Goal: Task Accomplishment & Management: Complete application form

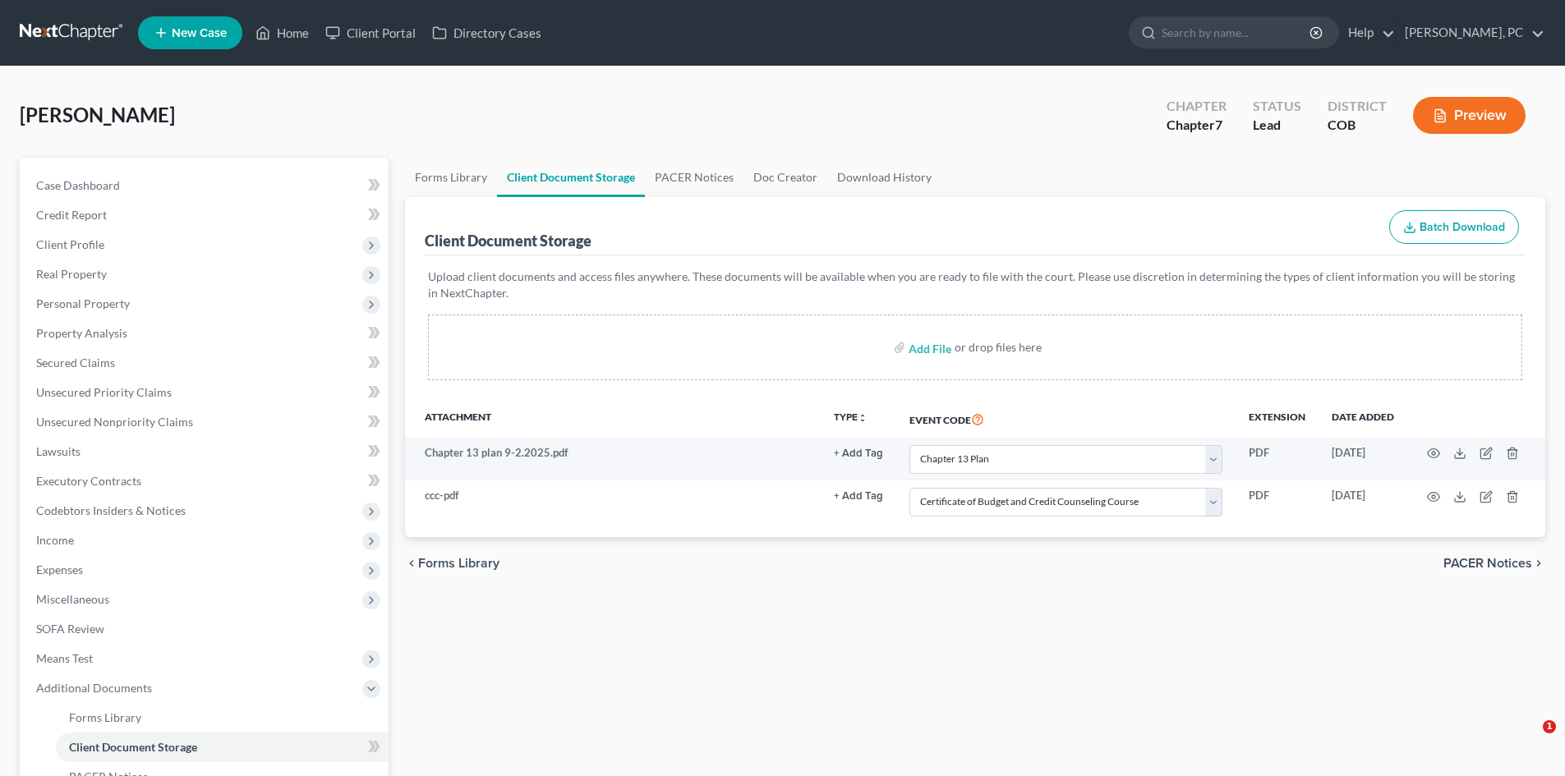
select select "12"
select select "5"
click at [294, 29] on link "Home" at bounding box center [282, 33] width 70 height 30
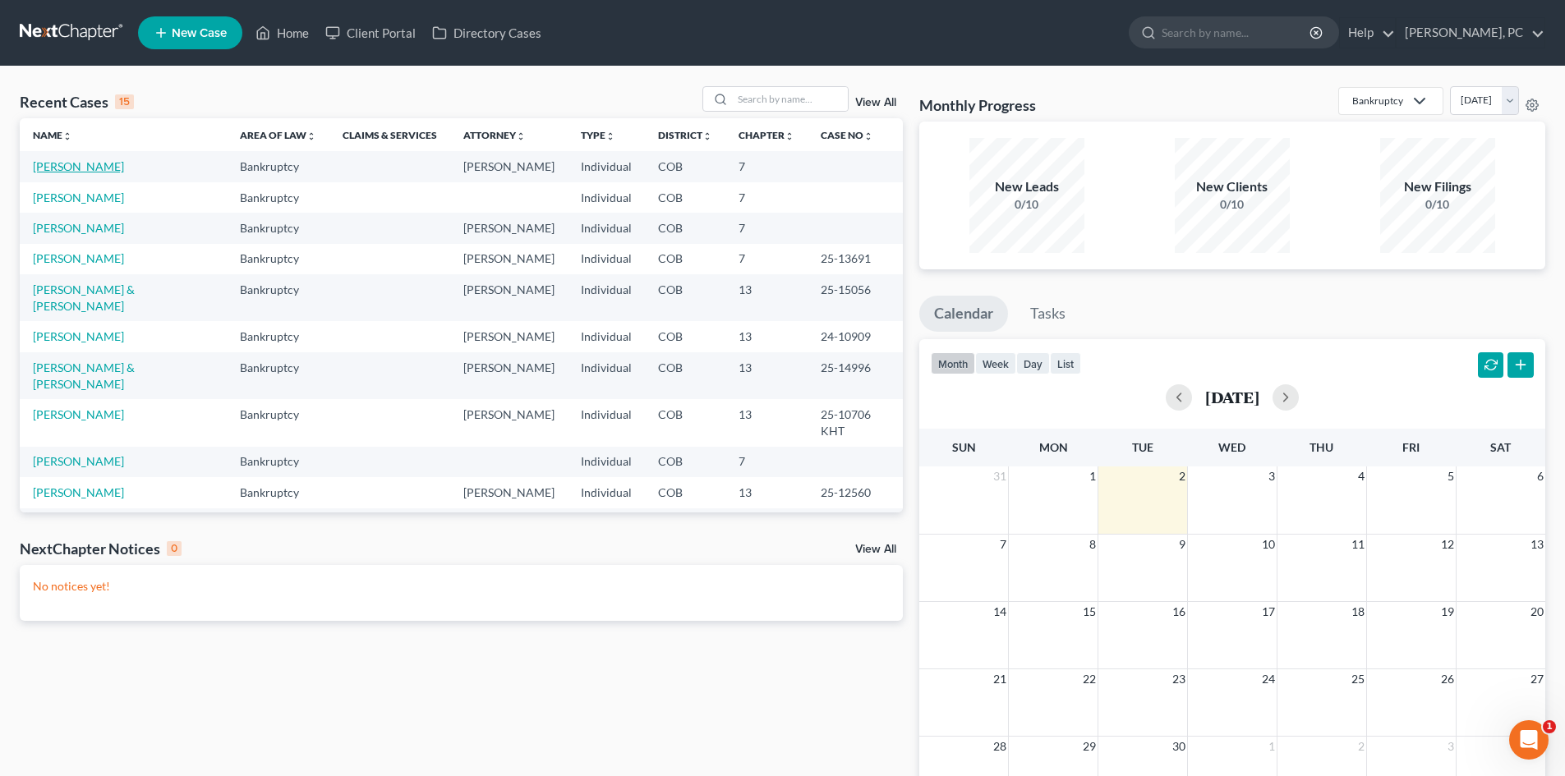
click at [85, 169] on link "[PERSON_NAME]" at bounding box center [78, 166] width 91 height 14
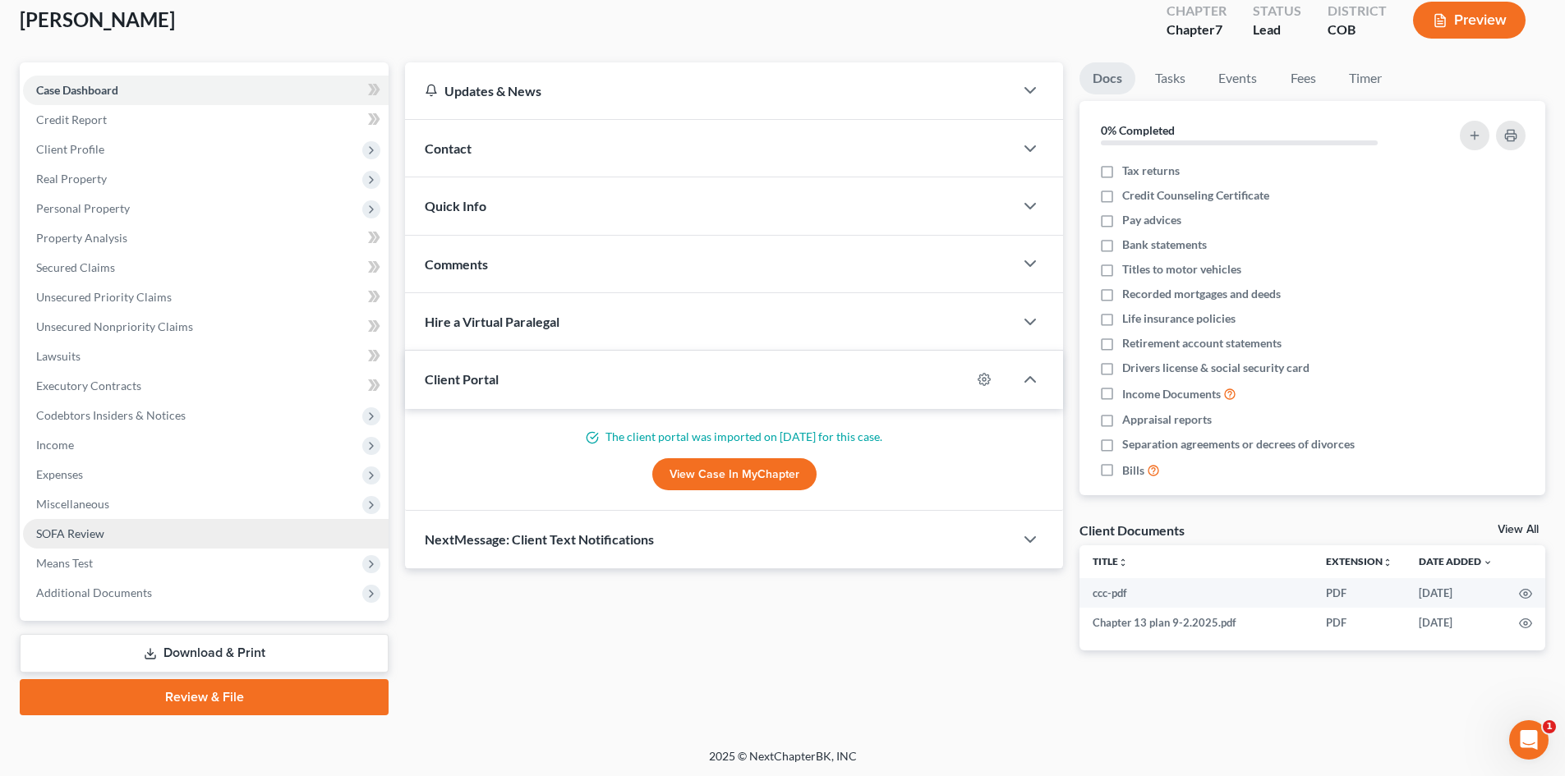
scroll to position [97, 0]
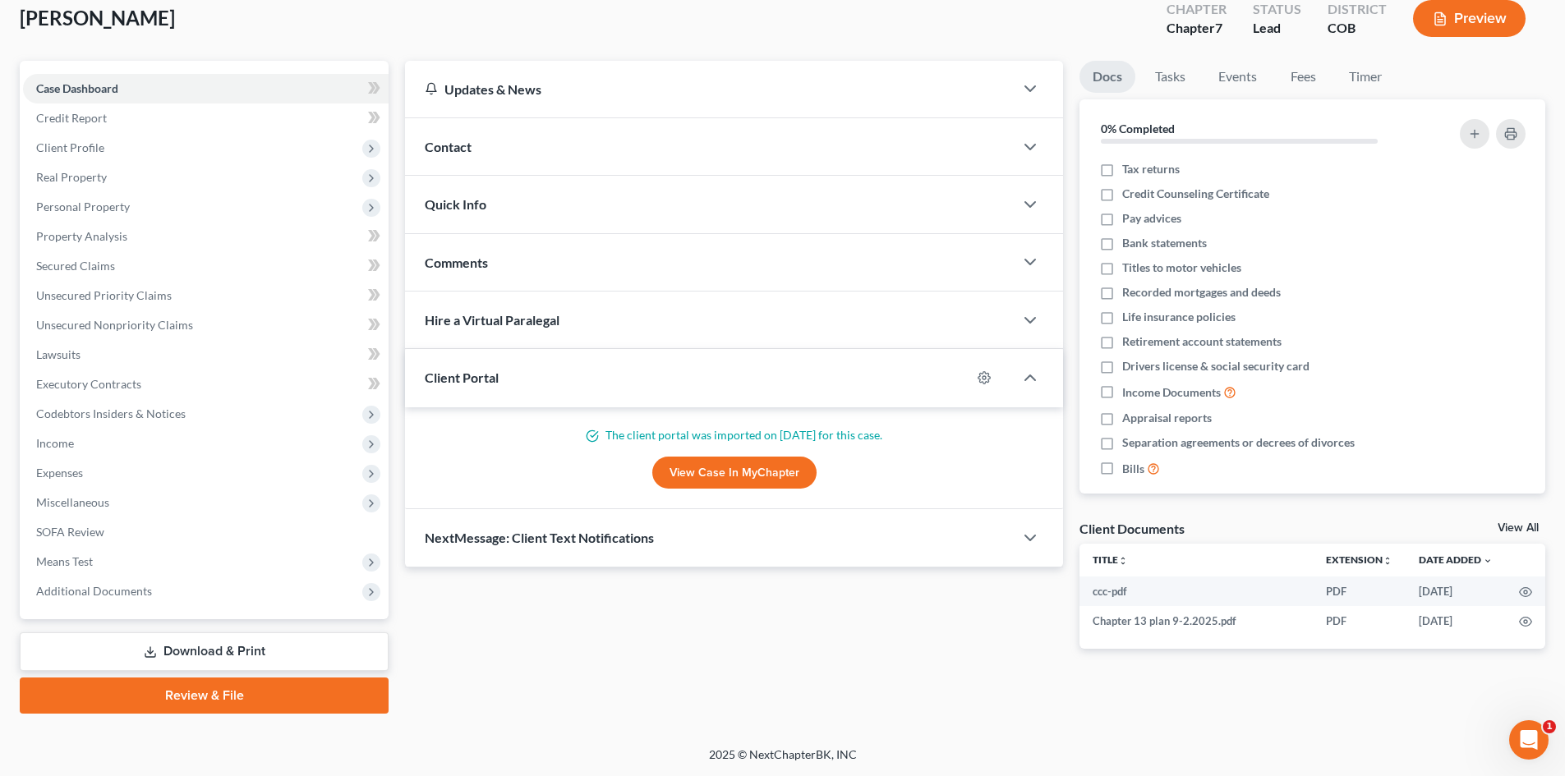
drag, startPoint x: 247, startPoint y: 702, endPoint x: 701, endPoint y: 351, distance: 574.1
click at [246, 702] on link "Review & File" at bounding box center [204, 696] width 369 height 36
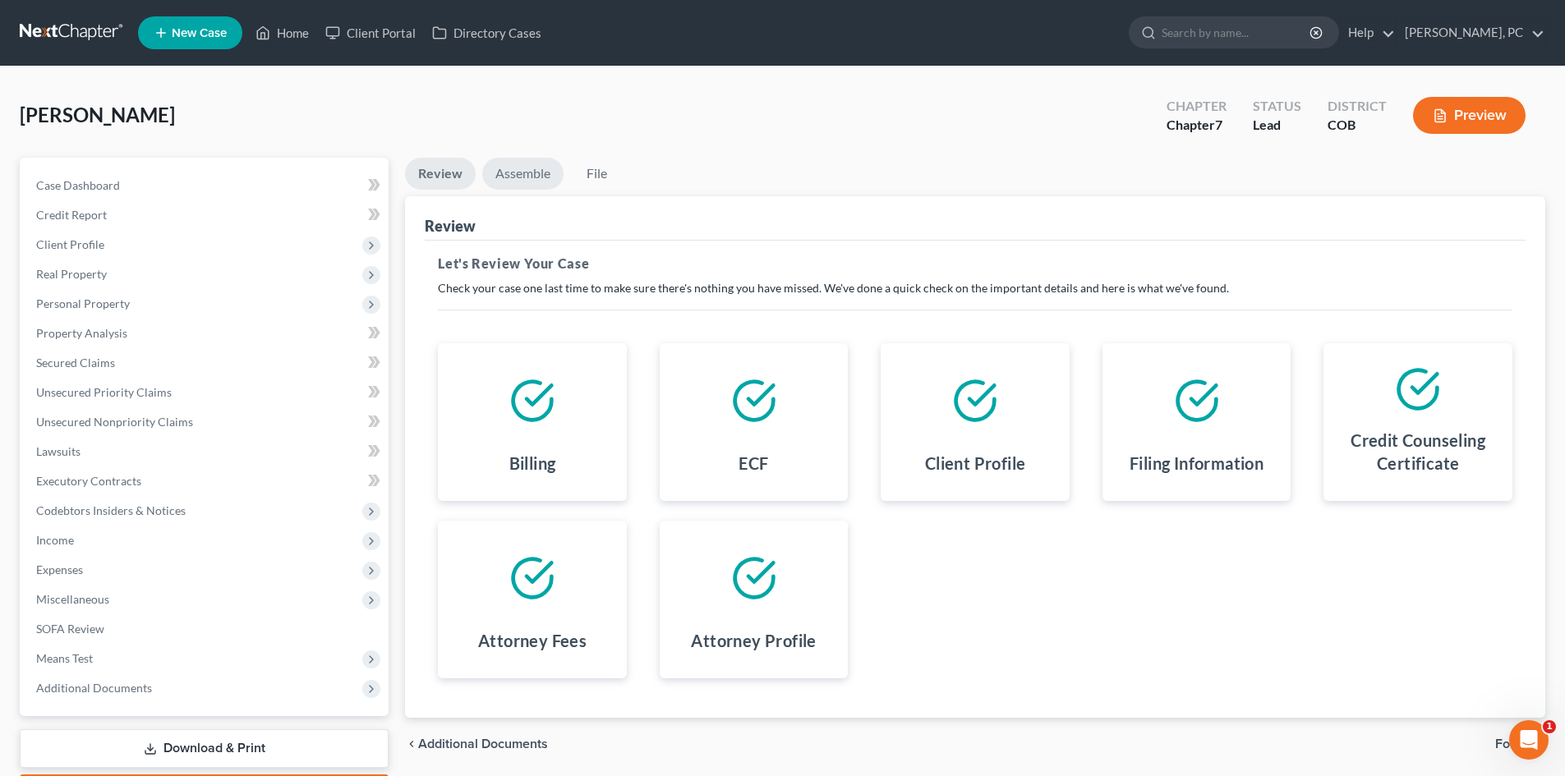
click at [535, 177] on link "Assemble" at bounding box center [522, 174] width 81 height 32
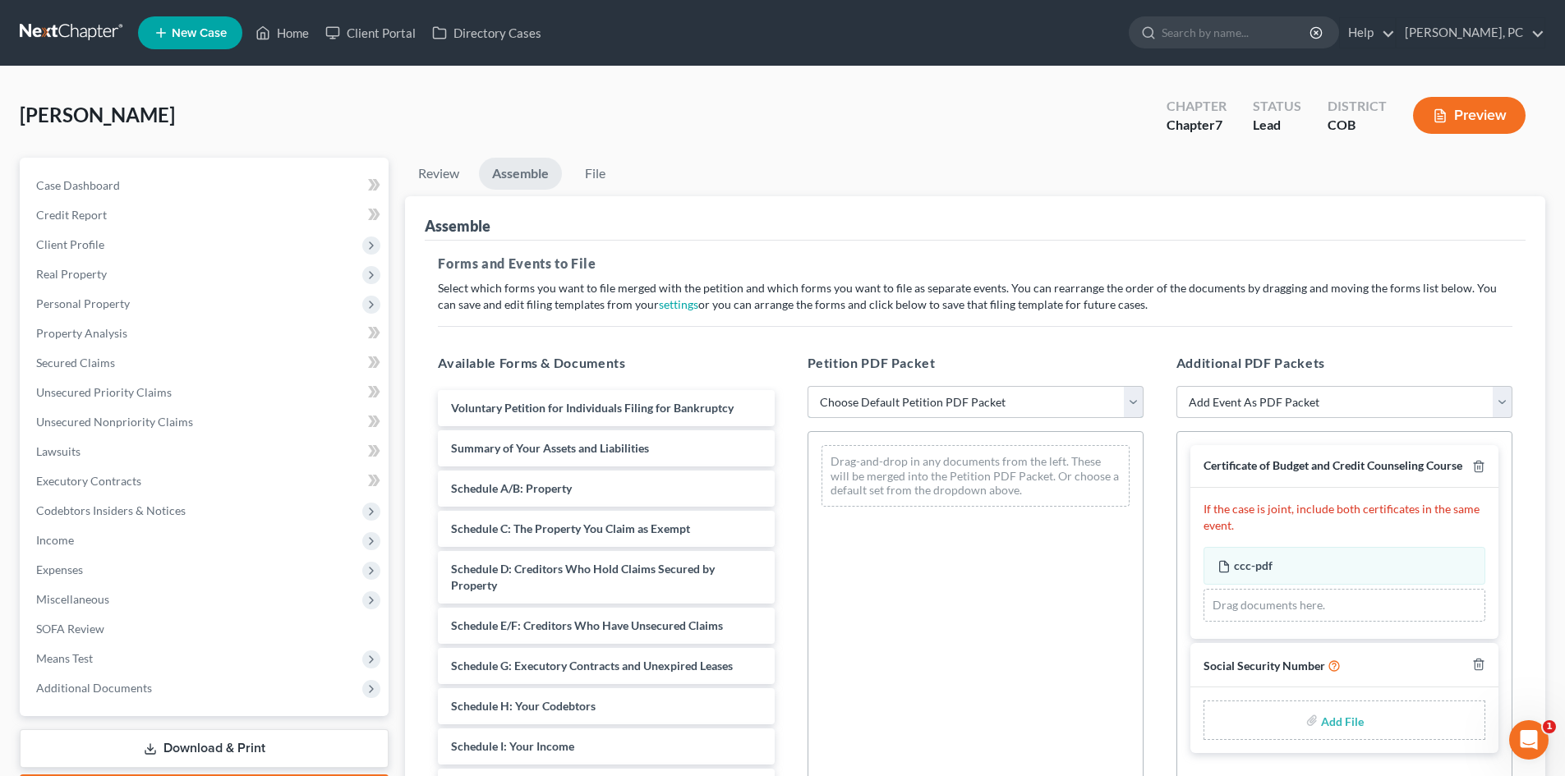
click at [910, 399] on select "Choose Default Petition PDF Packet Emergency Filing (Voluntary Petition and Cre…" at bounding box center [976, 402] width 336 height 33
select select "1"
click at [808, 386] on select "Choose Default Petition PDF Packet Emergency Filing (Voluntary Petition and Cre…" at bounding box center [976, 402] width 336 height 33
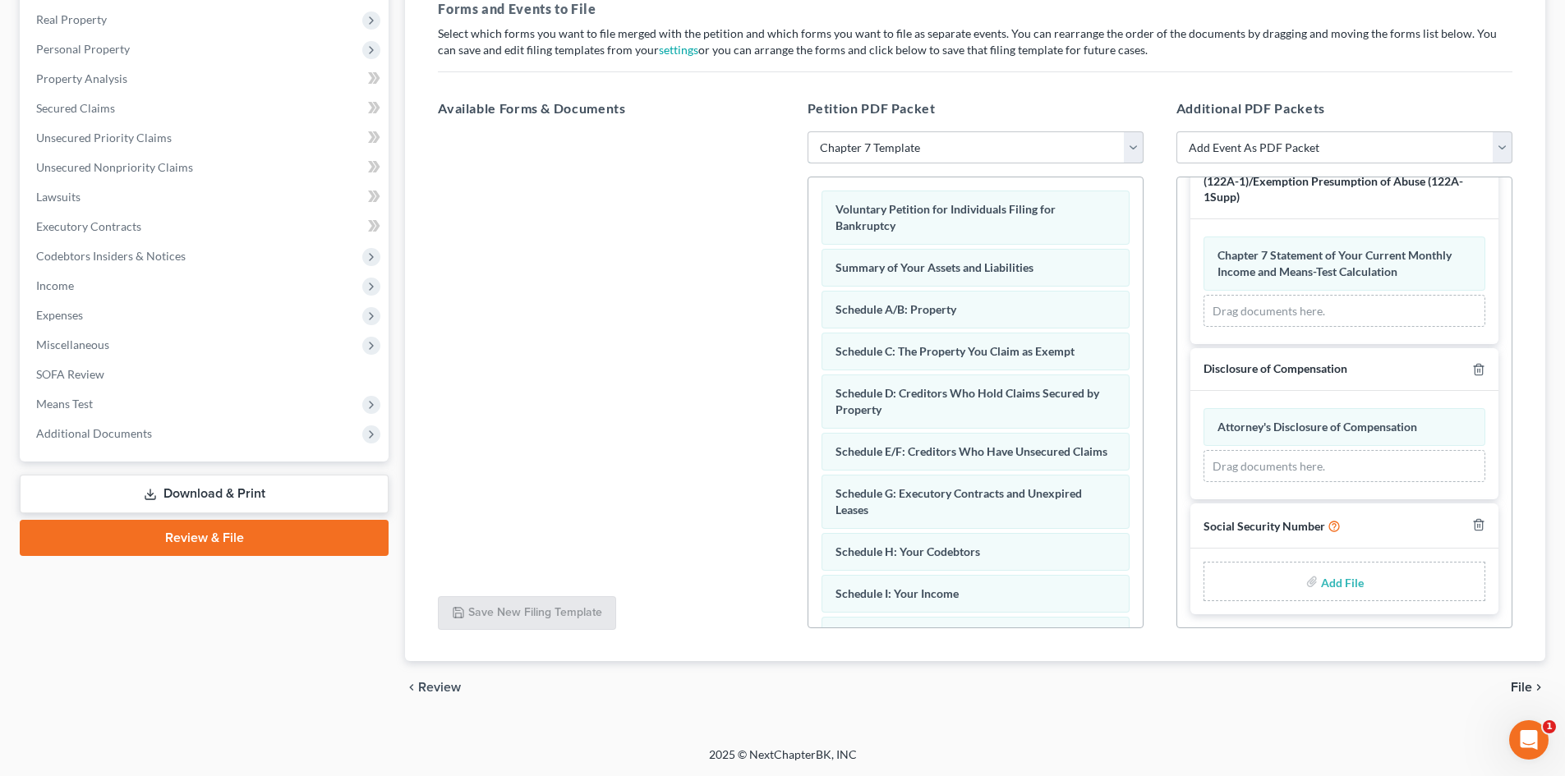
scroll to position [429, 0]
click at [1338, 582] on input "file" at bounding box center [1340, 582] width 39 height 30
type input "C:\fakepath\Social Security Number.pdf"
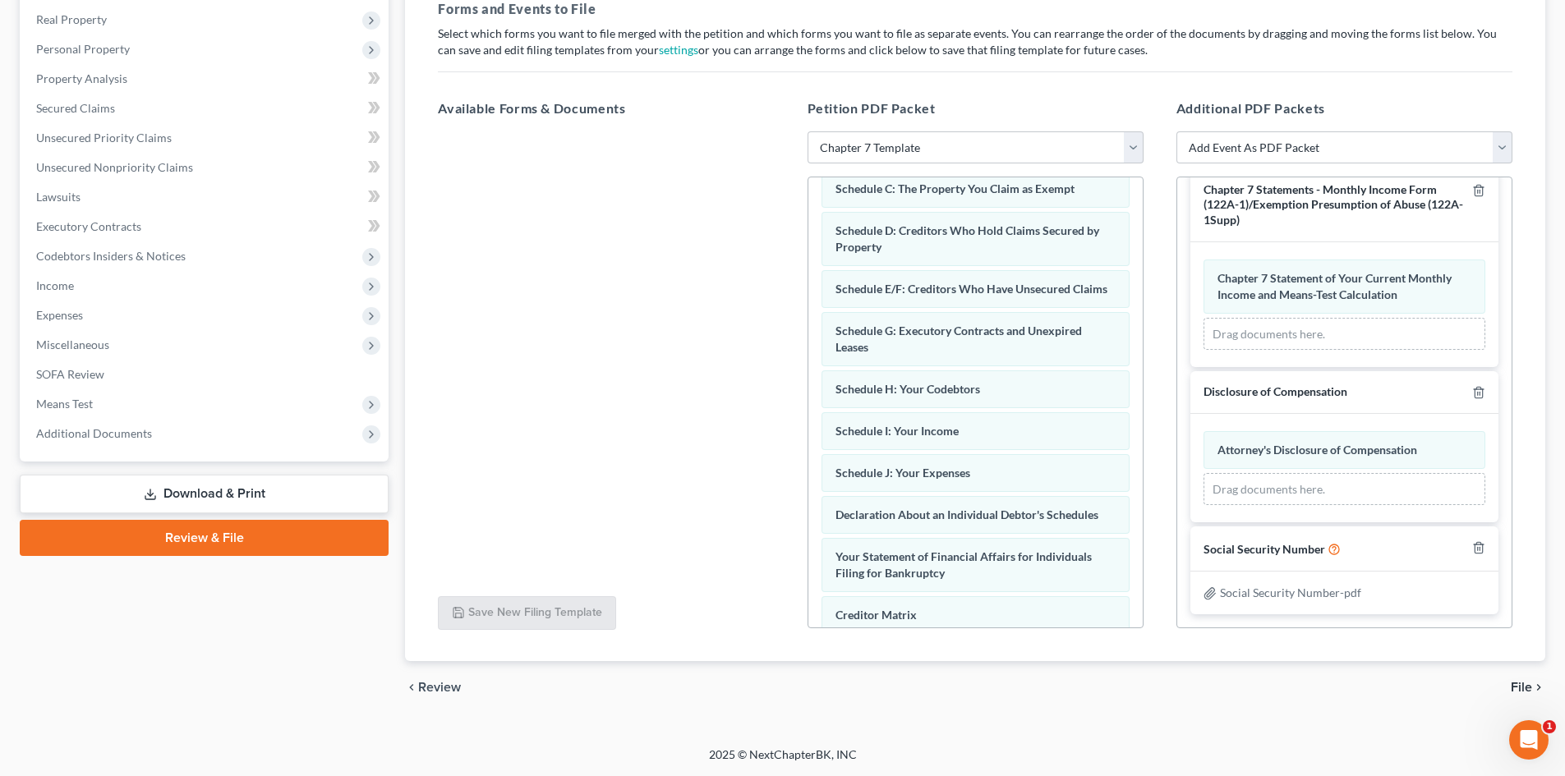
scroll to position [161, 0]
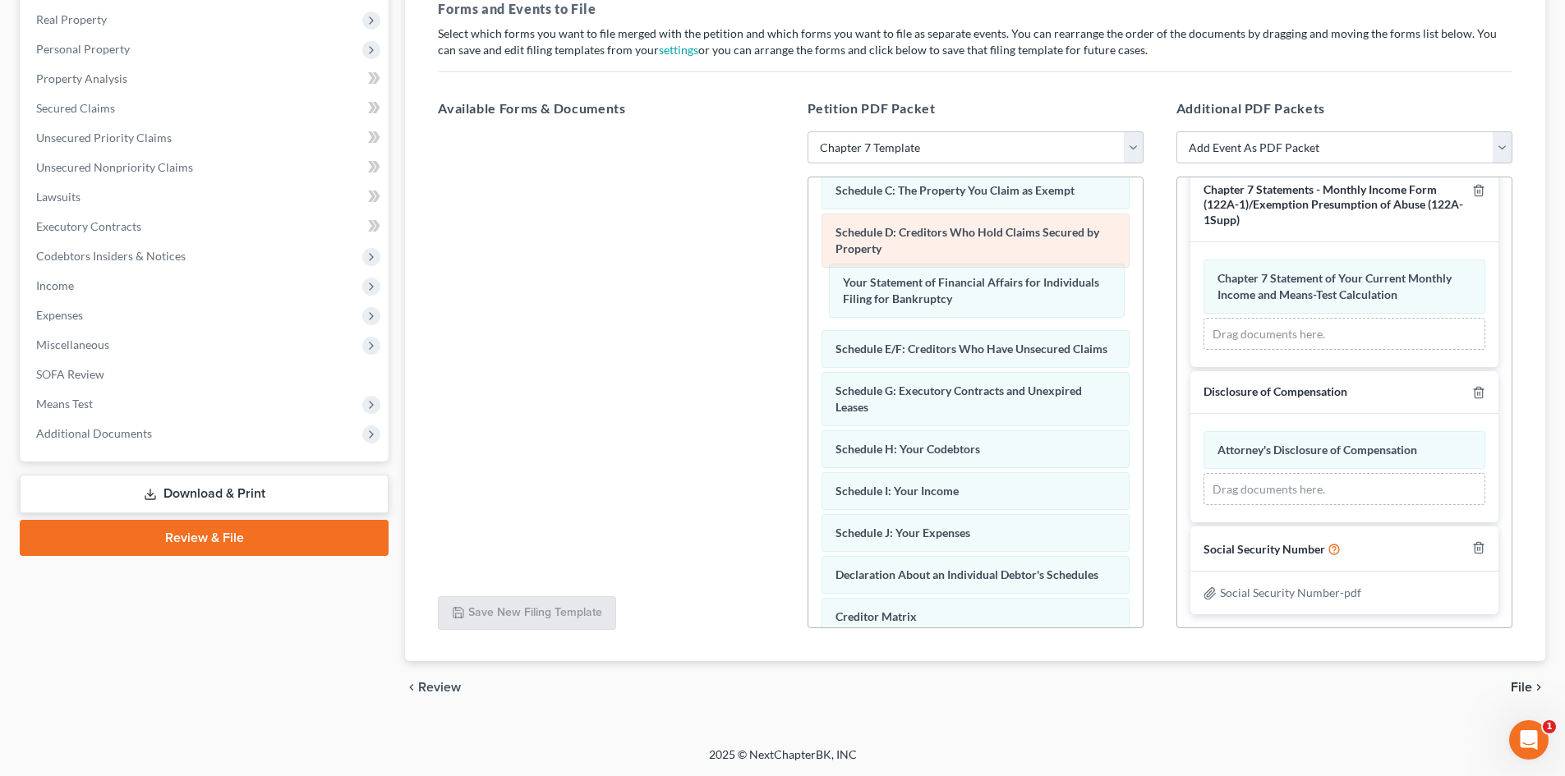
drag, startPoint x: 975, startPoint y: 579, endPoint x: 1101, endPoint y: 301, distance: 305.9
click at [998, 219] on div "Your Statement of Financial Affairs for Individuals Filing for Bankruptcy Volun…" at bounding box center [976, 415] width 334 height 799
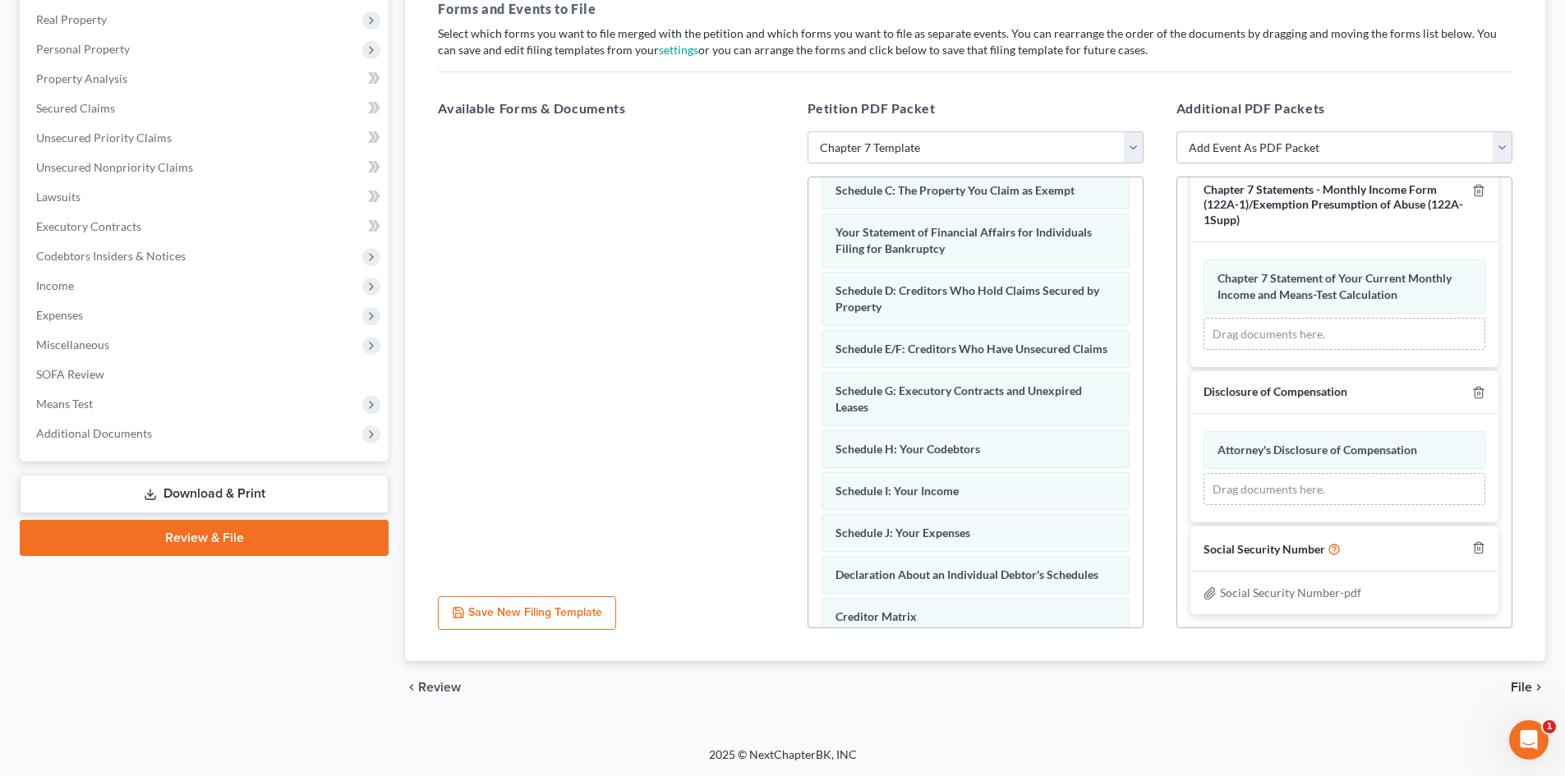
scroll to position [0, 0]
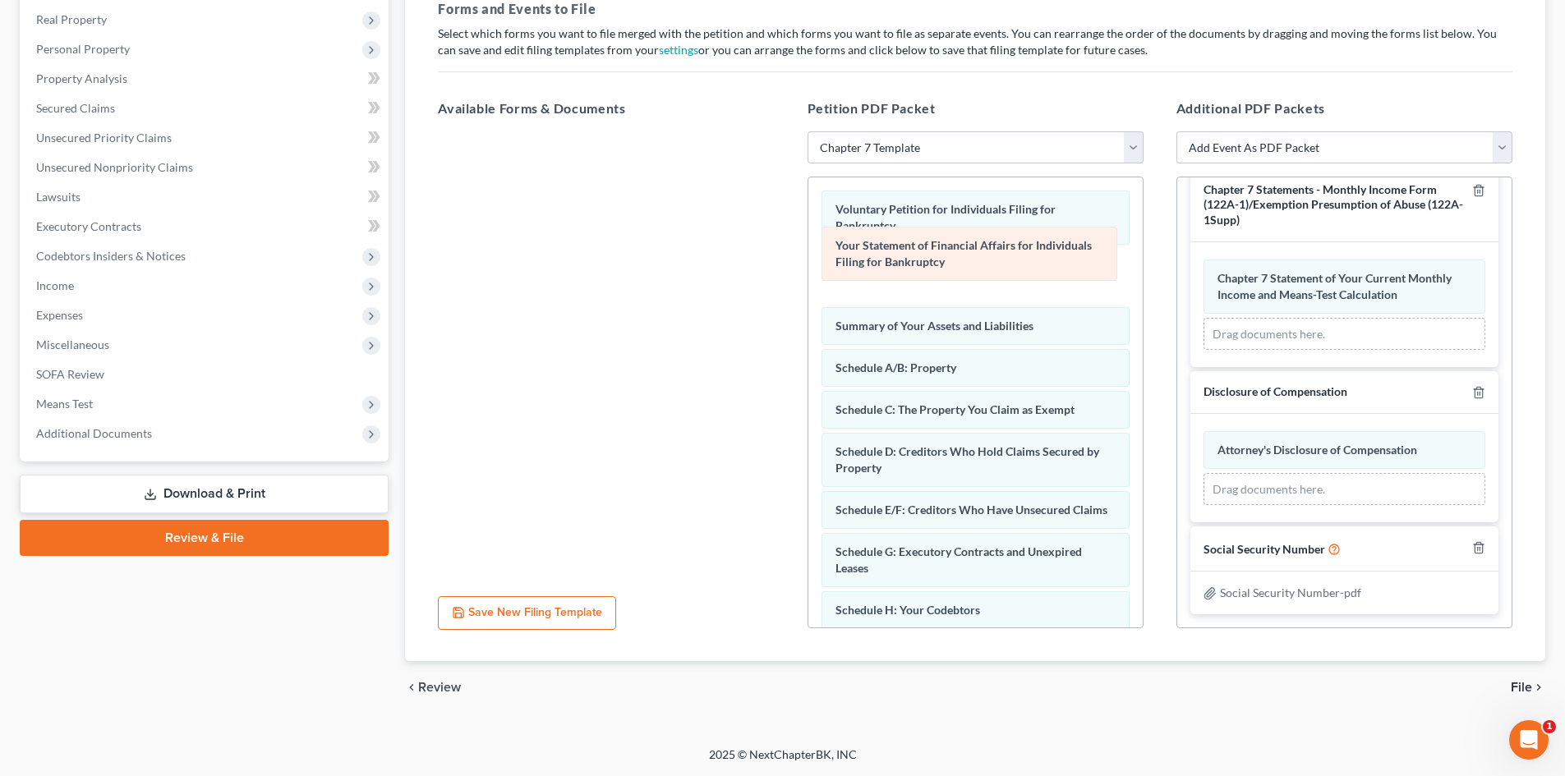
drag, startPoint x: 914, startPoint y: 400, endPoint x: 915, endPoint y: 249, distance: 151.2
click at [915, 249] on div "Your Statement of Financial Affairs for Individuals Filing for Bankruptcy Volun…" at bounding box center [976, 576] width 334 height 799
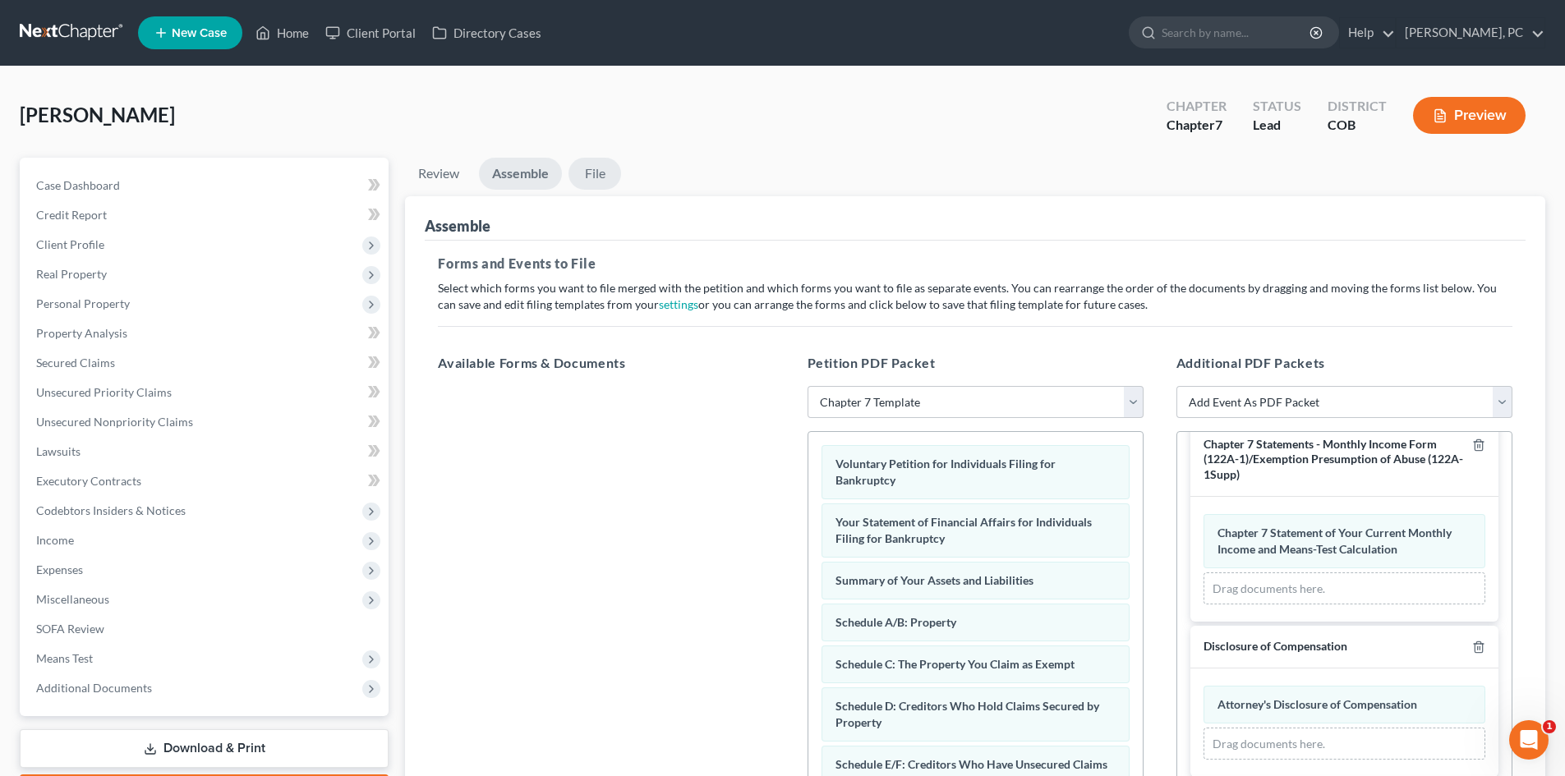
click at [601, 174] on link "File" at bounding box center [595, 174] width 53 height 32
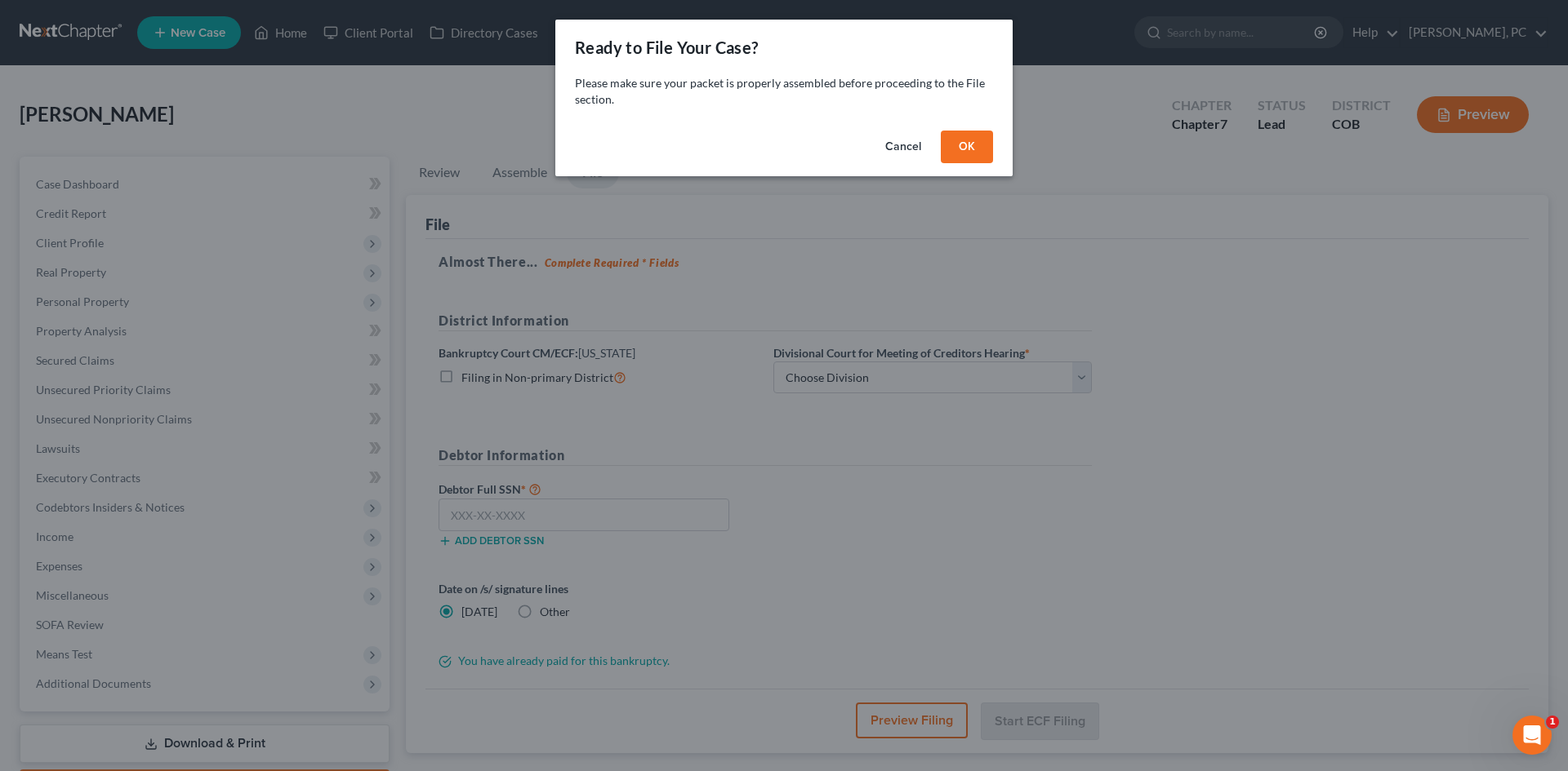
drag, startPoint x: 958, startPoint y: 151, endPoint x: 921, endPoint y: 148, distance: 37.1
click at [958, 150] on button "OK" at bounding box center [967, 146] width 53 height 33
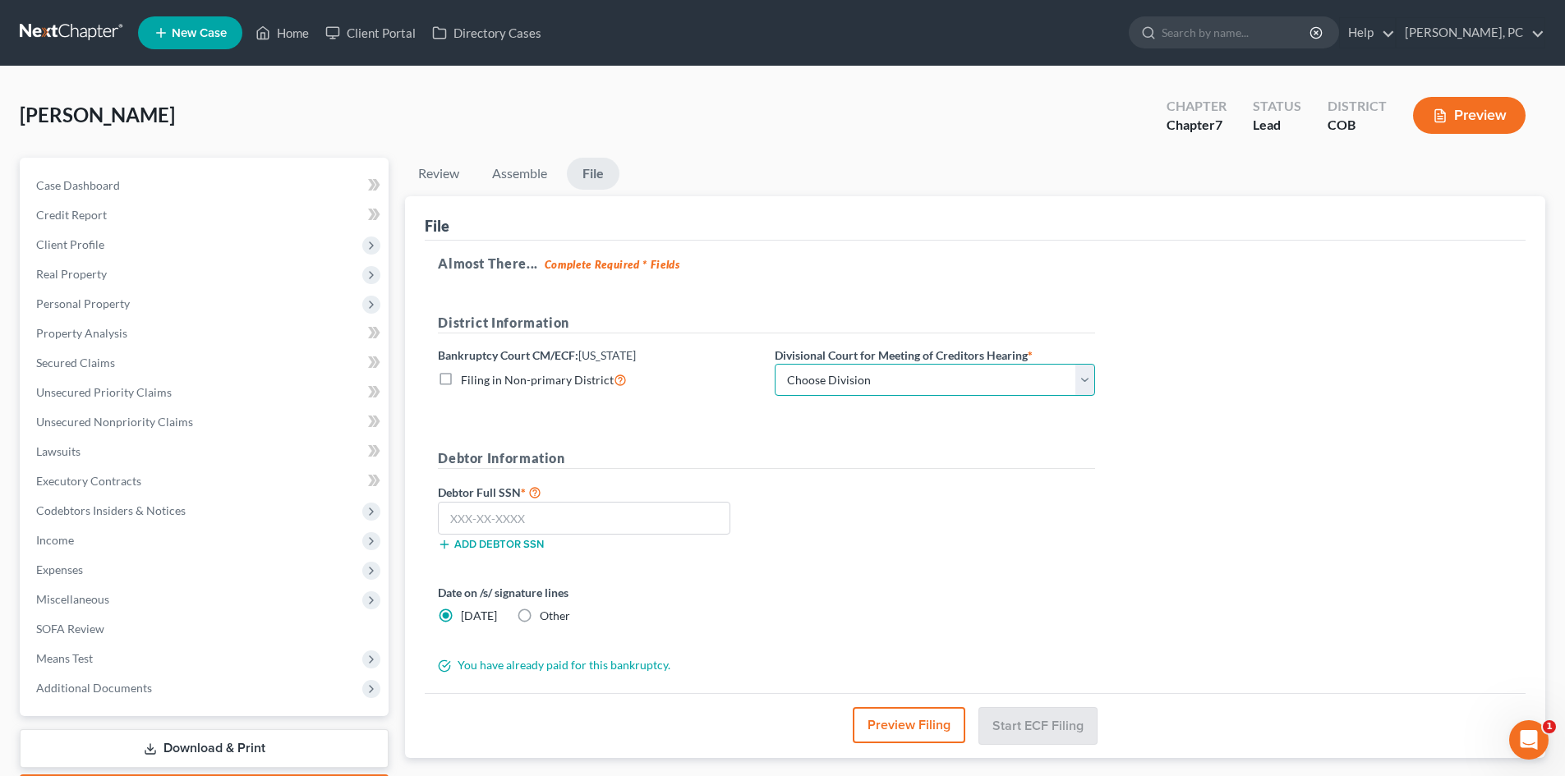
click at [871, 394] on select "Choose Division Denver" at bounding box center [935, 380] width 320 height 33
select select "0"
click at [775, 364] on select "Choose Division Denver" at bounding box center [935, 380] width 320 height 33
click at [530, 523] on input "text" at bounding box center [584, 518] width 293 height 33
click at [552, 522] on input "054-52" at bounding box center [584, 518] width 293 height 33
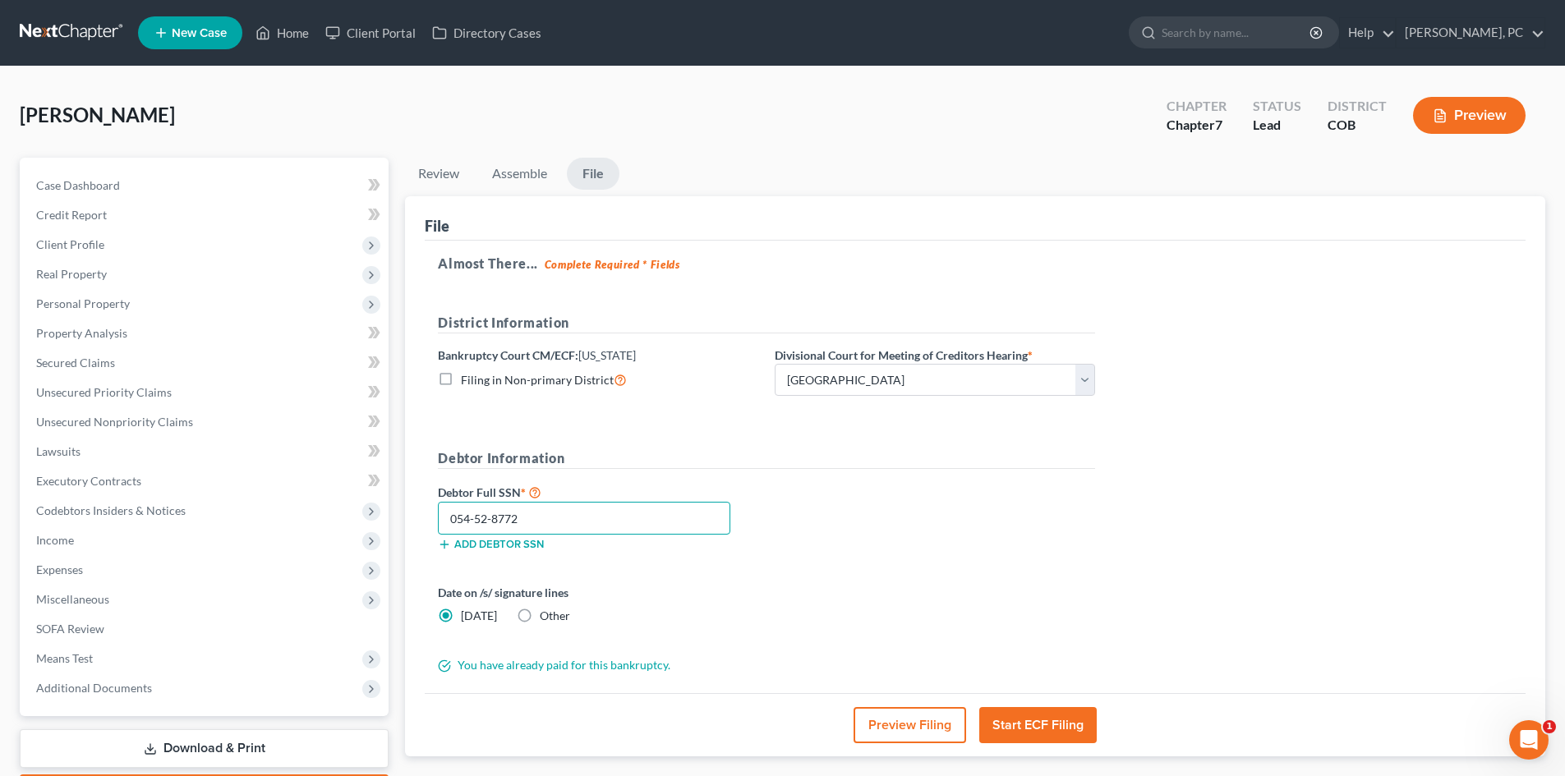
type input "054-52-8772"
click at [1021, 721] on button "Start ECF Filing" at bounding box center [1038, 725] width 118 height 36
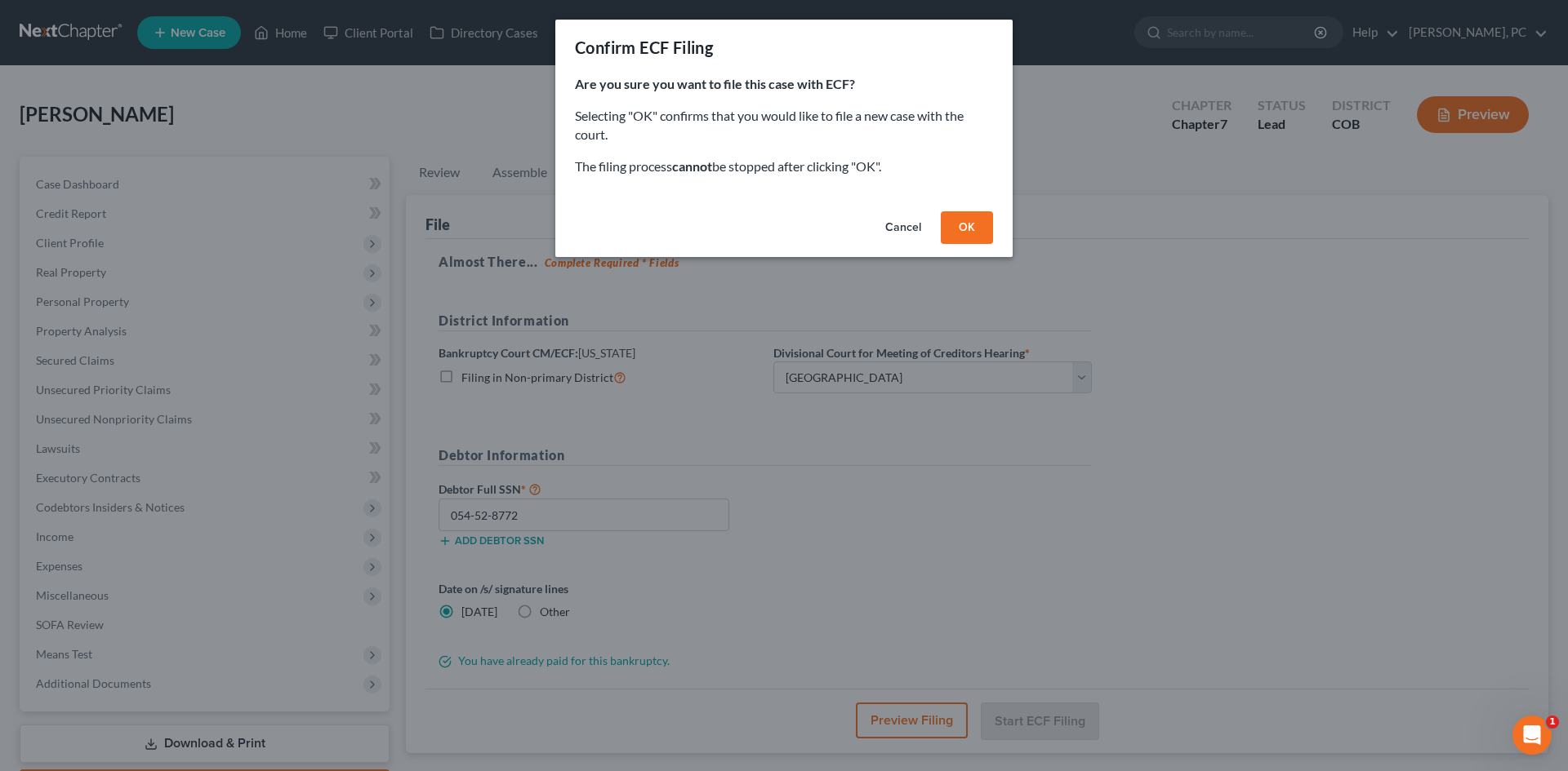
drag, startPoint x: 966, startPoint y: 222, endPoint x: 906, endPoint y: 193, distance: 66.6
click at [966, 222] on button "OK" at bounding box center [967, 228] width 53 height 33
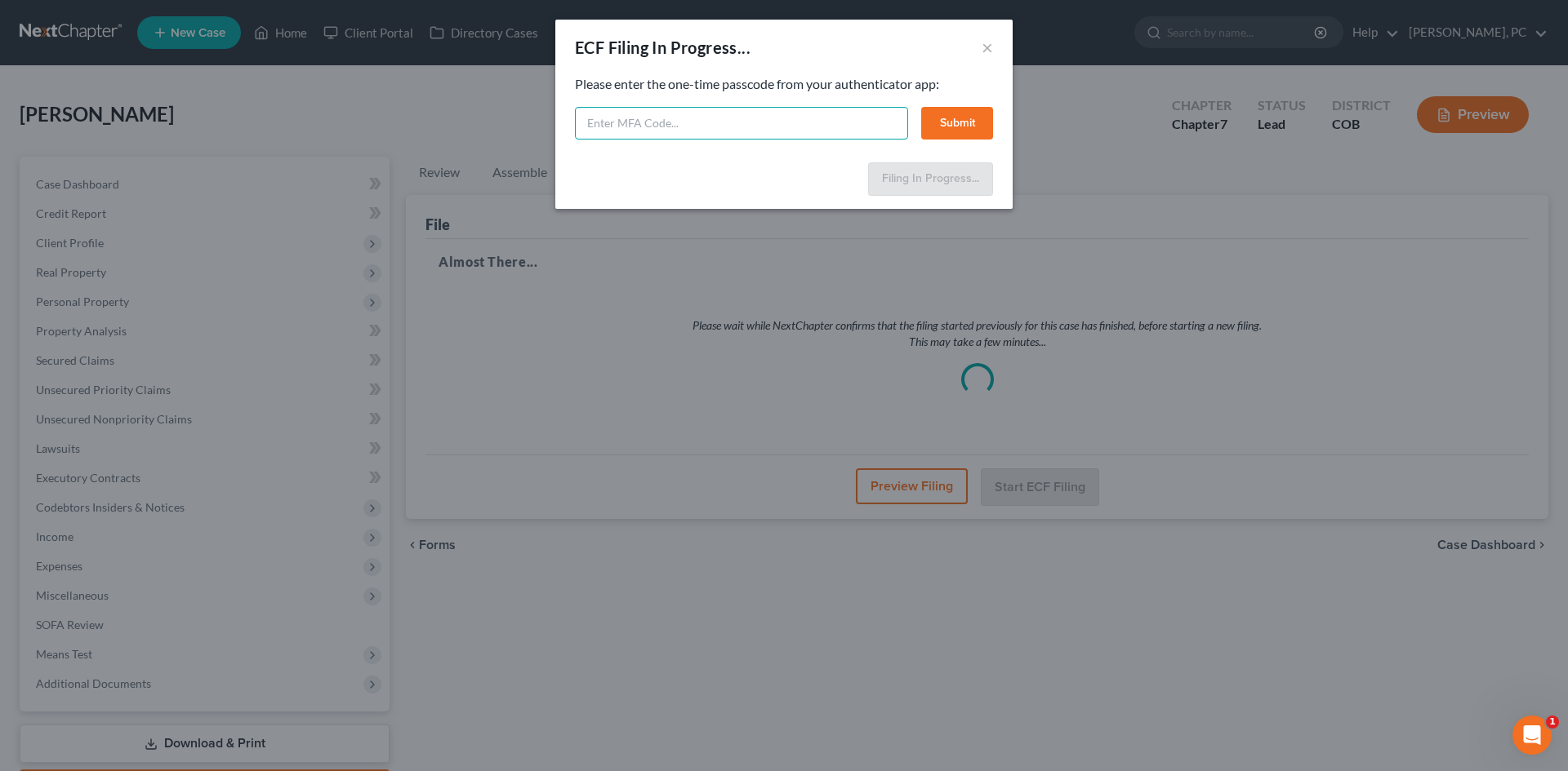
click at [808, 121] on input "text" at bounding box center [740, 123] width 333 height 33
type input "758214"
click at [969, 114] on button "Submit" at bounding box center [957, 123] width 72 height 33
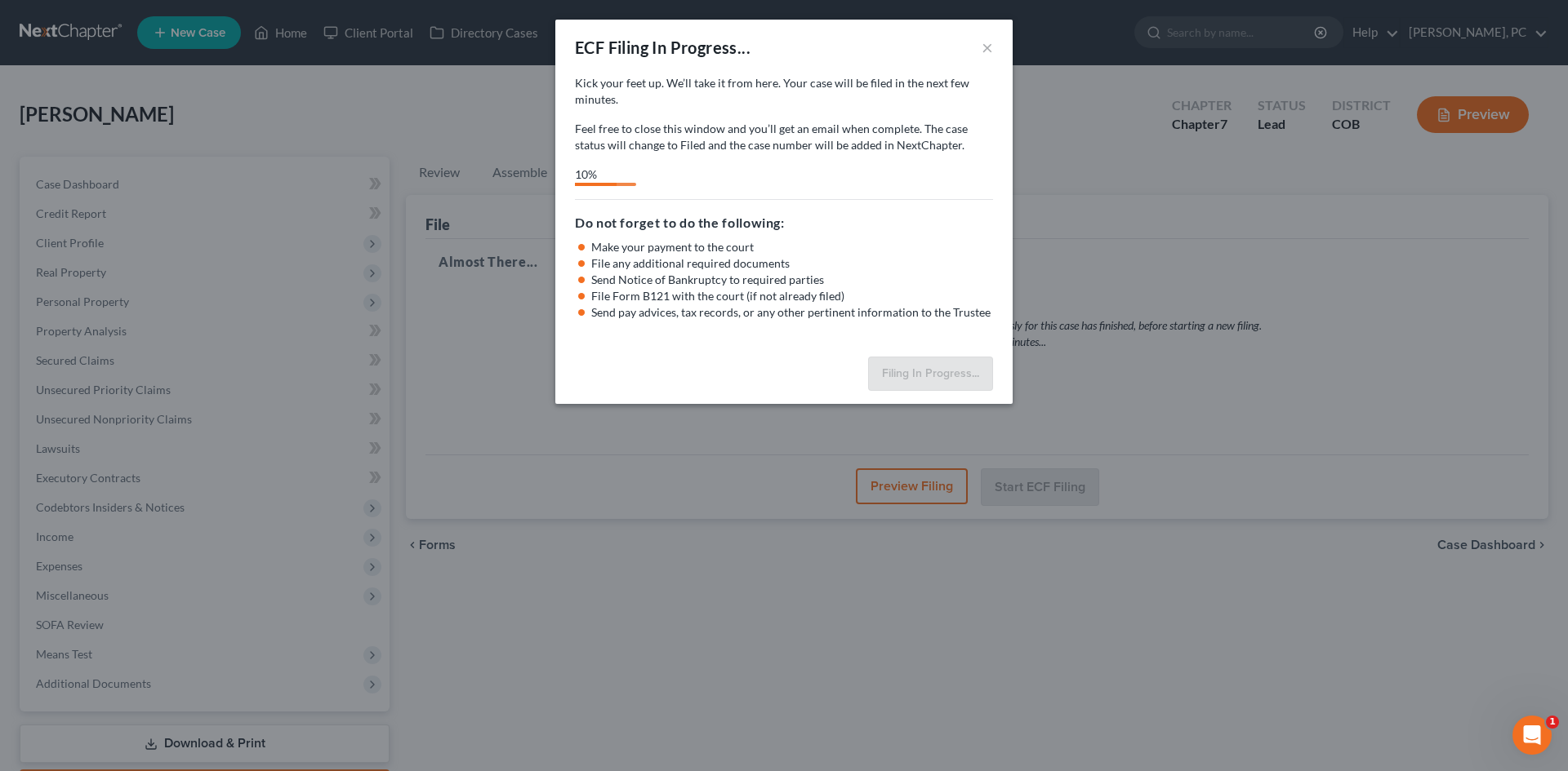
select select "0"
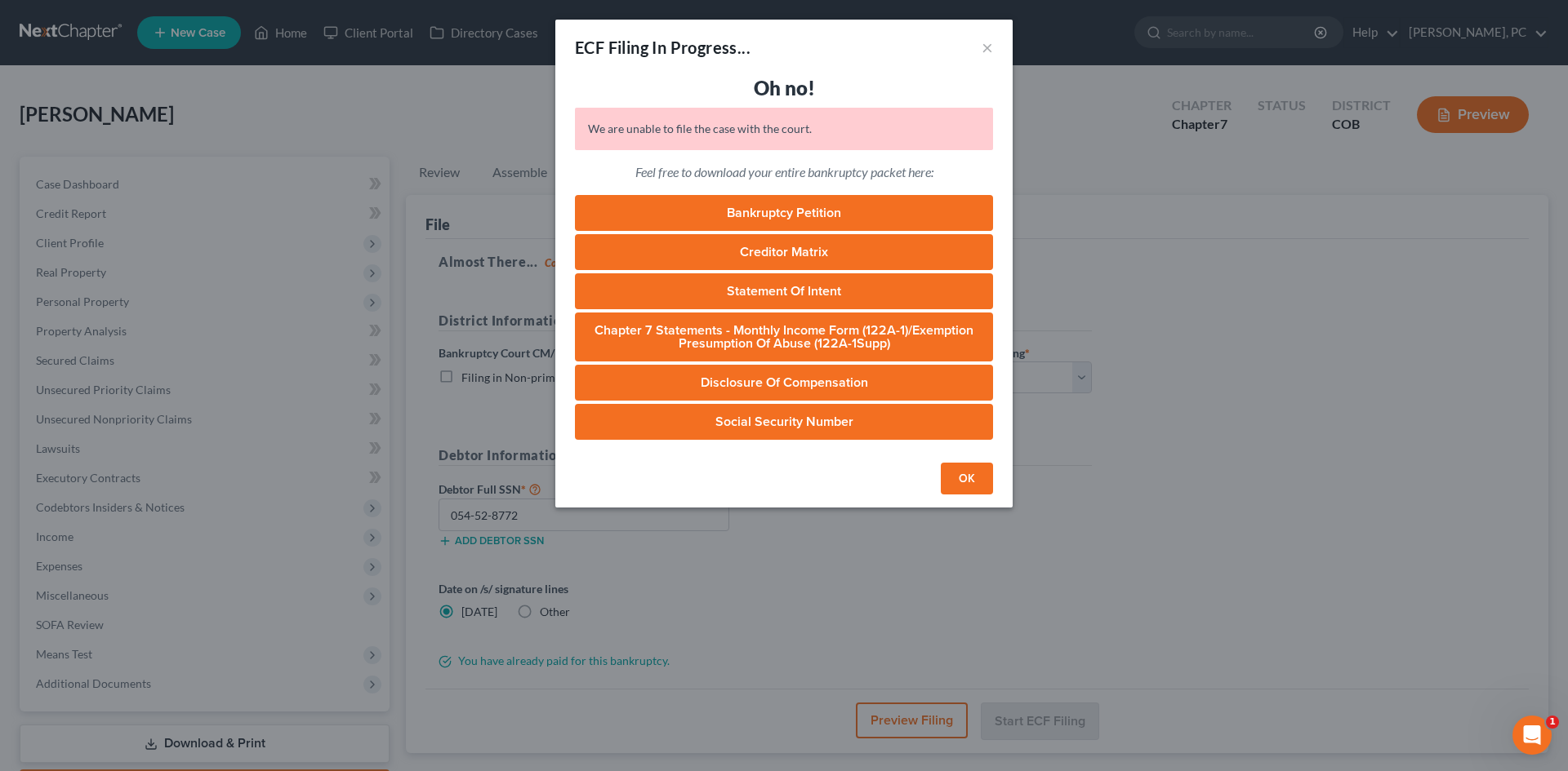
click at [969, 479] on button "OK" at bounding box center [967, 479] width 53 height 33
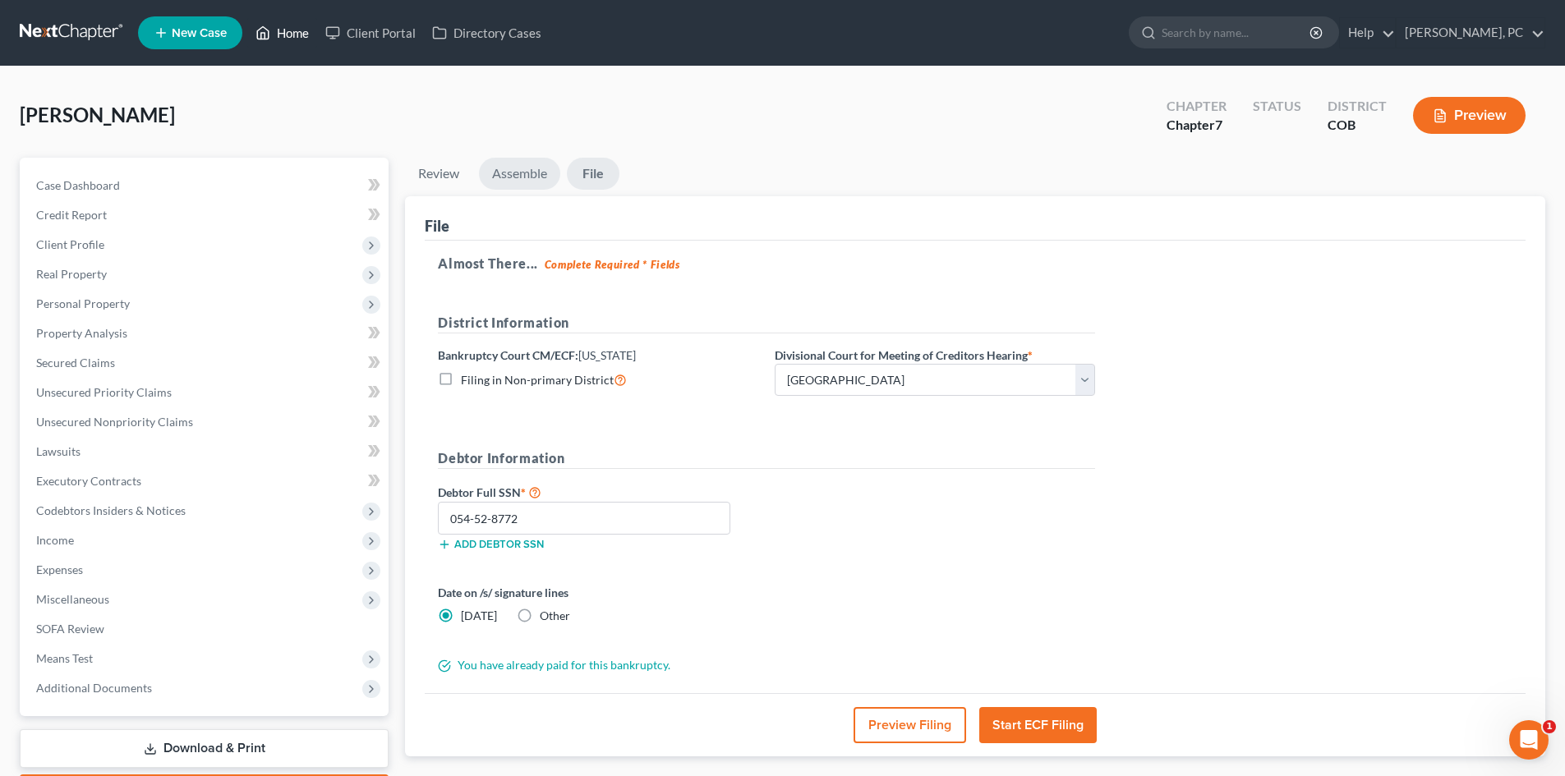
drag, startPoint x: 289, startPoint y: 33, endPoint x: 530, endPoint y: 163, distance: 273.5
click at [289, 32] on link "Home" at bounding box center [282, 33] width 70 height 30
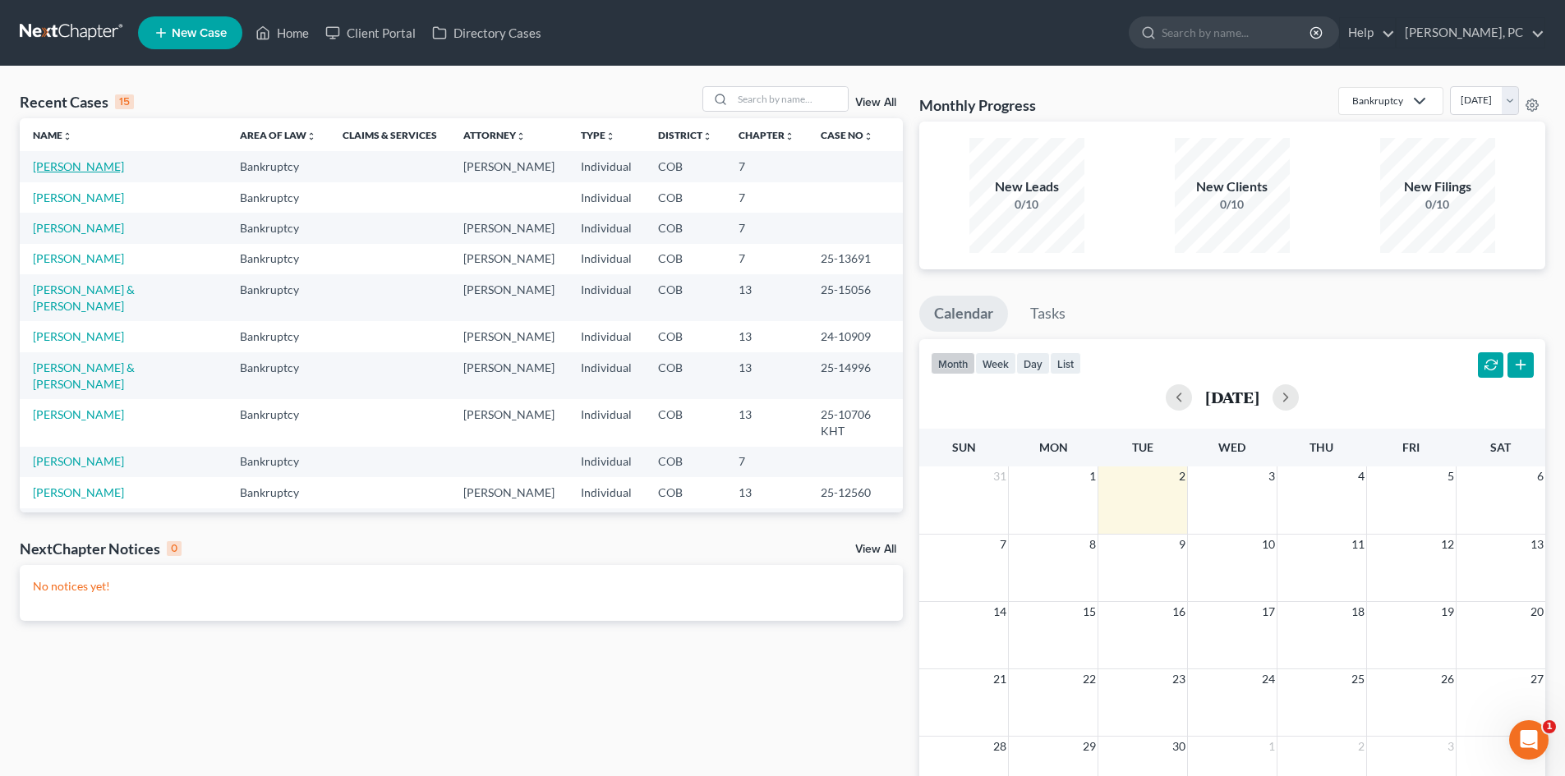
click at [102, 169] on link "[PERSON_NAME]" at bounding box center [78, 166] width 91 height 14
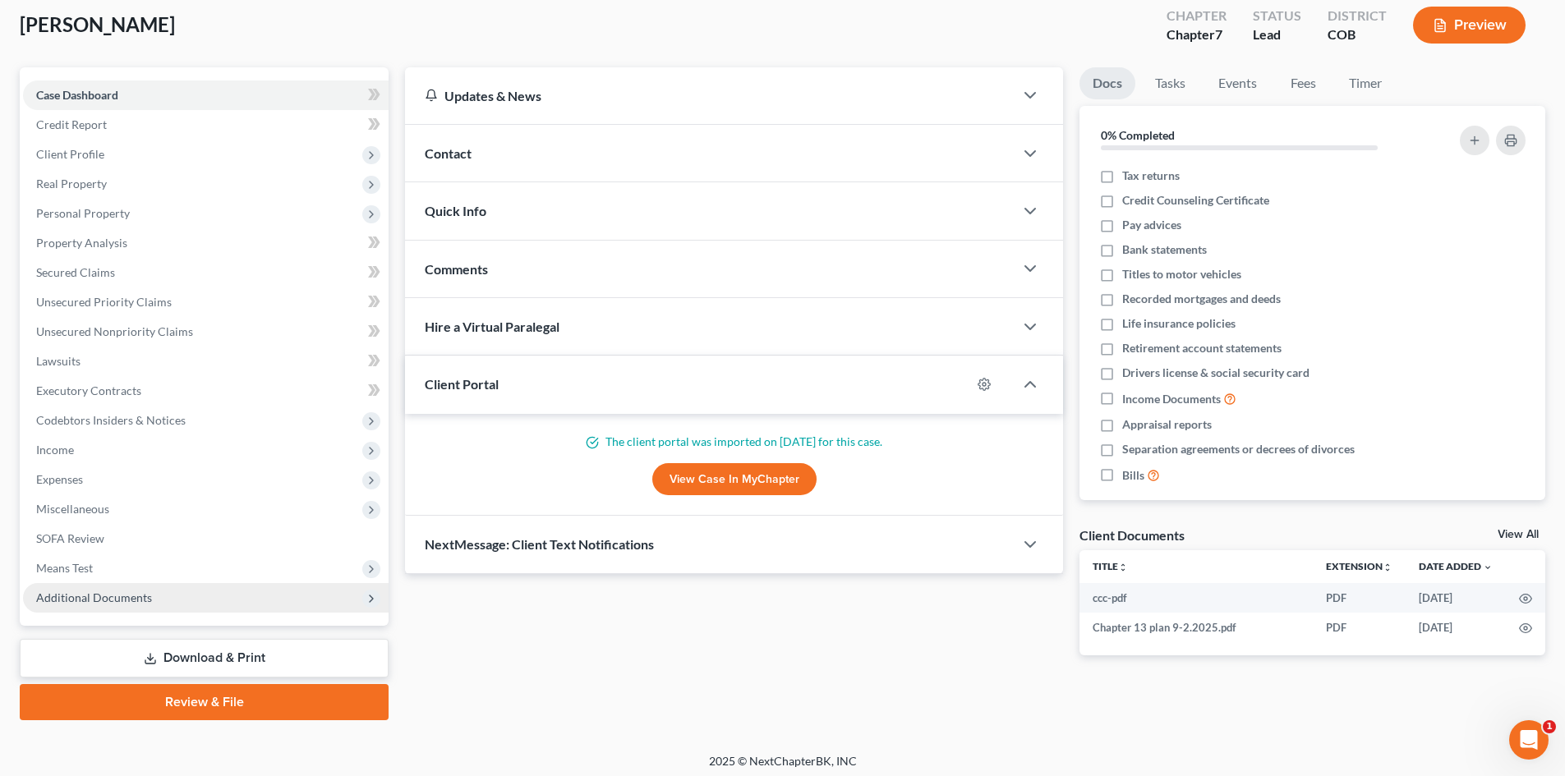
scroll to position [97, 0]
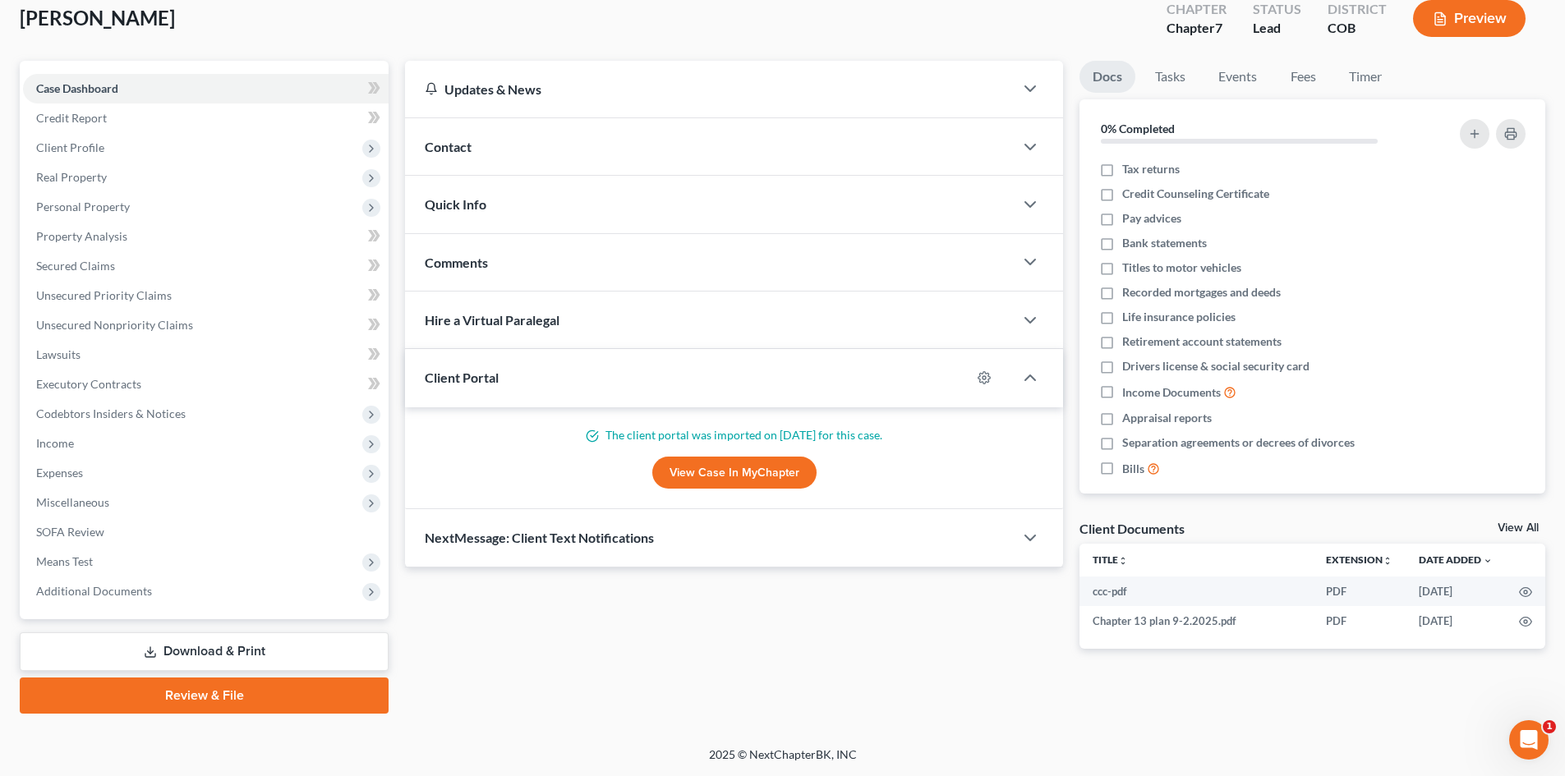
click at [237, 701] on link "Review & File" at bounding box center [204, 696] width 369 height 36
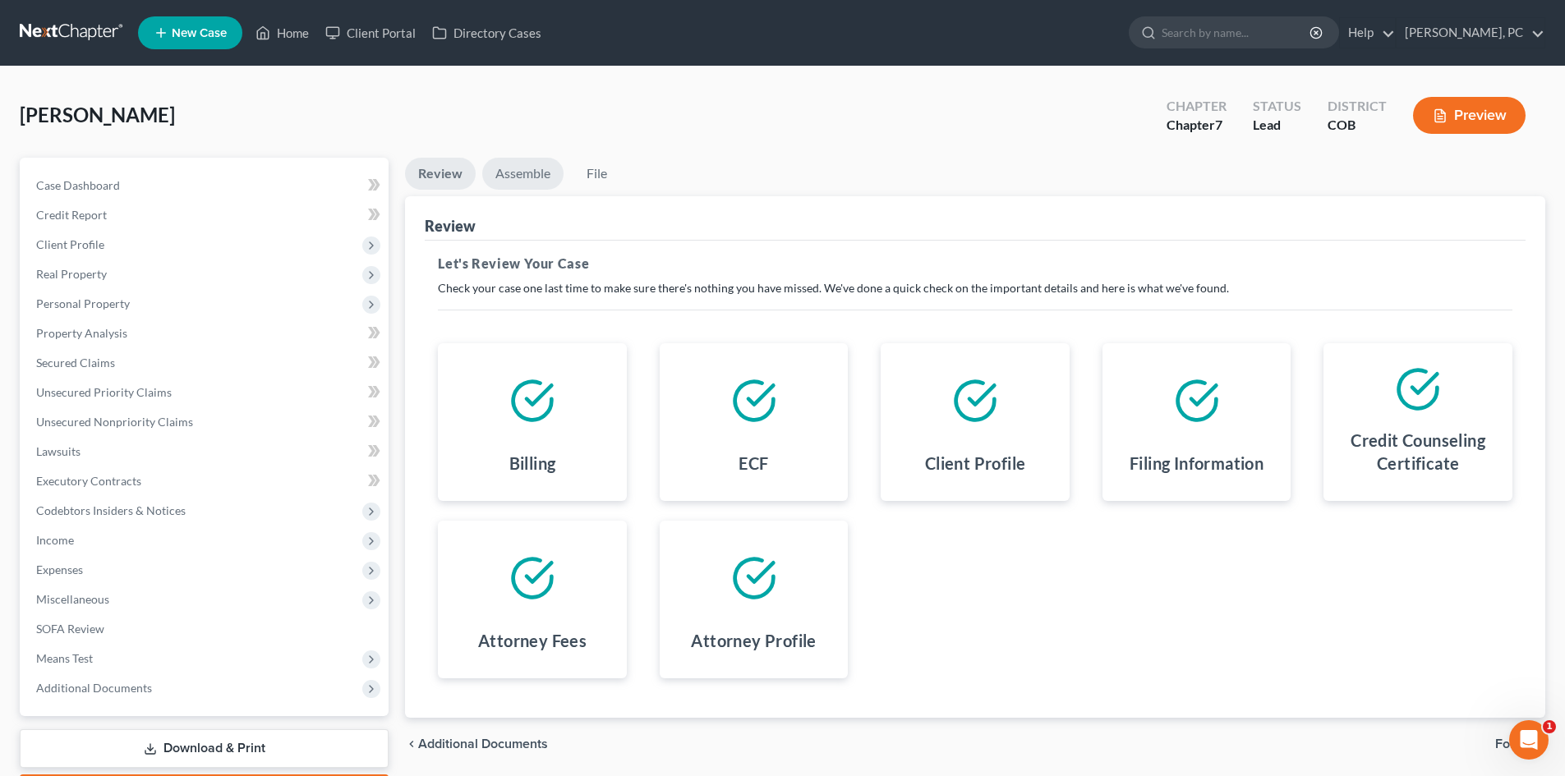
click at [532, 169] on link "Assemble" at bounding box center [522, 174] width 81 height 32
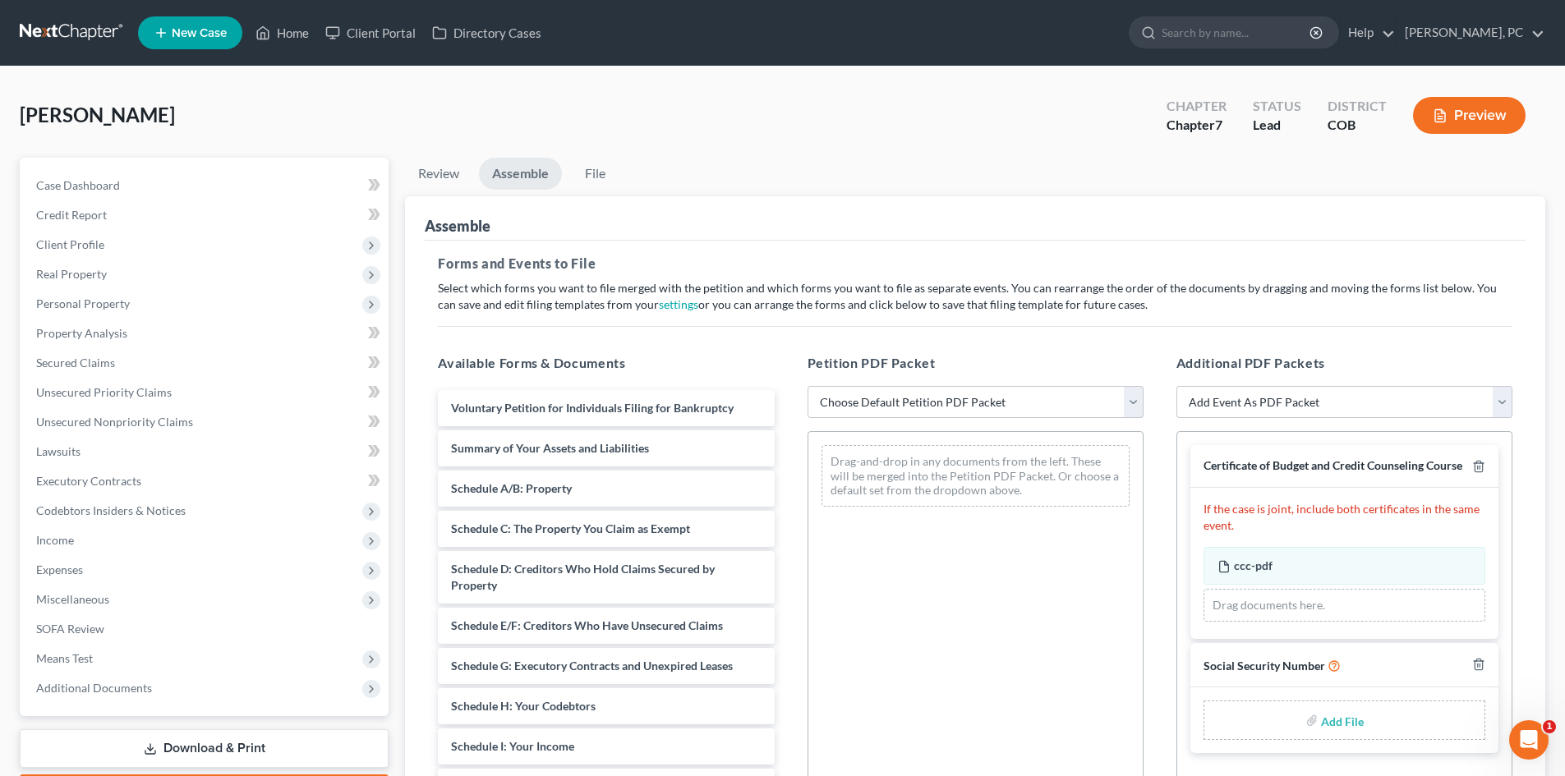
click at [899, 421] on div "Petition PDF Packet Choose Default Petition PDF Packet Emergency Filing (Volunt…" at bounding box center [975, 618] width 369 height 557
drag, startPoint x: 889, startPoint y: 403, endPoint x: 882, endPoint y: 417, distance: 15.4
click at [889, 403] on select "Choose Default Petition PDF Packet Emergency Filing (Voluntary Petition and Cre…" at bounding box center [976, 402] width 336 height 33
select select "1"
click at [808, 386] on select "Choose Default Petition PDF Packet Emergency Filing (Voluntary Petition and Cre…" at bounding box center [976, 402] width 336 height 33
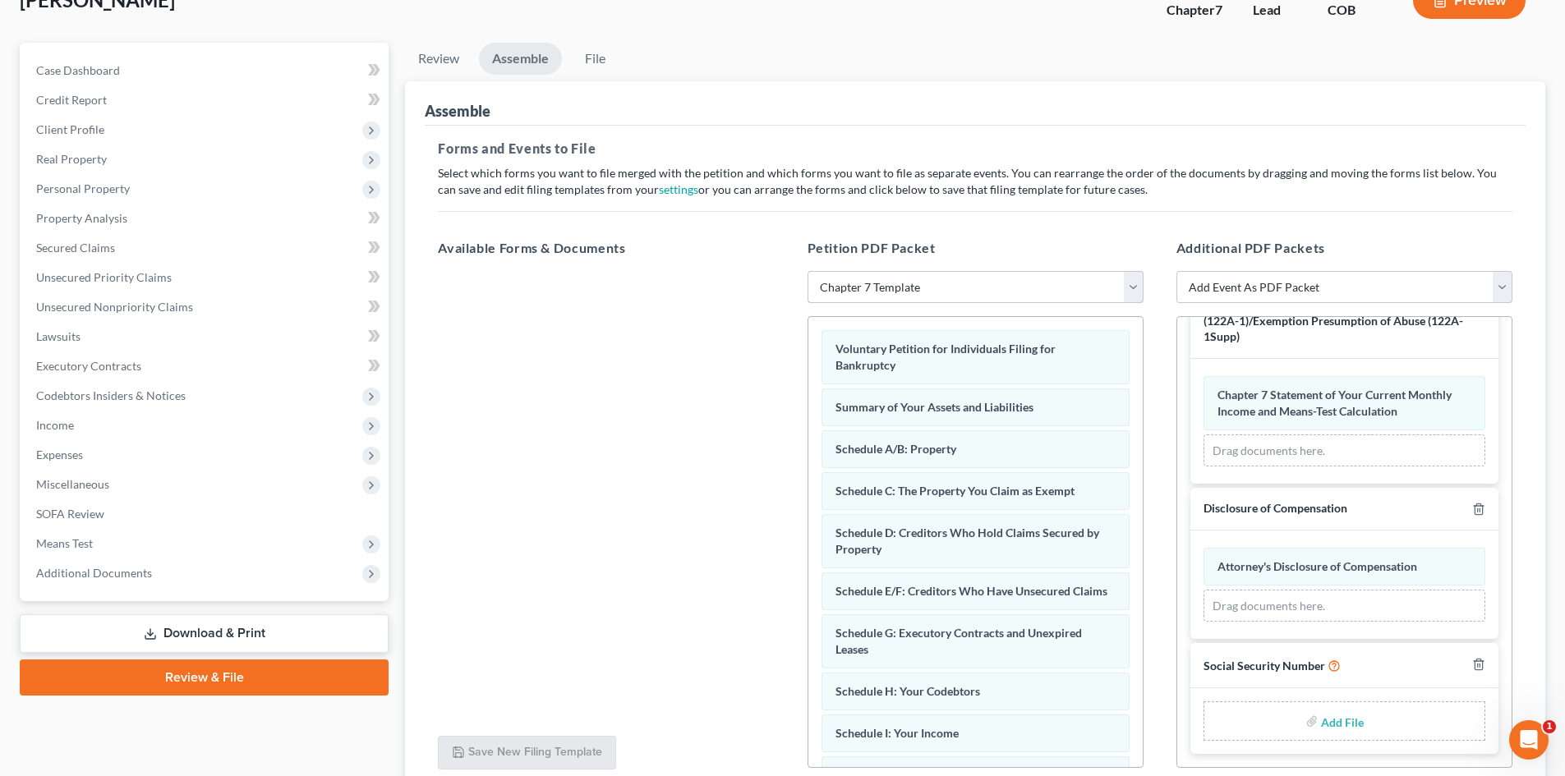
scroll to position [247, 0]
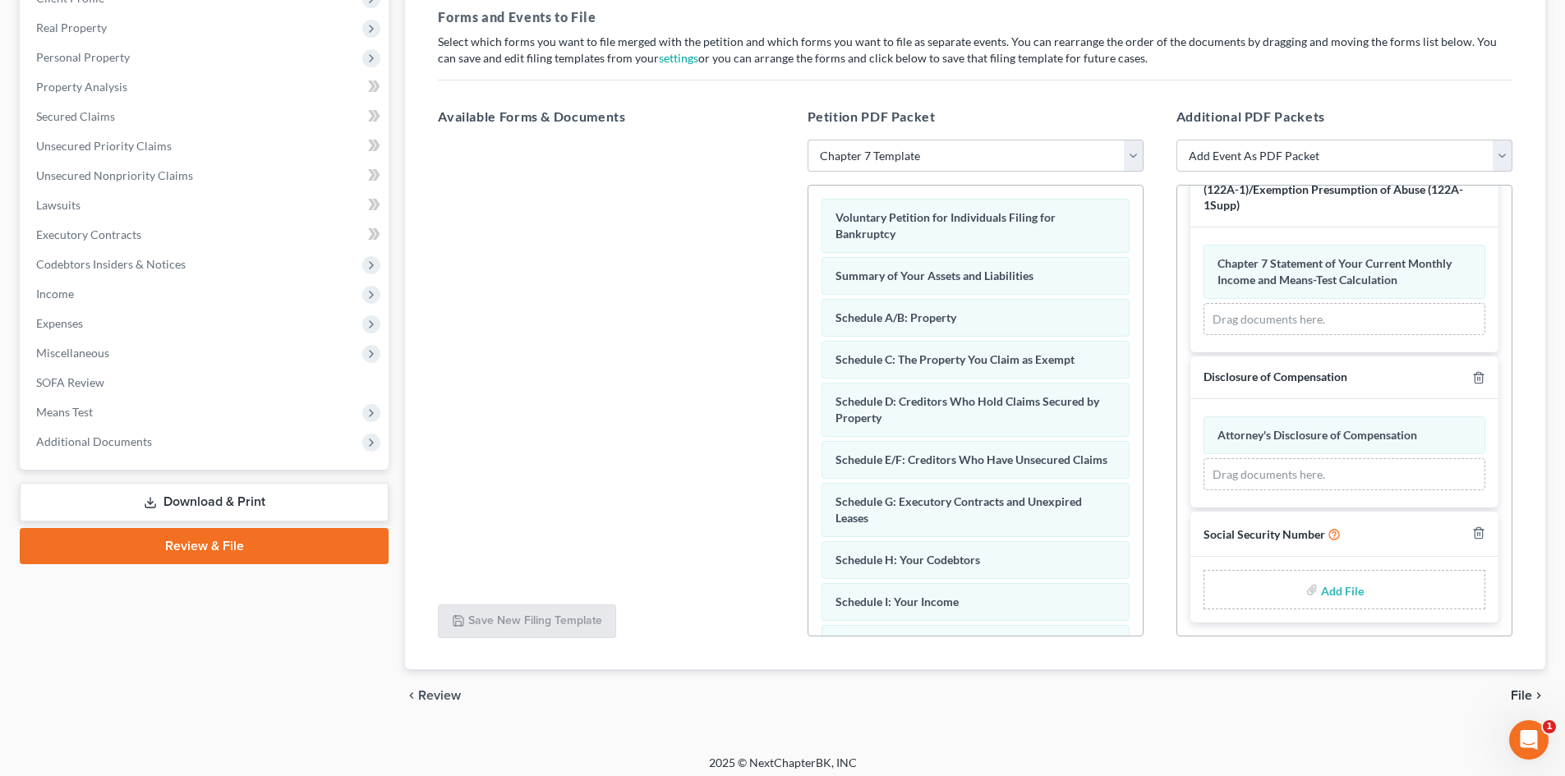
click at [1328, 591] on input "file" at bounding box center [1340, 590] width 39 height 30
type input "C:\fakepath\Social Security Number.pdf"
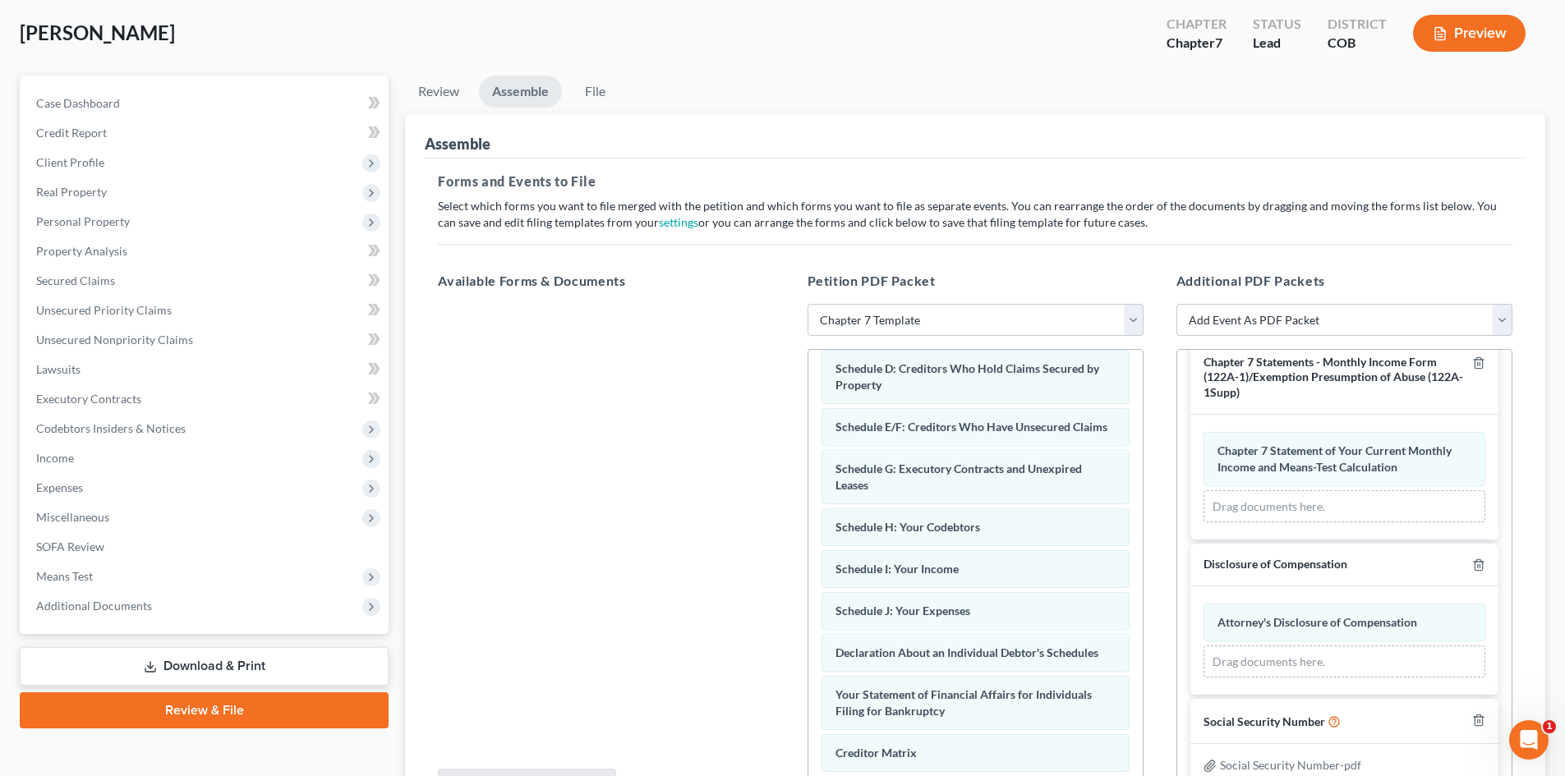
scroll to position [191, 0]
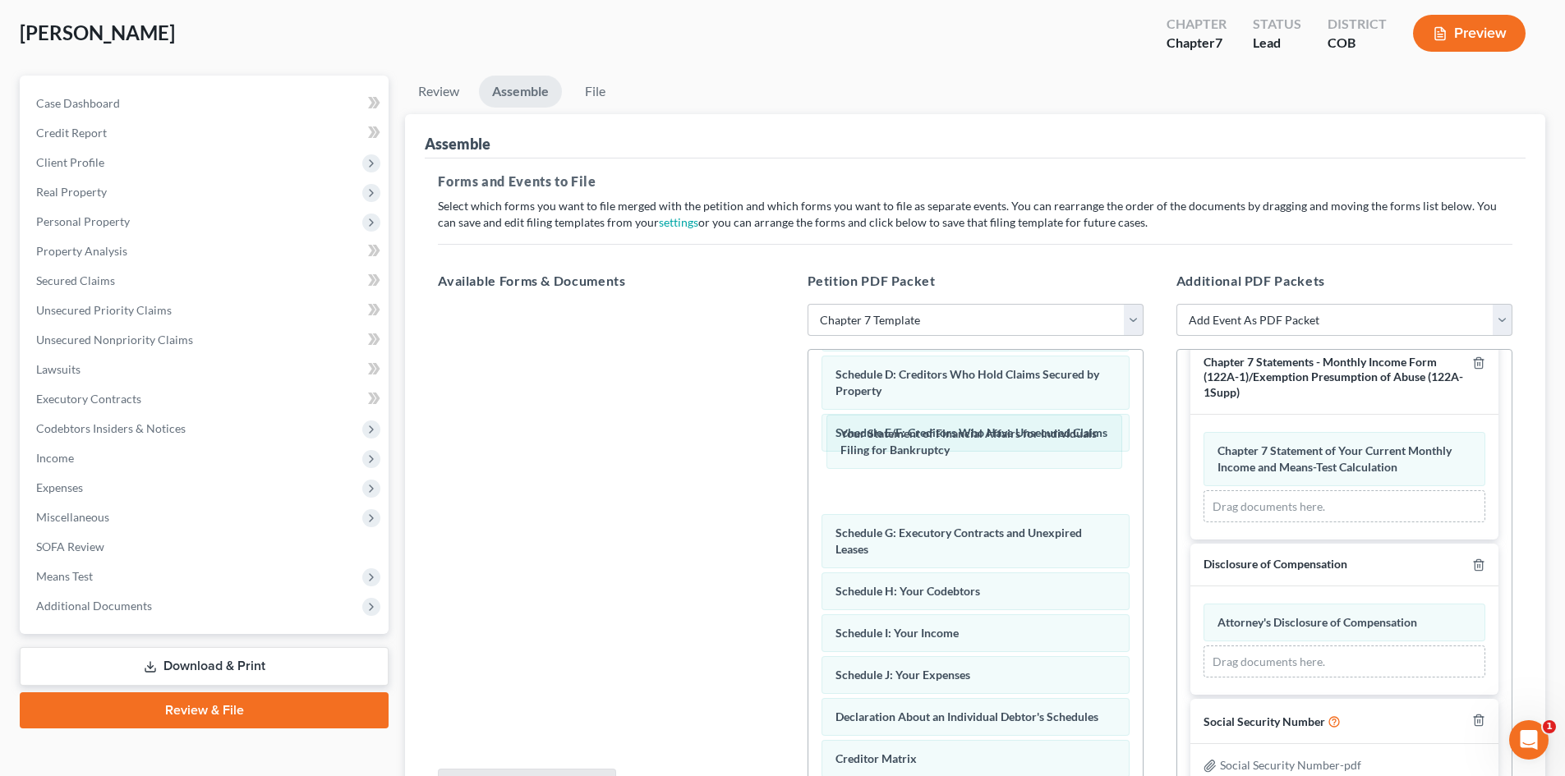
drag, startPoint x: 940, startPoint y: 731, endPoint x: 1128, endPoint y: 518, distance: 284.1
click at [948, 430] on div "Your Statement of Financial Affairs for Individuals Filing for Bankruptcy Volun…" at bounding box center [976, 558] width 334 height 799
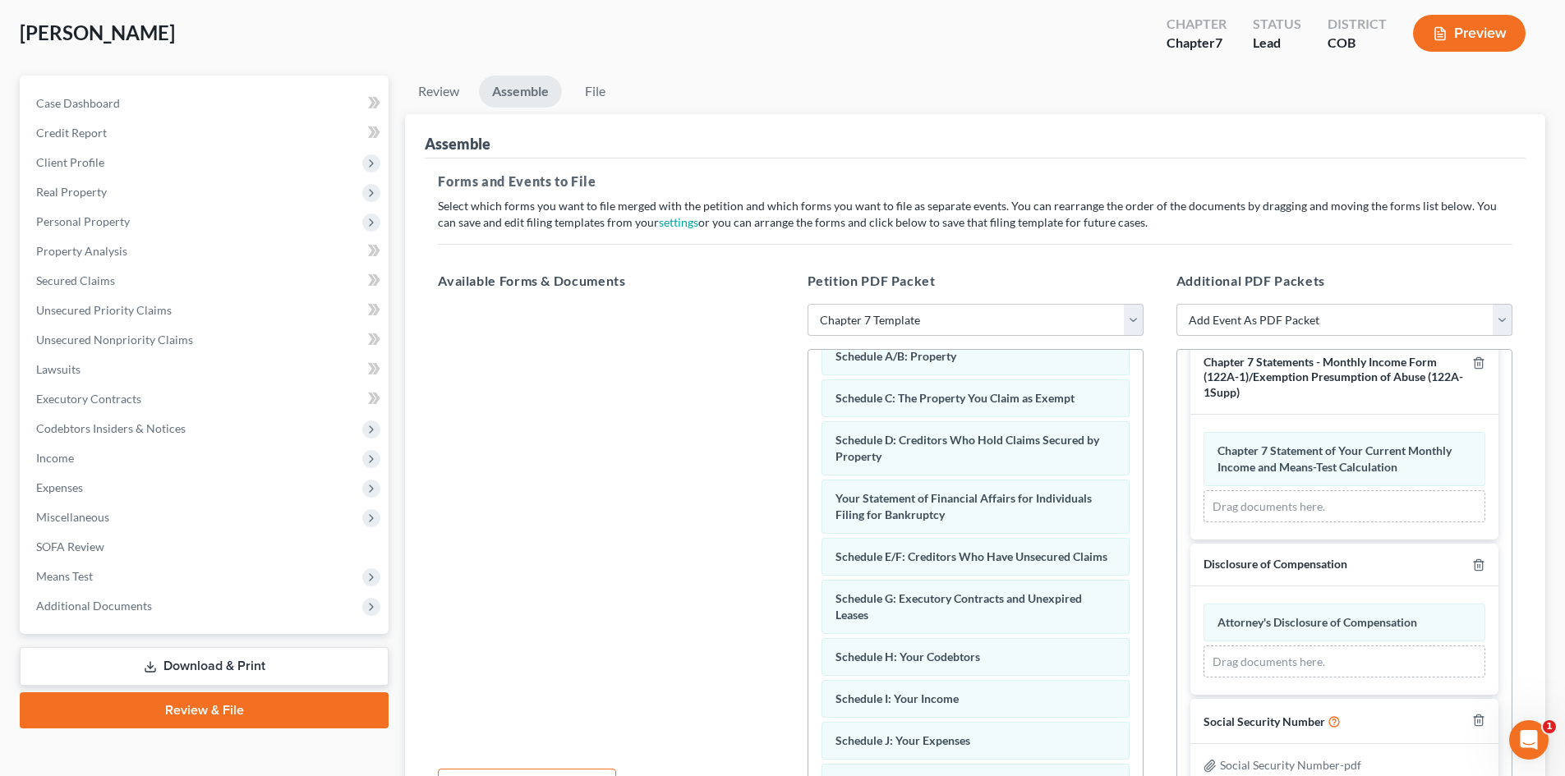
scroll to position [0, 0]
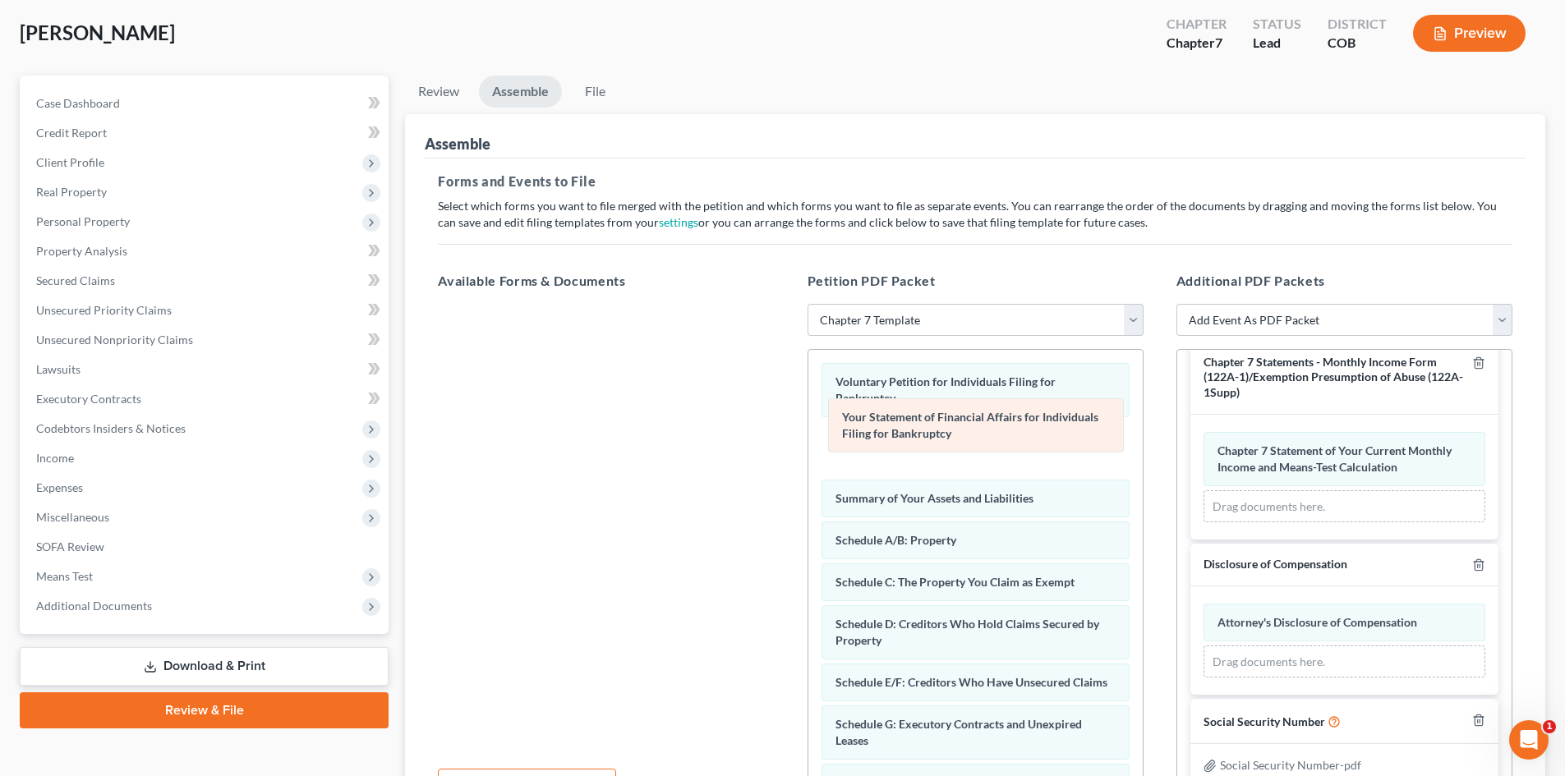
drag, startPoint x: 905, startPoint y: 625, endPoint x: 913, endPoint y: 419, distance: 206.4
click at [913, 419] on div "Your Statement of Financial Affairs for Individuals Filing for Bankruptcy Volun…" at bounding box center [976, 749] width 334 height 799
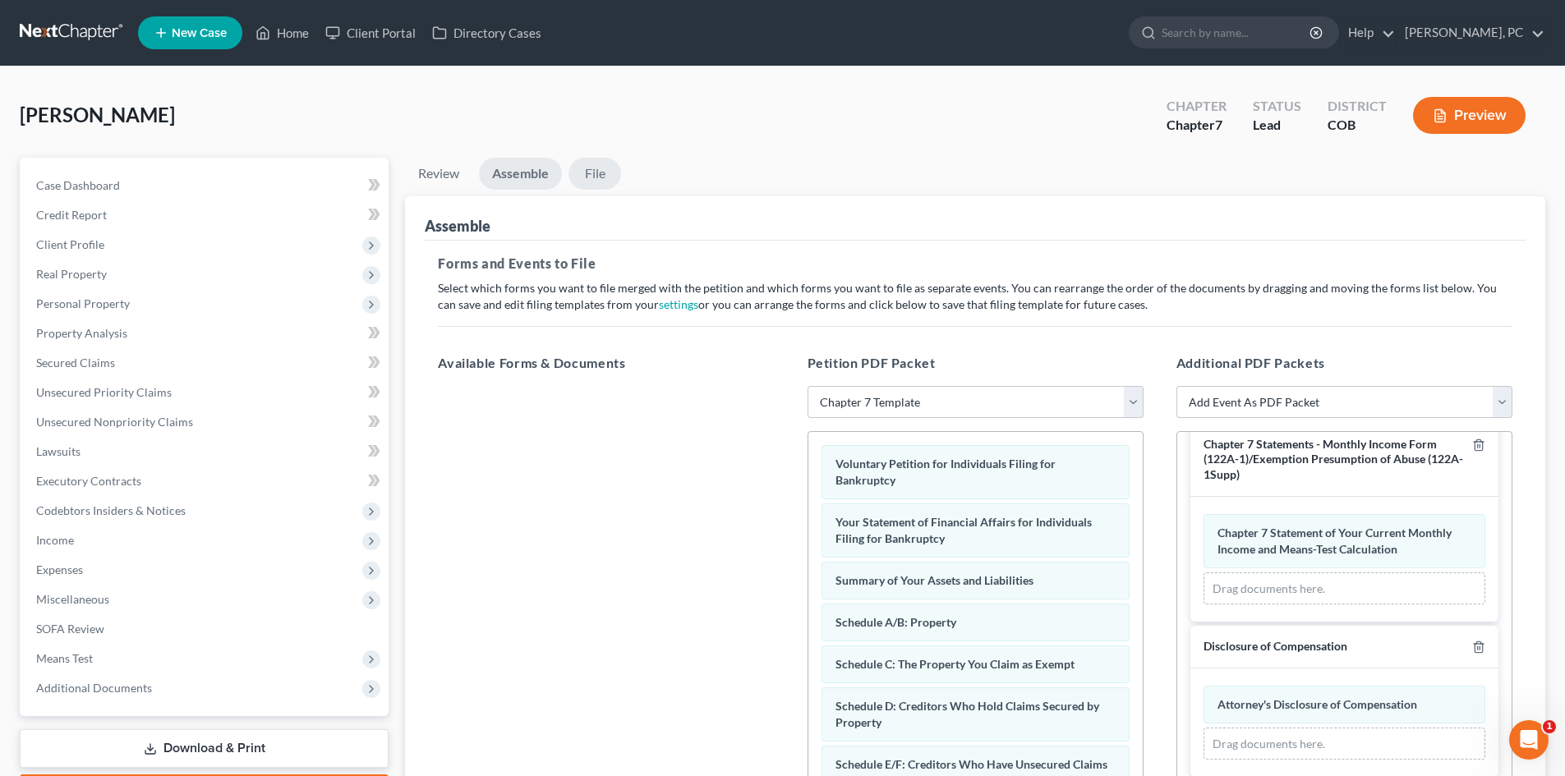
click at [597, 172] on link "File" at bounding box center [595, 174] width 53 height 32
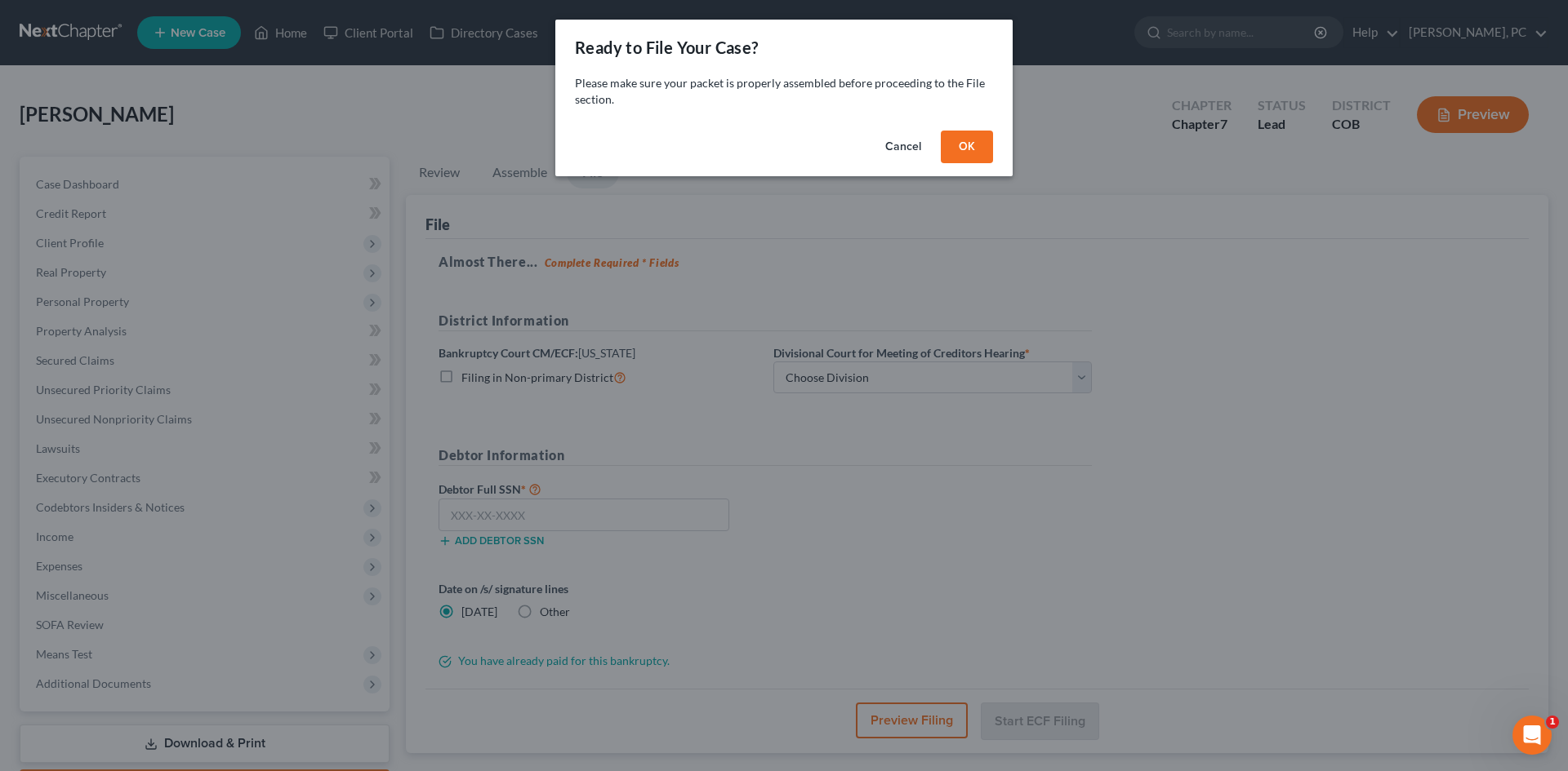
click at [975, 151] on button "OK" at bounding box center [967, 146] width 53 height 33
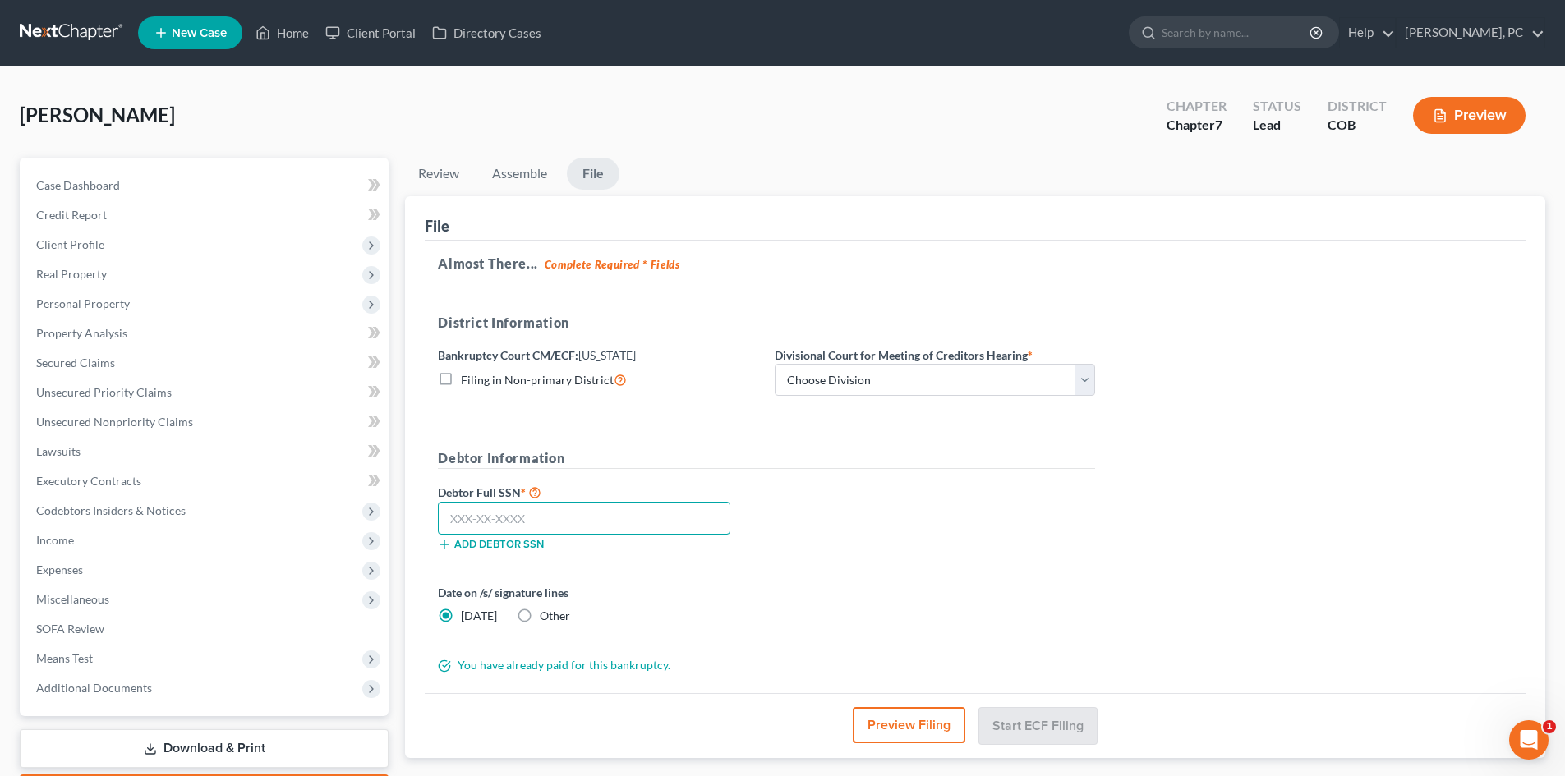
drag, startPoint x: 570, startPoint y: 518, endPoint x: 477, endPoint y: 532, distance: 94.7
click at [570, 518] on input "text" at bounding box center [584, 518] width 293 height 33
click at [575, 507] on input "text" at bounding box center [584, 518] width 293 height 33
type input "054-58-8772"
drag, startPoint x: 851, startPoint y: 378, endPoint x: 850, endPoint y: 395, distance: 17.3
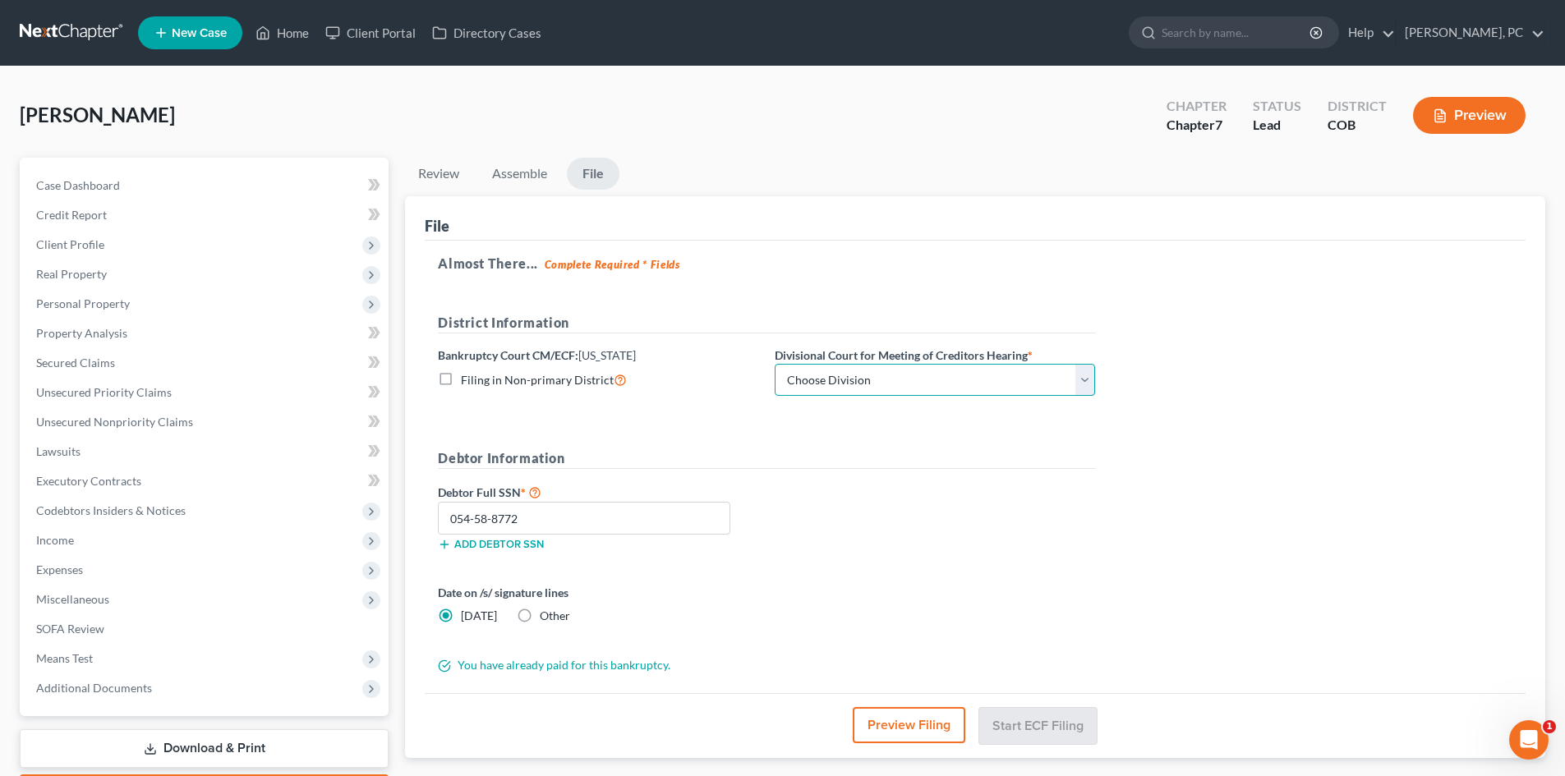
click at [851, 378] on select "Choose Division Denver" at bounding box center [935, 380] width 320 height 33
select select "0"
click at [775, 364] on select "Choose Division Denver" at bounding box center [935, 380] width 320 height 33
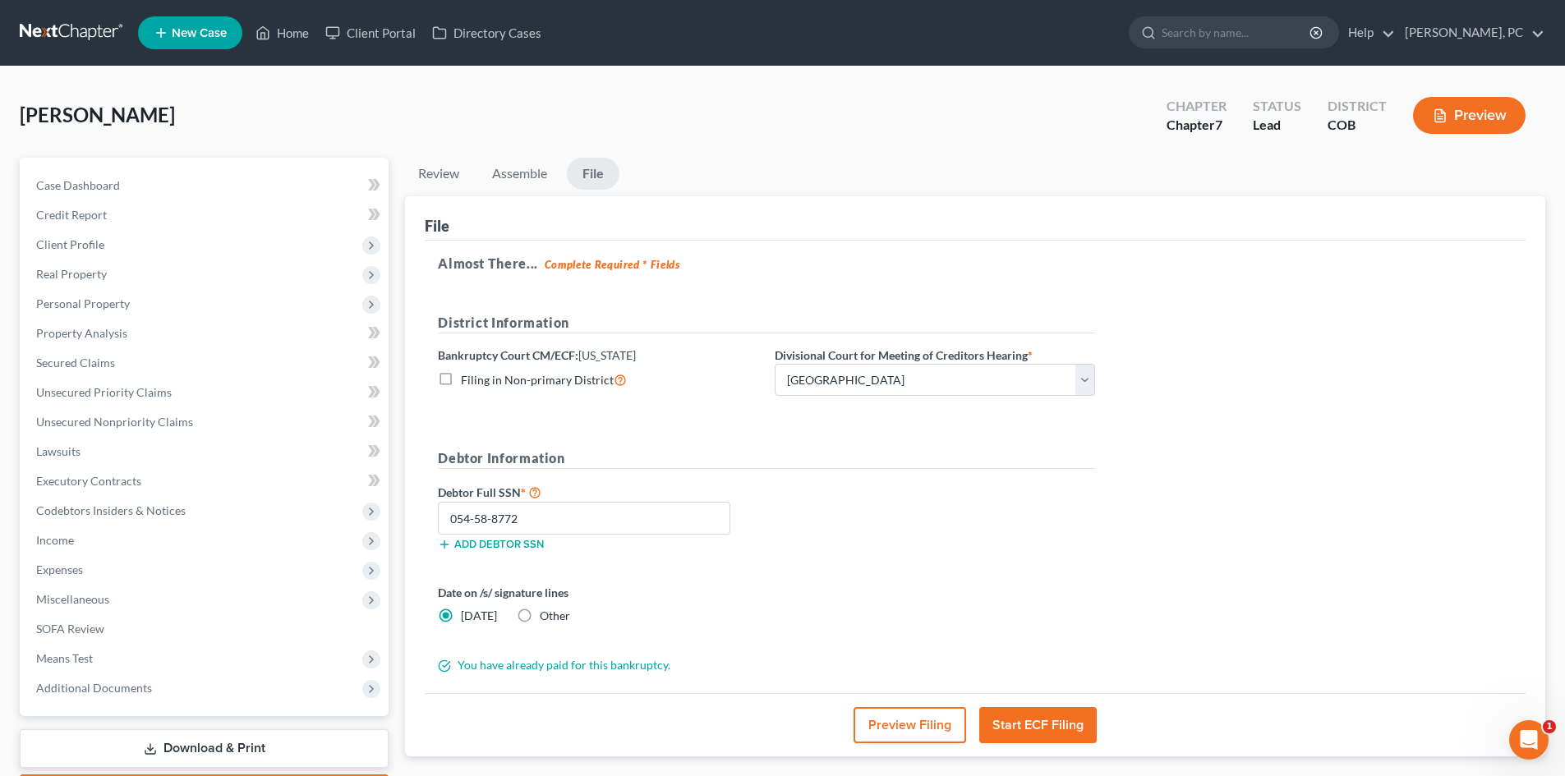
click at [1030, 726] on button "Start ECF Filing" at bounding box center [1038, 725] width 118 height 36
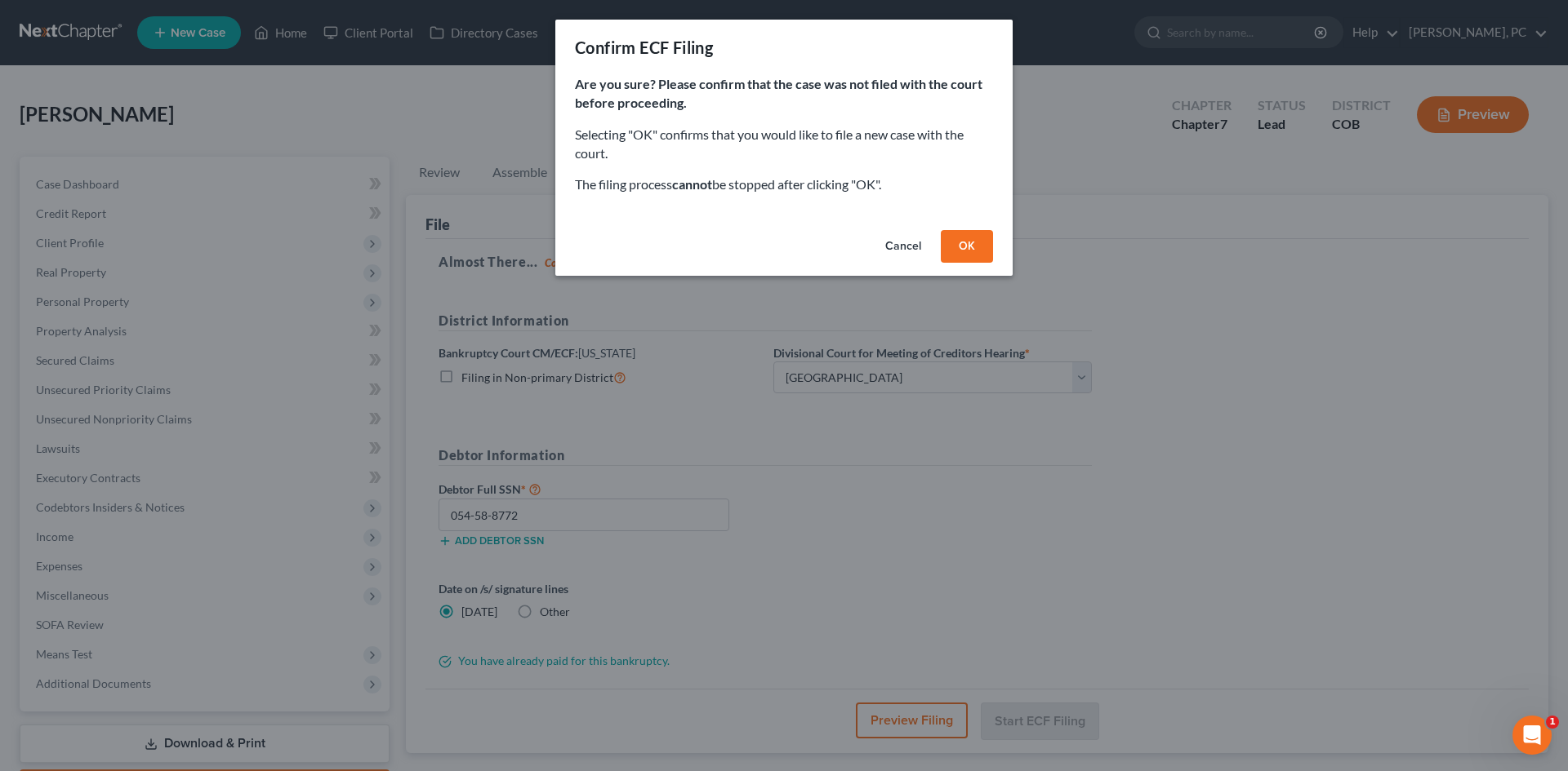
click at [952, 252] on button "OK" at bounding box center [967, 246] width 53 height 33
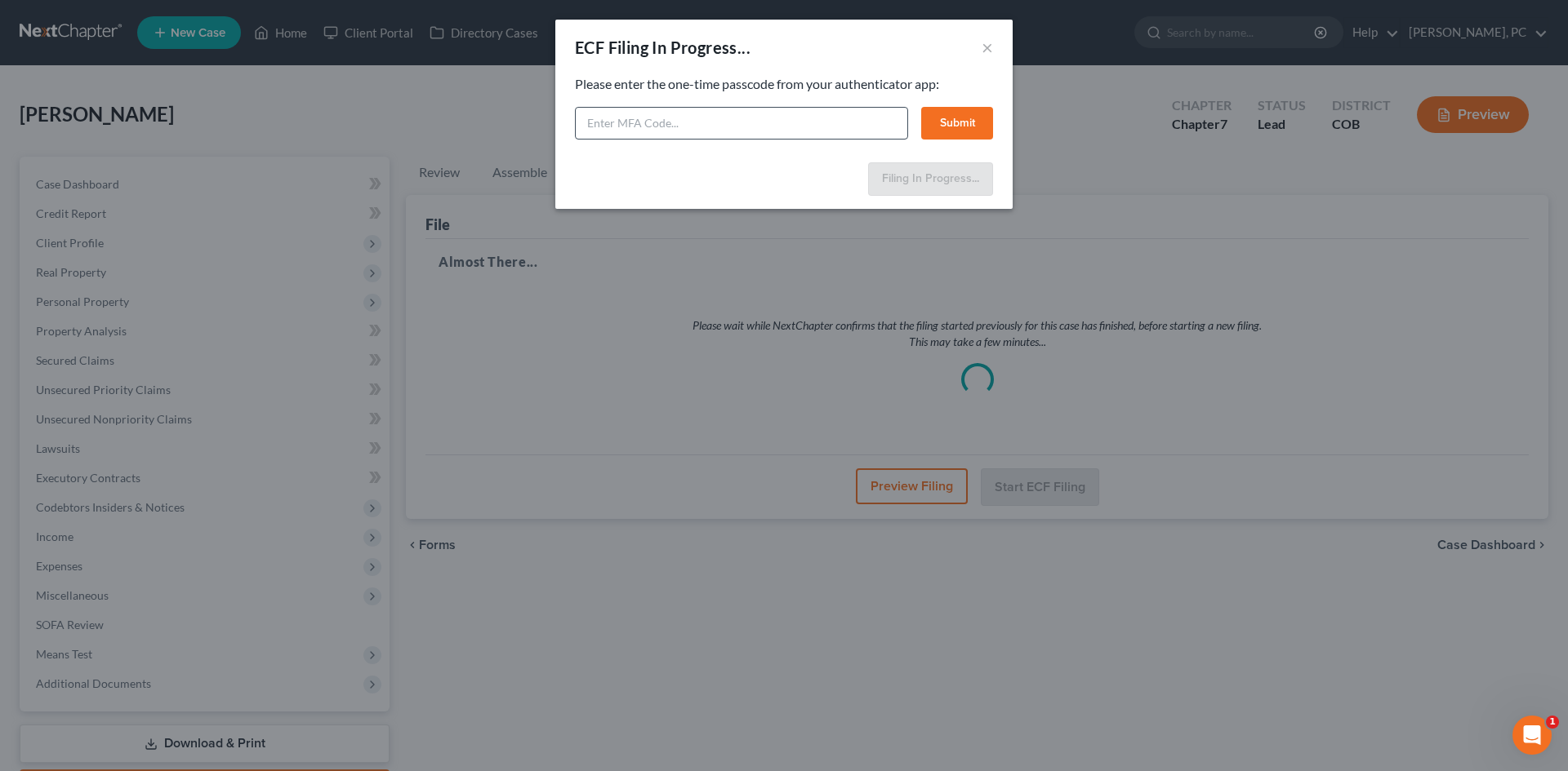
click at [689, 141] on div "Feel free to download your entire bankruptcy packet here: Please enter the one-…" at bounding box center [784, 115] width 457 height 80
click at [686, 126] on input "text" at bounding box center [740, 123] width 333 height 33
type input "3"
type input "122216"
click at [965, 121] on button "Submit" at bounding box center [957, 123] width 72 height 33
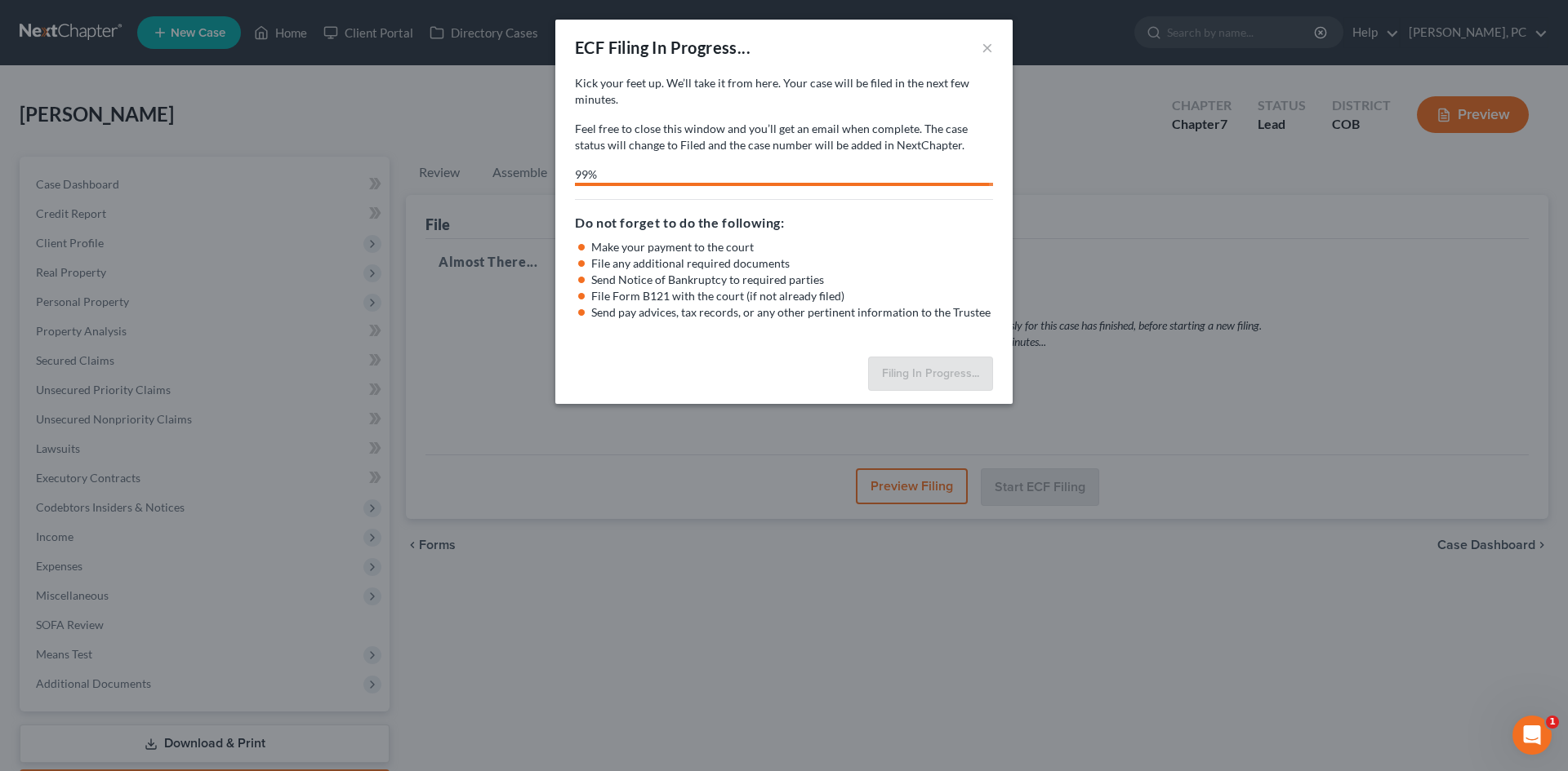
select select "0"
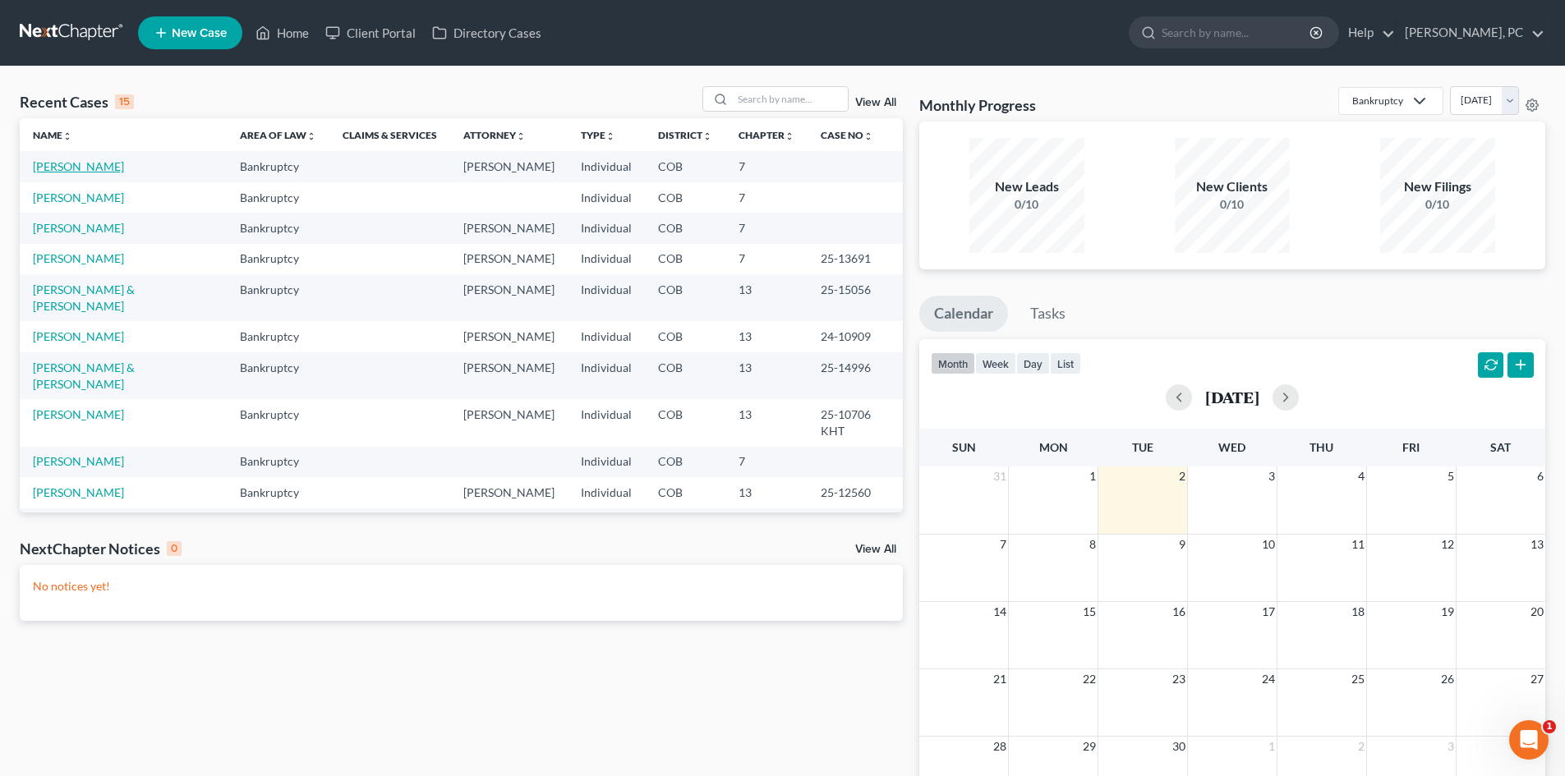
click at [82, 169] on link "[PERSON_NAME]" at bounding box center [78, 166] width 91 height 14
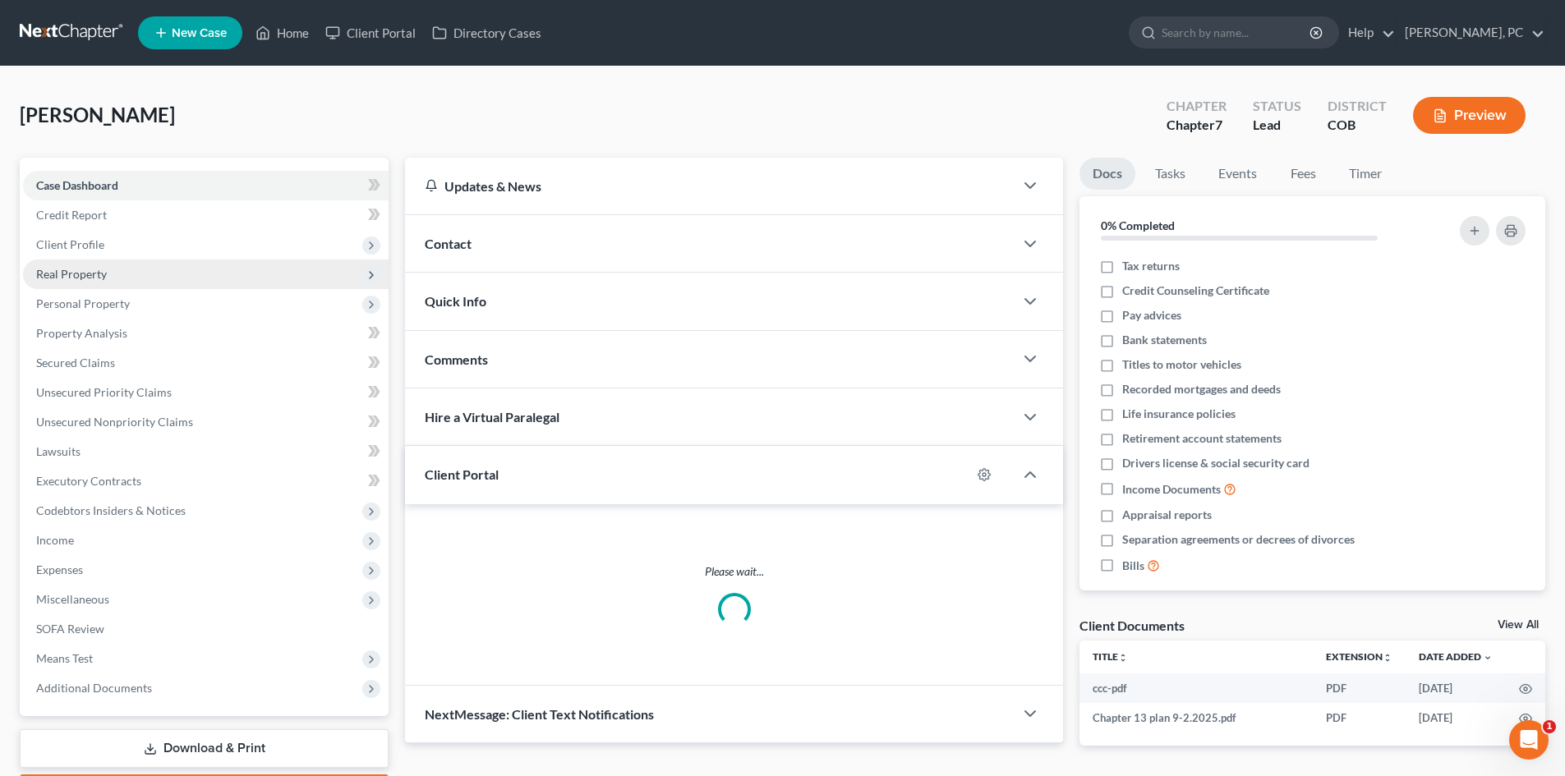
click at [82, 271] on span "Real Property" at bounding box center [71, 274] width 71 height 14
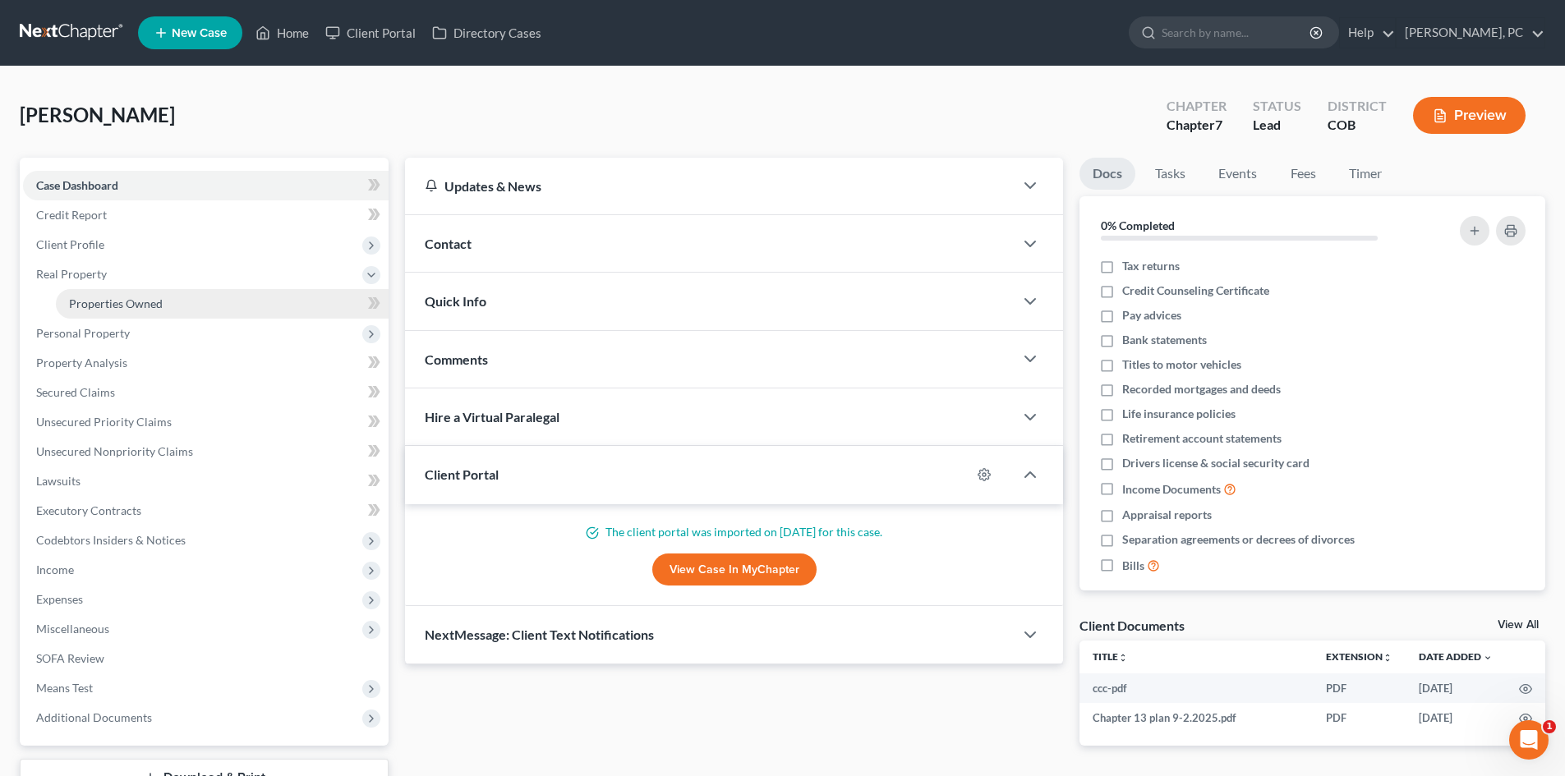
click at [150, 299] on span "Properties Owned" at bounding box center [116, 304] width 94 height 14
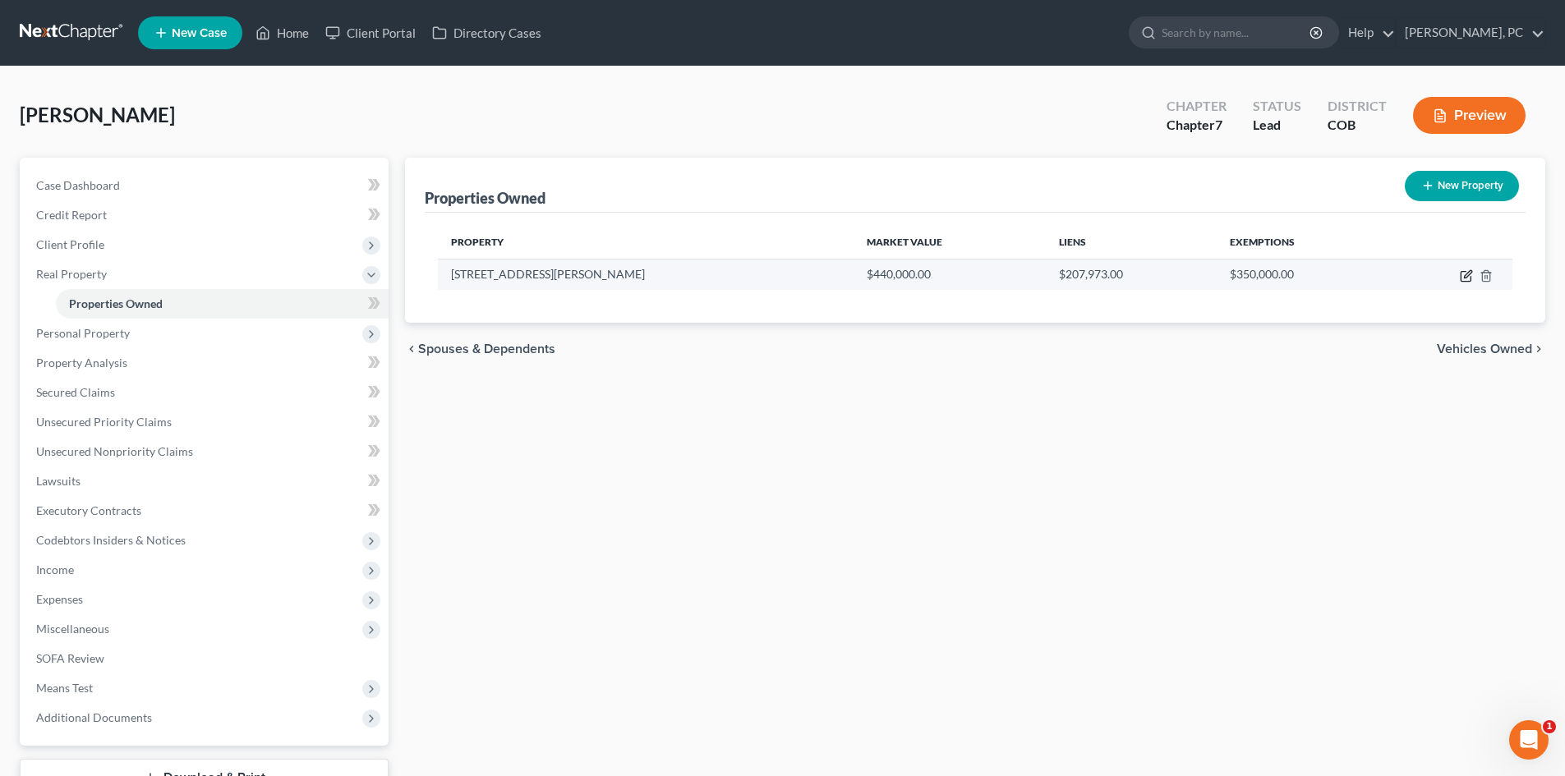
click at [1465, 274] on icon "button" at bounding box center [1466, 276] width 13 height 13
select select "5"
select select "0"
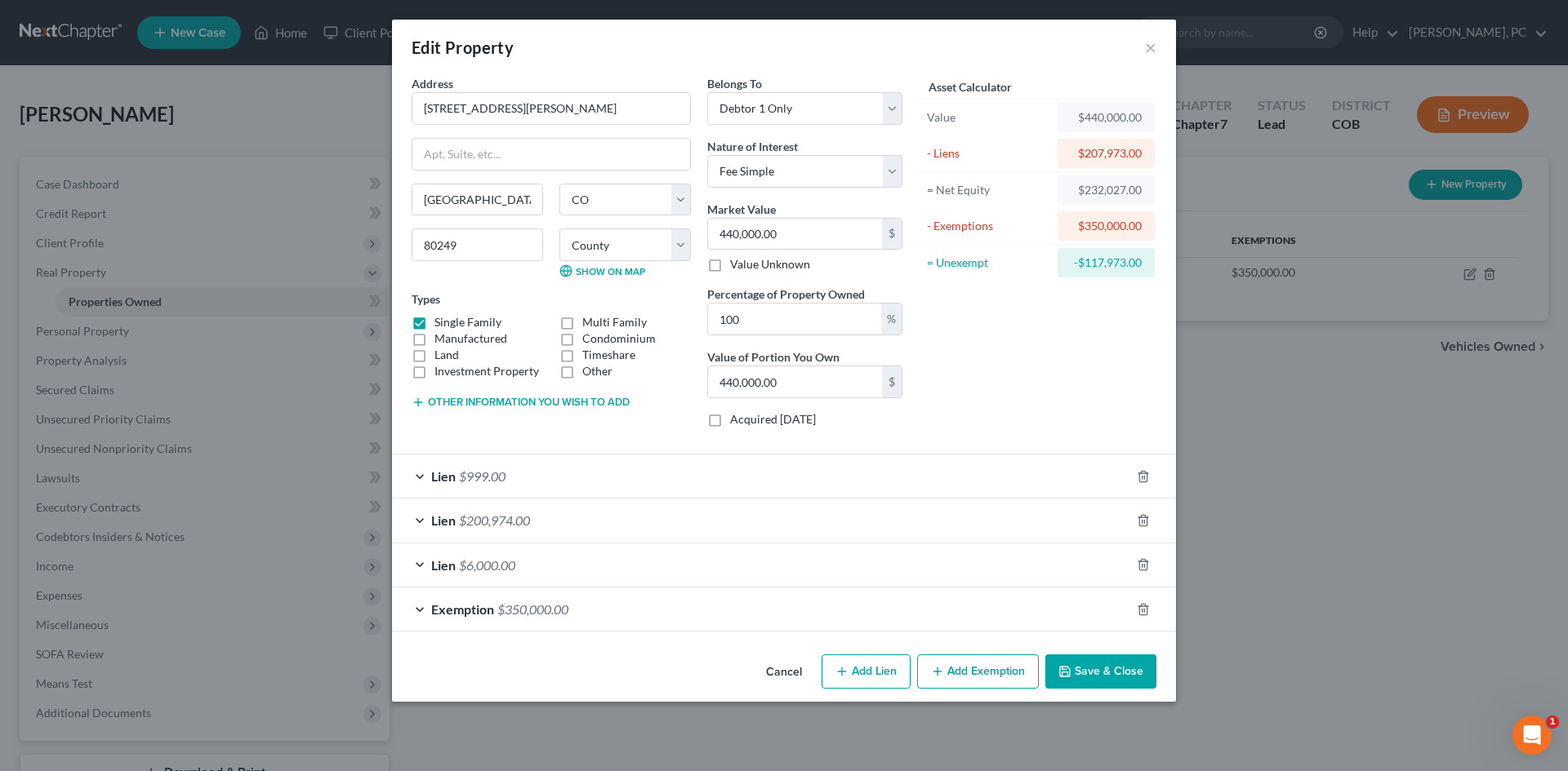
click at [1097, 667] on button "Save & Close" at bounding box center [1101, 672] width 111 height 35
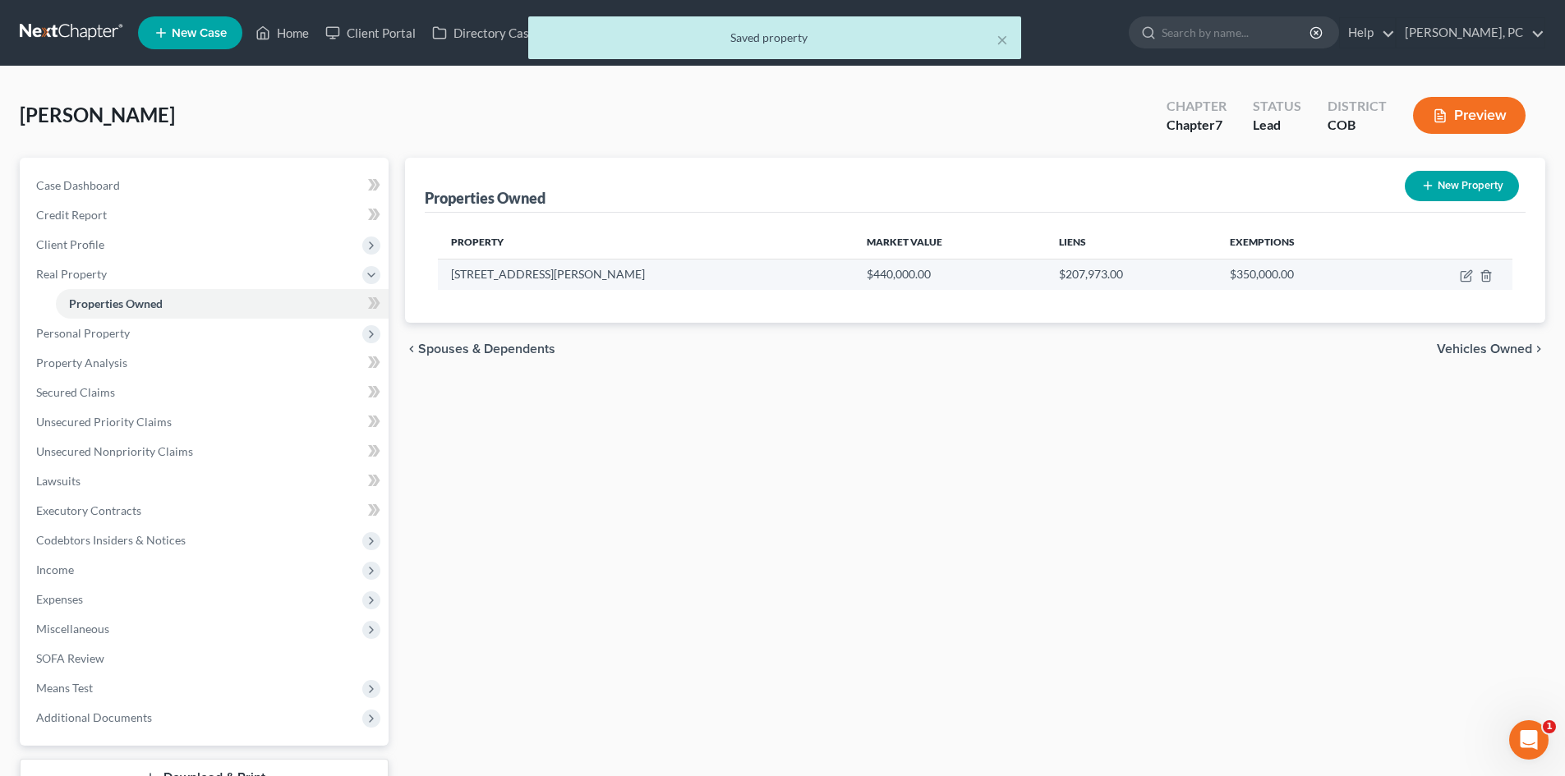
click at [455, 270] on td "[STREET_ADDRESS][PERSON_NAME]" at bounding box center [646, 274] width 416 height 31
drag, startPoint x: 451, startPoint y: 273, endPoint x: 542, endPoint y: 275, distance: 91.2
click at [542, 275] on td "[STREET_ADDRESS][PERSON_NAME]" at bounding box center [646, 274] width 416 height 31
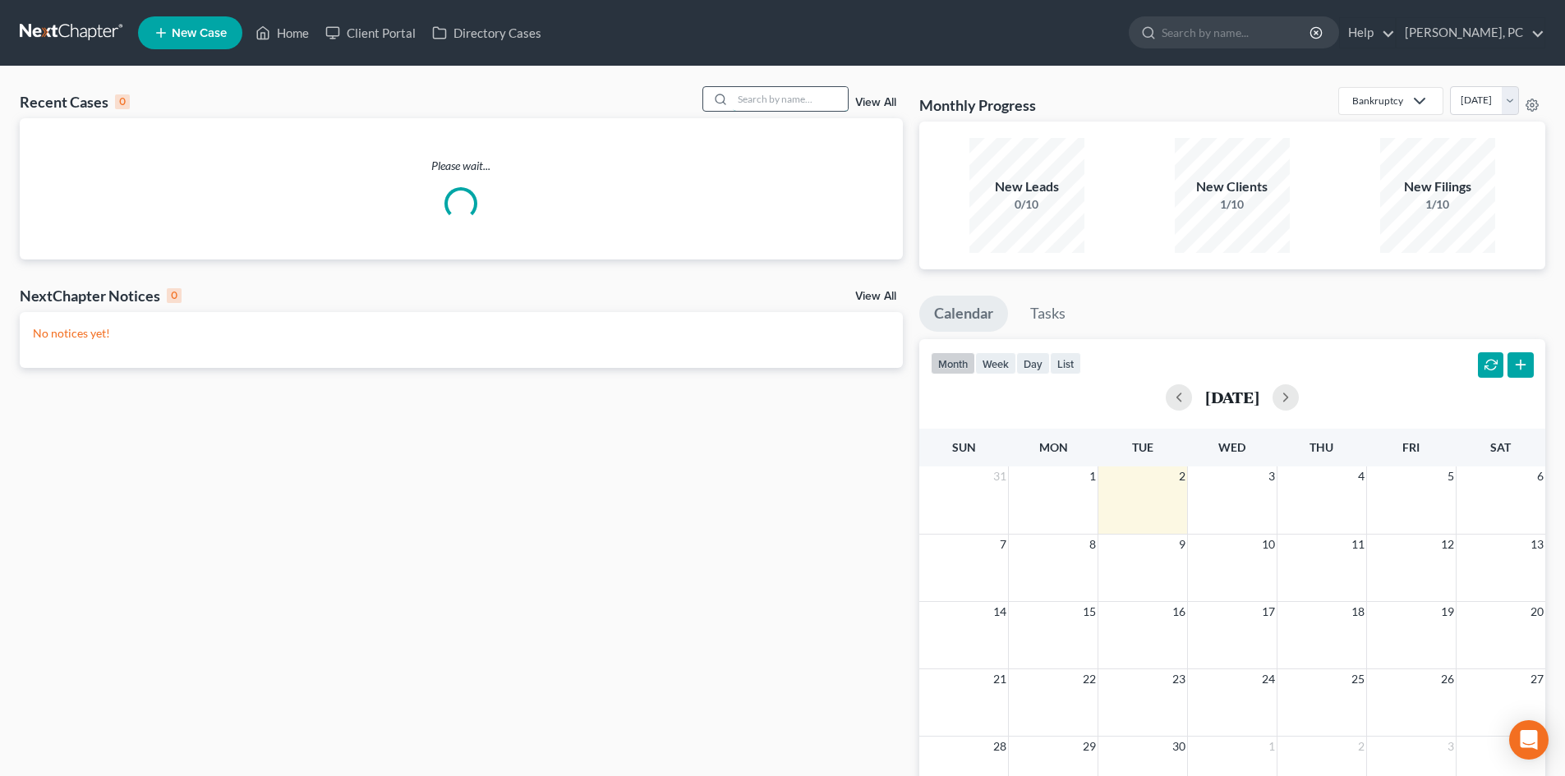
click at [748, 101] on input "search" at bounding box center [790, 99] width 115 height 24
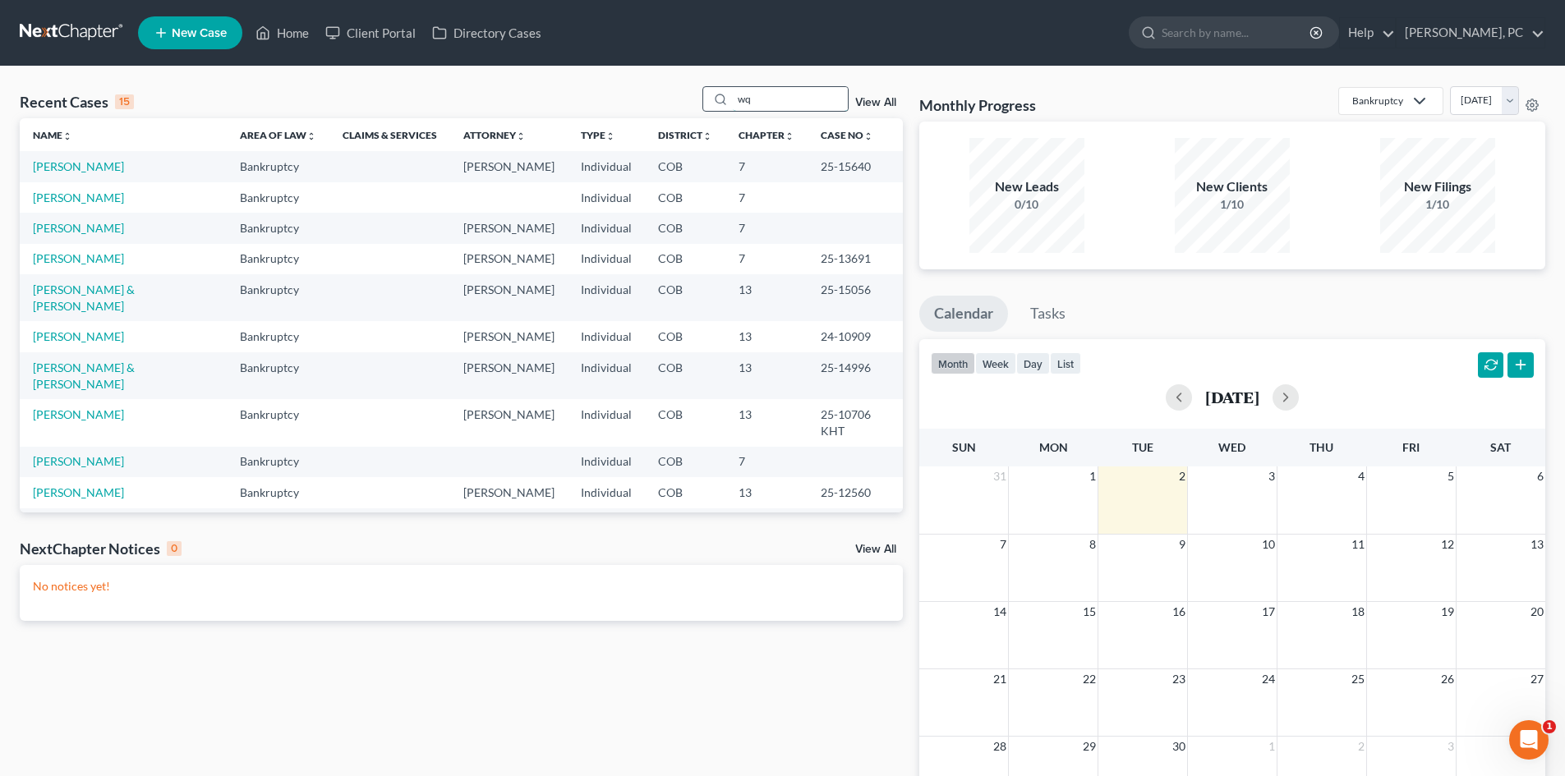
type input "w"
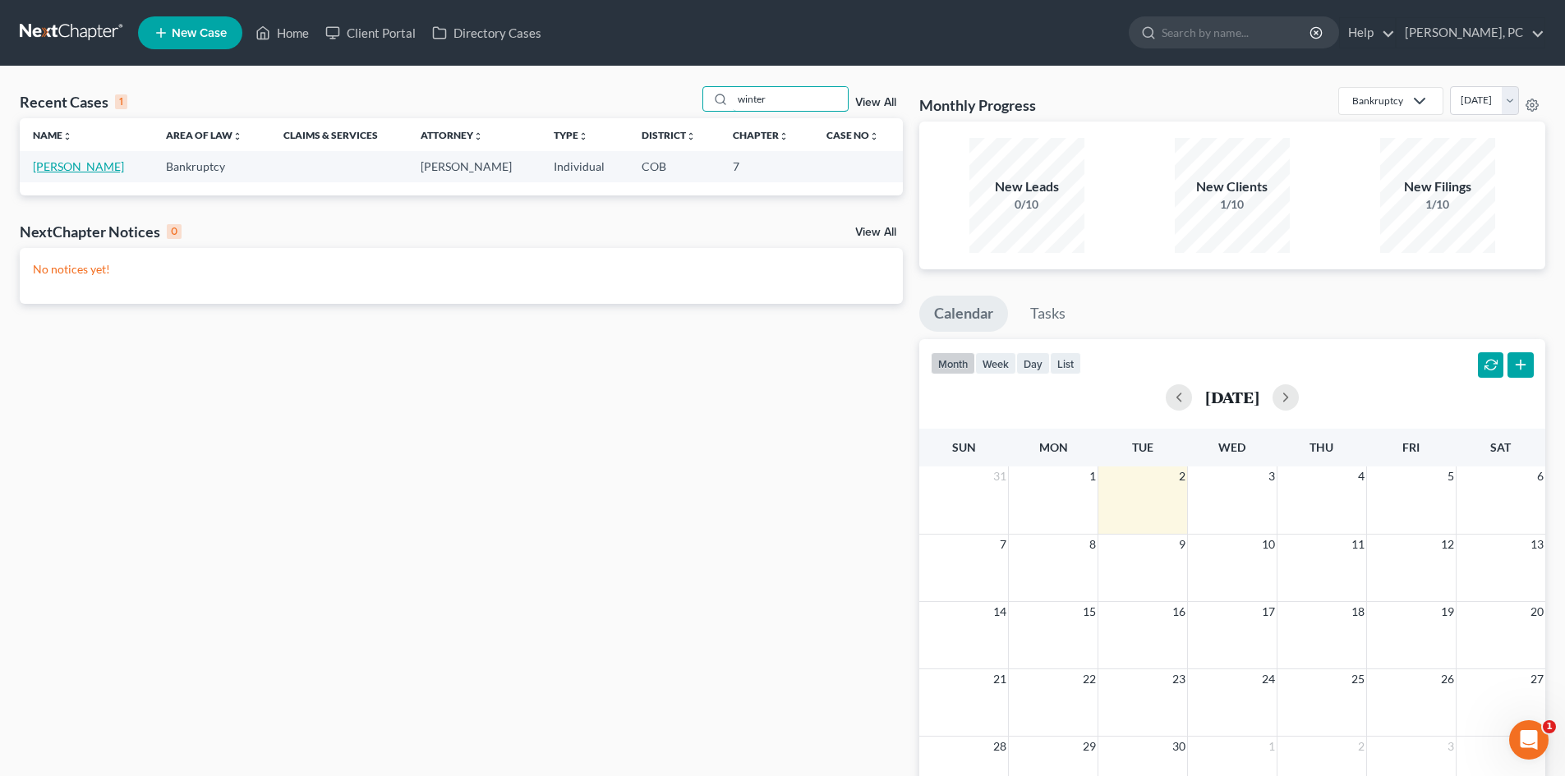
type input "winter"
click at [106, 169] on link "[PERSON_NAME]" at bounding box center [78, 166] width 91 height 14
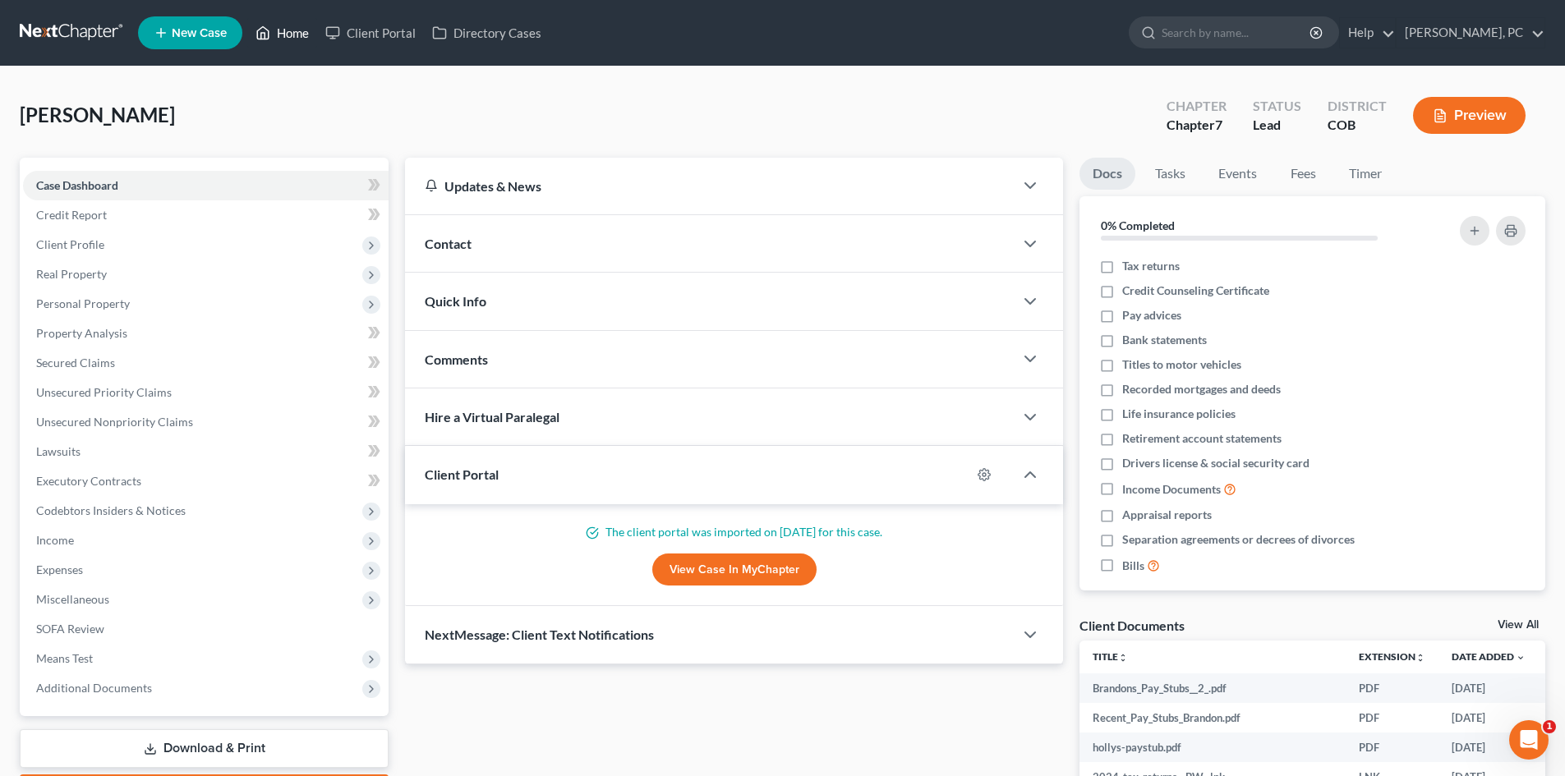
click at [290, 35] on link "Home" at bounding box center [282, 33] width 70 height 30
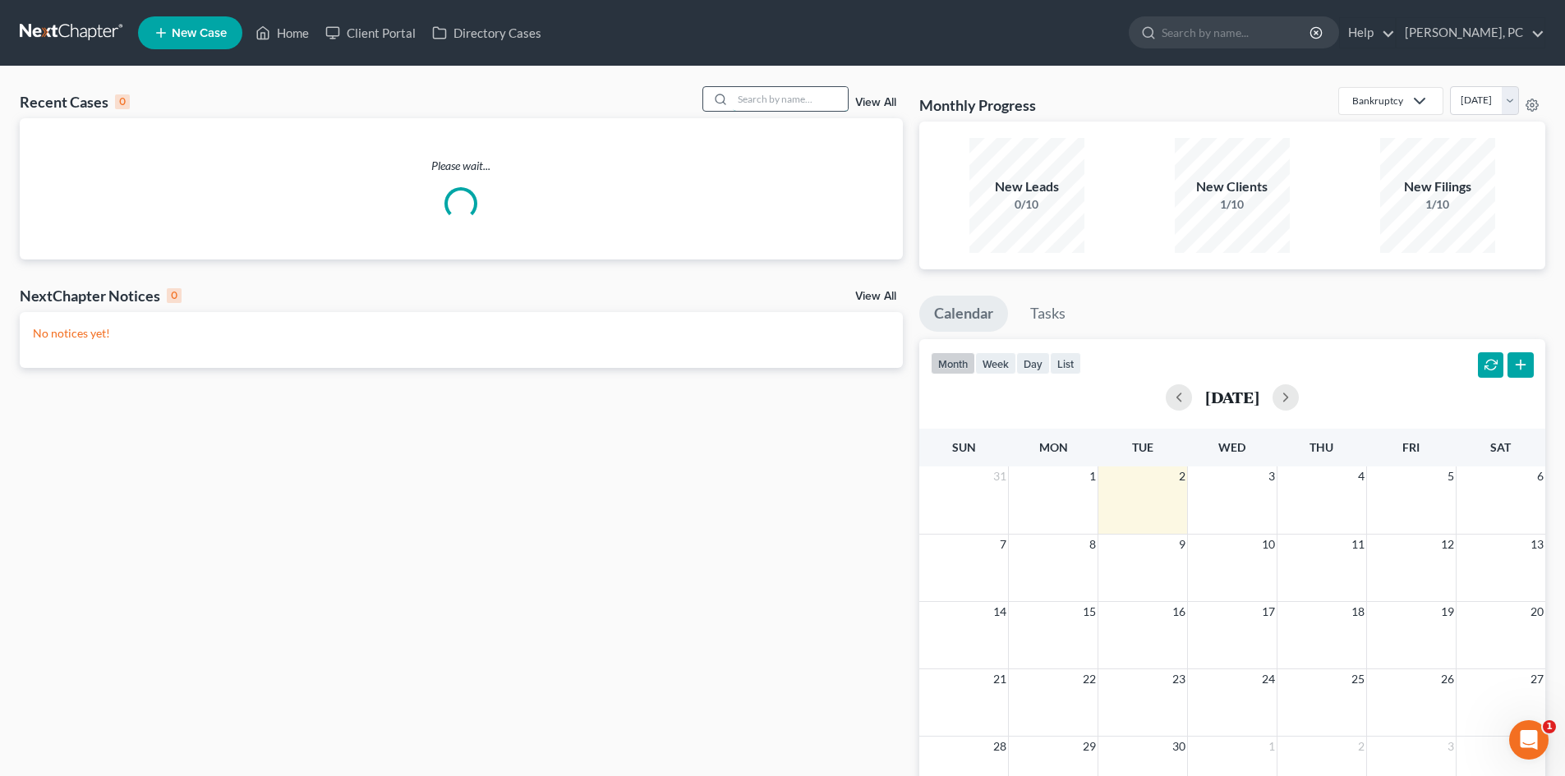
click at [803, 99] on input "search" at bounding box center [790, 99] width 115 height 24
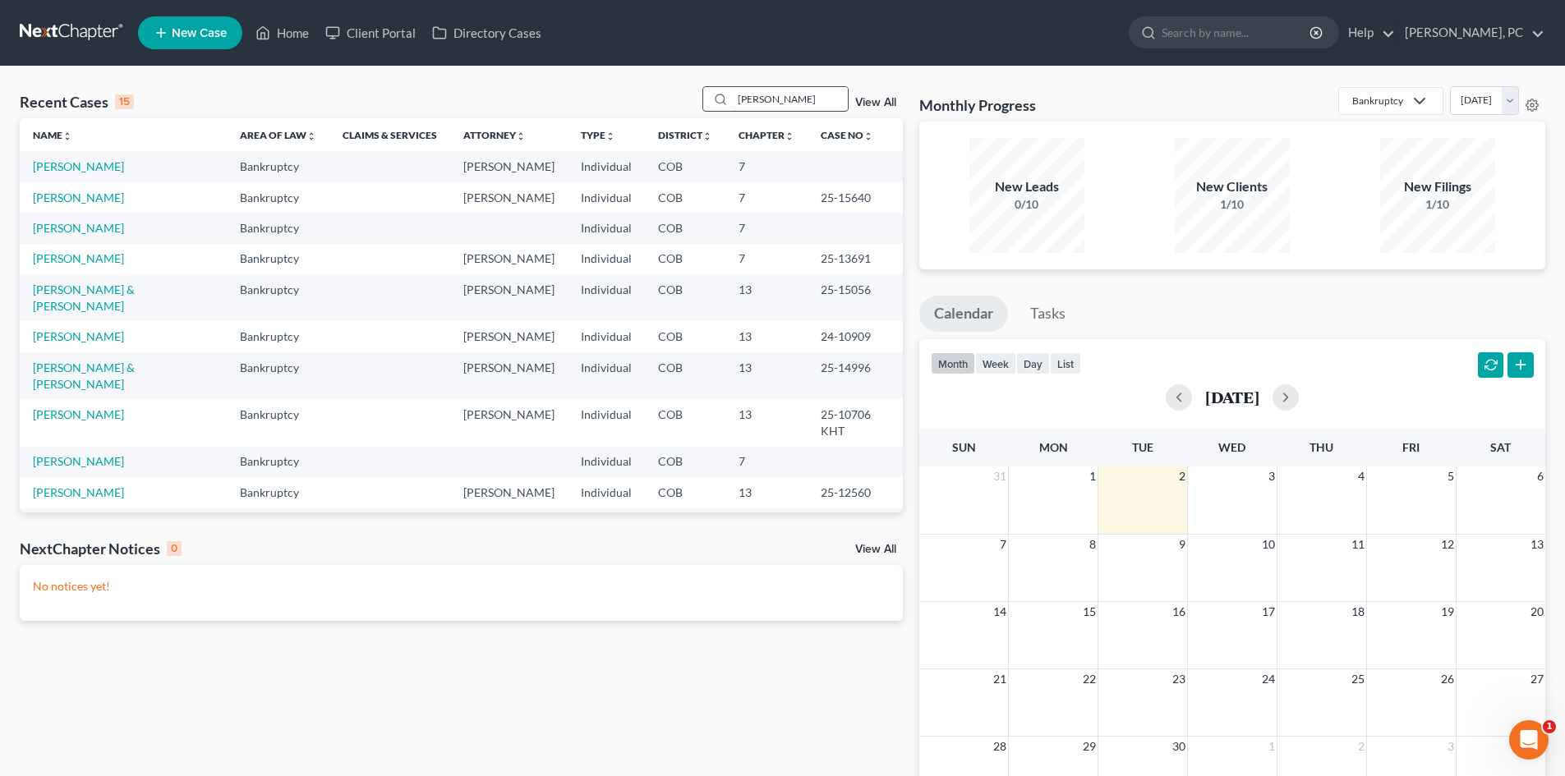
type input "[PERSON_NAME]"
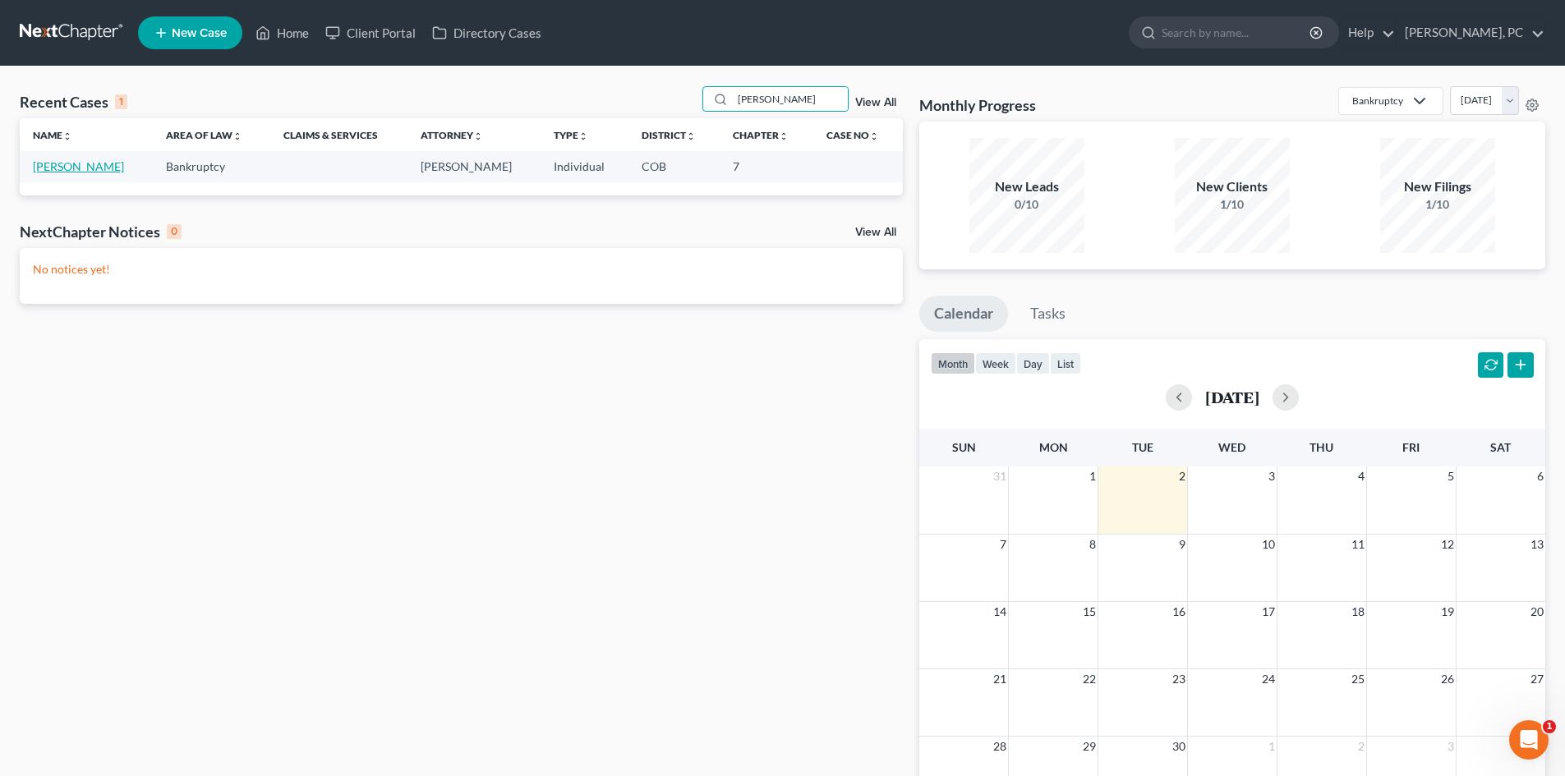
click at [124, 159] on link "[PERSON_NAME]" at bounding box center [78, 166] width 91 height 14
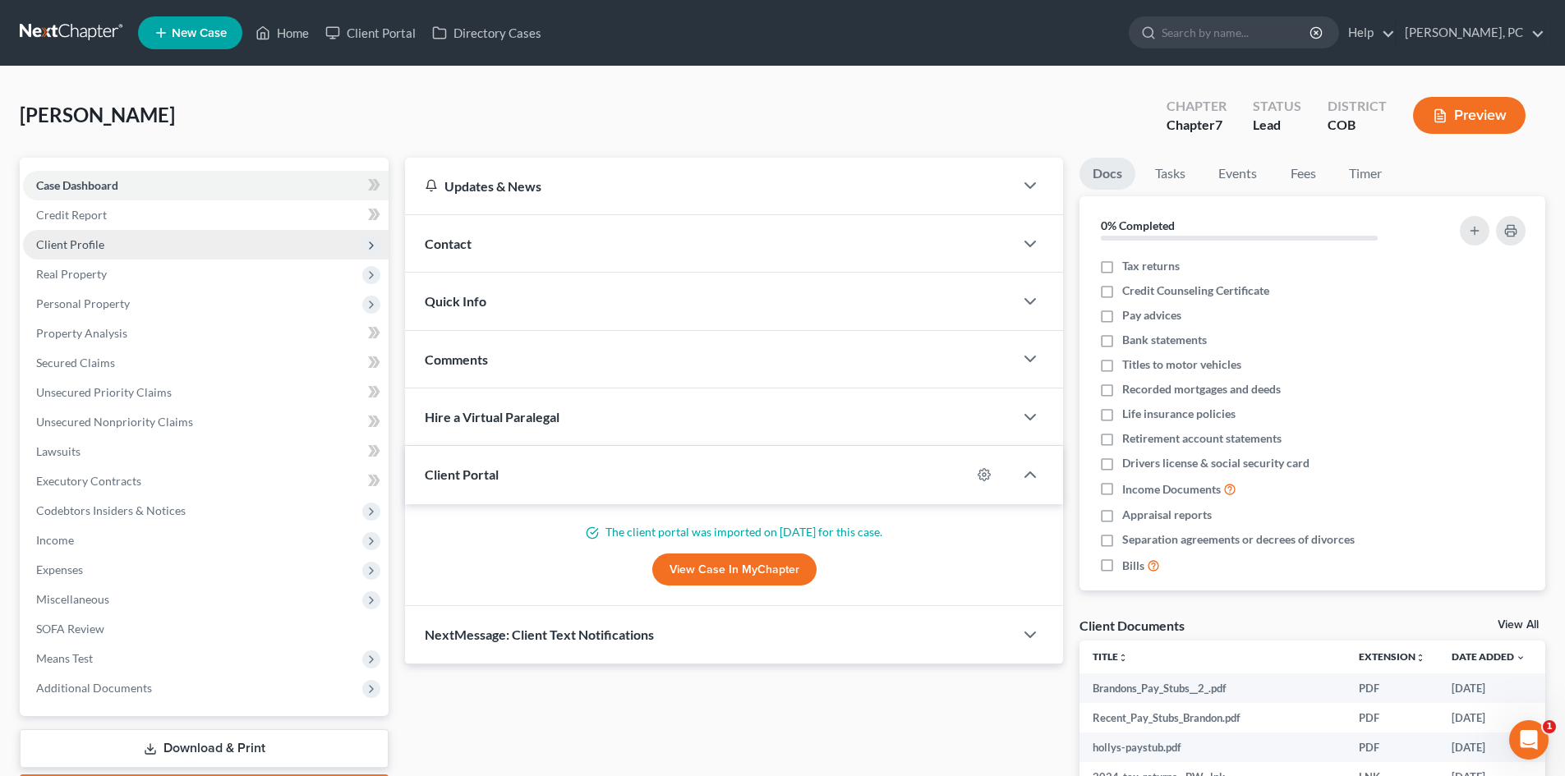
click at [68, 246] on span "Client Profile" at bounding box center [70, 244] width 68 height 14
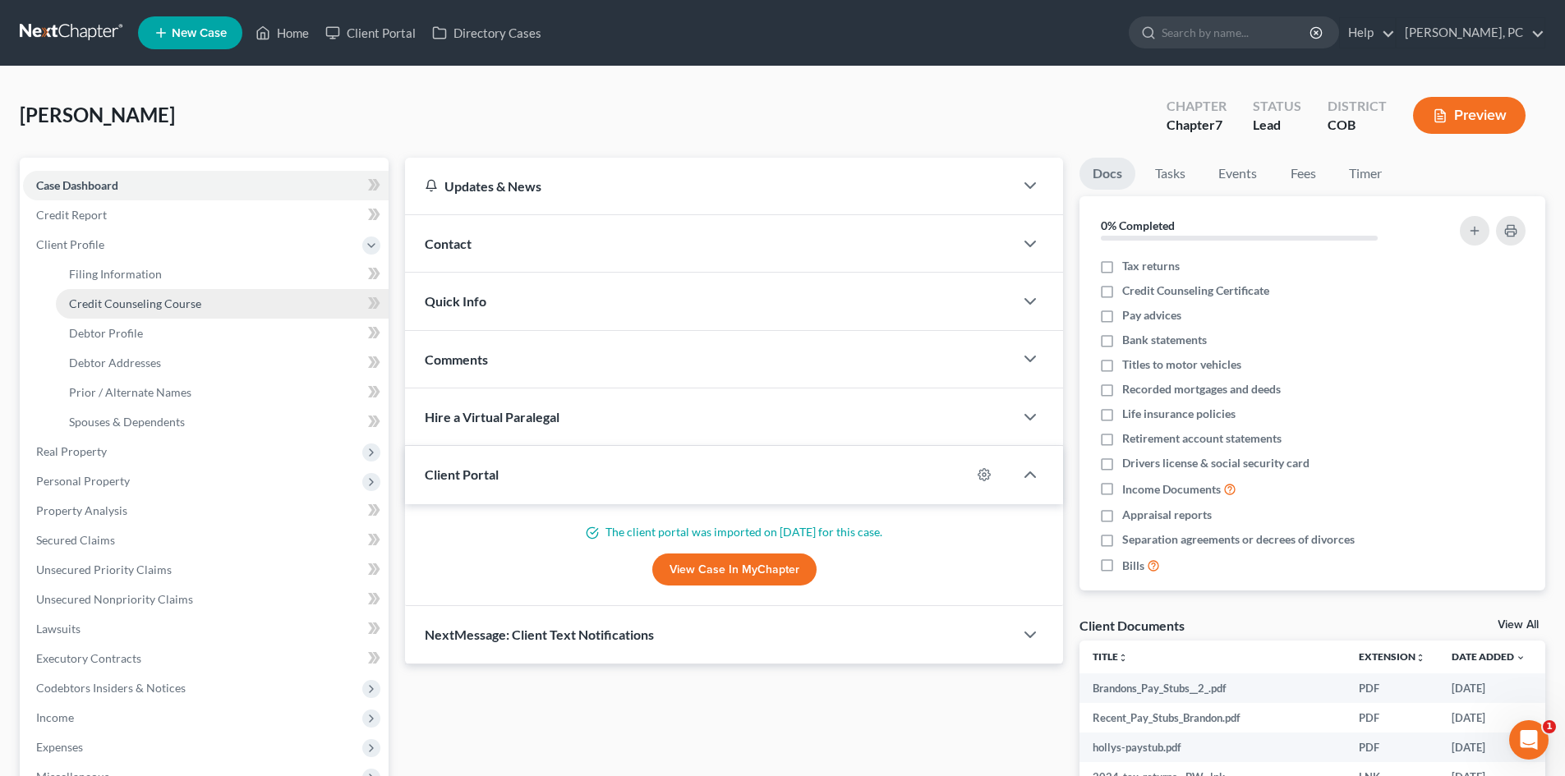
click at [113, 299] on span "Credit Counseling Course" at bounding box center [135, 304] width 132 height 14
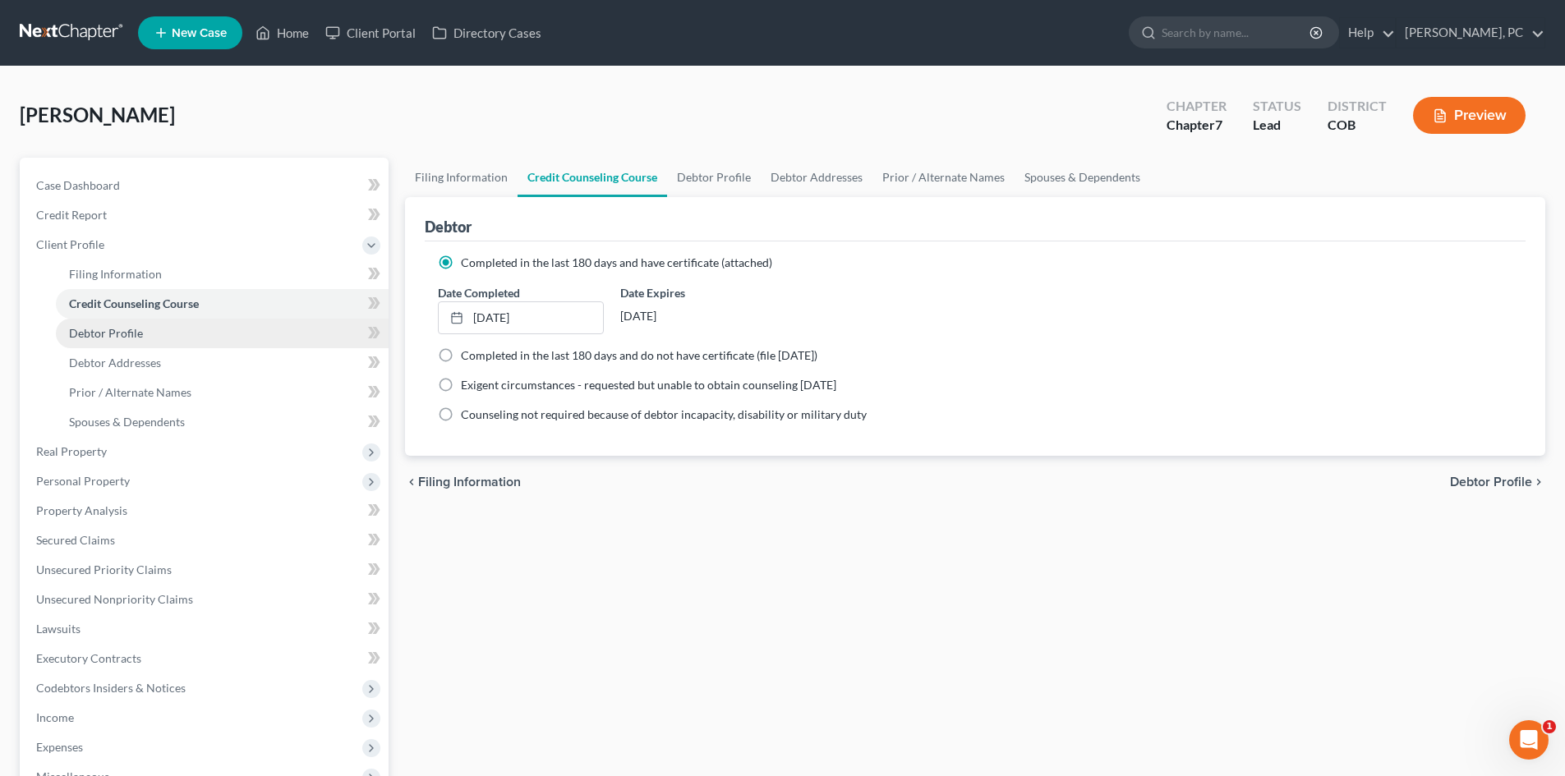
click at [119, 332] on span "Debtor Profile" at bounding box center [106, 333] width 74 height 14
select select "1"
select select "3"
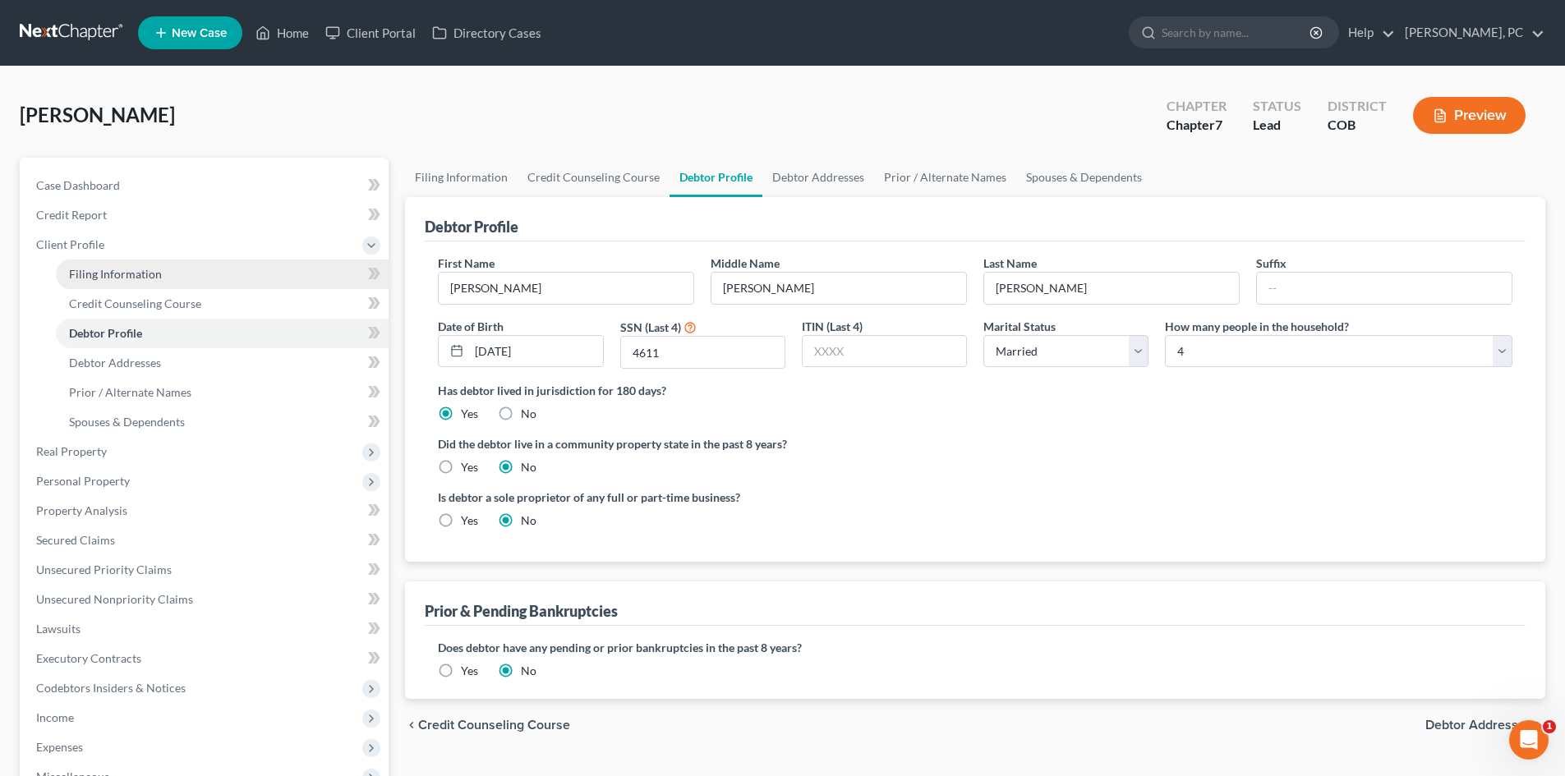
click at [117, 275] on span "Filing Information" at bounding box center [115, 274] width 93 height 14
select select "0"
select select "3"
select select "0"
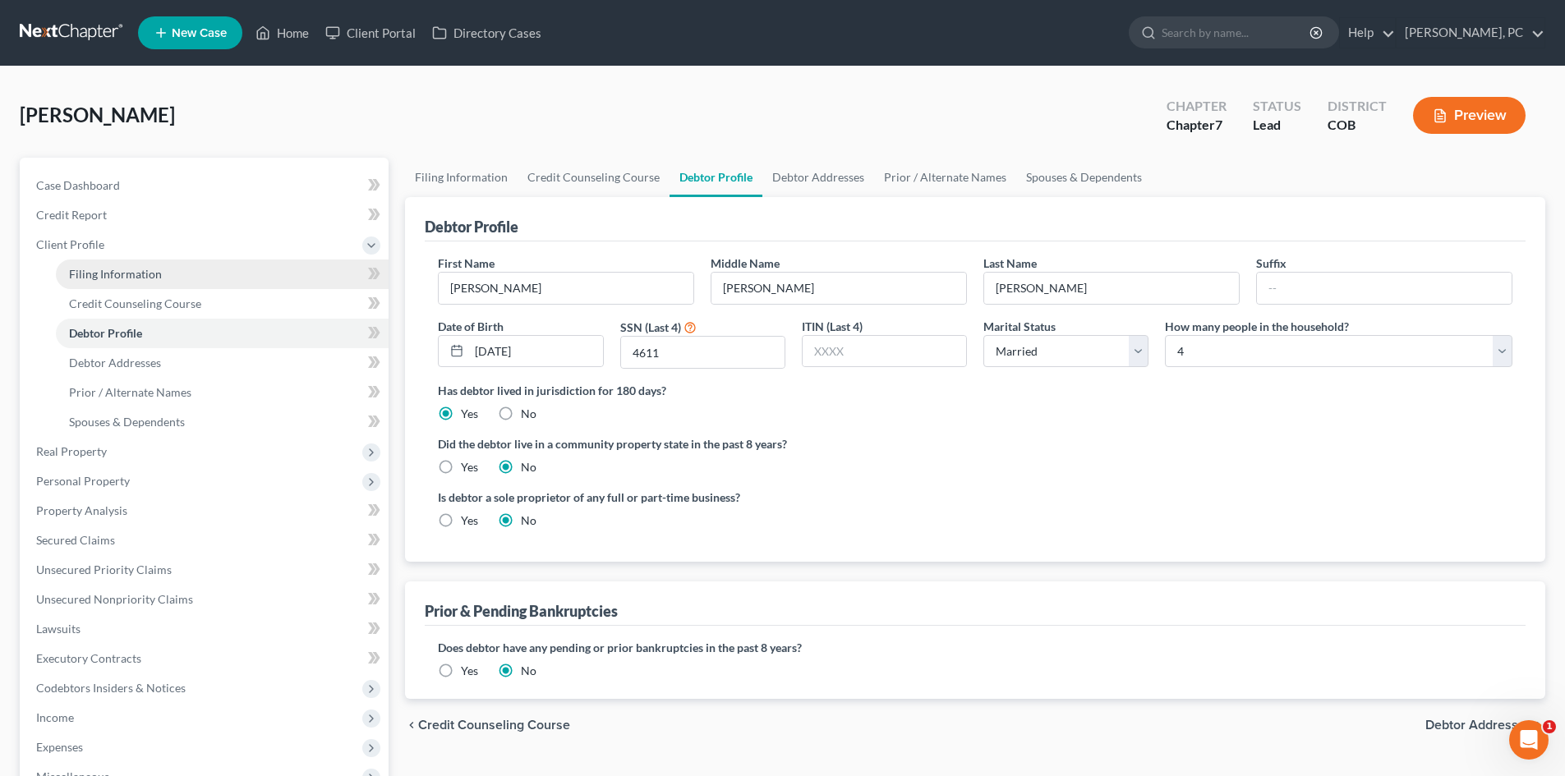
select select "5"
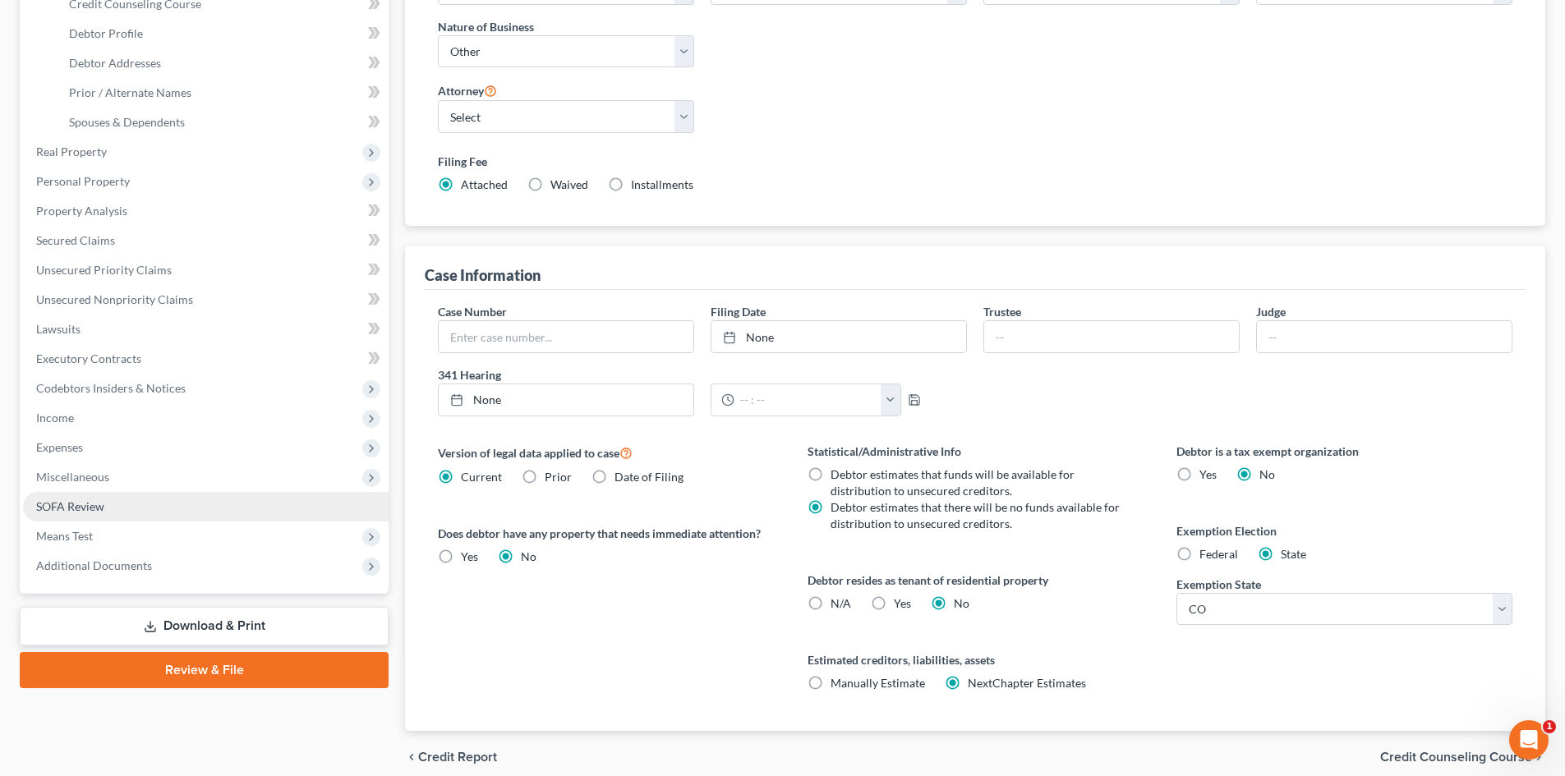
scroll to position [329, 0]
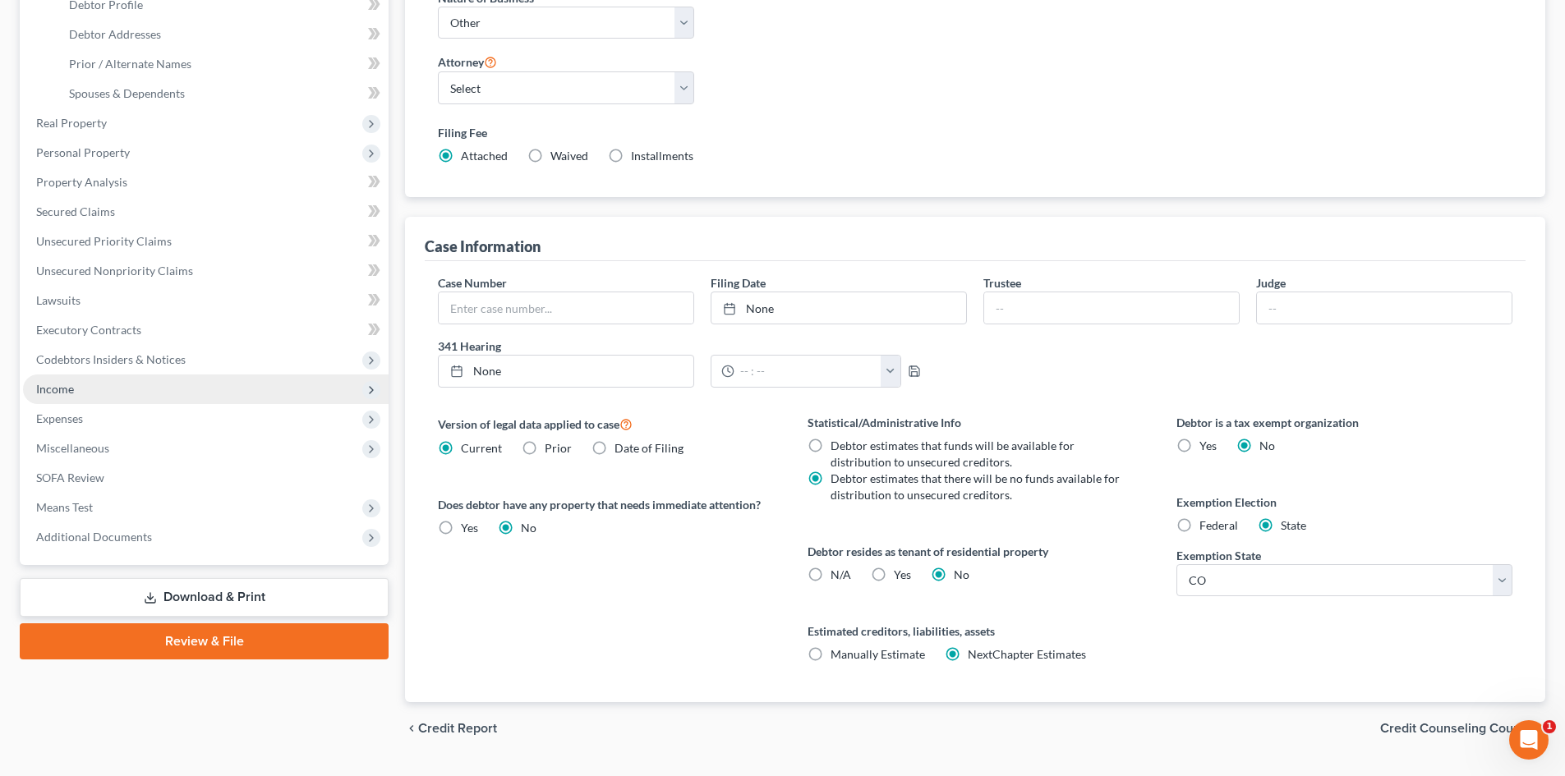
click at [62, 395] on span "Income" at bounding box center [55, 389] width 38 height 14
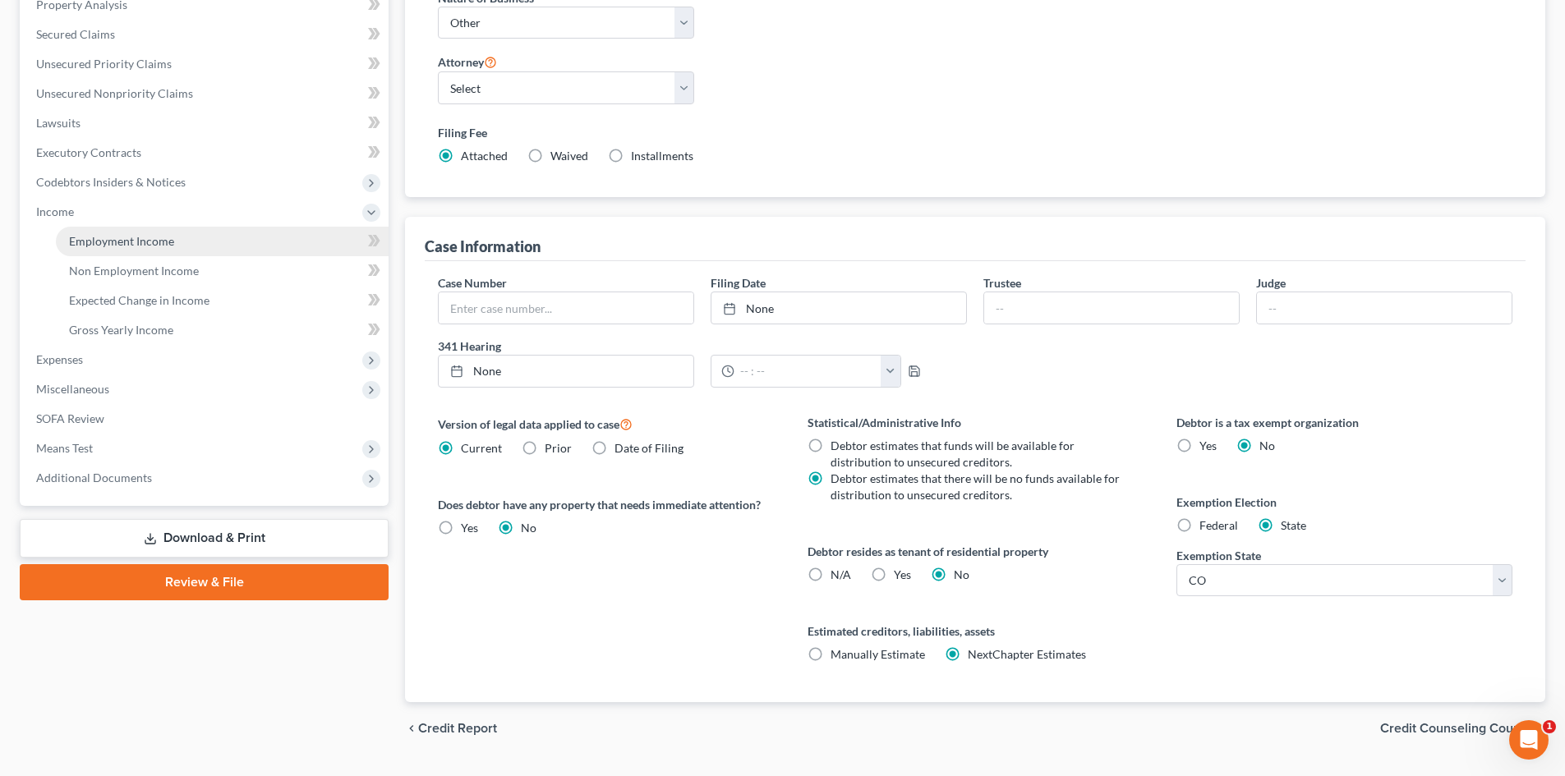
click at [127, 243] on span "Employment Income" at bounding box center [121, 241] width 105 height 14
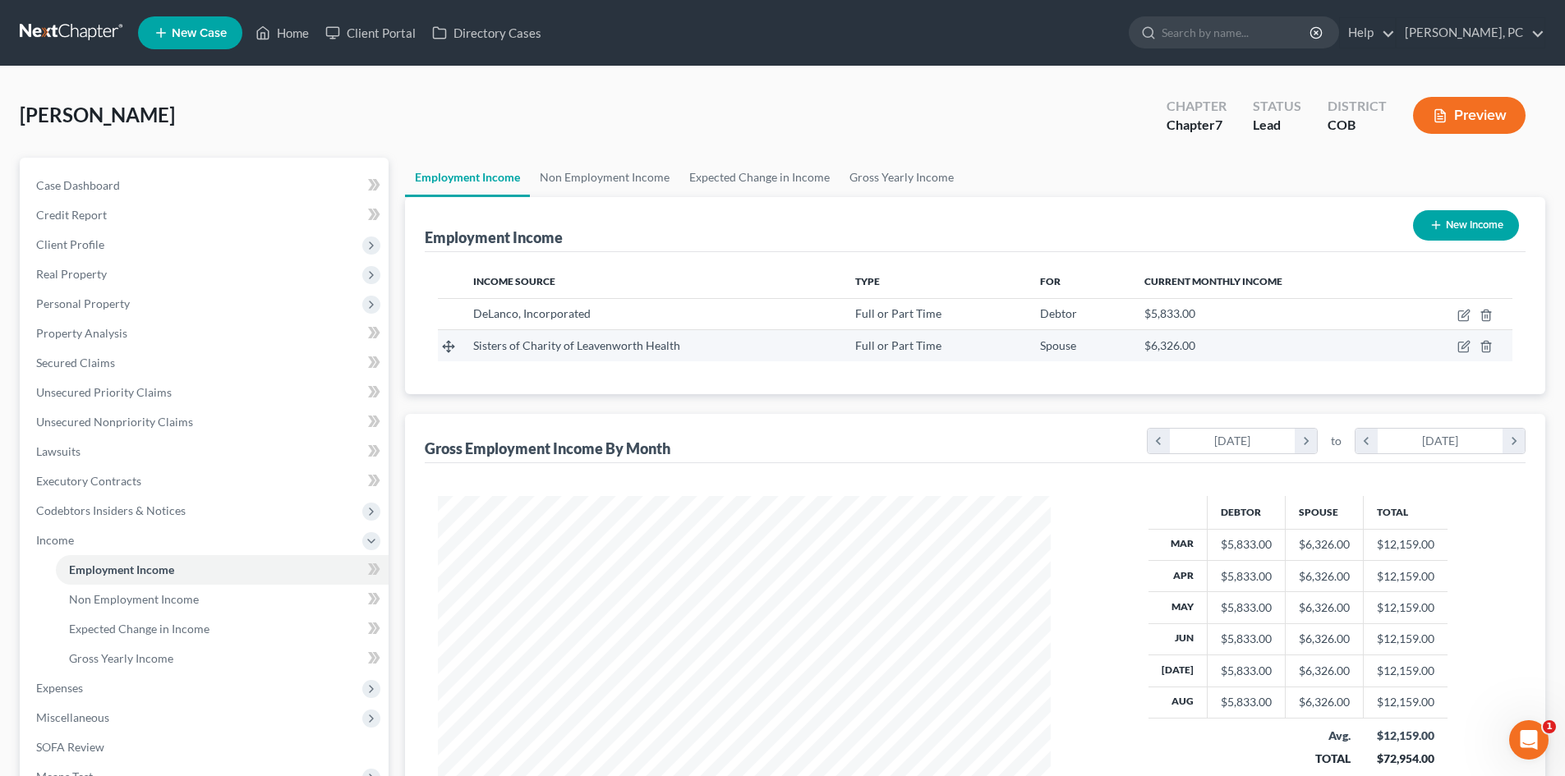
scroll to position [306, 646]
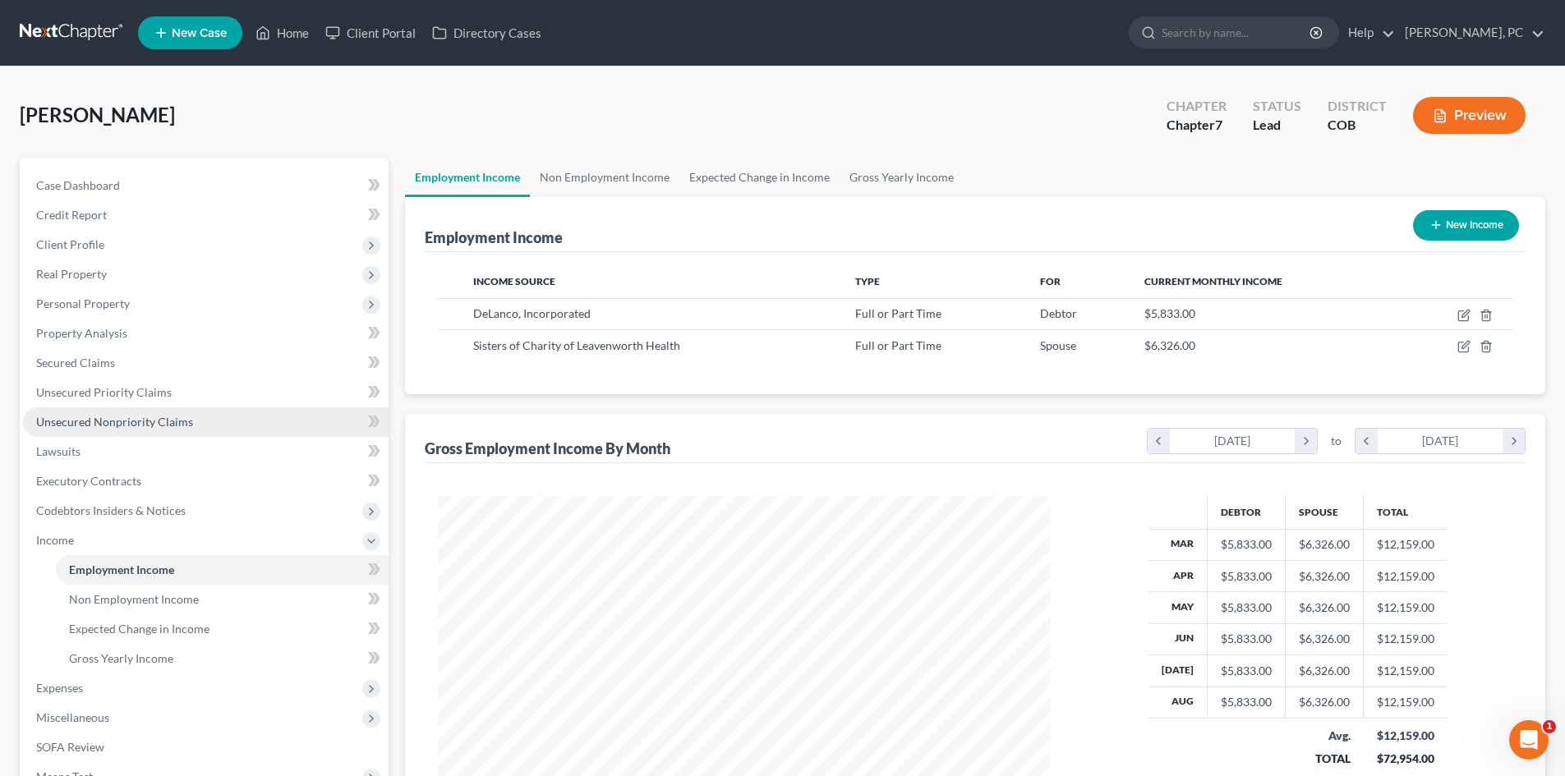
drag, startPoint x: 115, startPoint y: 426, endPoint x: 163, endPoint y: 431, distance: 47.9
click at [115, 426] on span "Unsecured Nonpriority Claims" at bounding box center [114, 422] width 157 height 14
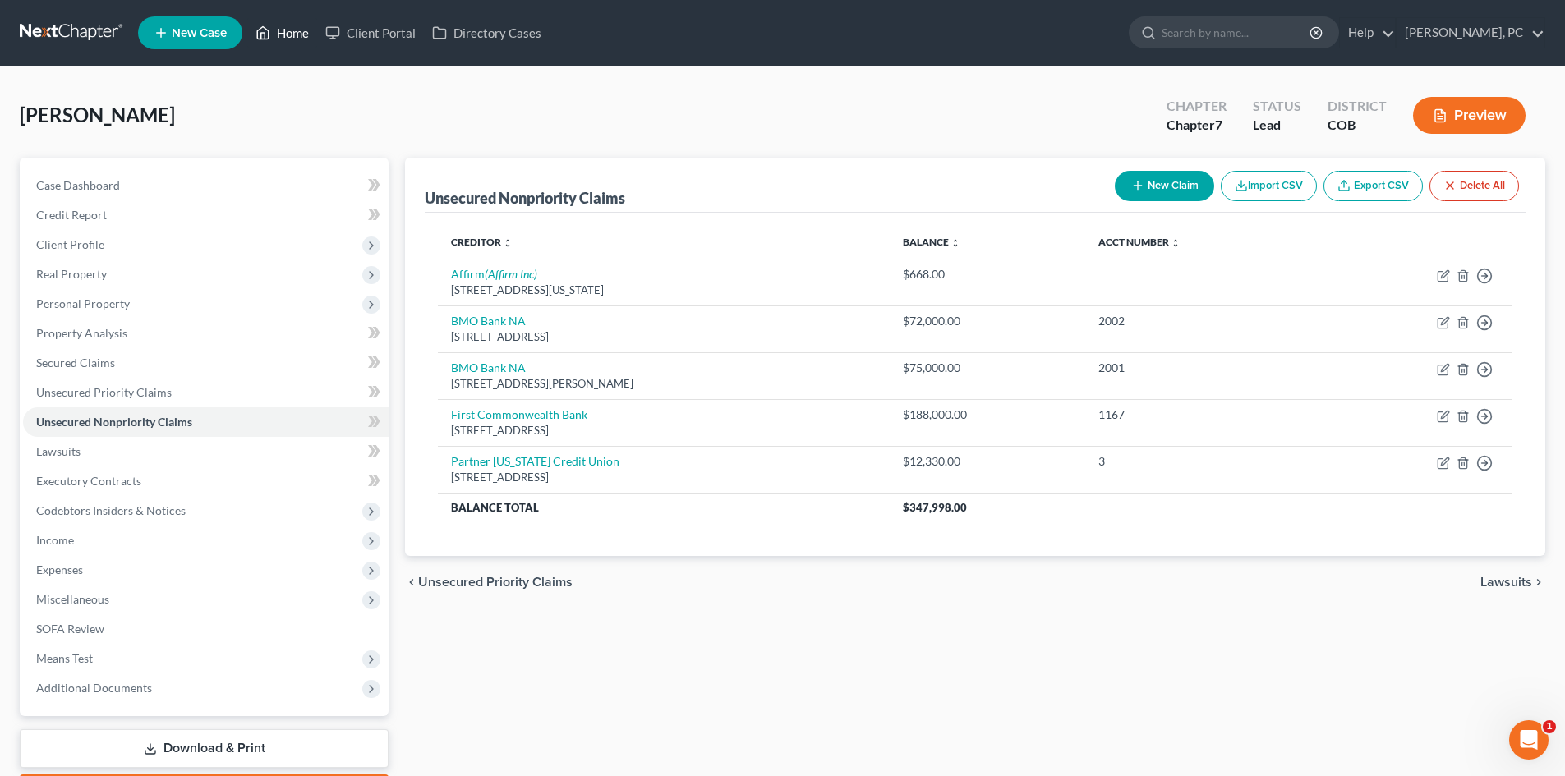
click at [297, 32] on link "Home" at bounding box center [282, 33] width 70 height 30
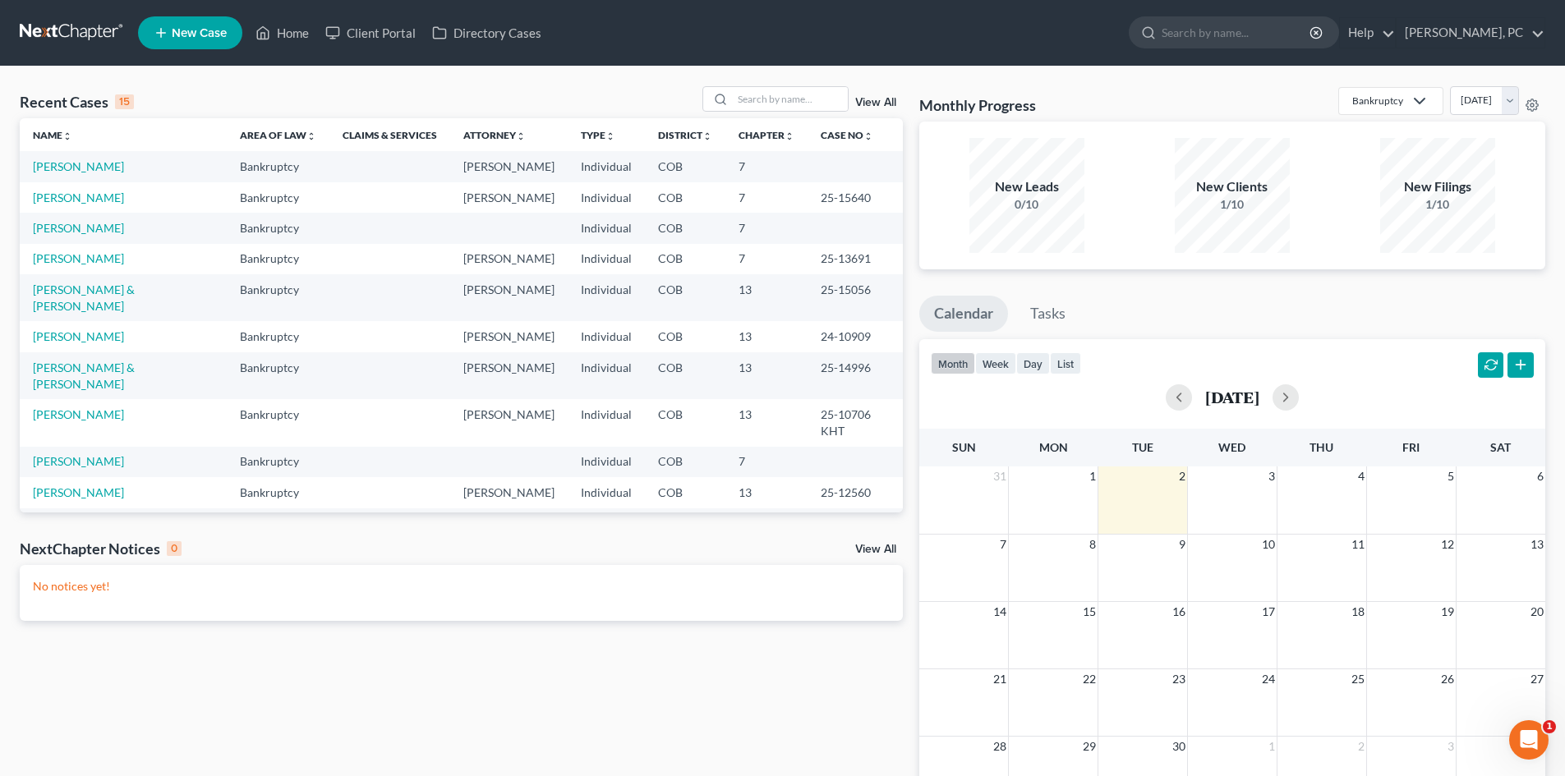
click at [208, 37] on span "New Case" at bounding box center [199, 33] width 55 height 12
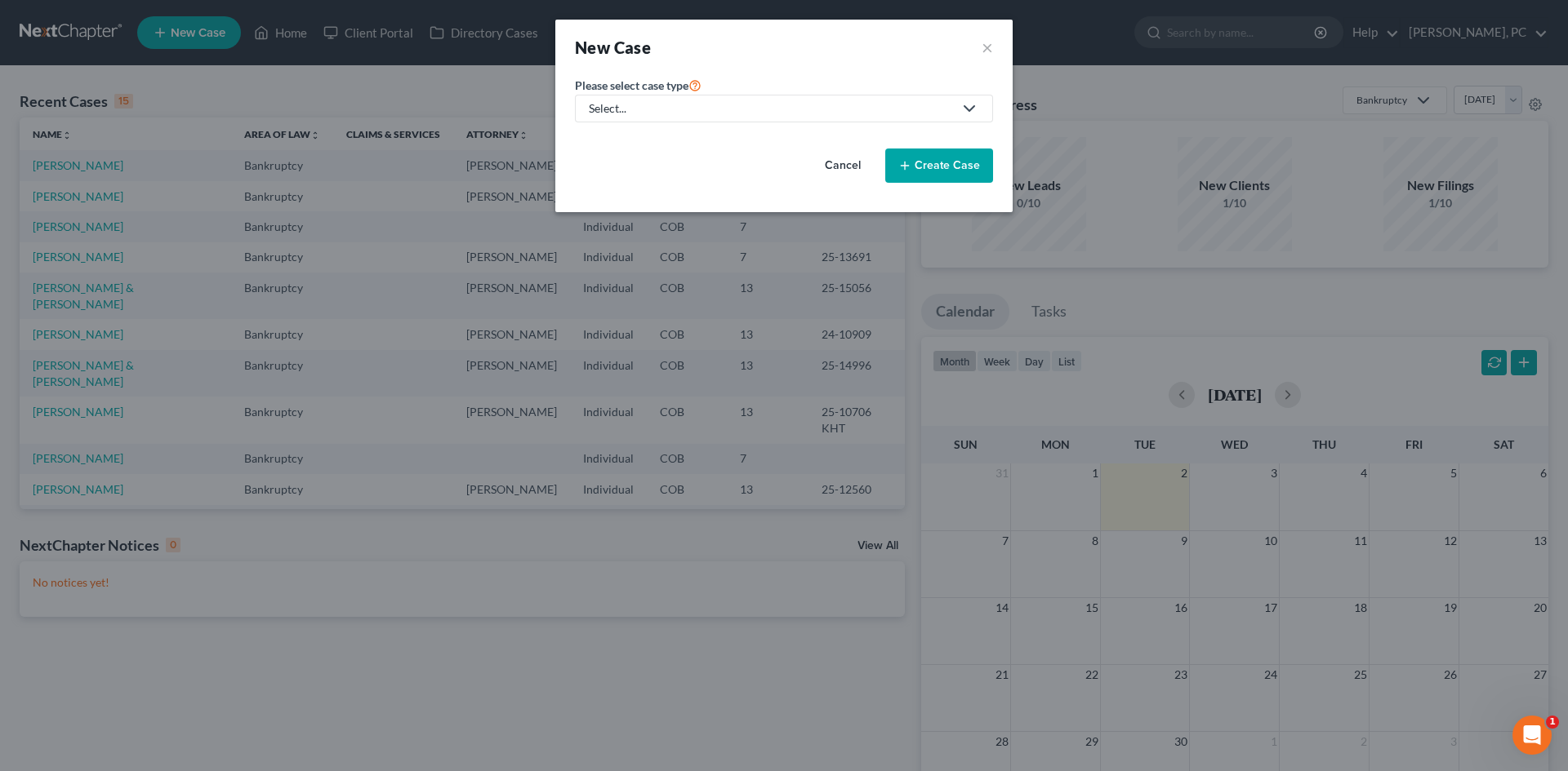
click at [798, 103] on div "Select..." at bounding box center [770, 108] width 364 height 16
click at [620, 137] on div "Bankruptcy" at bounding box center [619, 141] width 59 height 16
select select "11"
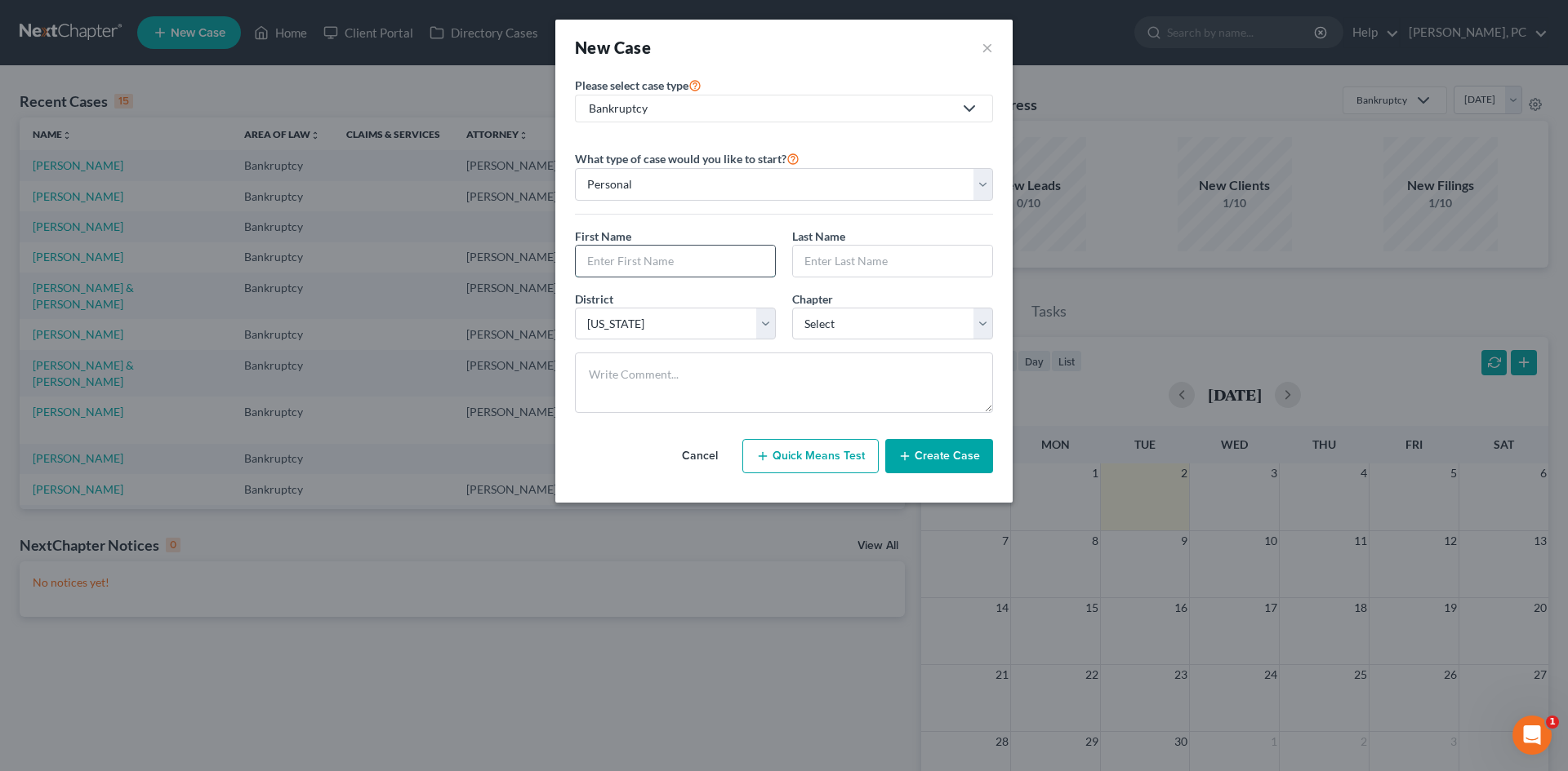
click at [635, 265] on input "text" at bounding box center [675, 260] width 199 height 31
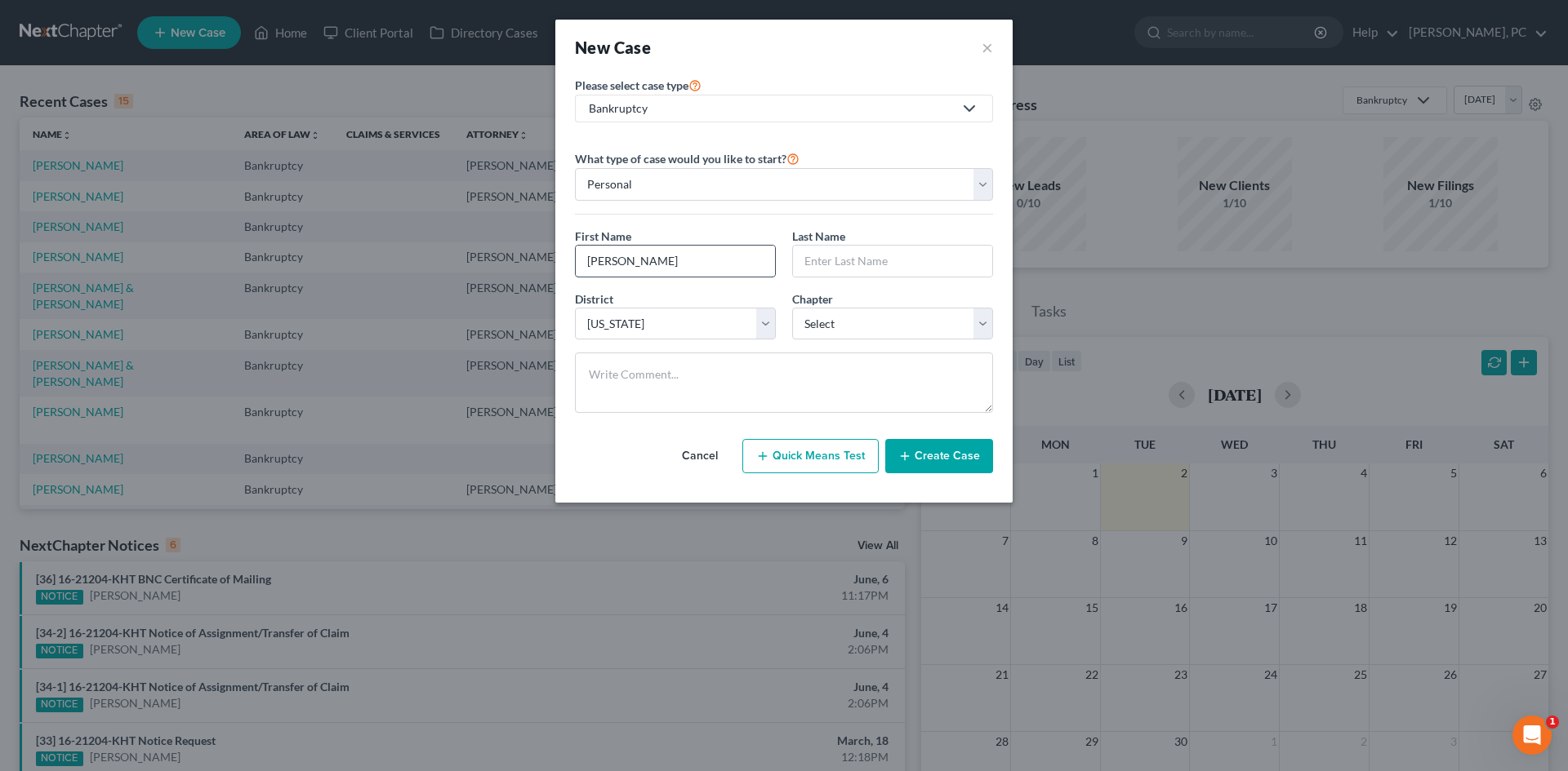
type input "[PERSON_NAME]"
type input "Hand"
click at [847, 334] on select "Select 7 11 12 13" at bounding box center [892, 324] width 201 height 33
select select "0"
click at [792, 308] on select "Select 7 11 12 13" at bounding box center [892, 324] width 201 height 33
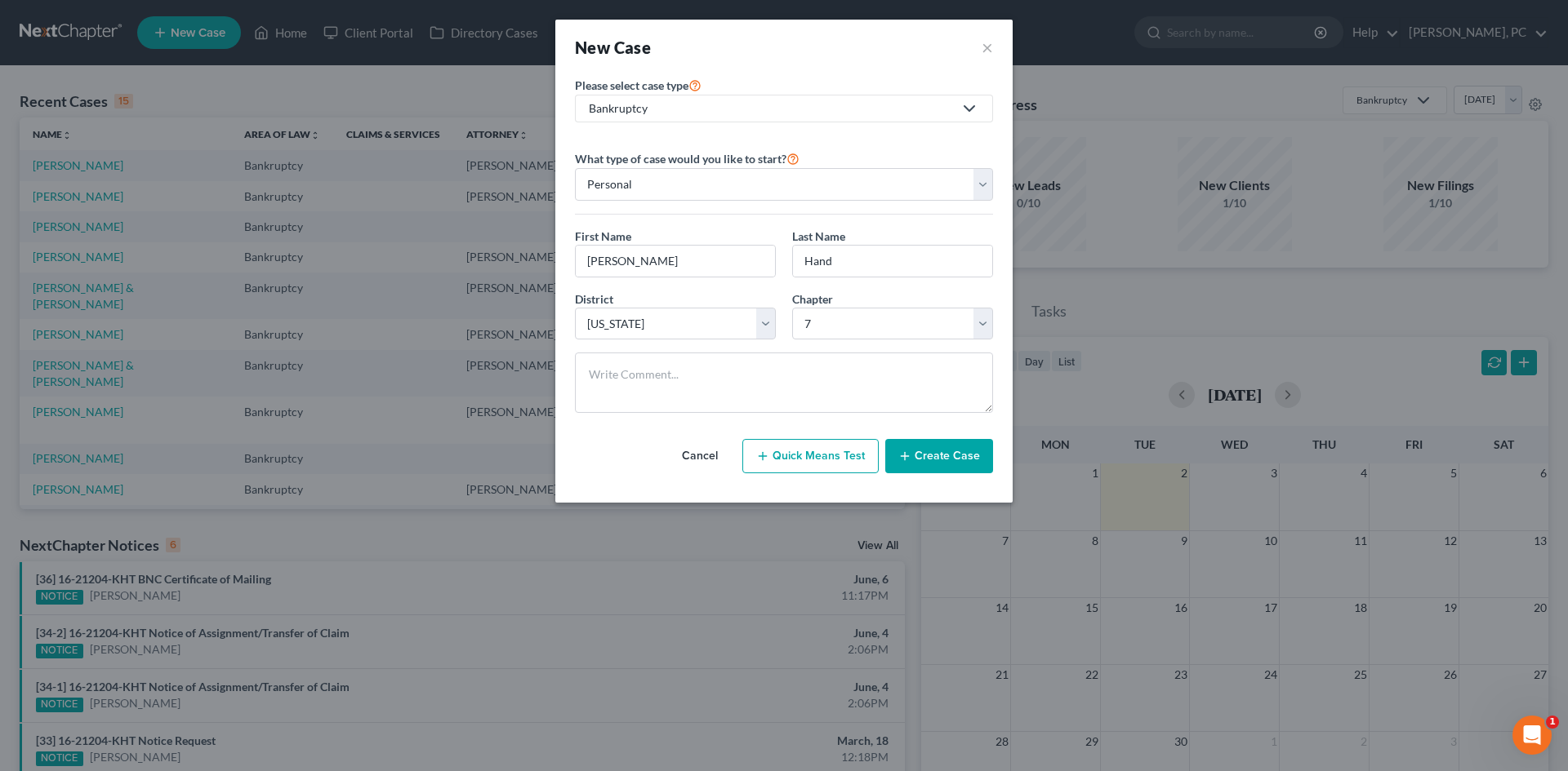
click at [930, 458] on button "Create Case" at bounding box center [939, 456] width 107 height 35
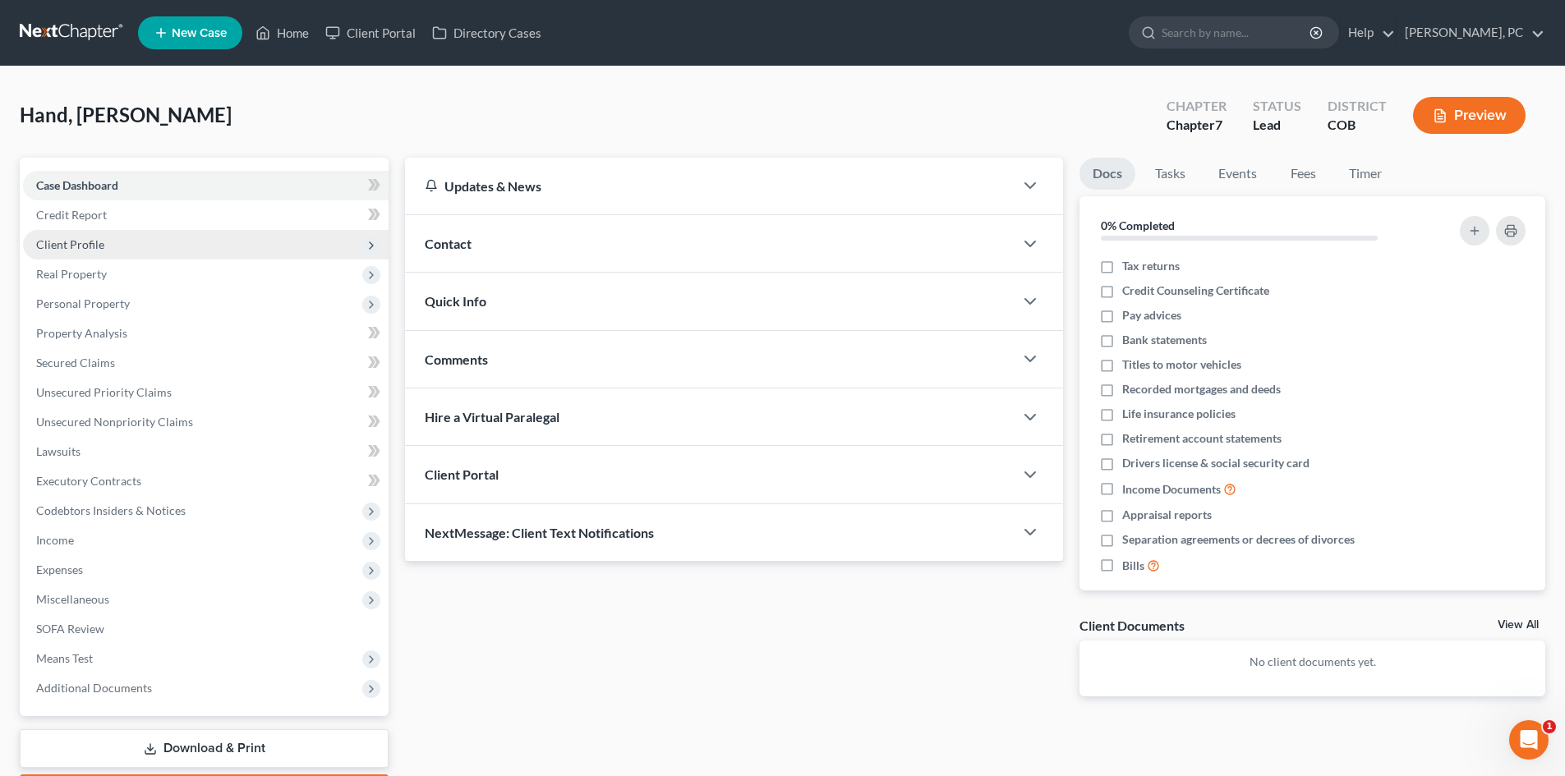
click at [81, 251] on span "Client Profile" at bounding box center [70, 244] width 68 height 14
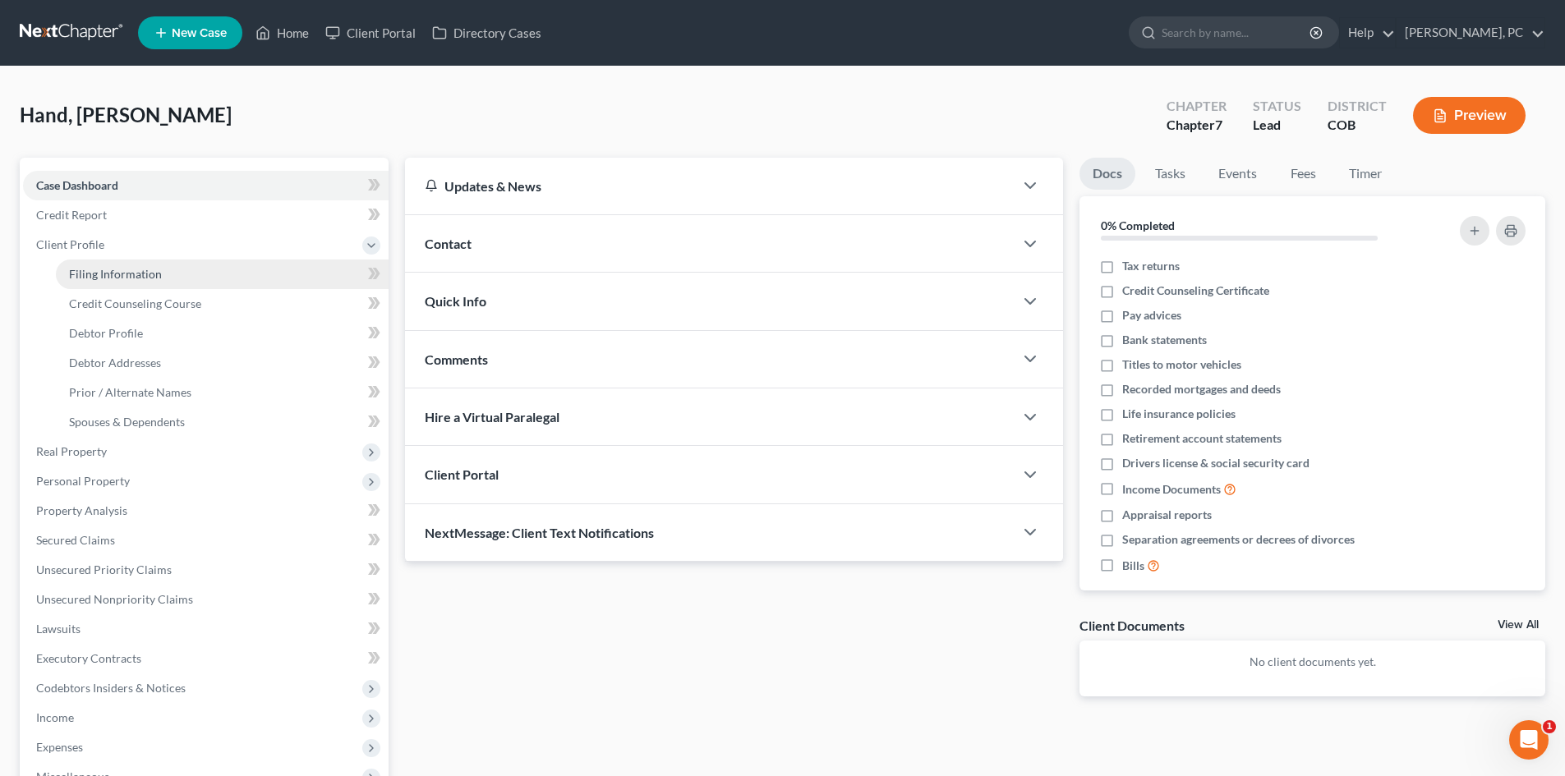
click at [136, 270] on span "Filing Information" at bounding box center [115, 274] width 93 height 14
select select "1"
select select "0"
select select "11"
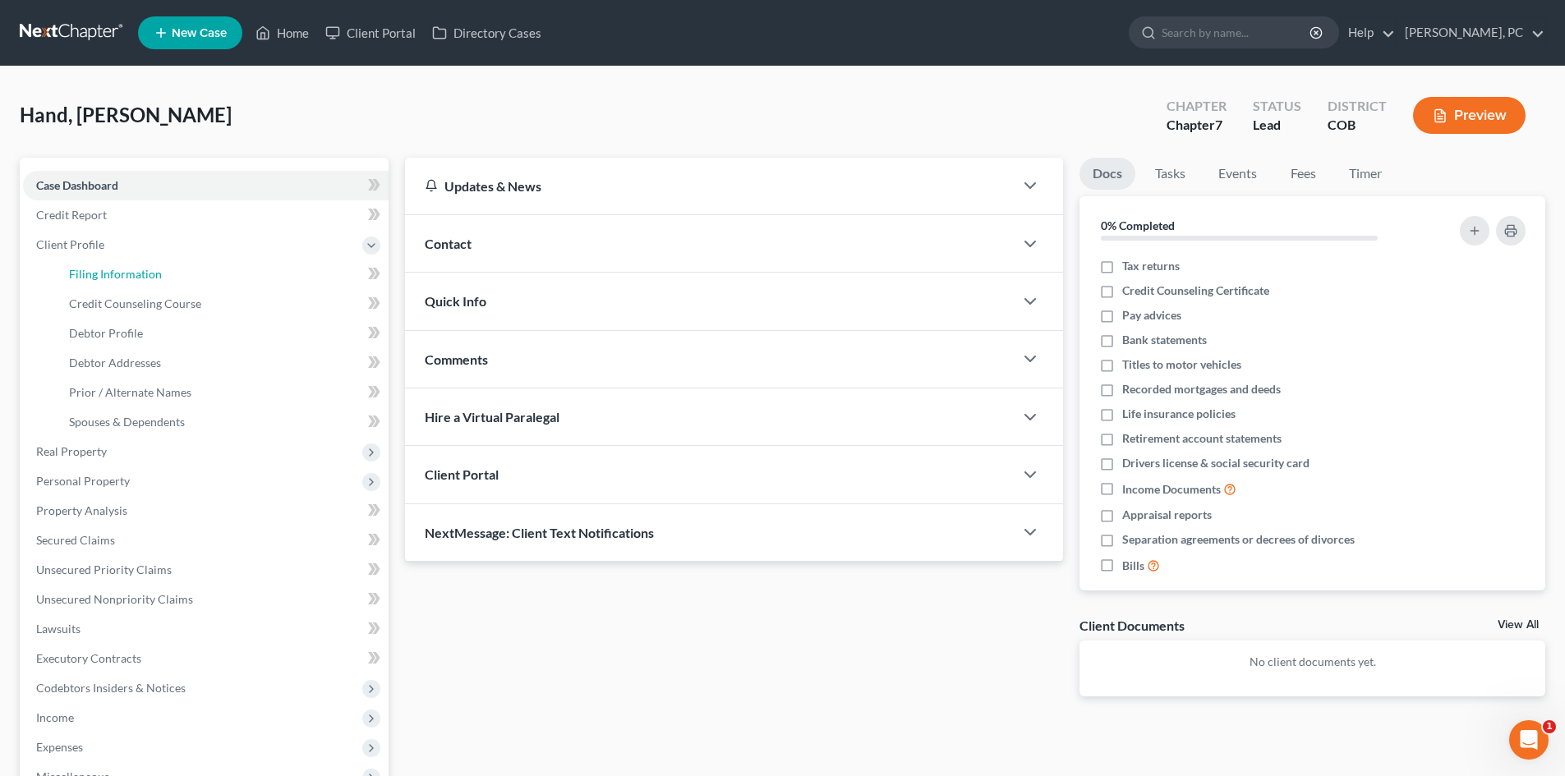
select select "5"
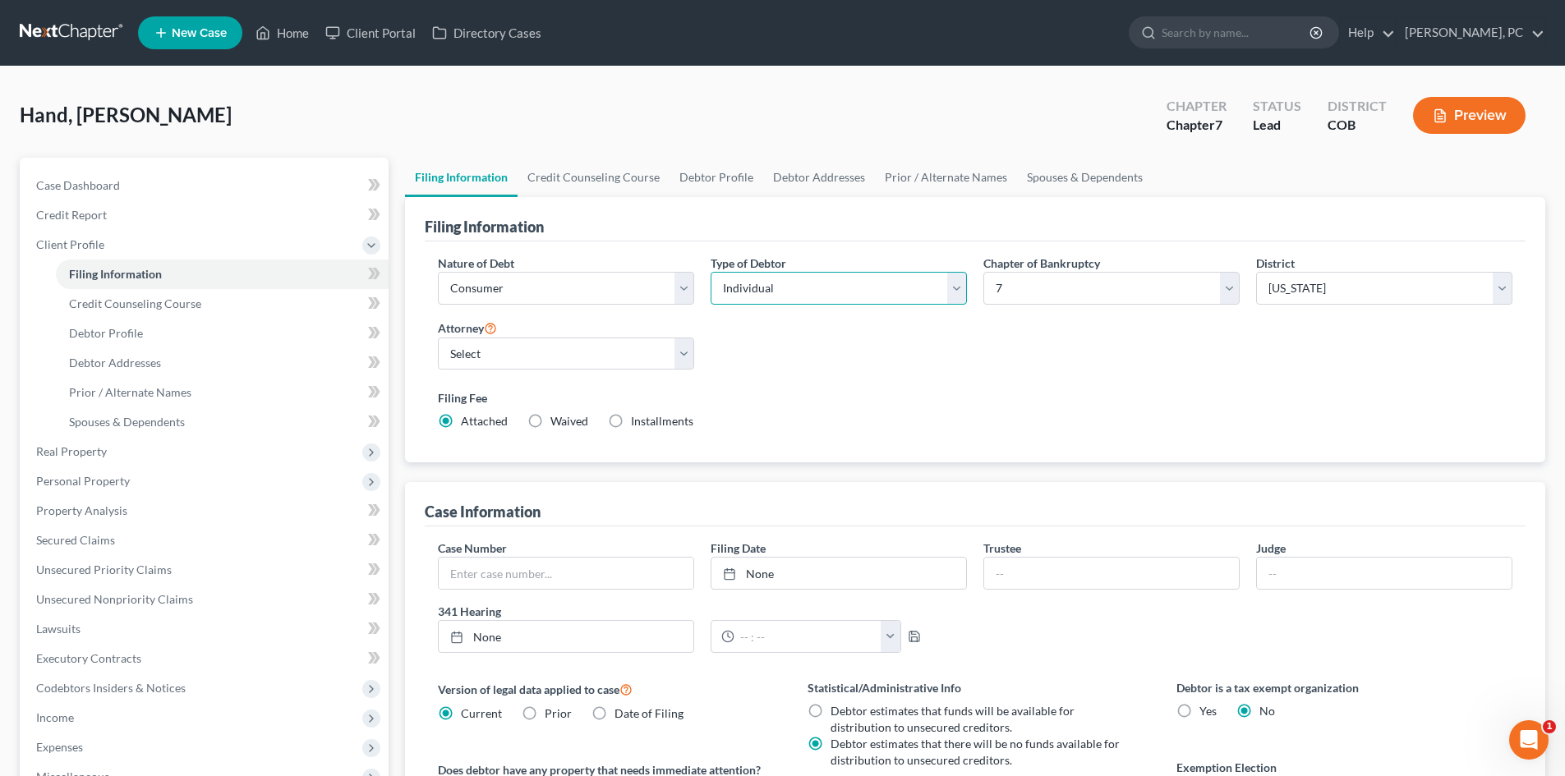
click at [784, 294] on select "Select Individual Joint" at bounding box center [839, 288] width 256 height 33
select select "1"
click at [711, 272] on select "Select Individual Joint" at bounding box center [839, 288] width 256 height 33
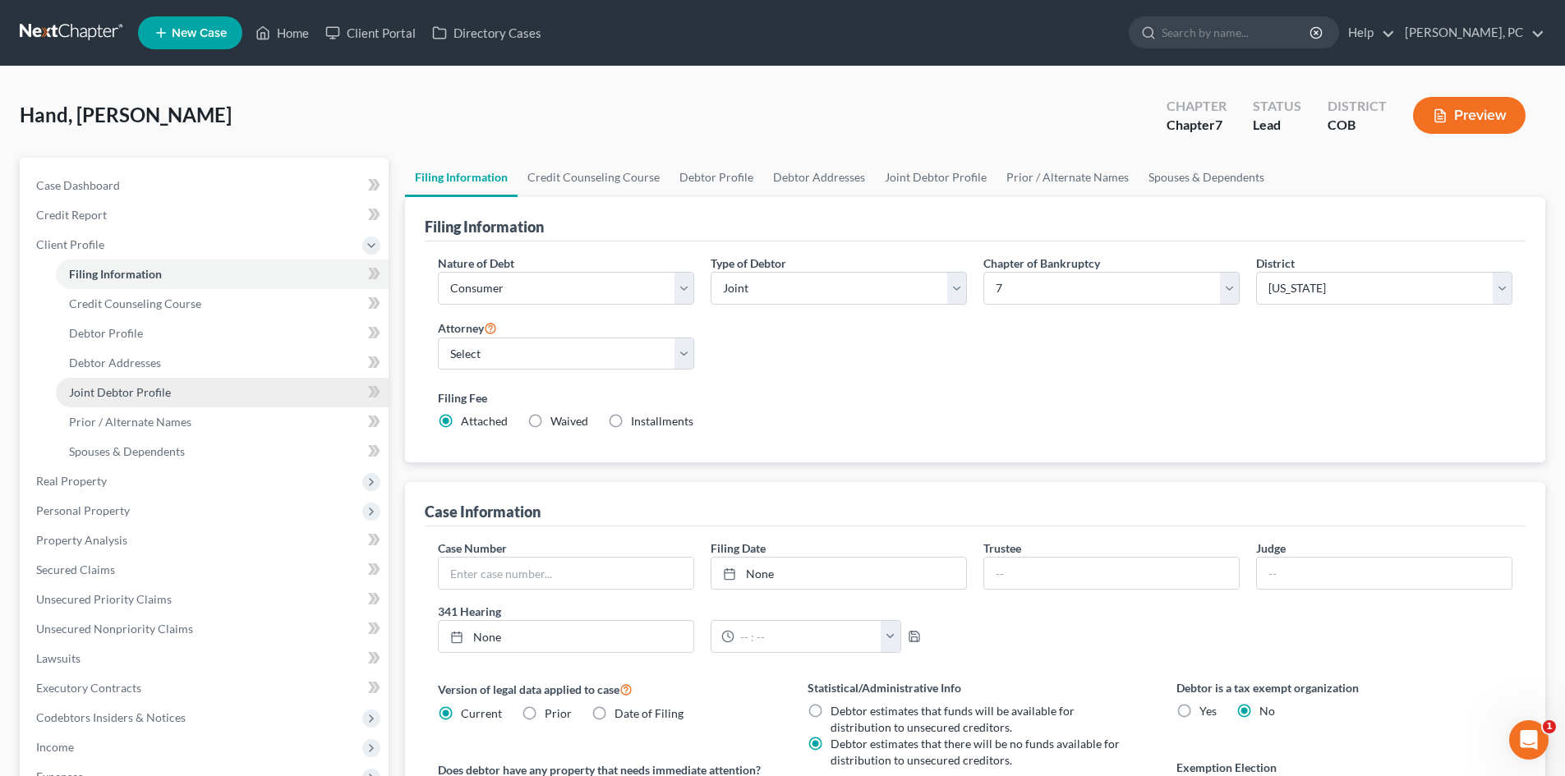
click at [128, 391] on span "Joint Debtor Profile" at bounding box center [120, 392] width 102 height 14
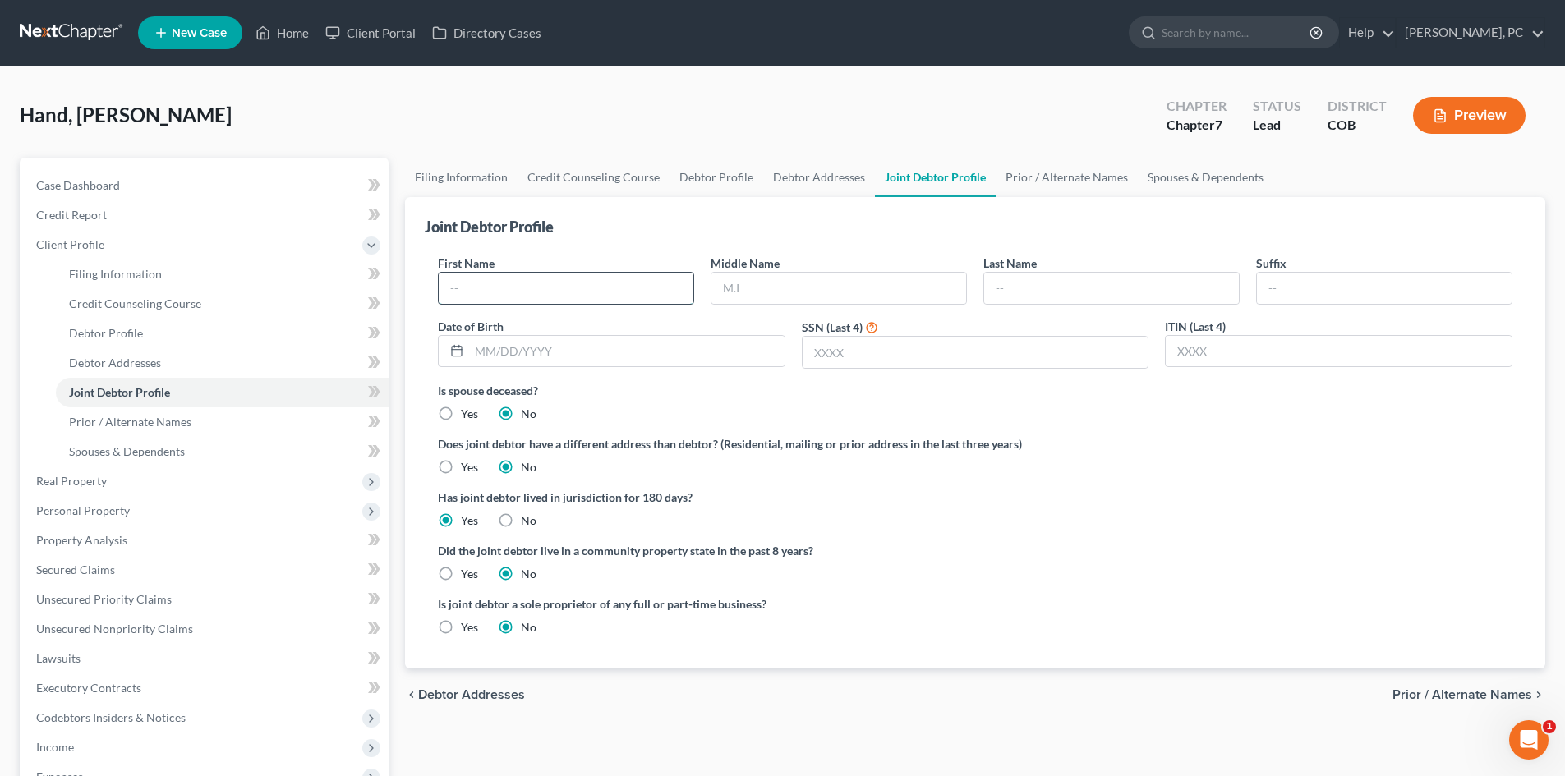
click at [580, 292] on input "text" at bounding box center [566, 288] width 255 height 31
type input "[PERSON_NAME]"
type input "Hand"
click at [145, 279] on span "Filing Information" at bounding box center [115, 274] width 93 height 14
select select "1"
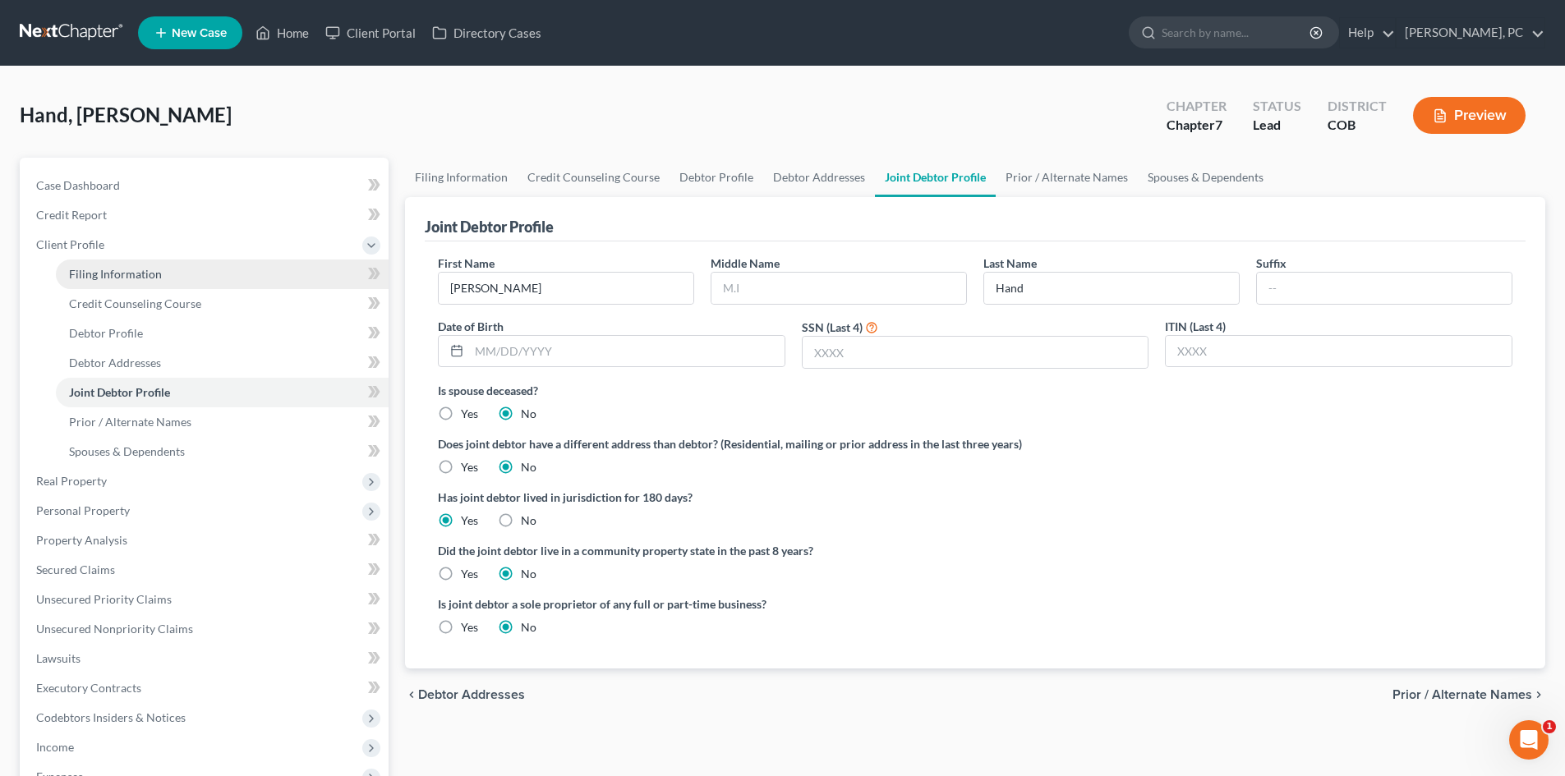
select select "1"
select select "0"
select select "11"
select select "5"
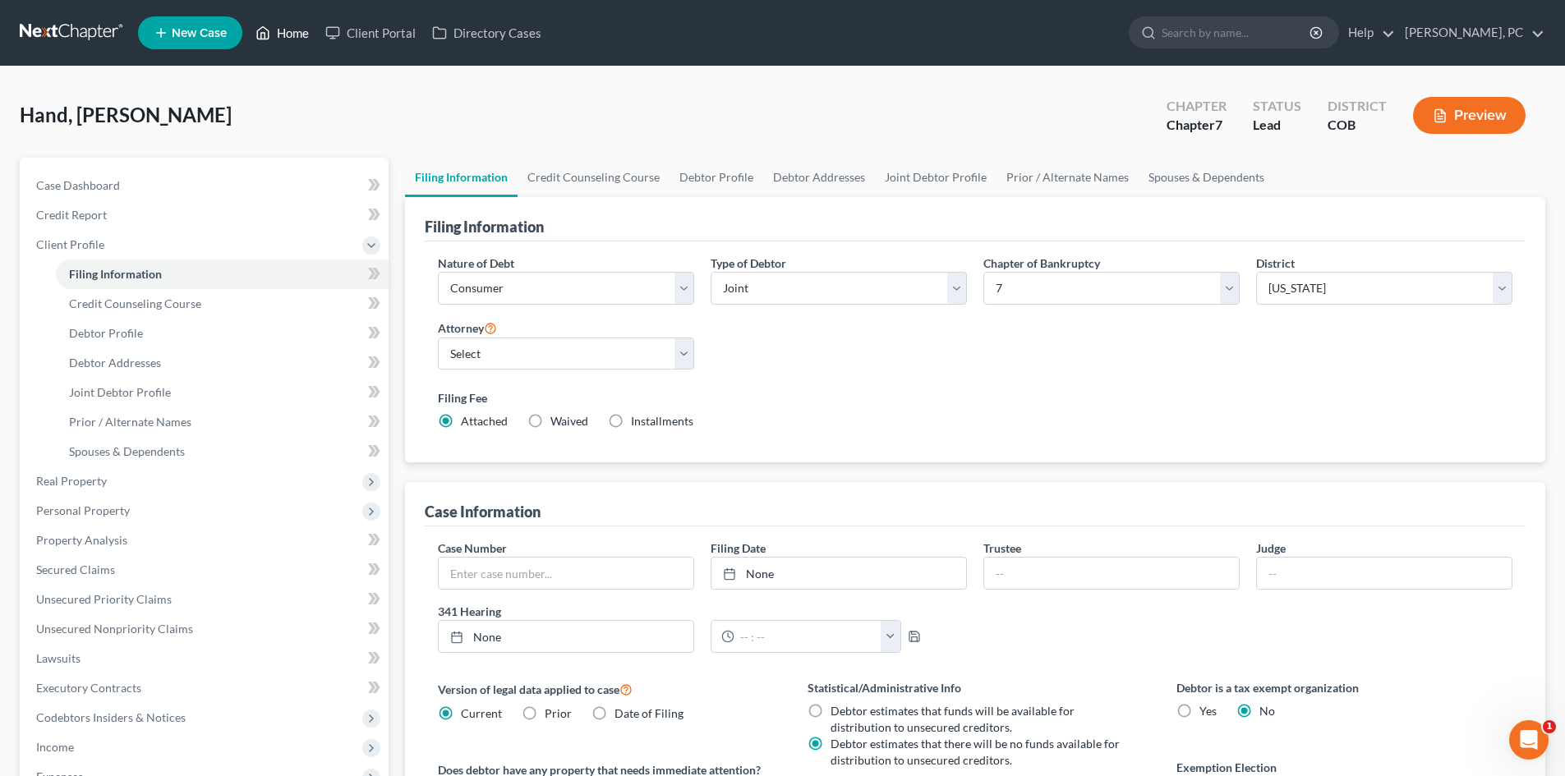
click at [281, 30] on link "Home" at bounding box center [282, 33] width 70 height 30
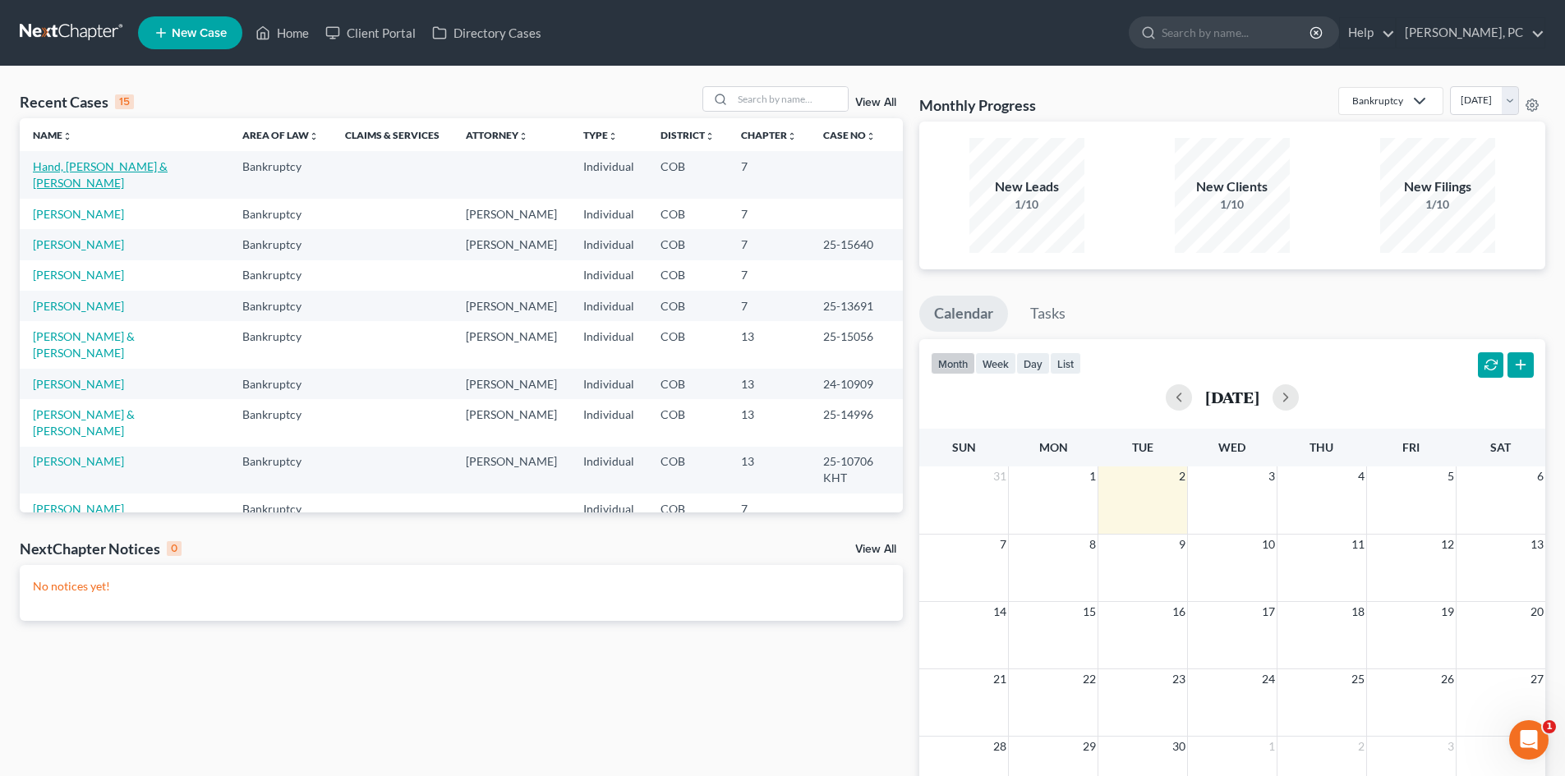
click at [113, 171] on link "Hand, [PERSON_NAME] & [PERSON_NAME]" at bounding box center [100, 174] width 135 height 30
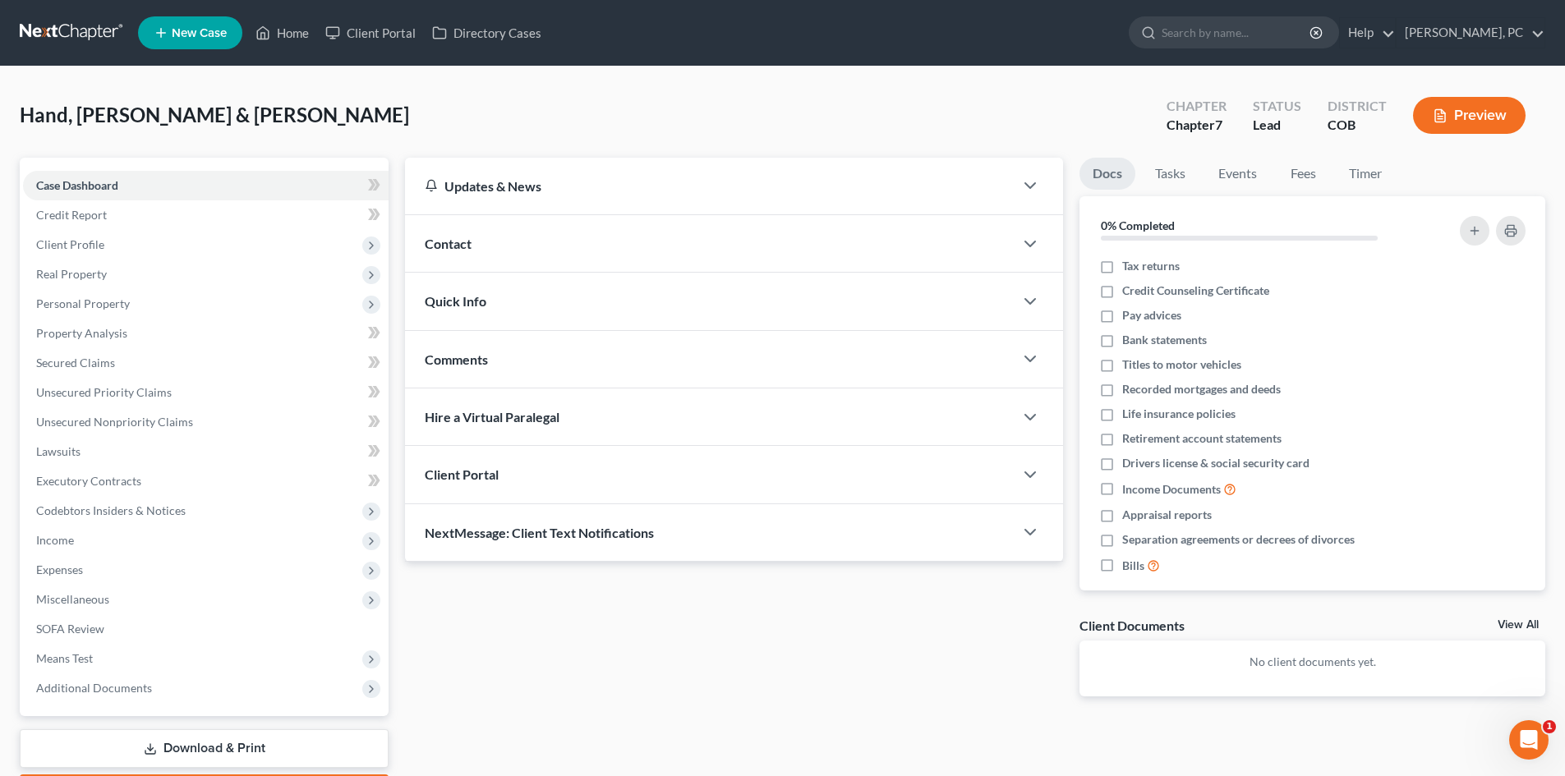
click at [557, 463] on div "Client Portal" at bounding box center [709, 474] width 609 height 57
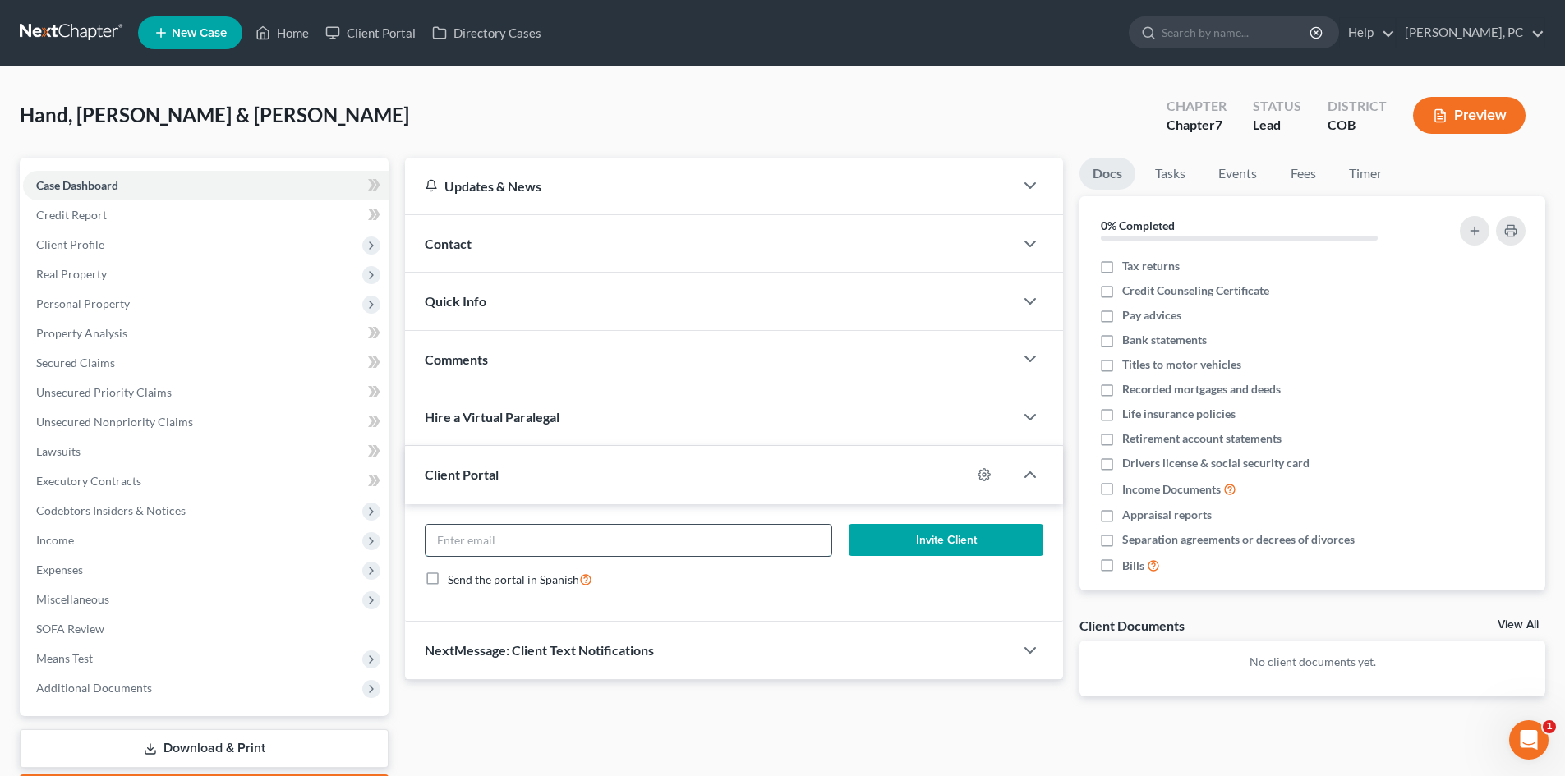
click at [590, 544] on input "email" at bounding box center [628, 540] width 405 height 31
type input "[EMAIL_ADDRESS][DOMAIN_NAME]"
click at [949, 533] on button "Invite Client" at bounding box center [947, 540] width 196 height 33
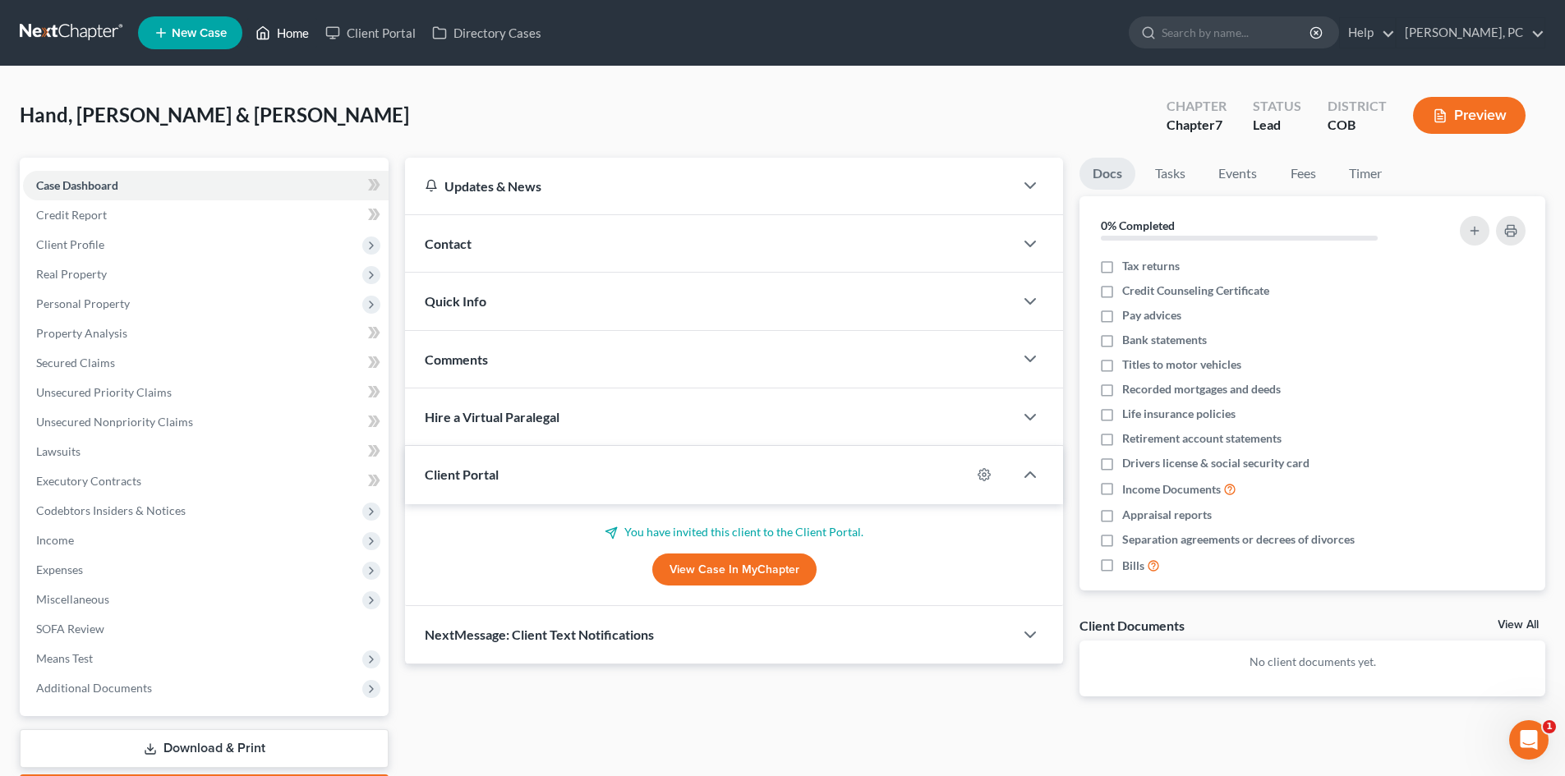
drag, startPoint x: 289, startPoint y: 32, endPoint x: 332, endPoint y: 107, distance: 86.1
click at [289, 32] on link "Home" at bounding box center [282, 33] width 70 height 30
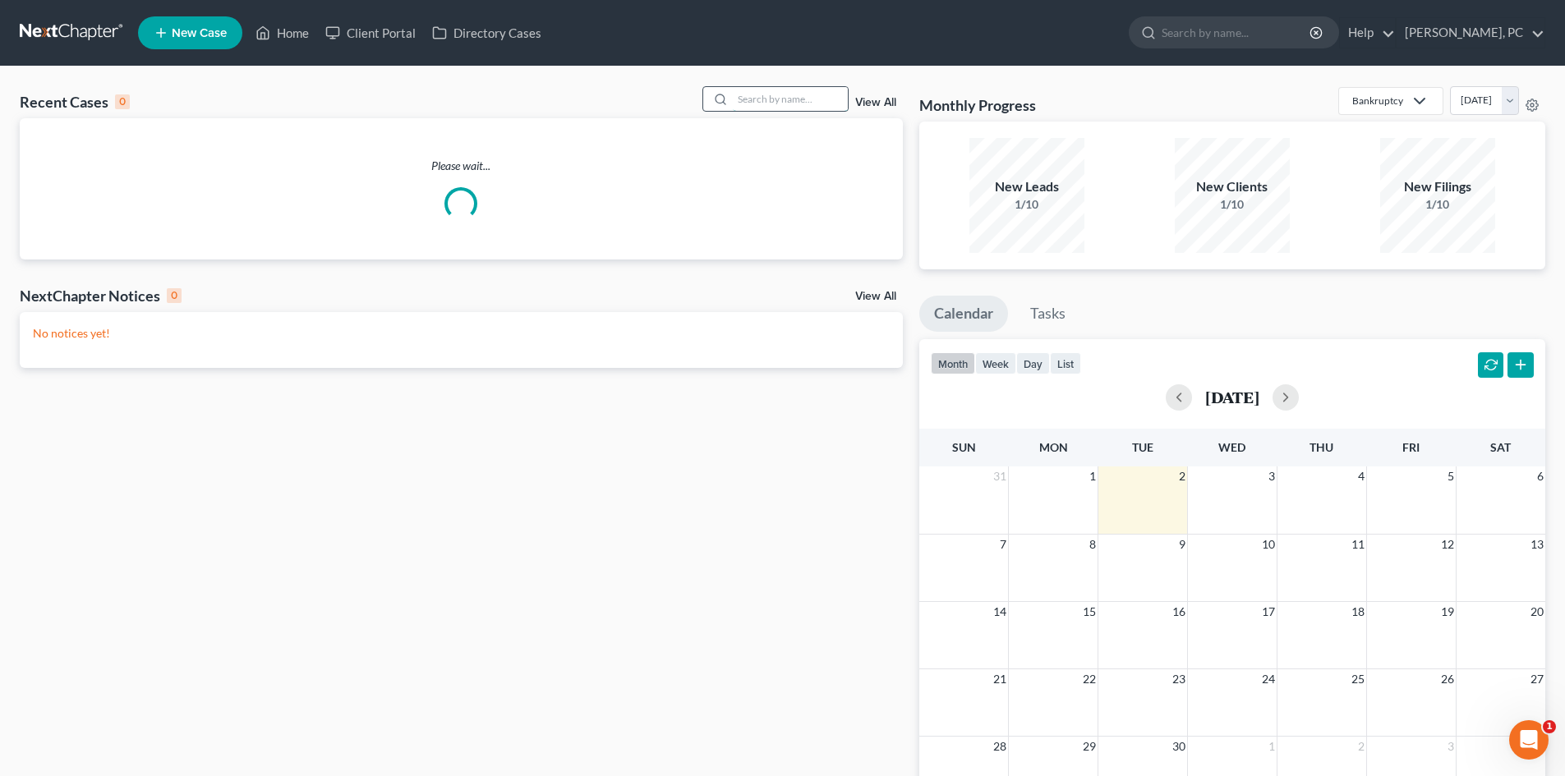
click at [770, 99] on input "search" at bounding box center [790, 99] width 115 height 24
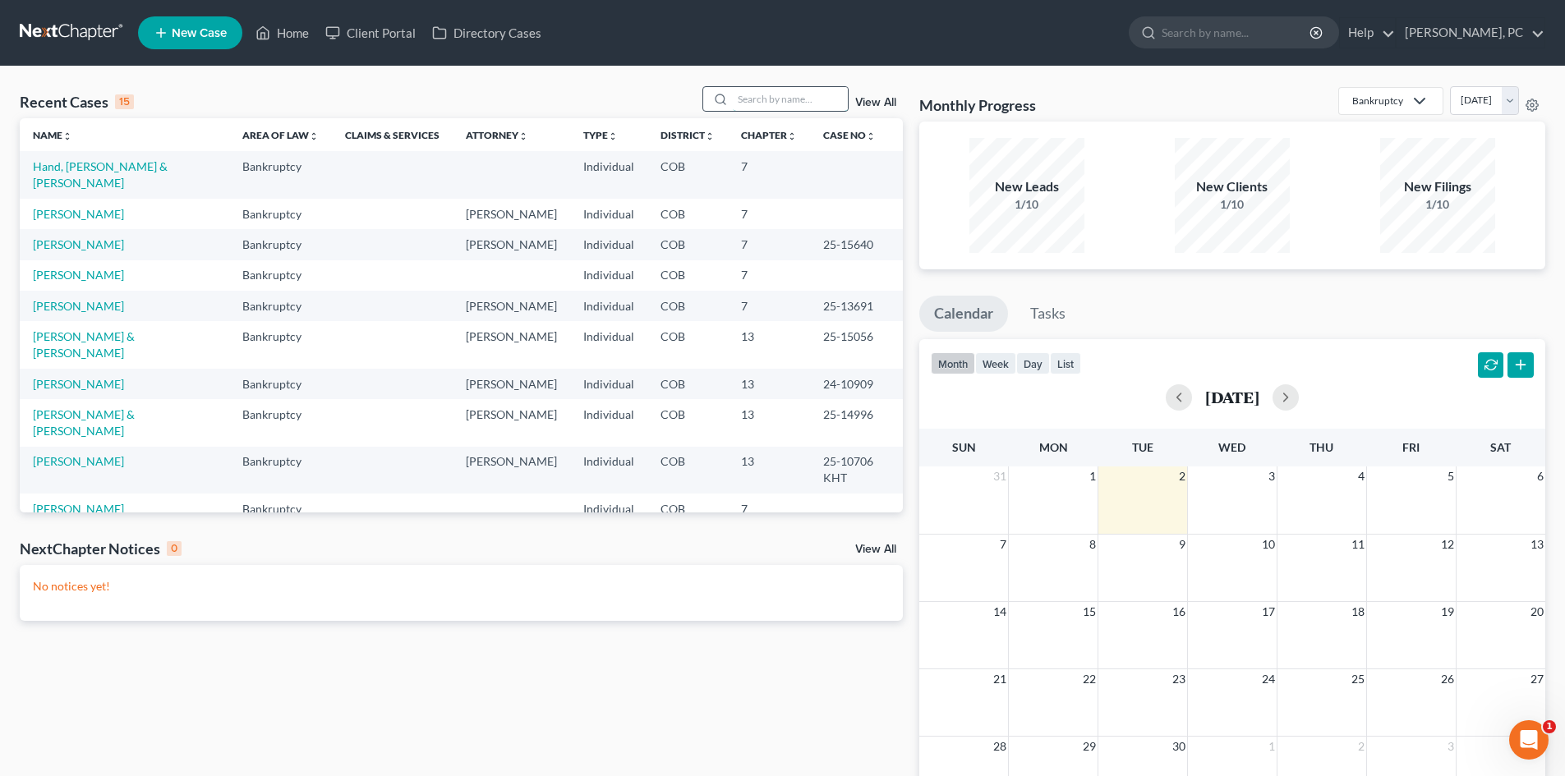
type input "e"
type input "decredico"
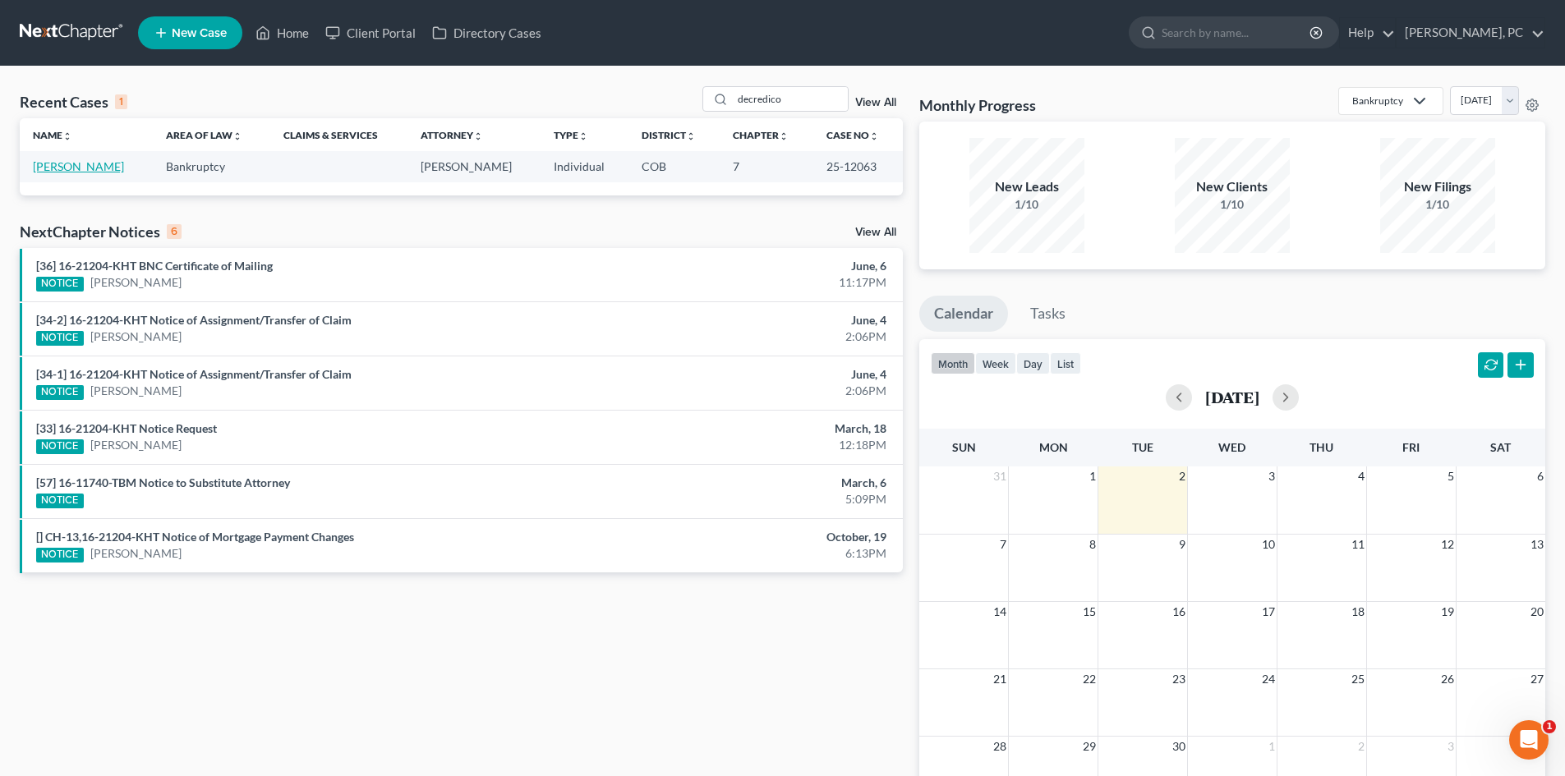
click at [63, 169] on link "[PERSON_NAME]" at bounding box center [78, 166] width 91 height 14
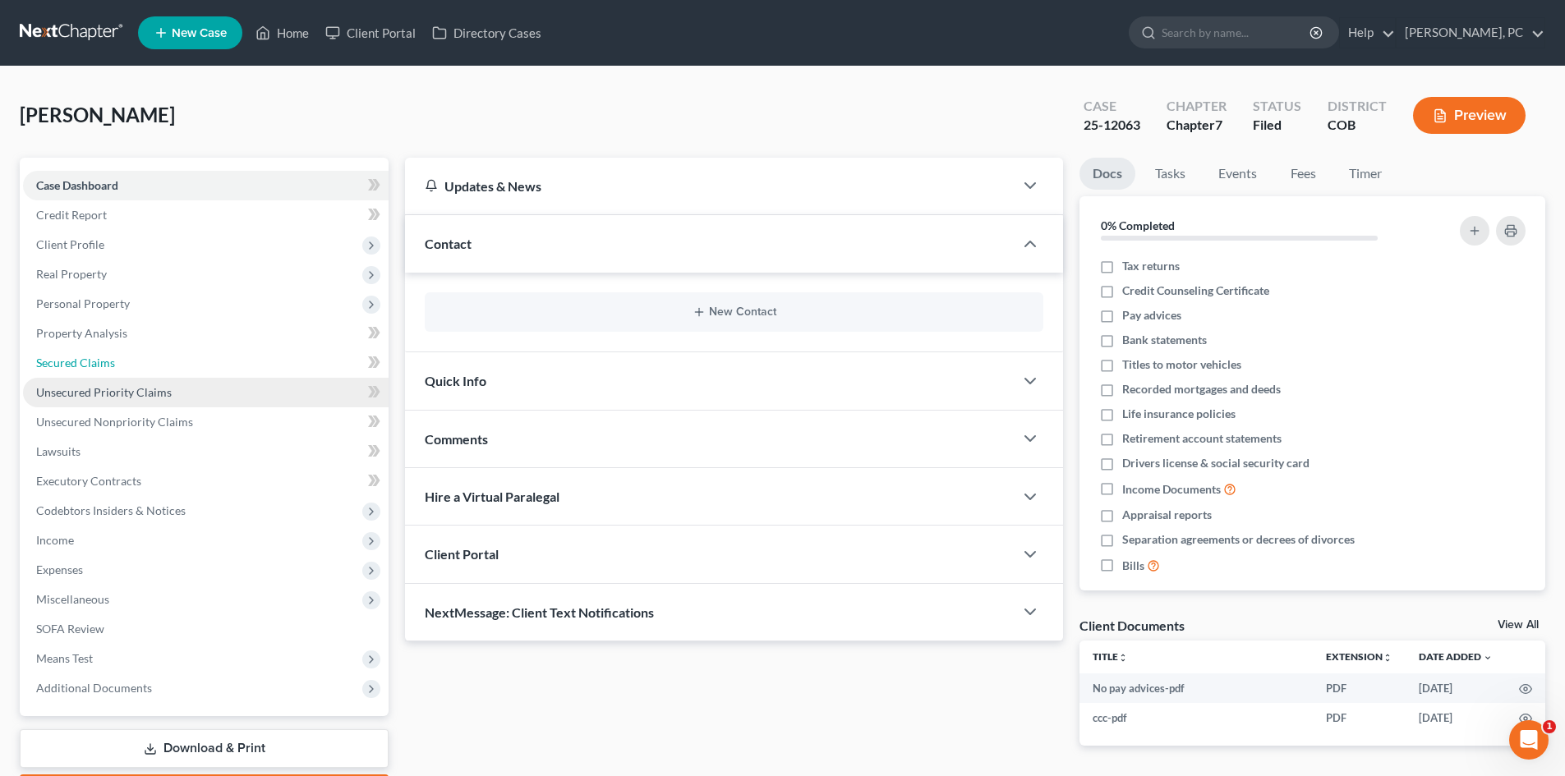
click at [84, 361] on span "Secured Claims" at bounding box center [75, 363] width 79 height 14
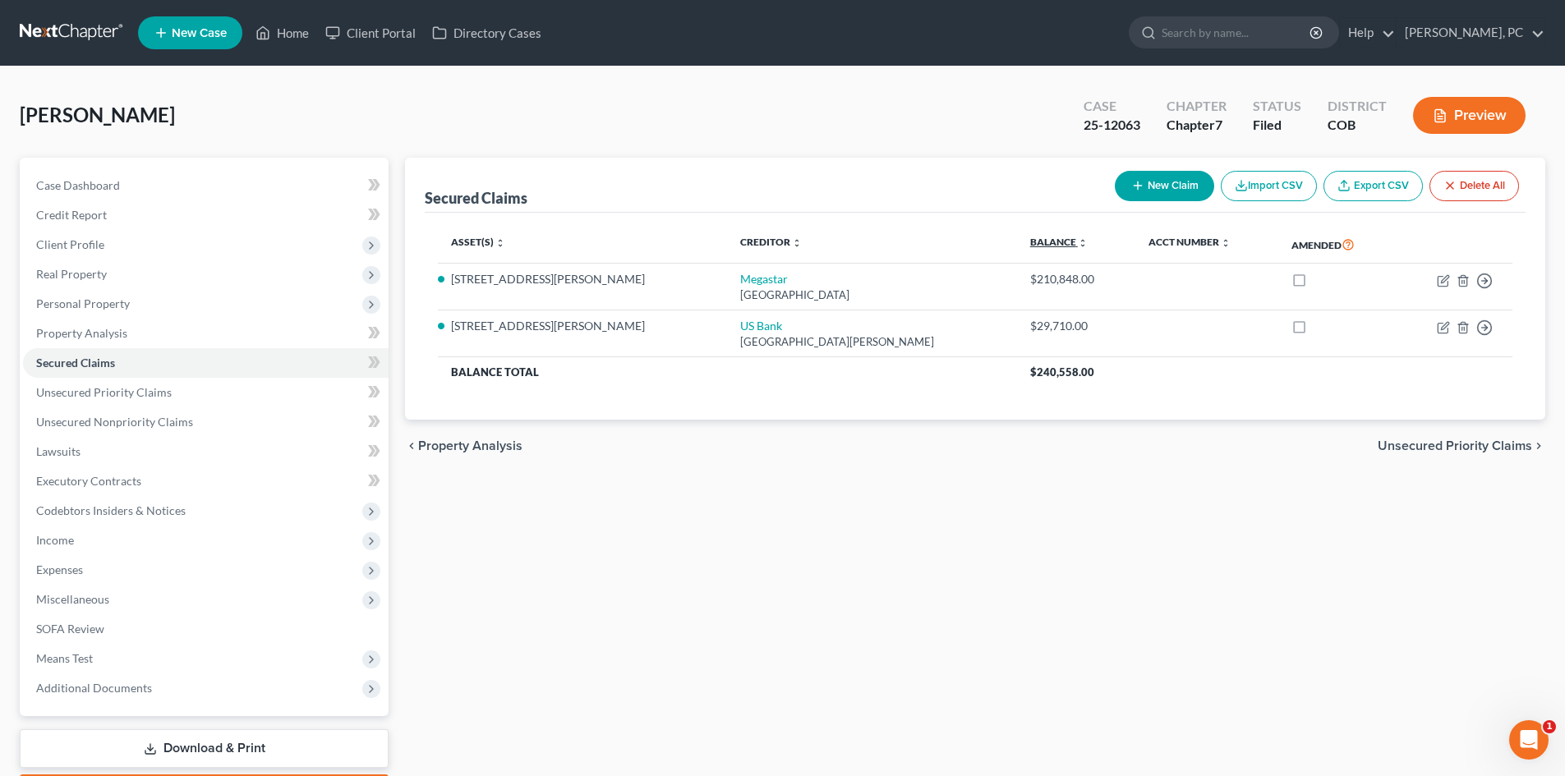
drag, startPoint x: 928, startPoint y: 237, endPoint x: 979, endPoint y: 238, distance: 51.0
click at [1017, 238] on th "Balance expand_more expand_less unfold_more" at bounding box center [1076, 245] width 119 height 38
click at [740, 141] on div "[PERSON_NAME] Upgraded Case 25-12063 Chapter Chapter 7 Status Filed District CO…" at bounding box center [783, 121] width 1526 height 71
drag, startPoint x: 530, startPoint y: 199, endPoint x: 414, endPoint y: 205, distance: 116.0
click at [414, 205] on div "Secured Claims New Claim Import CSV Export CSV Delete All Asset(s) expand_more …" at bounding box center [975, 289] width 1140 height 263
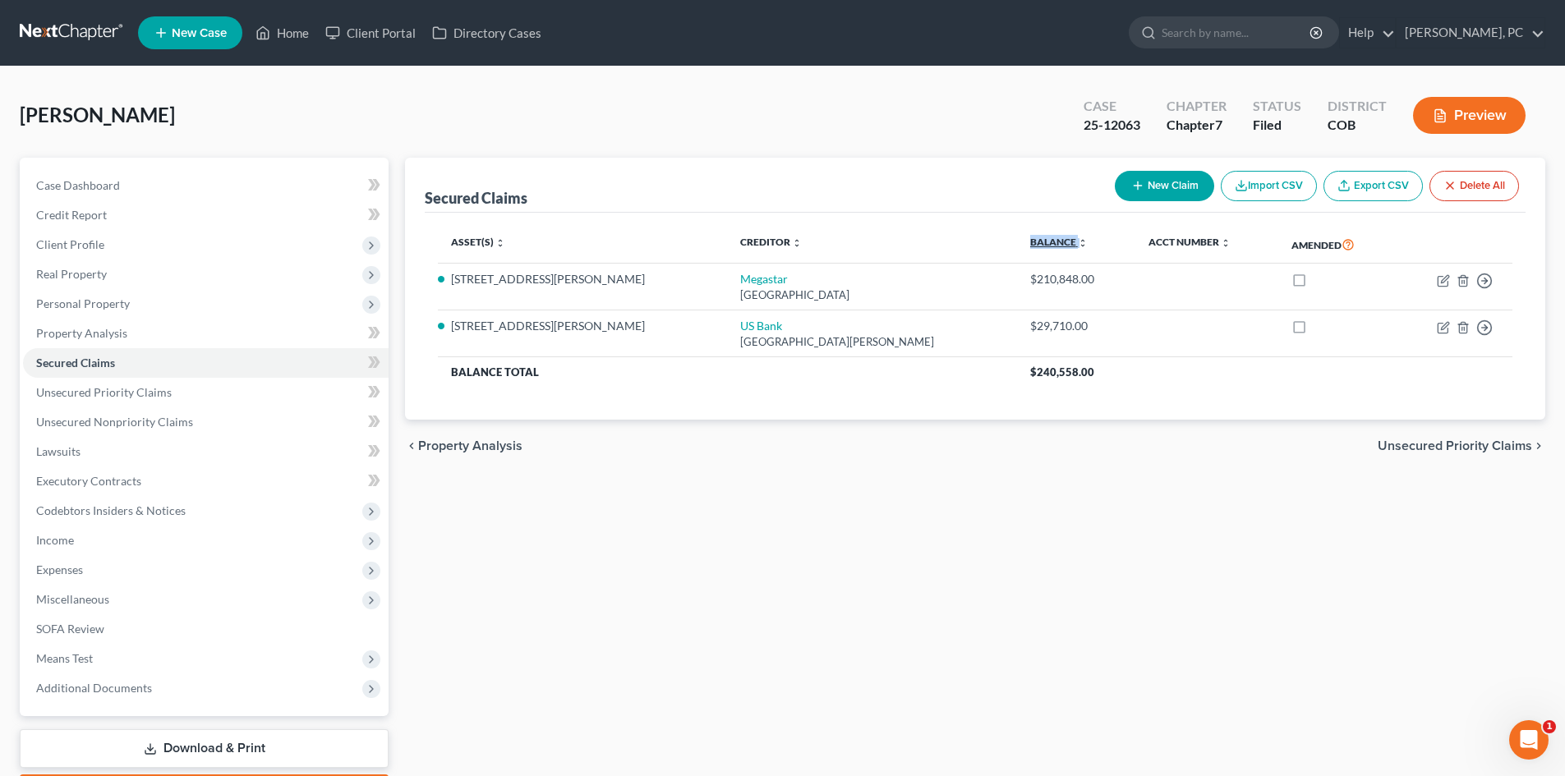
drag, startPoint x: 928, startPoint y: 242, endPoint x: 977, endPoint y: 242, distance: 49.3
click at [1017, 242] on th "Balance expand_more expand_less unfold_more" at bounding box center [1076, 245] width 119 height 38
click at [842, 210] on div "Secured Claims New Claim Import CSV Export CSV Delete All" at bounding box center [975, 185] width 1101 height 55
drag, startPoint x: 50, startPoint y: 541, endPoint x: 81, endPoint y: 542, distance: 30.4
click at [50, 541] on span "Income" at bounding box center [55, 540] width 38 height 14
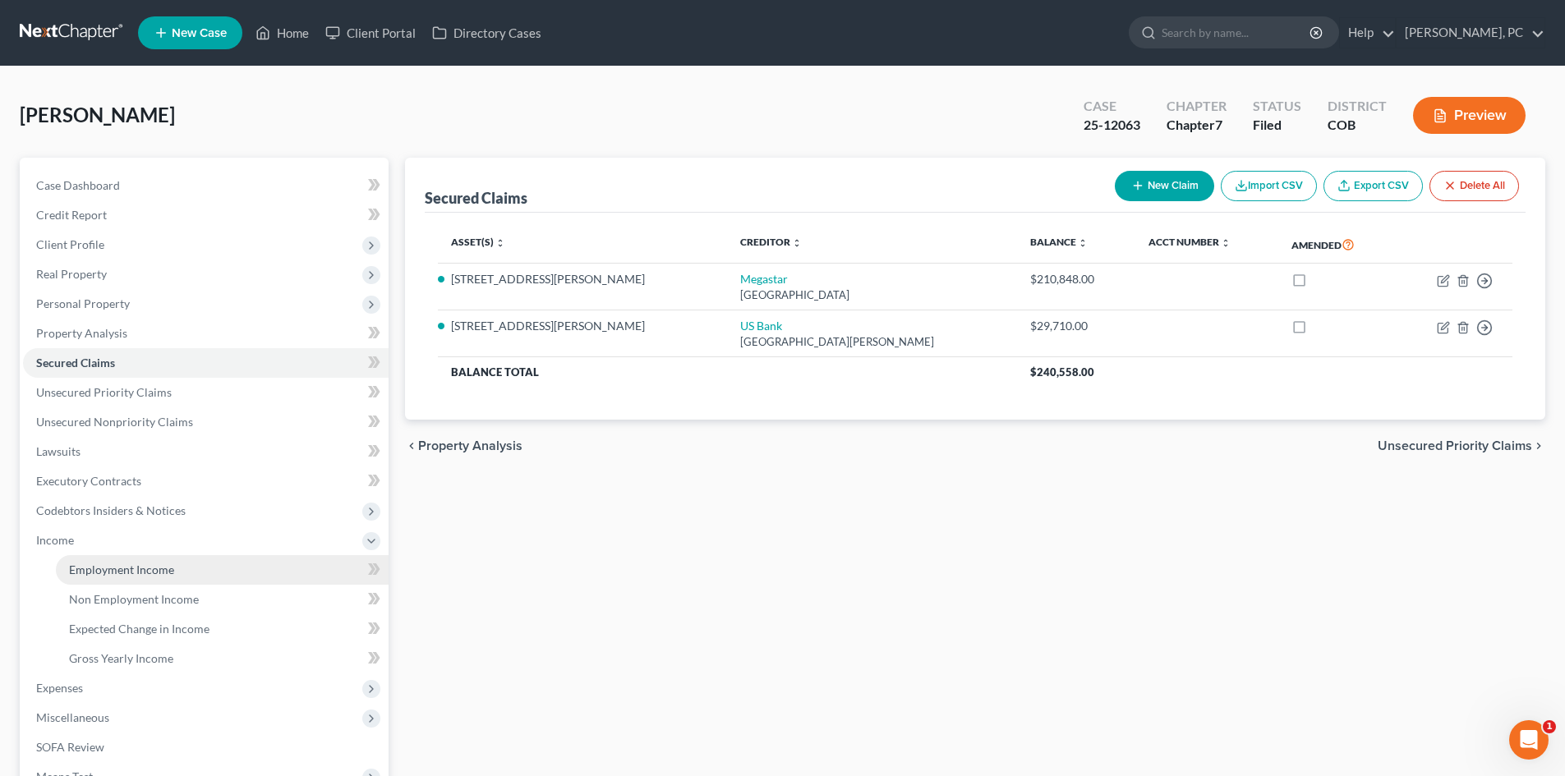
drag, startPoint x: 107, startPoint y: 566, endPoint x: 206, endPoint y: 563, distance: 99.5
click at [108, 567] on span "Employment Income" at bounding box center [121, 570] width 105 height 14
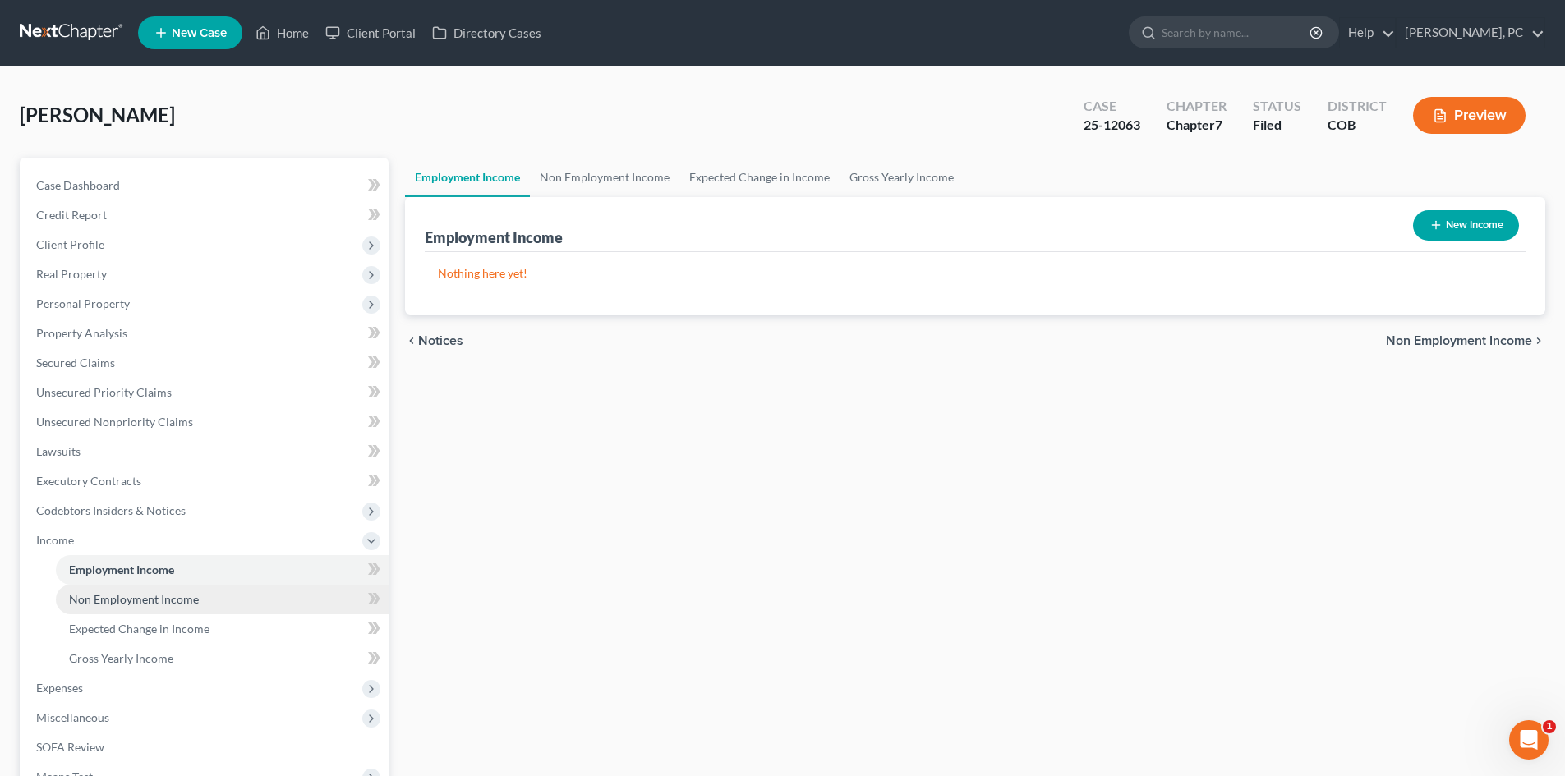
click at [141, 593] on span "Non Employment Income" at bounding box center [134, 599] width 130 height 14
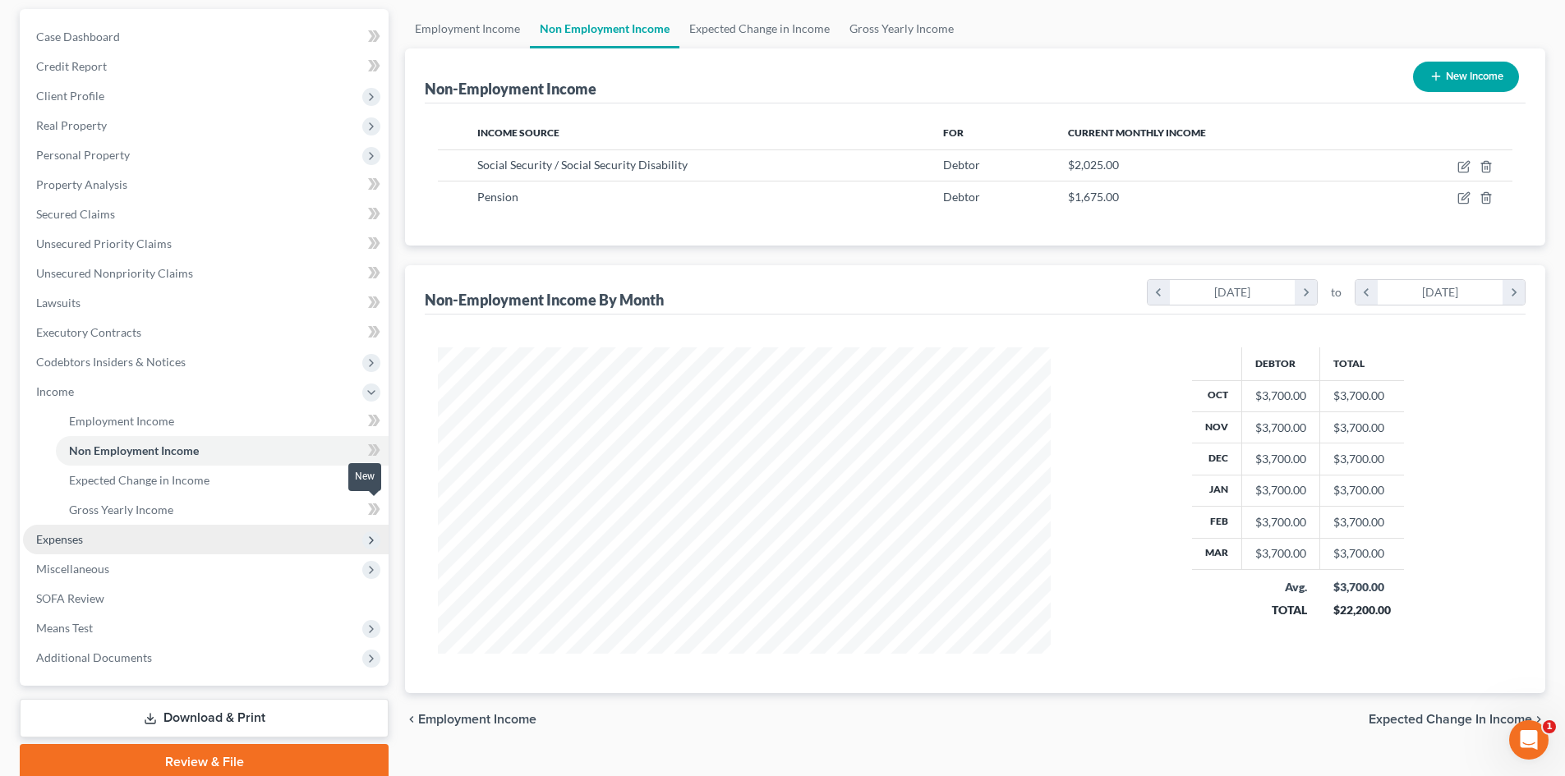
scroll to position [164, 0]
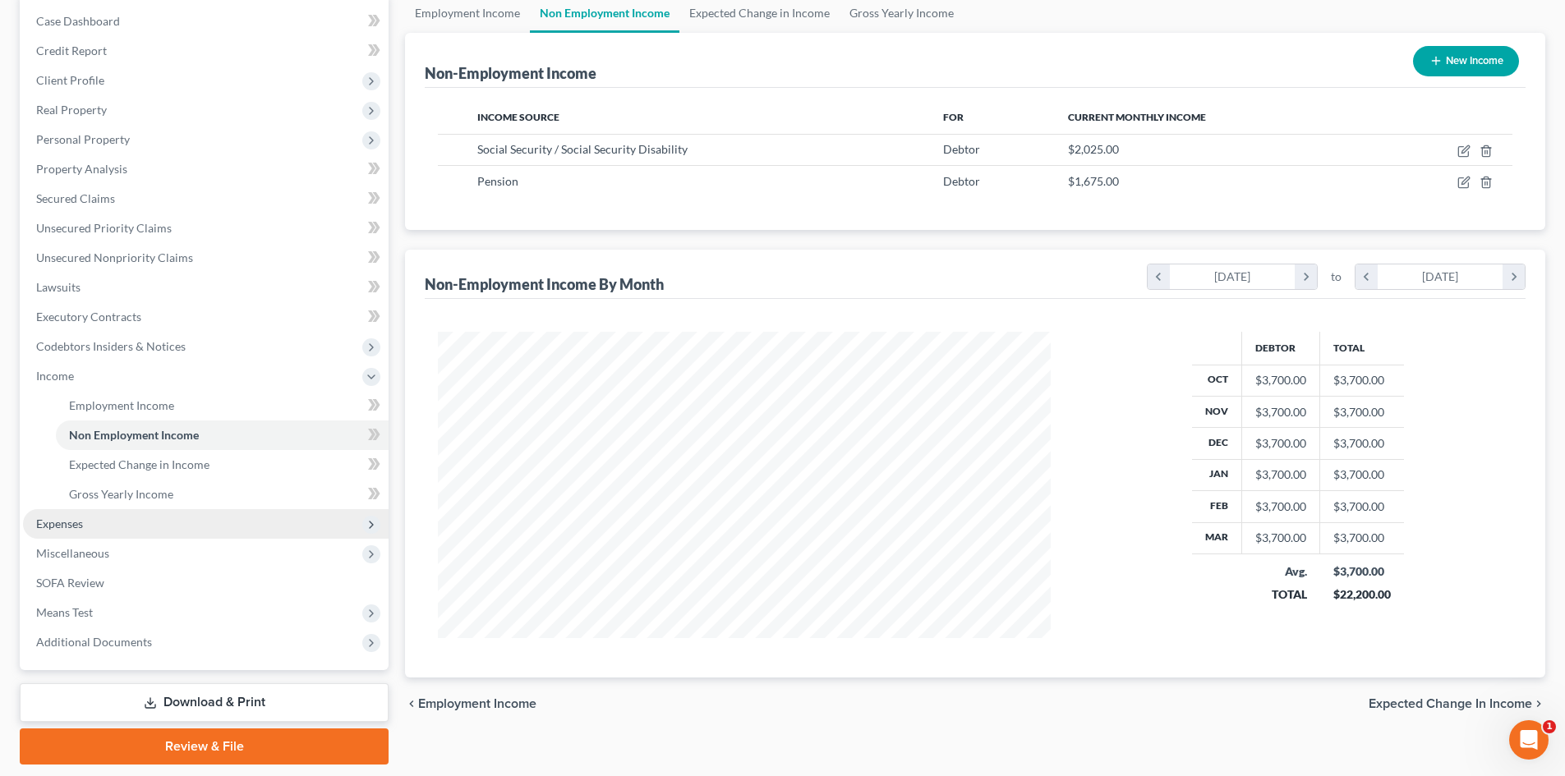
click at [85, 519] on span "Expenses" at bounding box center [206, 524] width 366 height 30
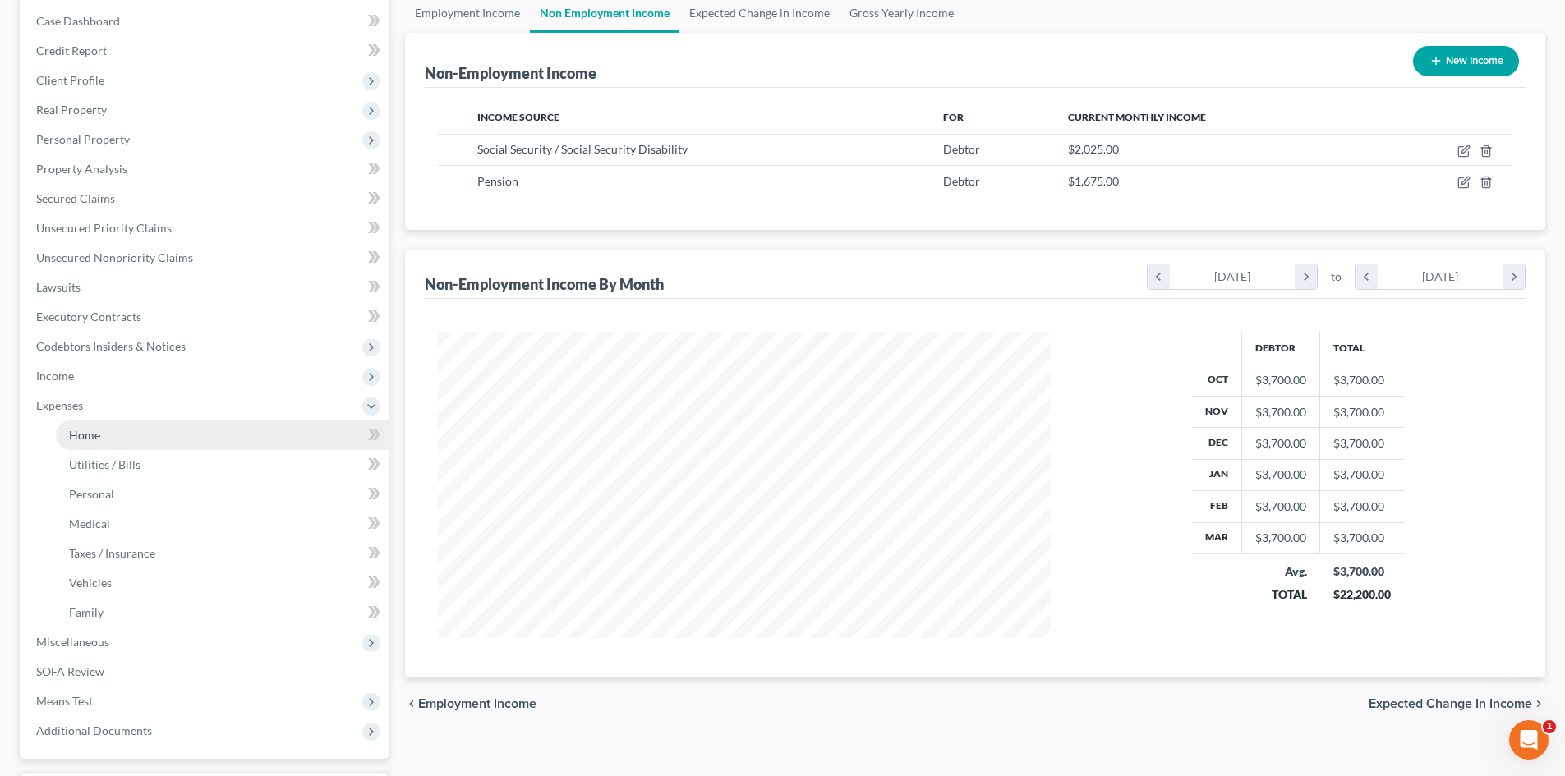
click at [92, 433] on span "Home" at bounding box center [84, 435] width 31 height 14
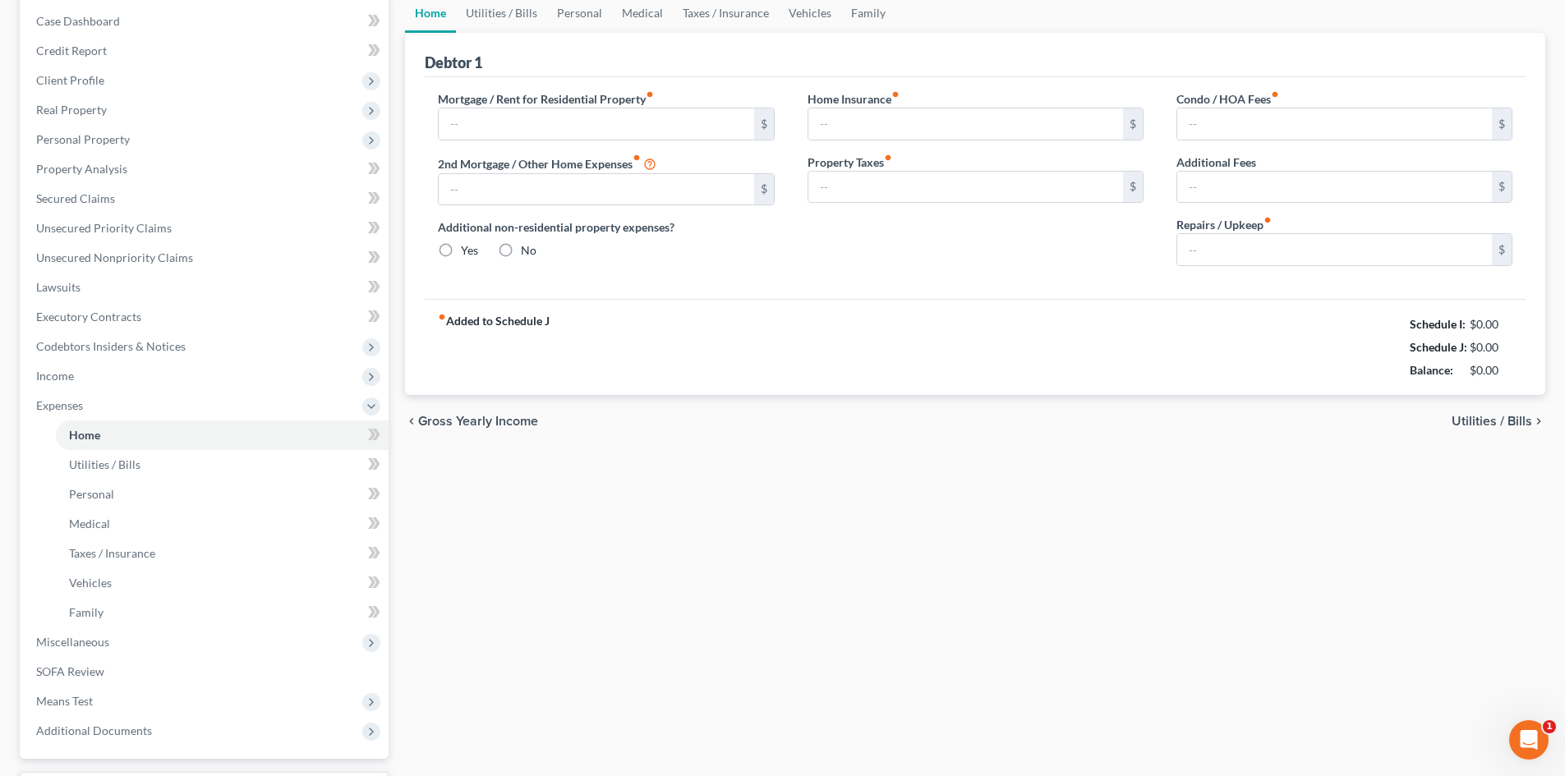
scroll to position [16, 0]
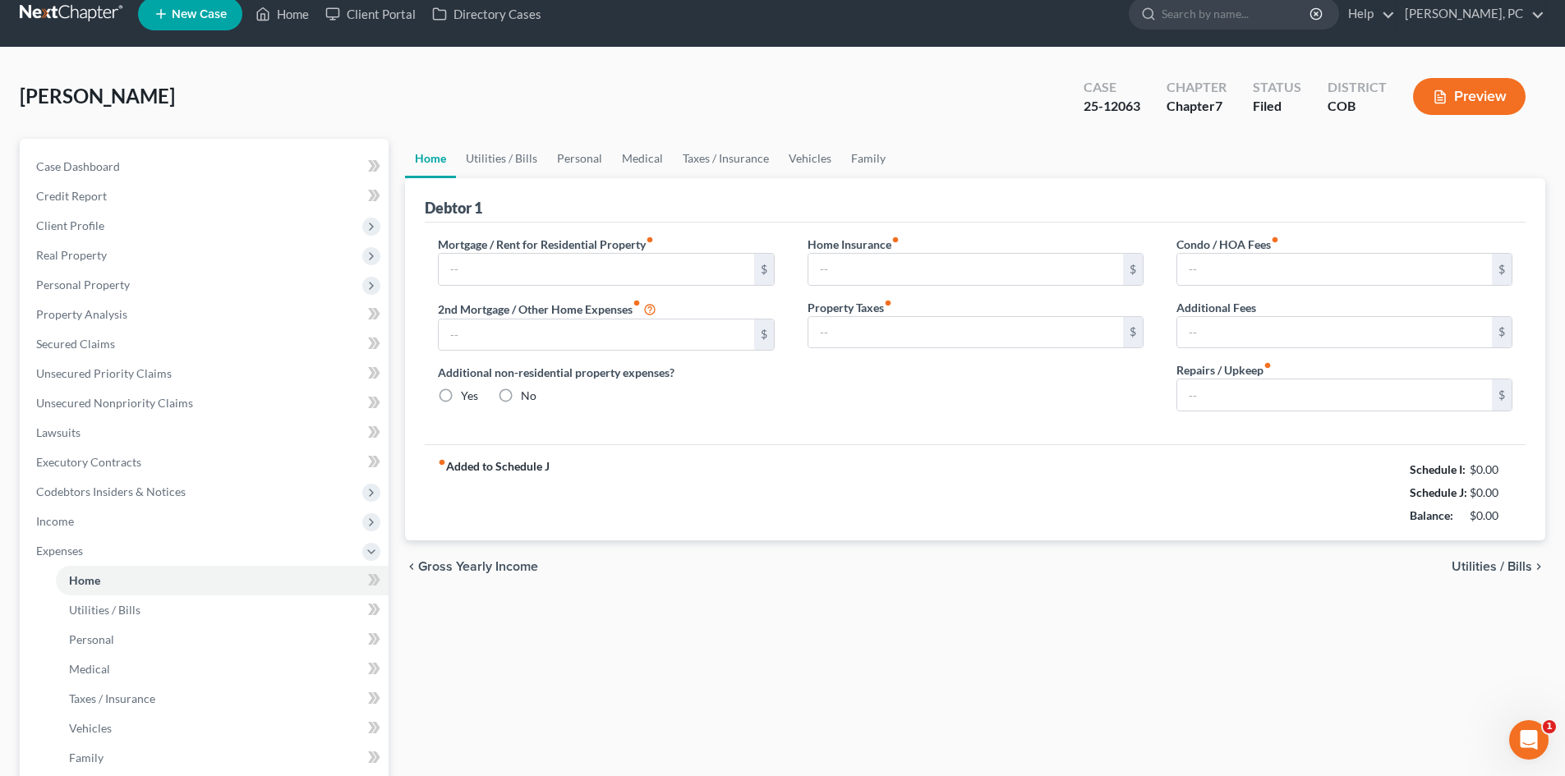
type input "1,008.00"
type input "248.00"
radio input "true"
type input "0.00"
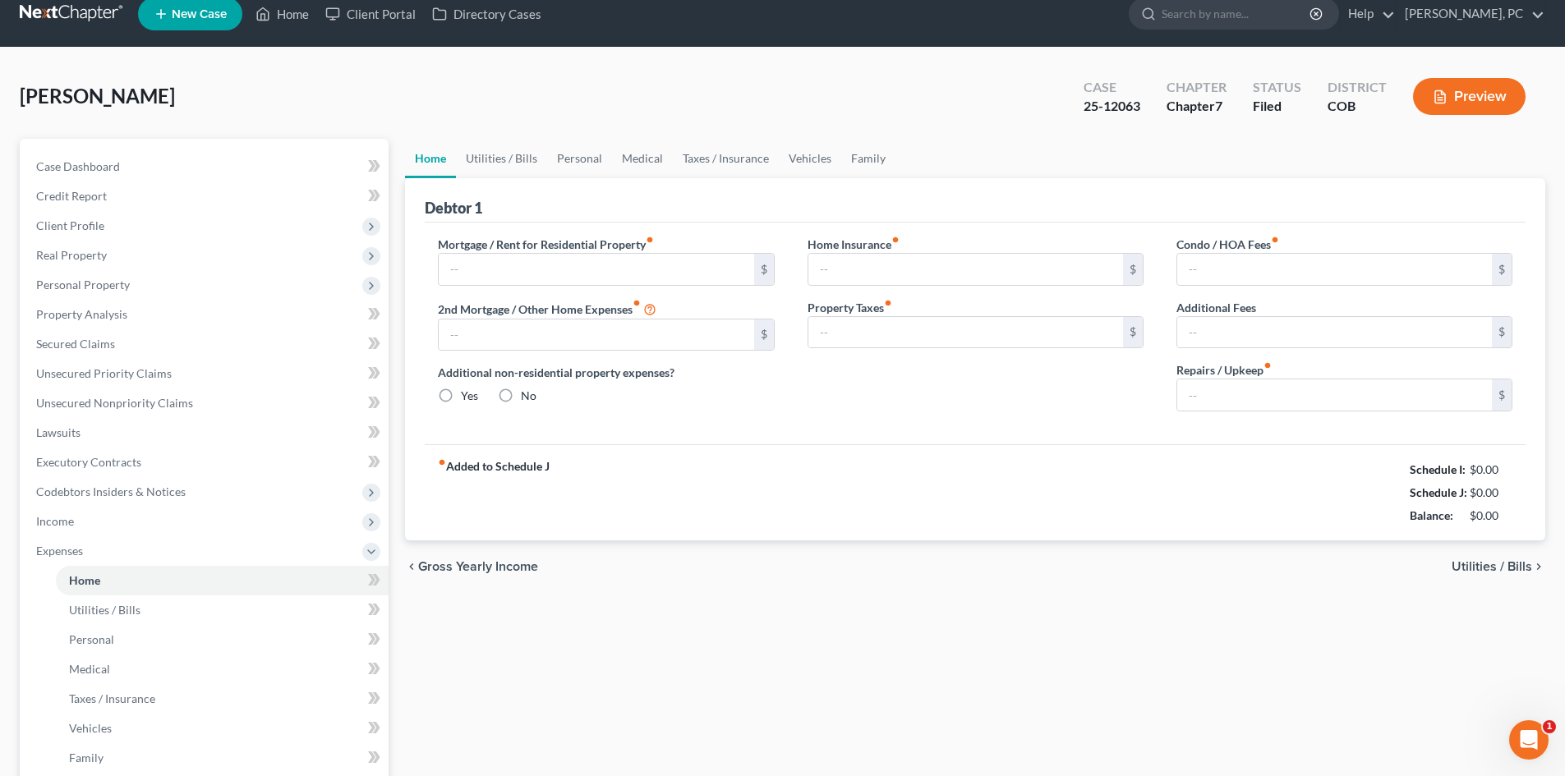
type input "0.00"
type input "50.00"
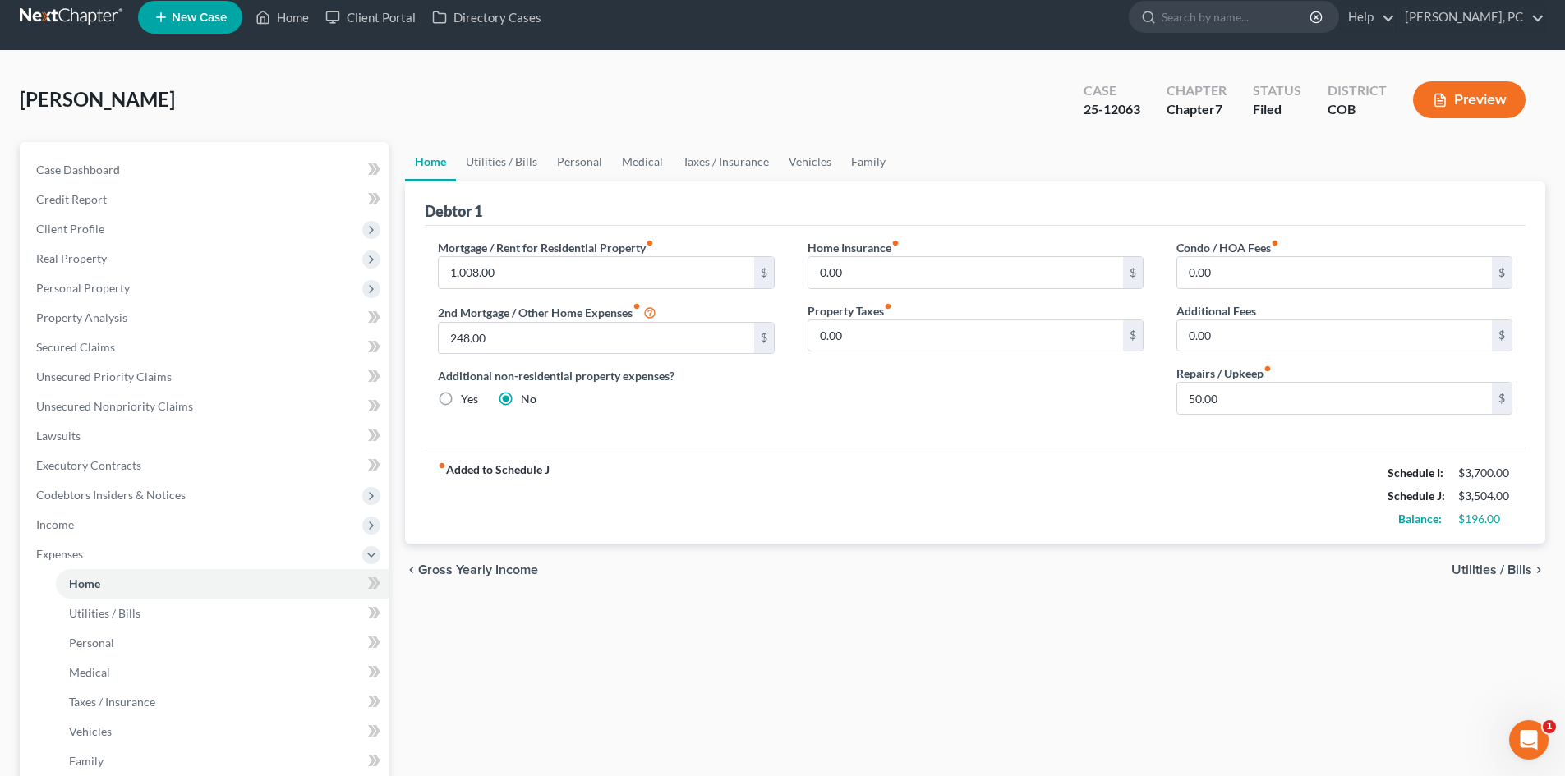
scroll to position [0, 0]
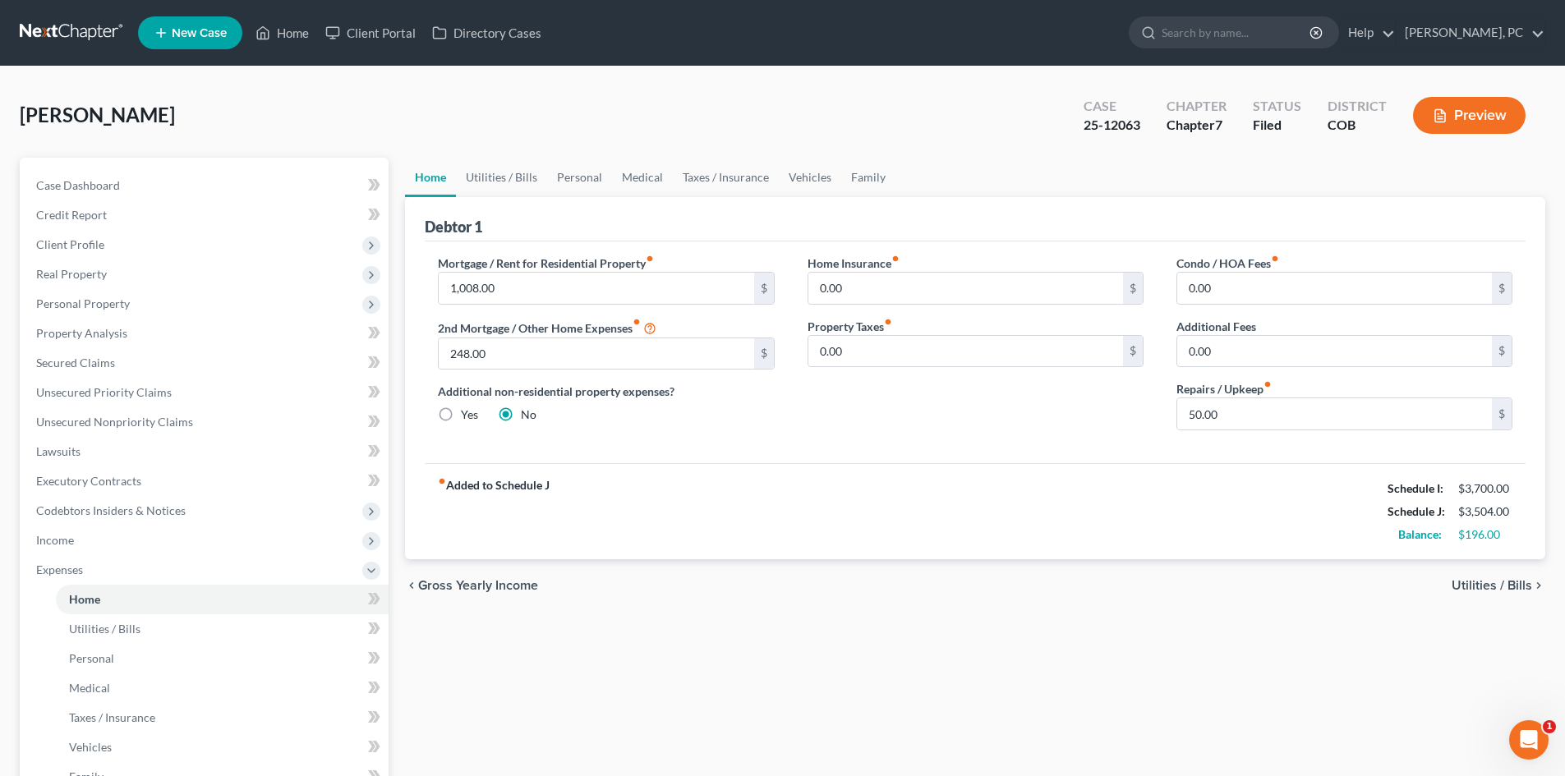
click at [195, 27] on span "New Case" at bounding box center [199, 33] width 55 height 12
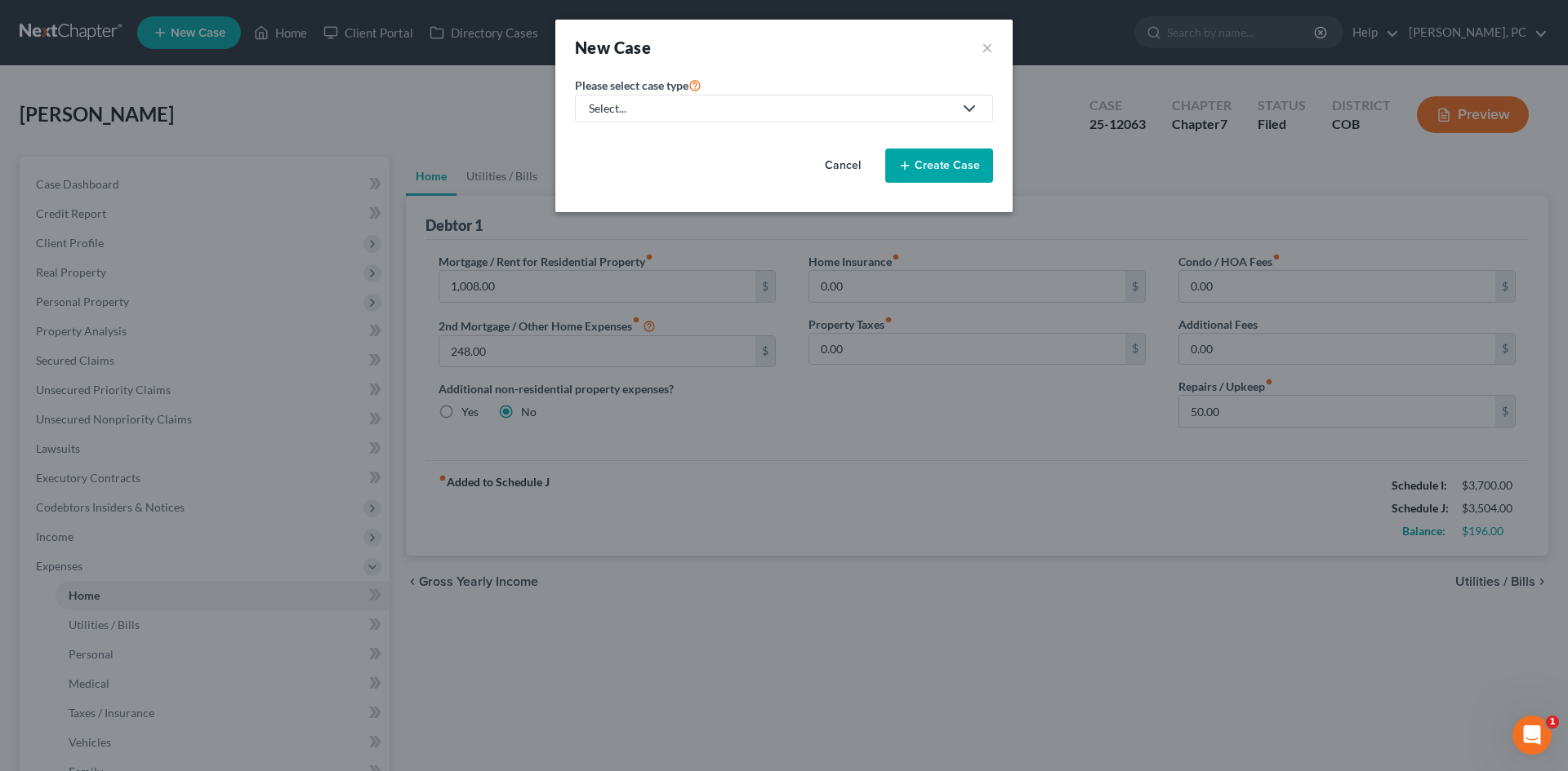
click at [688, 107] on div "Select..." at bounding box center [770, 108] width 364 height 16
click at [625, 141] on div "Bankruptcy" at bounding box center [619, 141] width 59 height 16
select select "11"
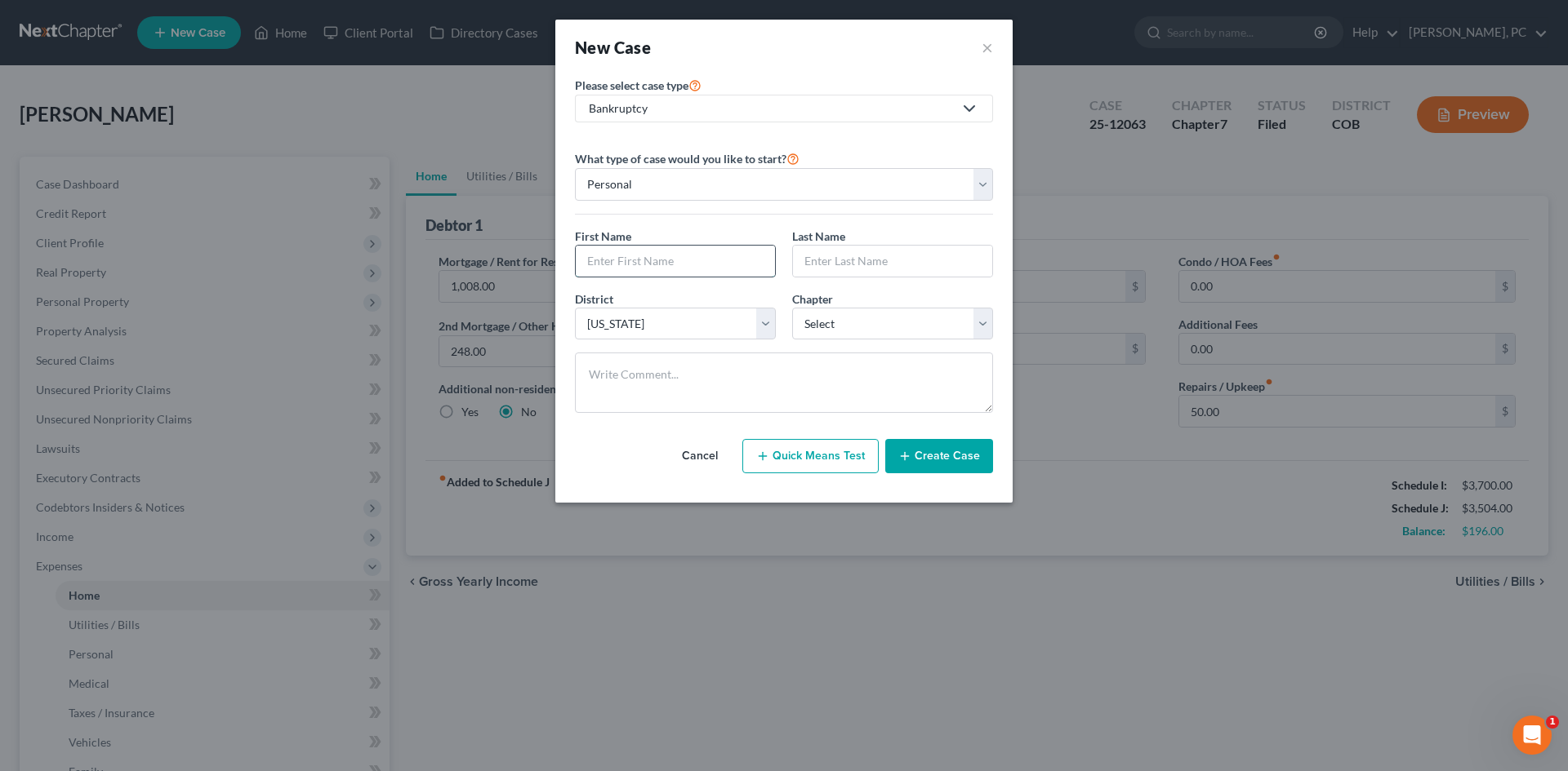
click at [635, 258] on input "text" at bounding box center [675, 260] width 199 height 31
type input "[PERSON_NAME]"
click at [841, 317] on select "Select 7 11 12 13" at bounding box center [892, 324] width 201 height 33
select select "0"
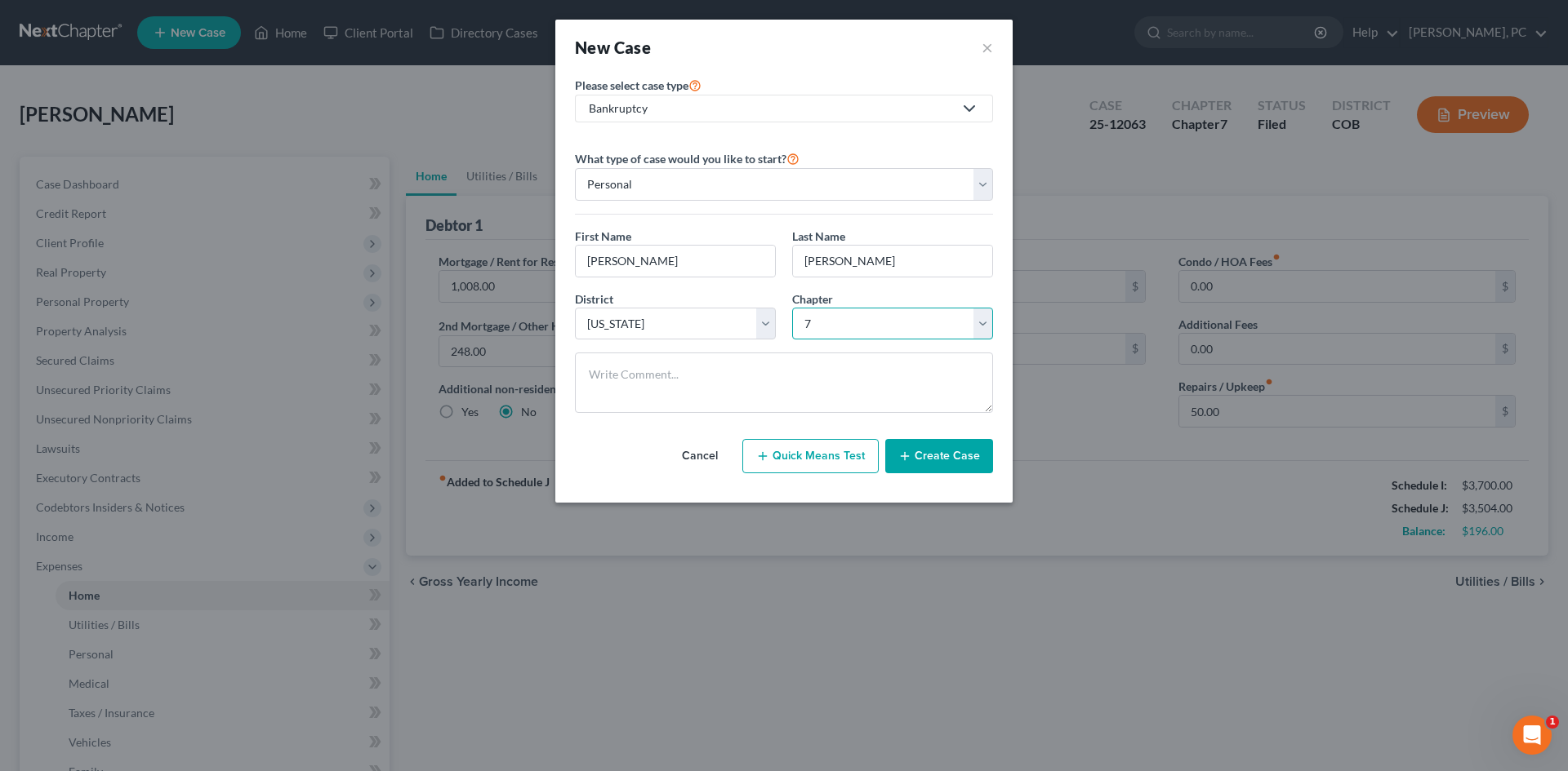
click at [792, 308] on select "Select 7 11 12 13" at bounding box center [892, 324] width 201 height 33
click at [918, 449] on button "Create Case" at bounding box center [939, 456] width 107 height 35
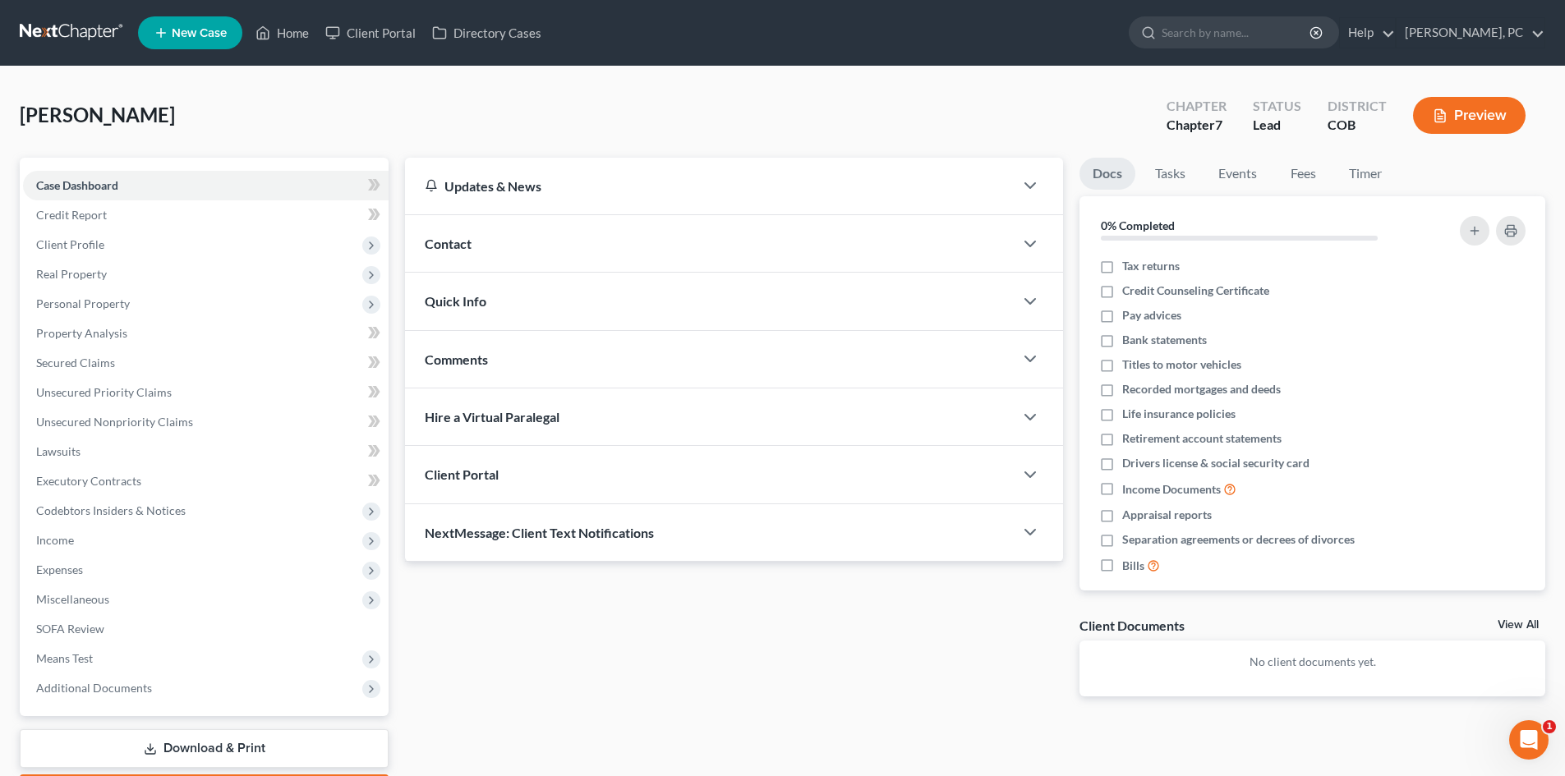
click at [518, 476] on div "Client Portal" at bounding box center [709, 474] width 609 height 57
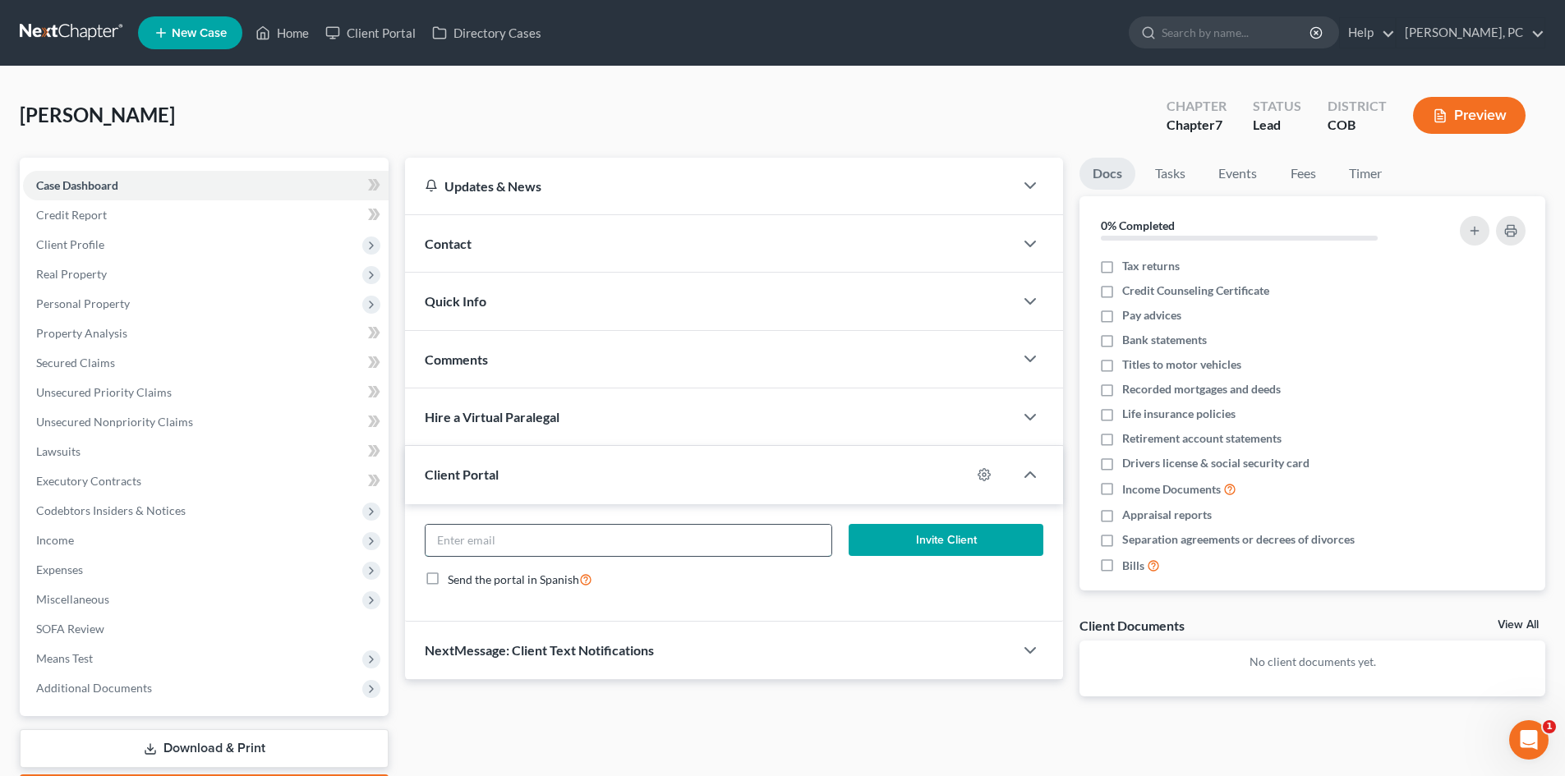
click at [547, 535] on input "email" at bounding box center [628, 540] width 405 height 31
type input "[EMAIL_ADDRESS][DOMAIN_NAME]"
click at [940, 541] on button "Invite Client" at bounding box center [947, 540] width 196 height 33
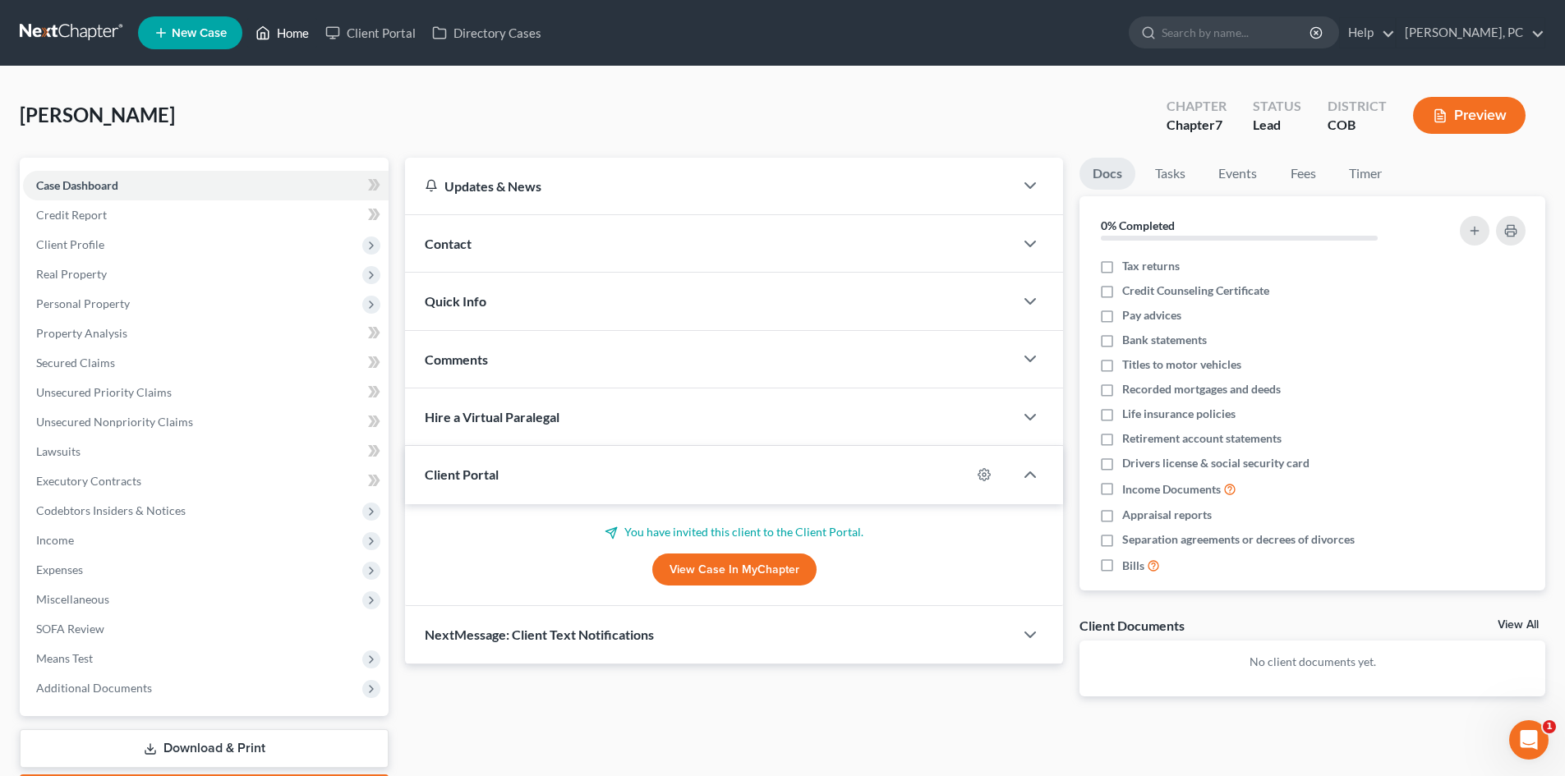
click at [306, 29] on link "Home" at bounding box center [282, 33] width 70 height 30
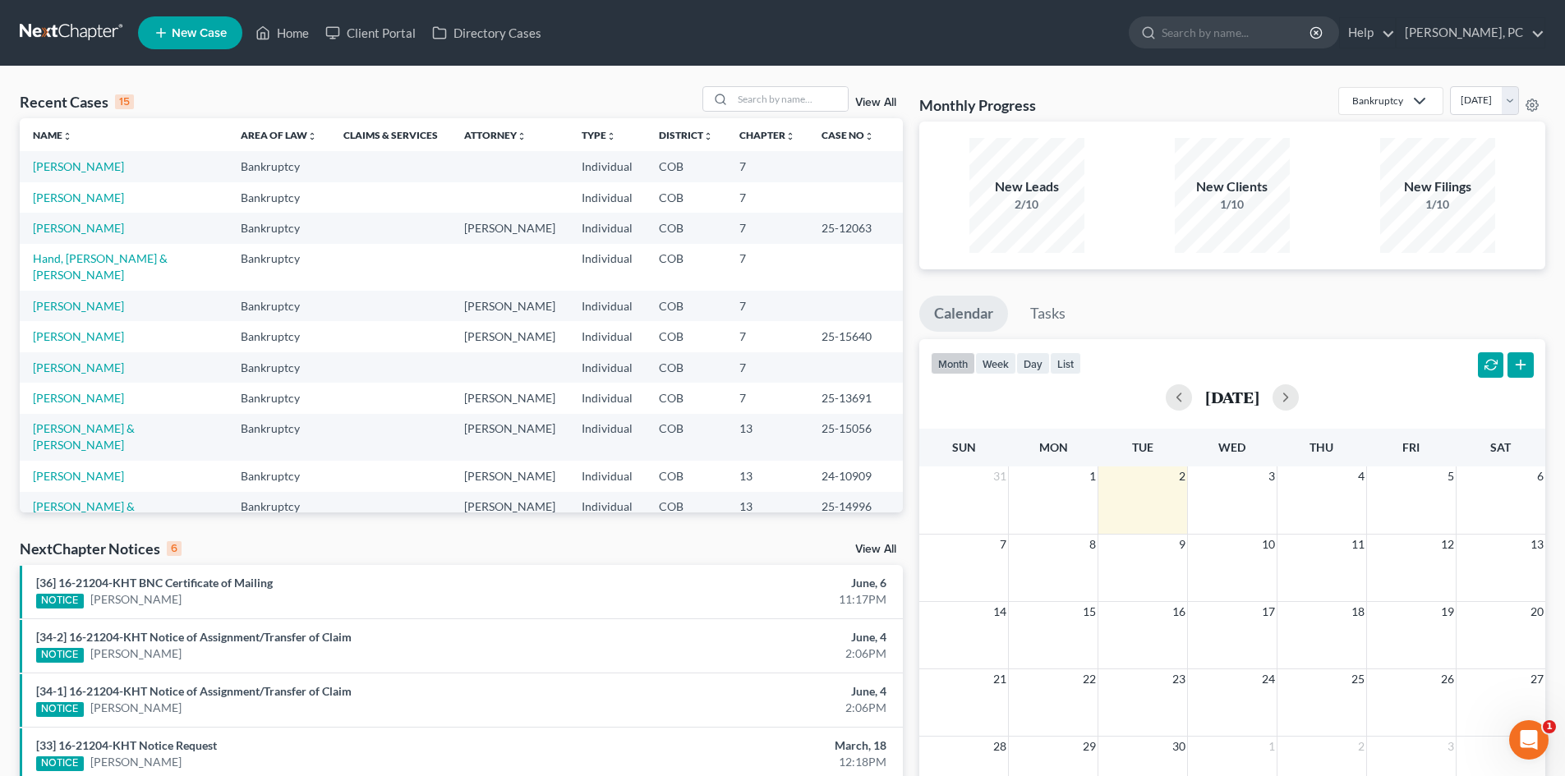
click at [564, 88] on div "Recent Cases 15 View All" at bounding box center [461, 102] width 883 height 32
drag, startPoint x: 919, startPoint y: 103, endPoint x: 1043, endPoint y: 105, distance: 124.1
click at [1043, 105] on div "Monthly Progress Bankruptcy Bankruptcy Other [DATE] [DATE] [DATE] [DATE] [DATE]…" at bounding box center [1232, 103] width 626 height 35
click at [1070, 96] on div "Monthly Progress Bankruptcy Bankruptcy Other [DATE] [DATE] [DATE] [DATE] [DATE]…" at bounding box center [1232, 103] width 626 height 35
click at [787, 104] on input "search" at bounding box center [790, 99] width 115 height 24
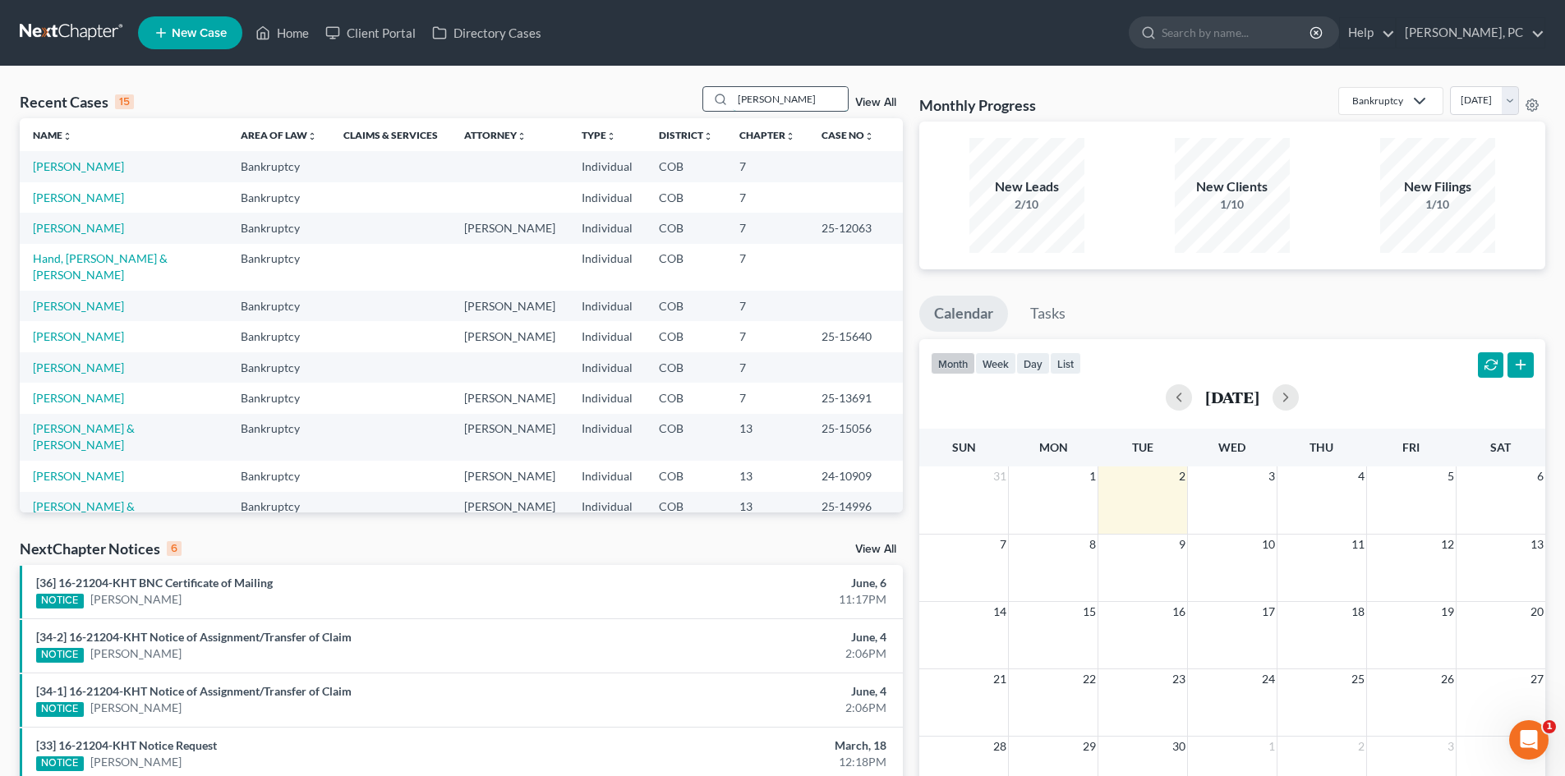
type input "[PERSON_NAME]"
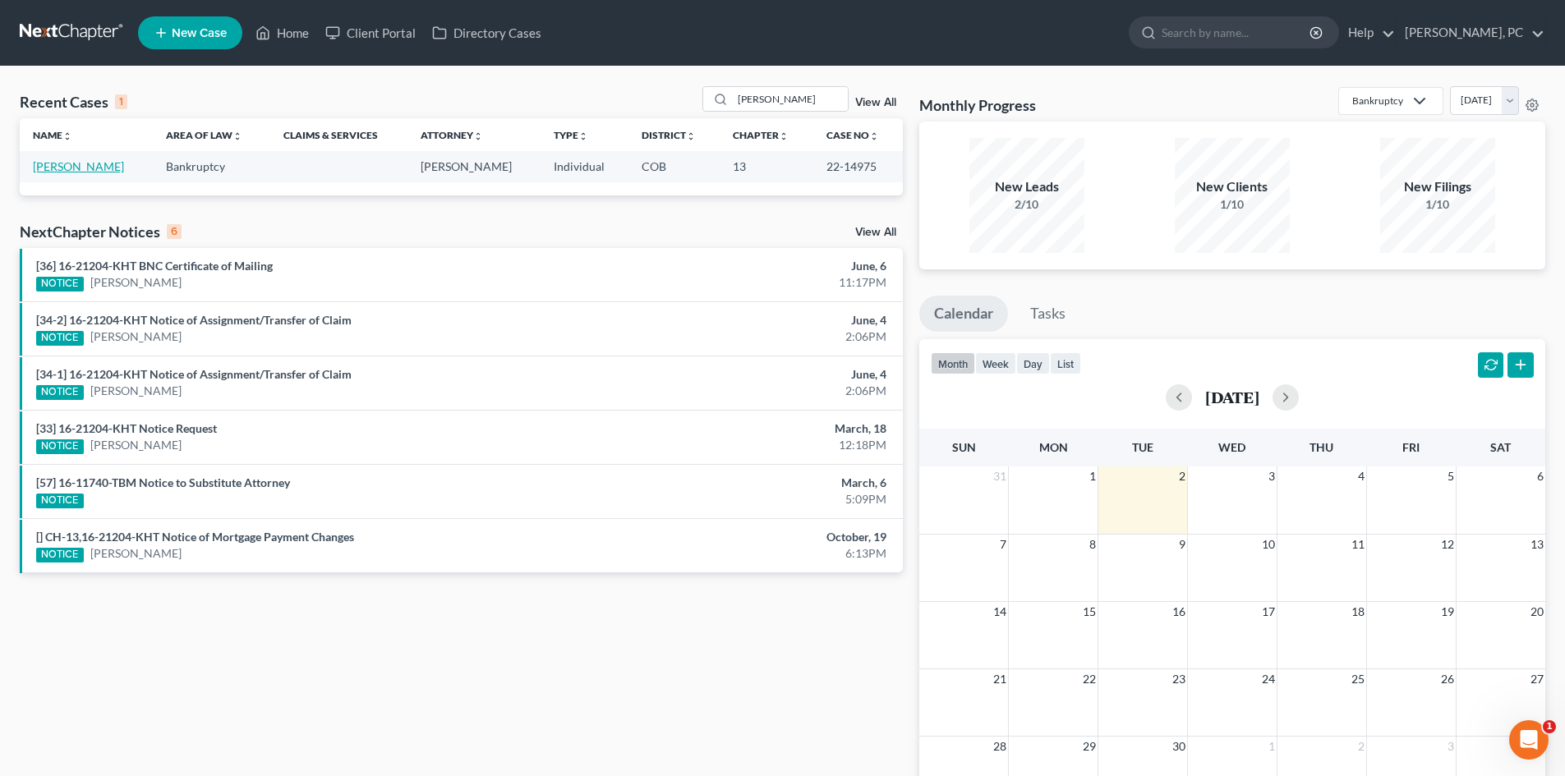
click at [76, 170] on link "[PERSON_NAME]" at bounding box center [78, 166] width 91 height 14
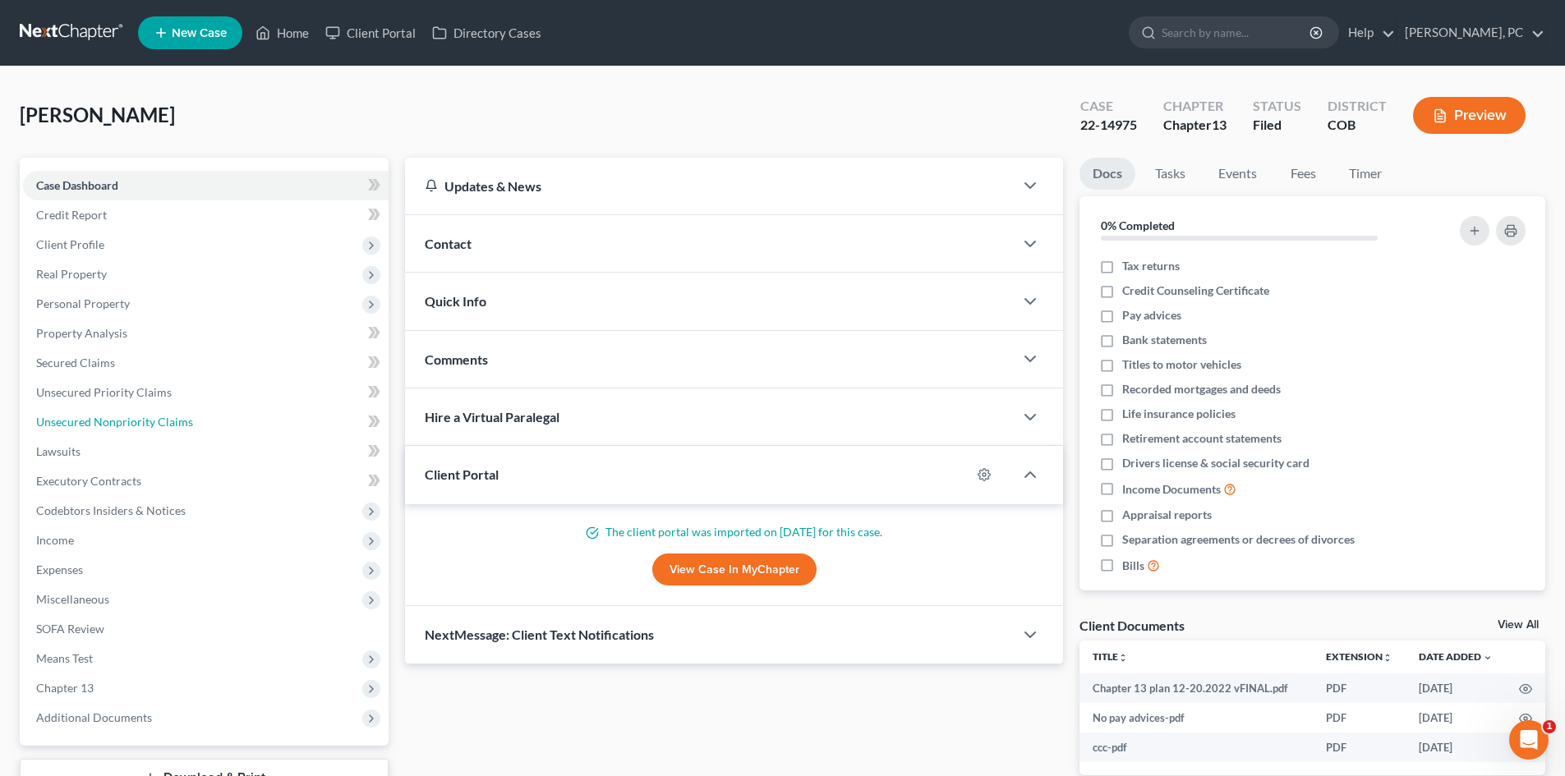
drag, startPoint x: 110, startPoint y: 419, endPoint x: 367, endPoint y: 394, distance: 258.4
click at [109, 419] on span "Unsecured Nonpriority Claims" at bounding box center [114, 422] width 157 height 14
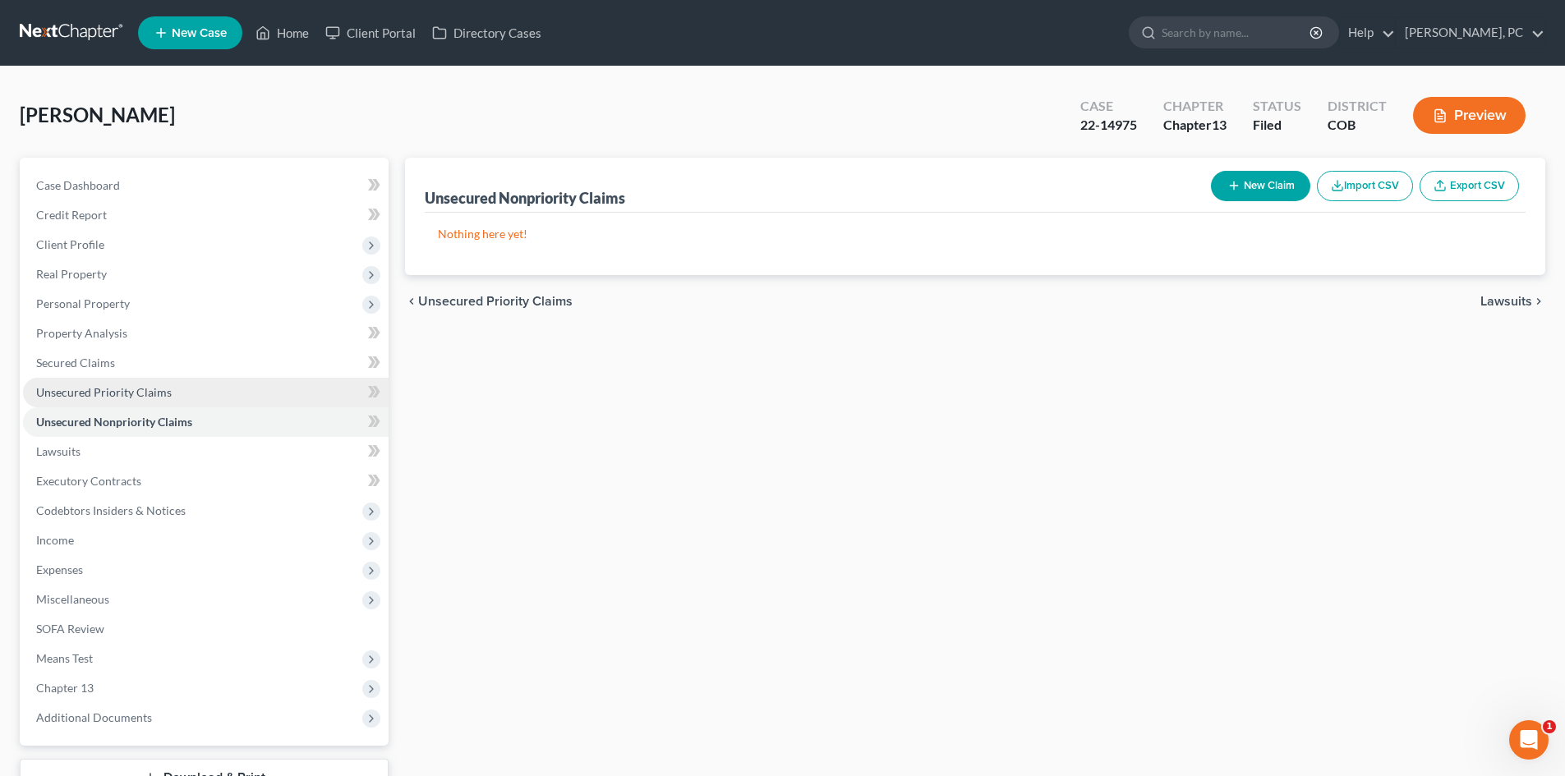
click at [97, 394] on span "Unsecured Priority Claims" at bounding box center [104, 392] width 136 height 14
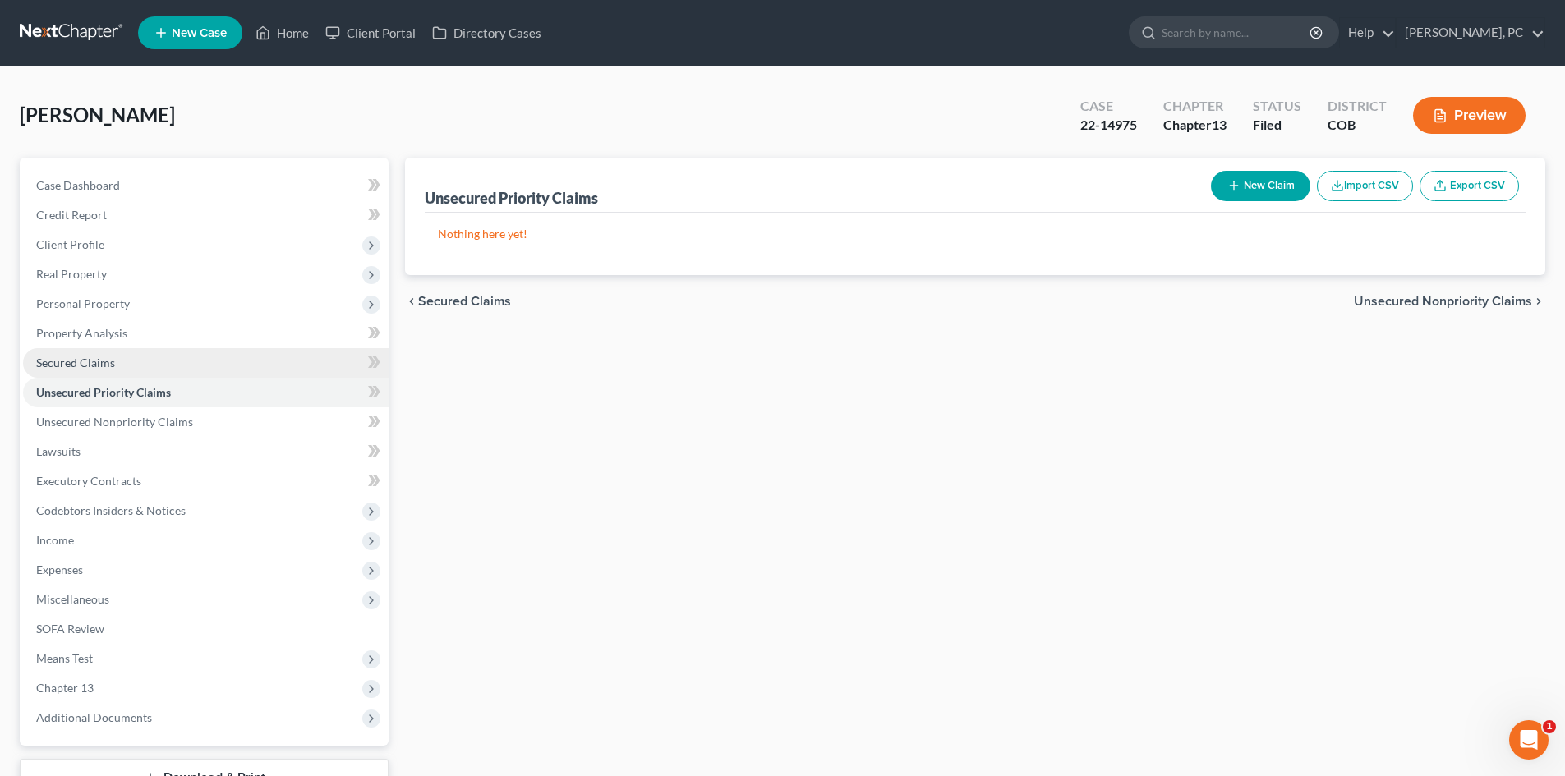
click at [75, 357] on span "Secured Claims" at bounding box center [75, 363] width 79 height 14
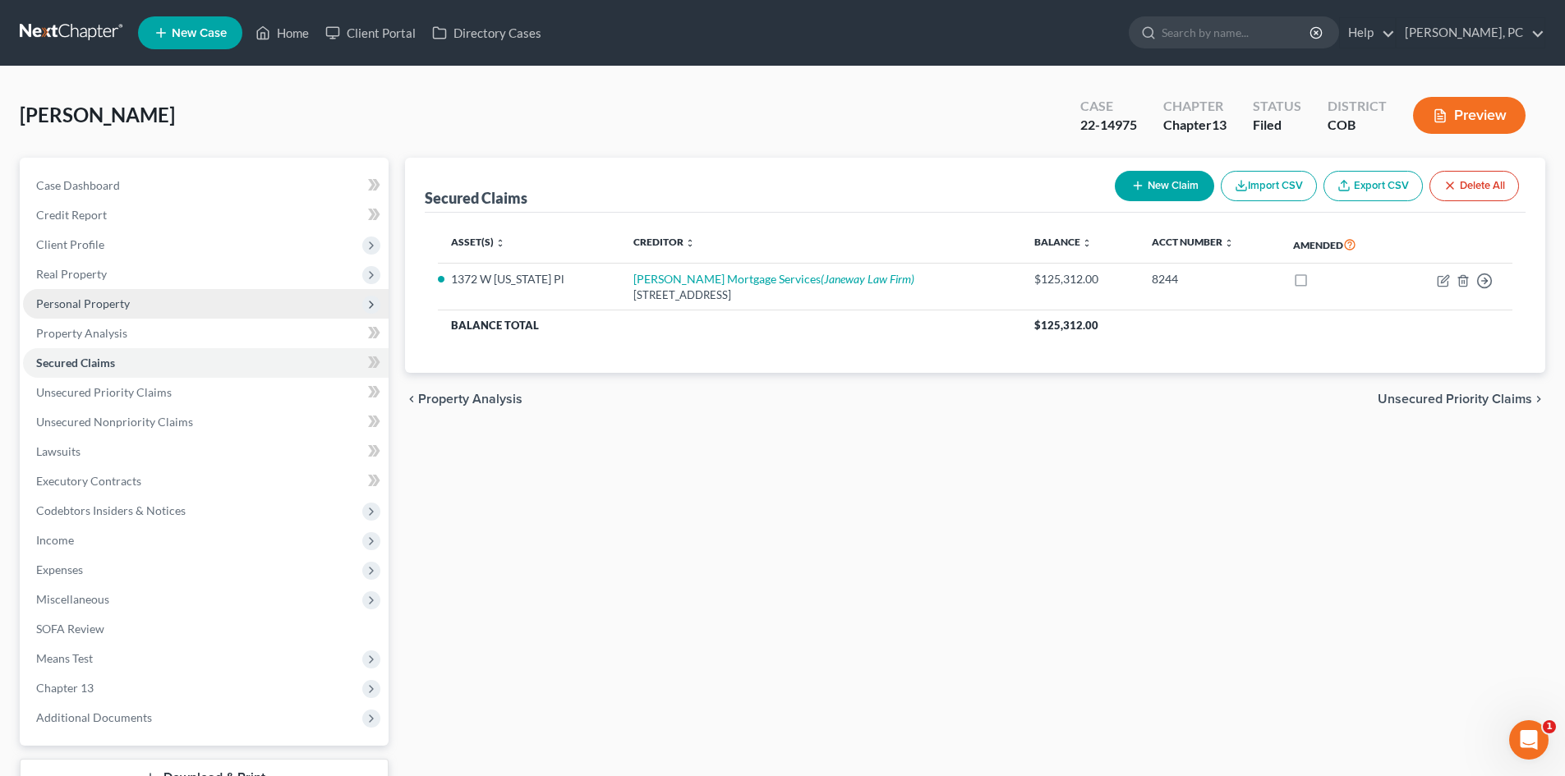
click at [88, 302] on span "Personal Property" at bounding box center [83, 304] width 94 height 14
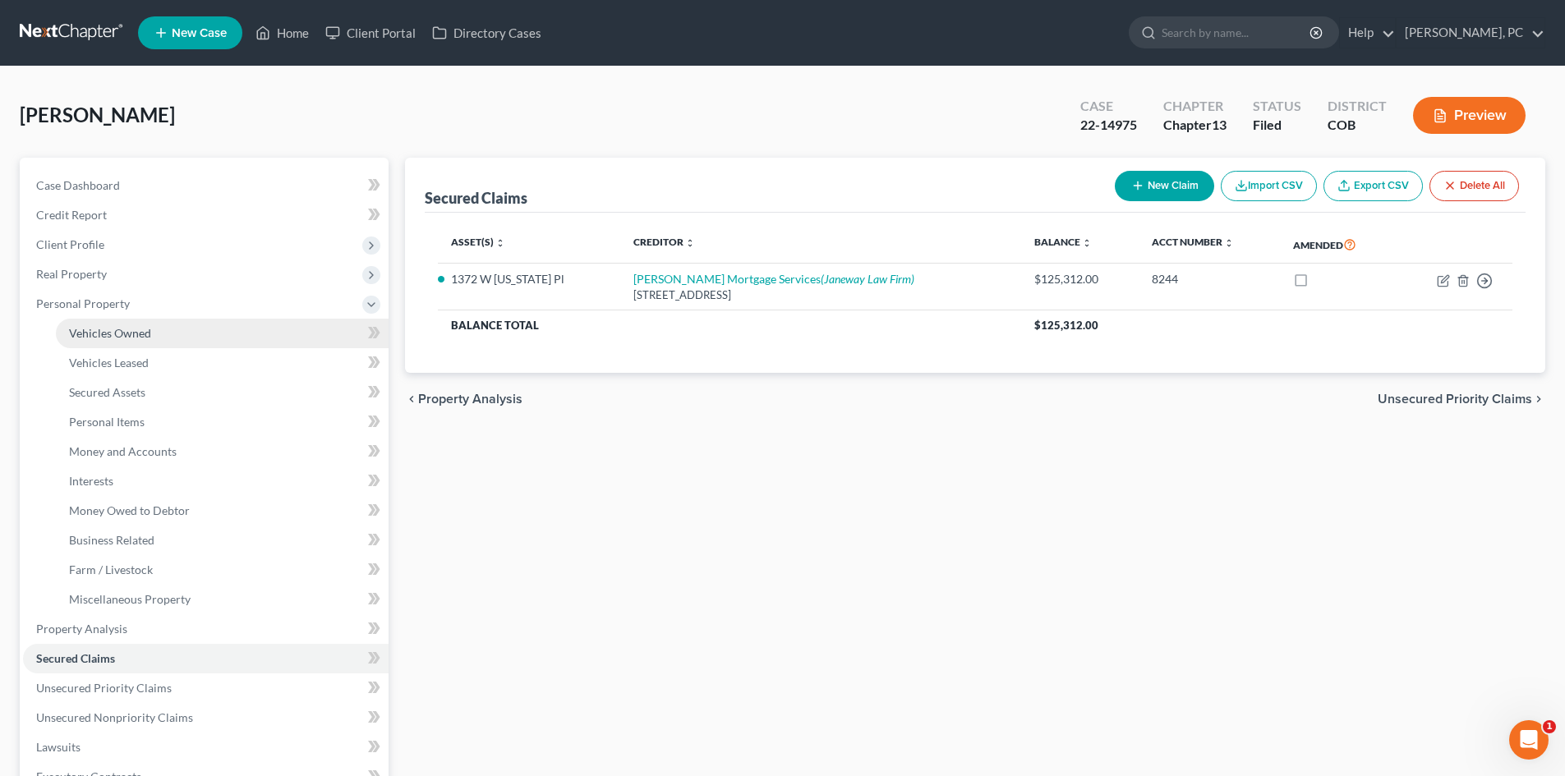
click at [129, 334] on span "Vehicles Owned" at bounding box center [110, 333] width 82 height 14
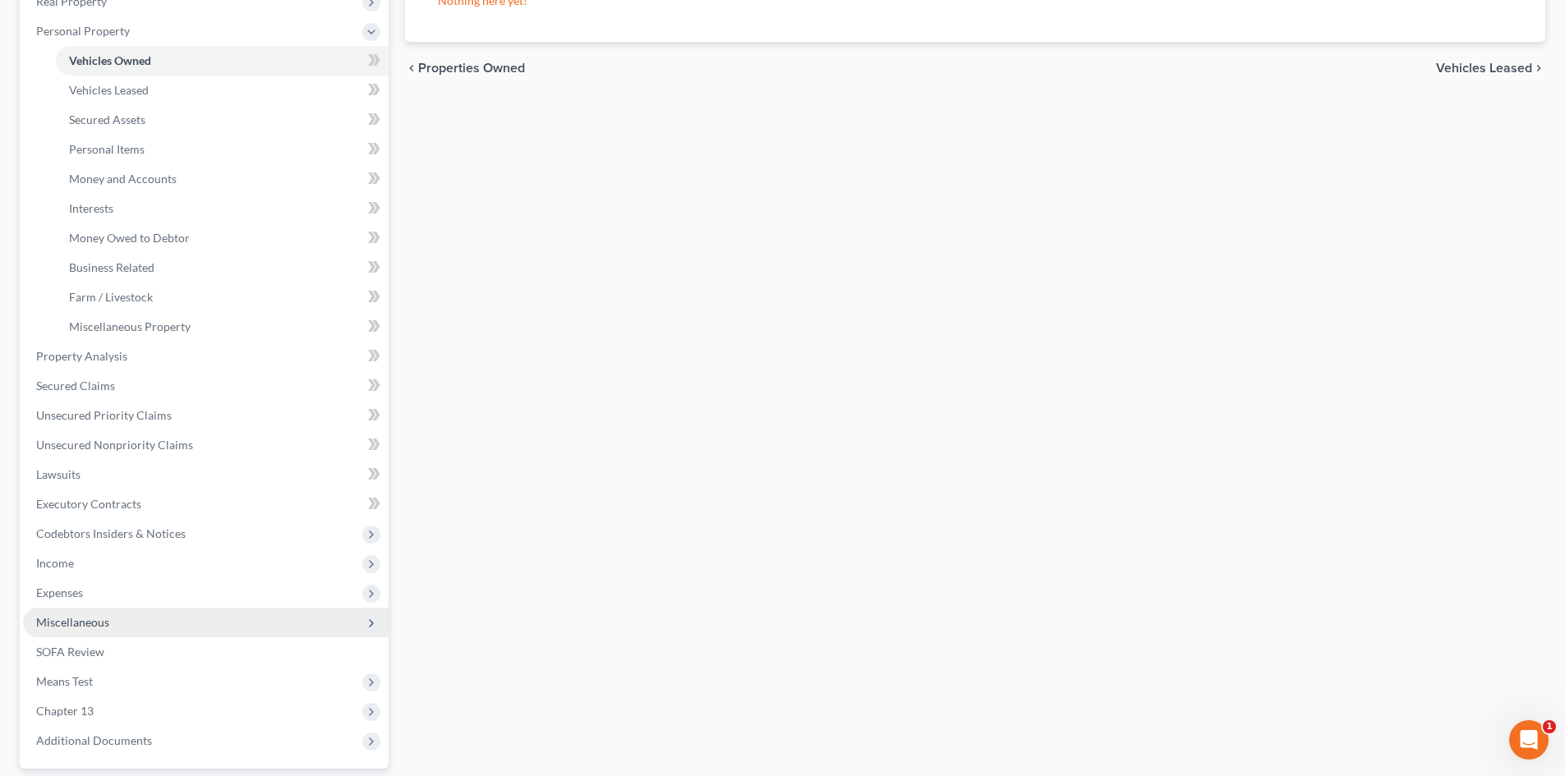
scroll to position [329, 0]
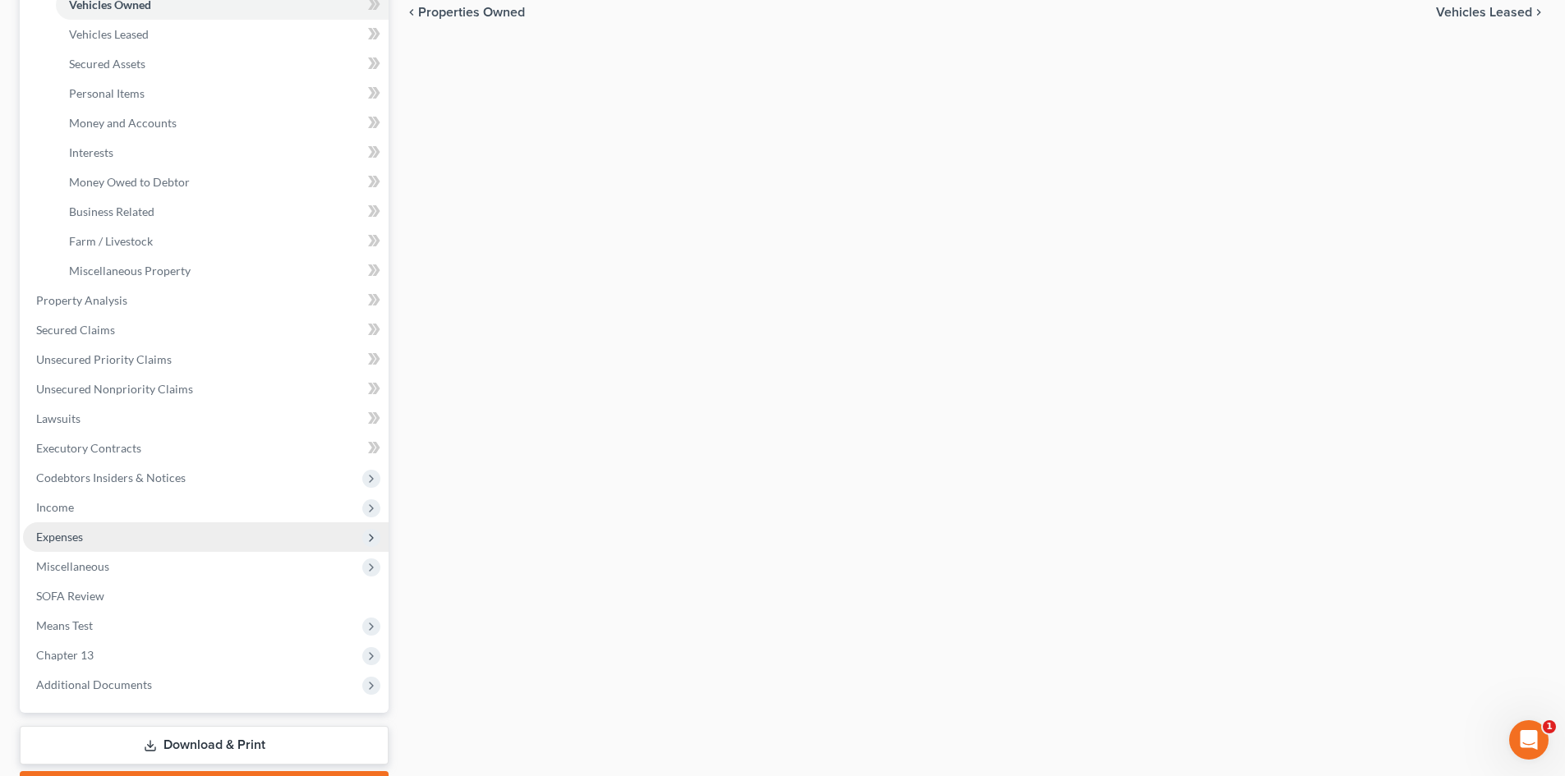
click at [65, 531] on span "Expenses" at bounding box center [59, 537] width 47 height 14
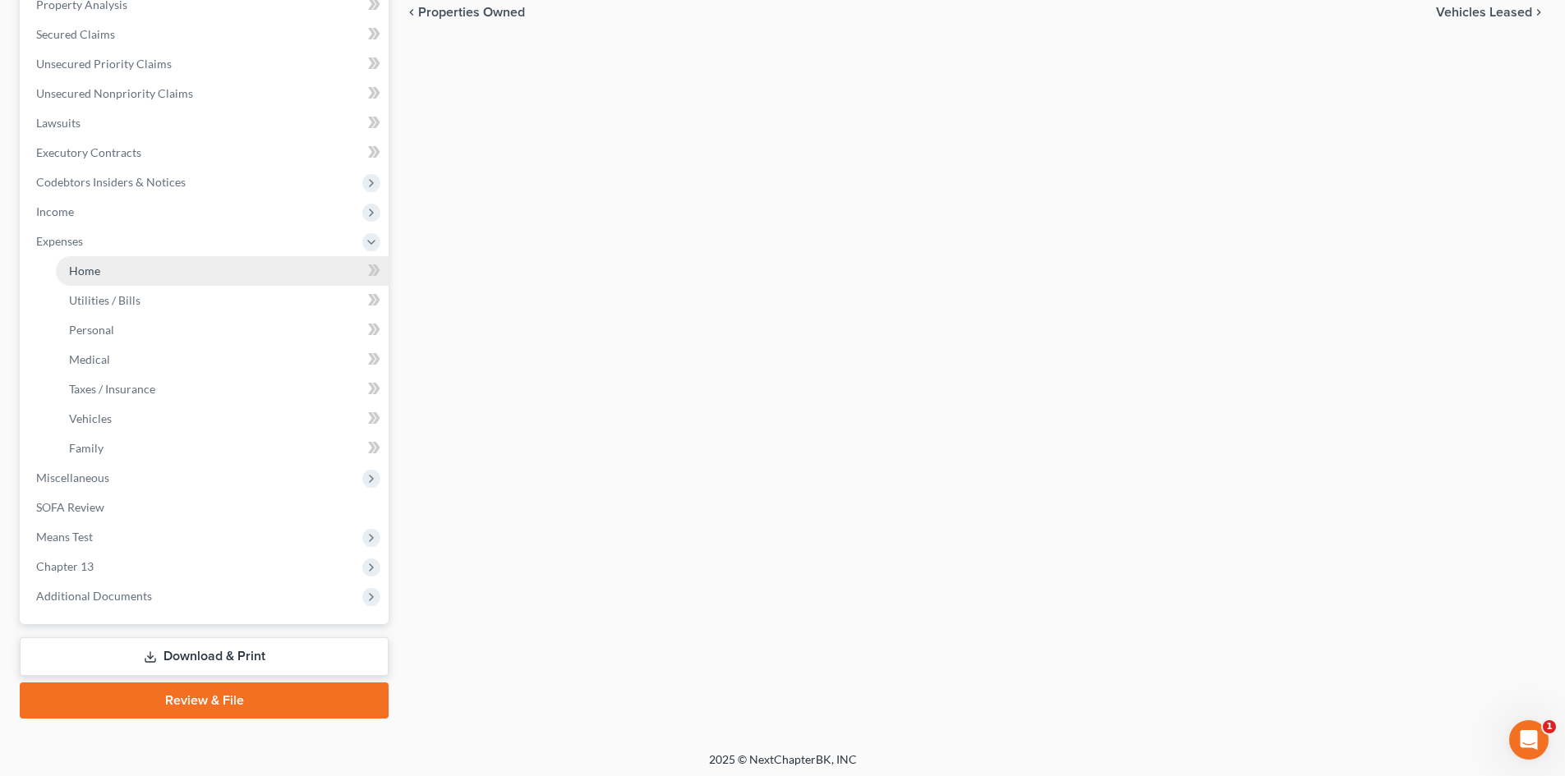
drag, startPoint x: 102, startPoint y: 273, endPoint x: 118, endPoint y: 267, distance: 17.4
click at [101, 273] on link "Home" at bounding box center [222, 271] width 333 height 30
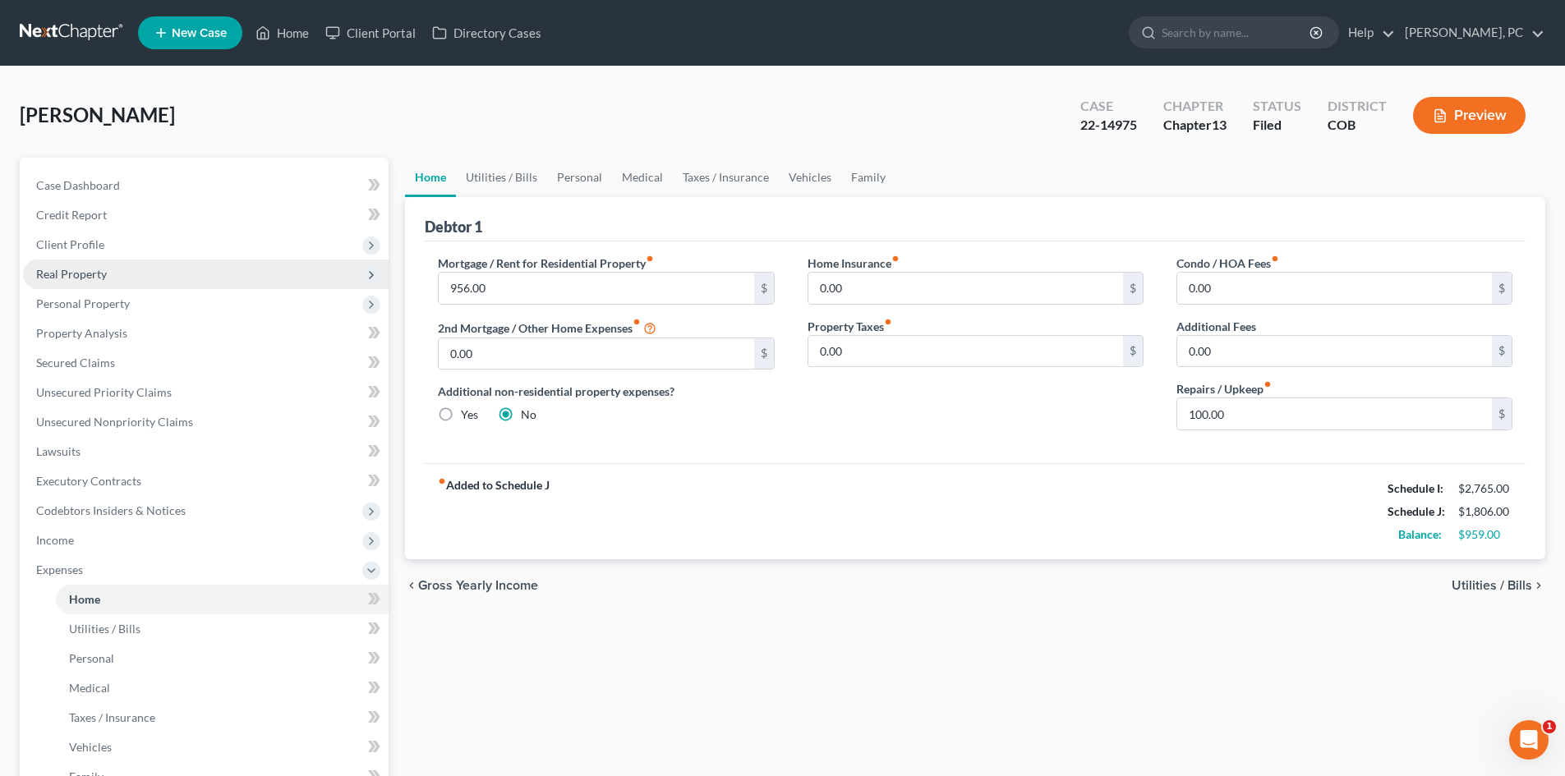
click at [62, 274] on span "Real Property" at bounding box center [71, 274] width 71 height 14
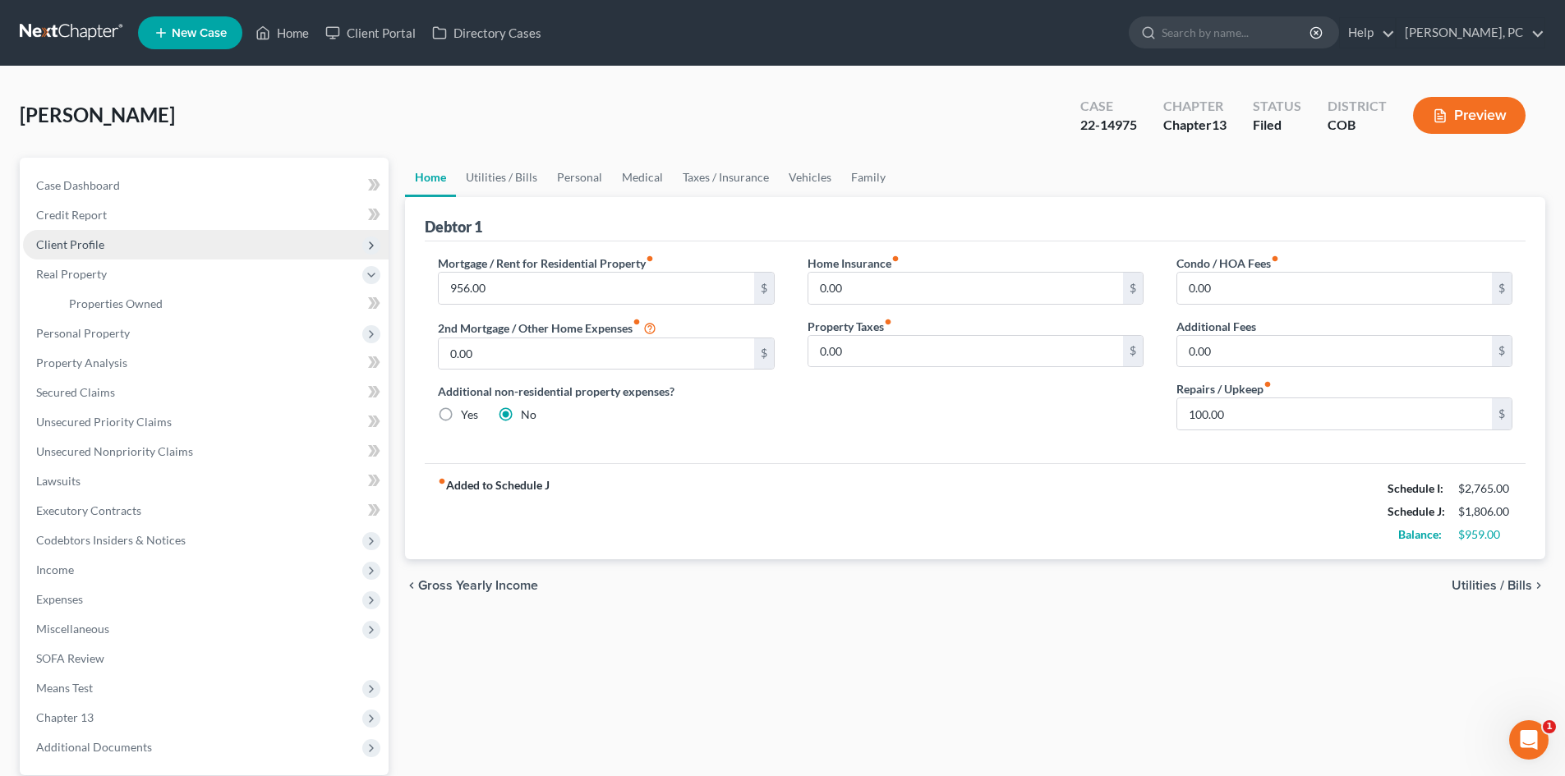
click at [80, 247] on span "Client Profile" at bounding box center [70, 244] width 68 height 14
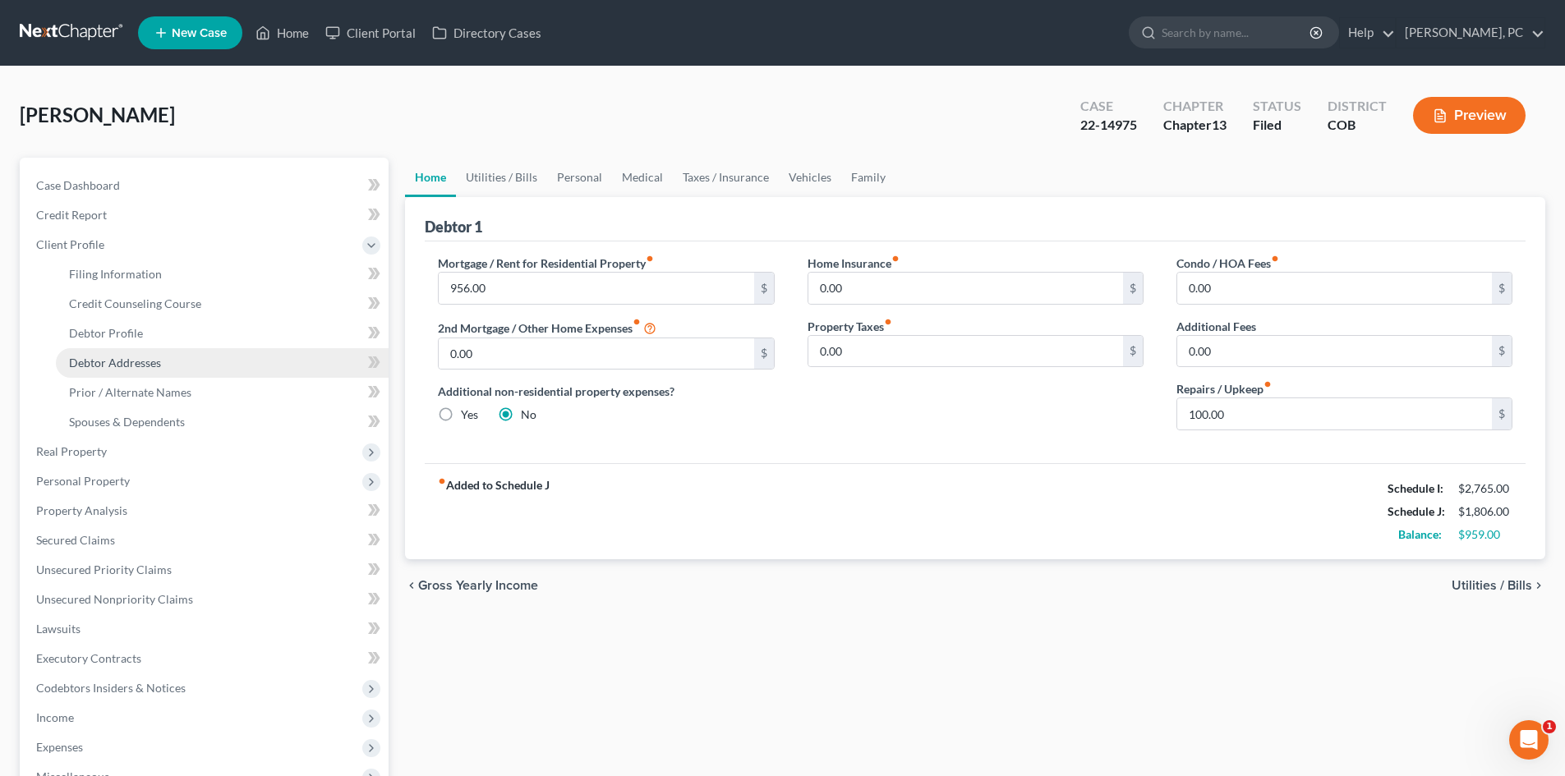
click at [117, 356] on span "Debtor Addresses" at bounding box center [115, 363] width 92 height 14
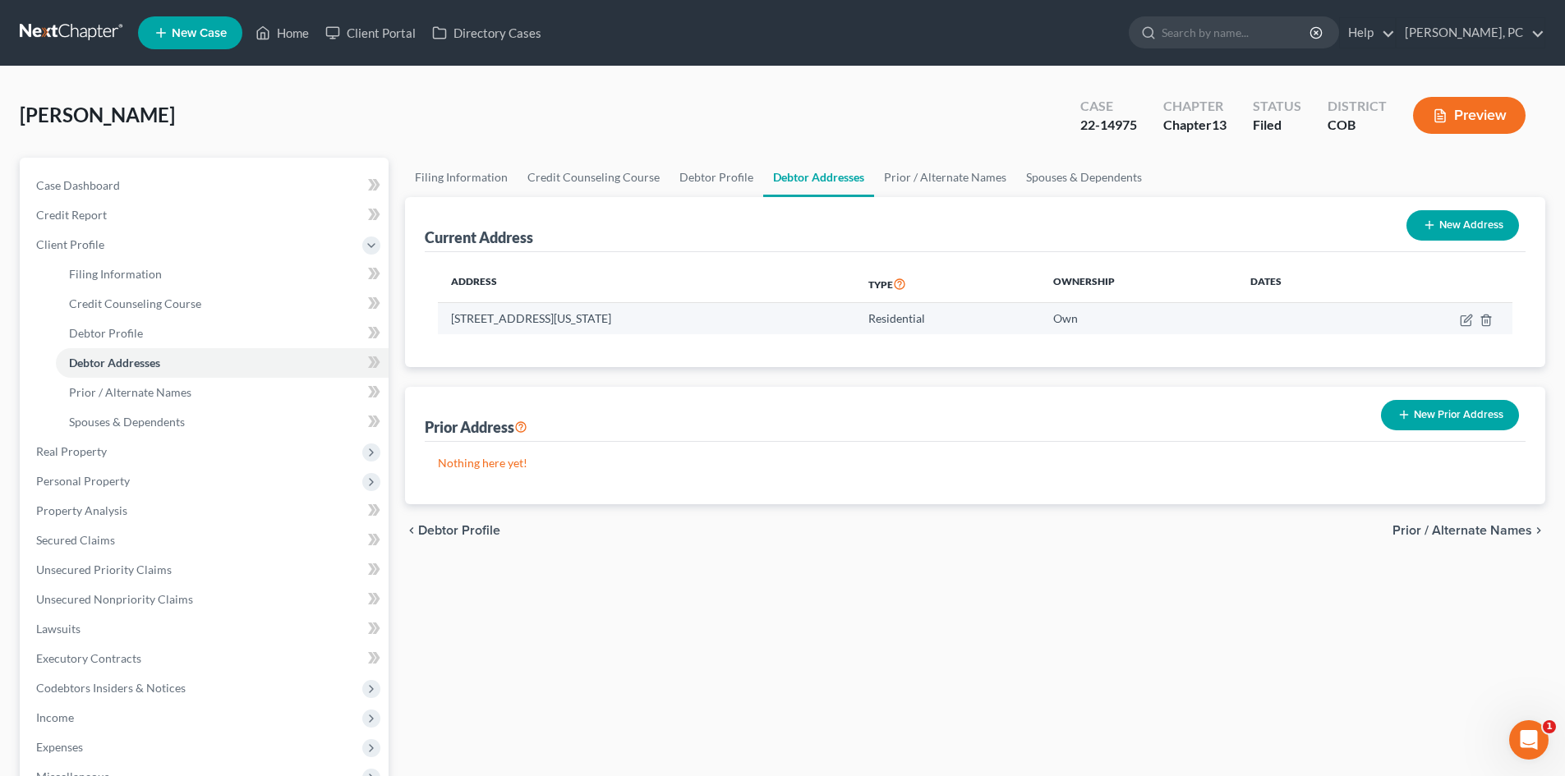
drag, startPoint x: 454, startPoint y: 316, endPoint x: 660, endPoint y: 316, distance: 206.2
click at [660, 316] on td "[STREET_ADDRESS][US_STATE]" at bounding box center [646, 318] width 417 height 31
drag, startPoint x: 89, startPoint y: 543, endPoint x: 510, endPoint y: 548, distance: 421.6
click at [89, 543] on span "Secured Claims" at bounding box center [75, 540] width 79 height 14
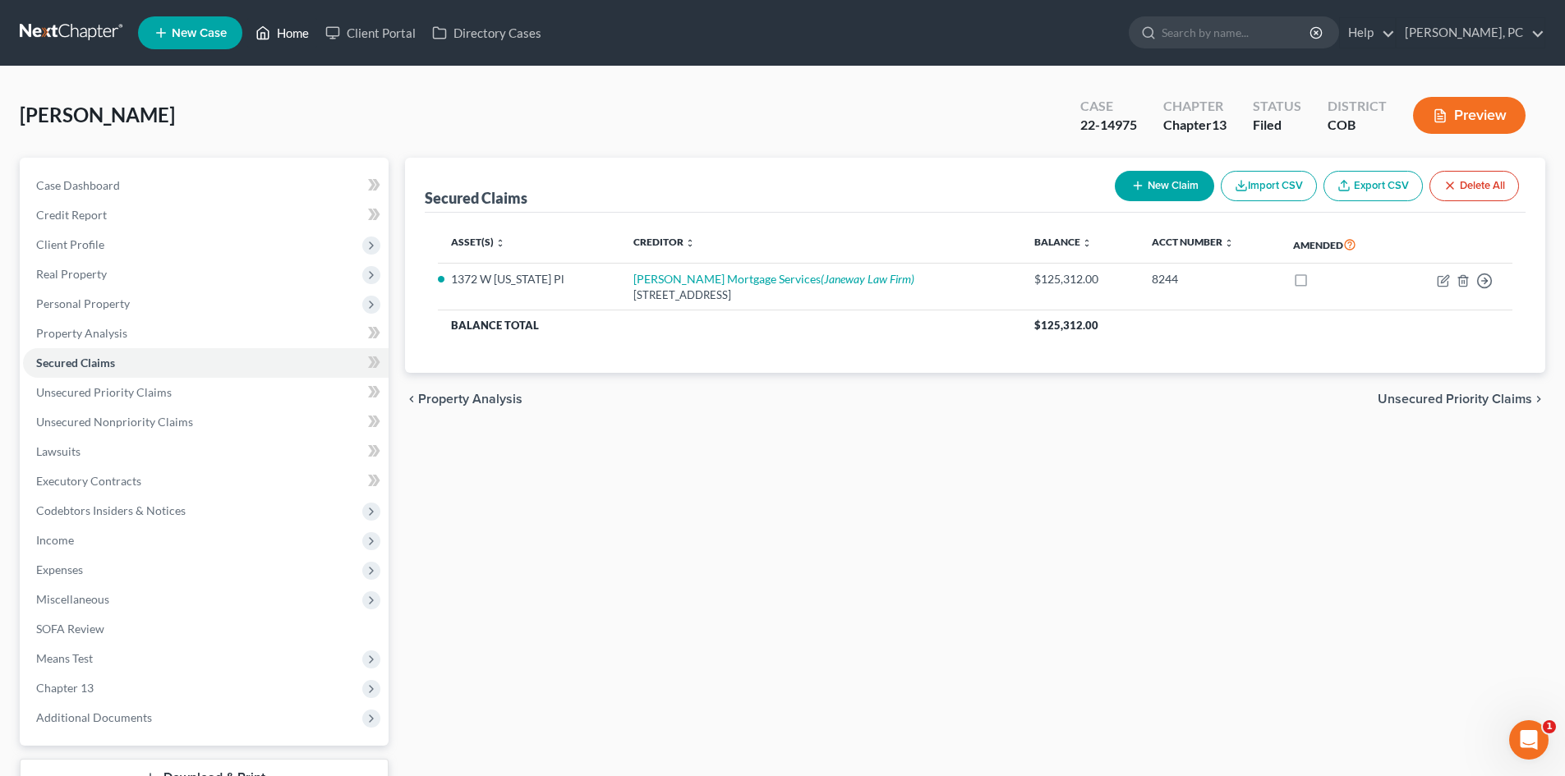
click at [302, 37] on link "Home" at bounding box center [282, 33] width 70 height 30
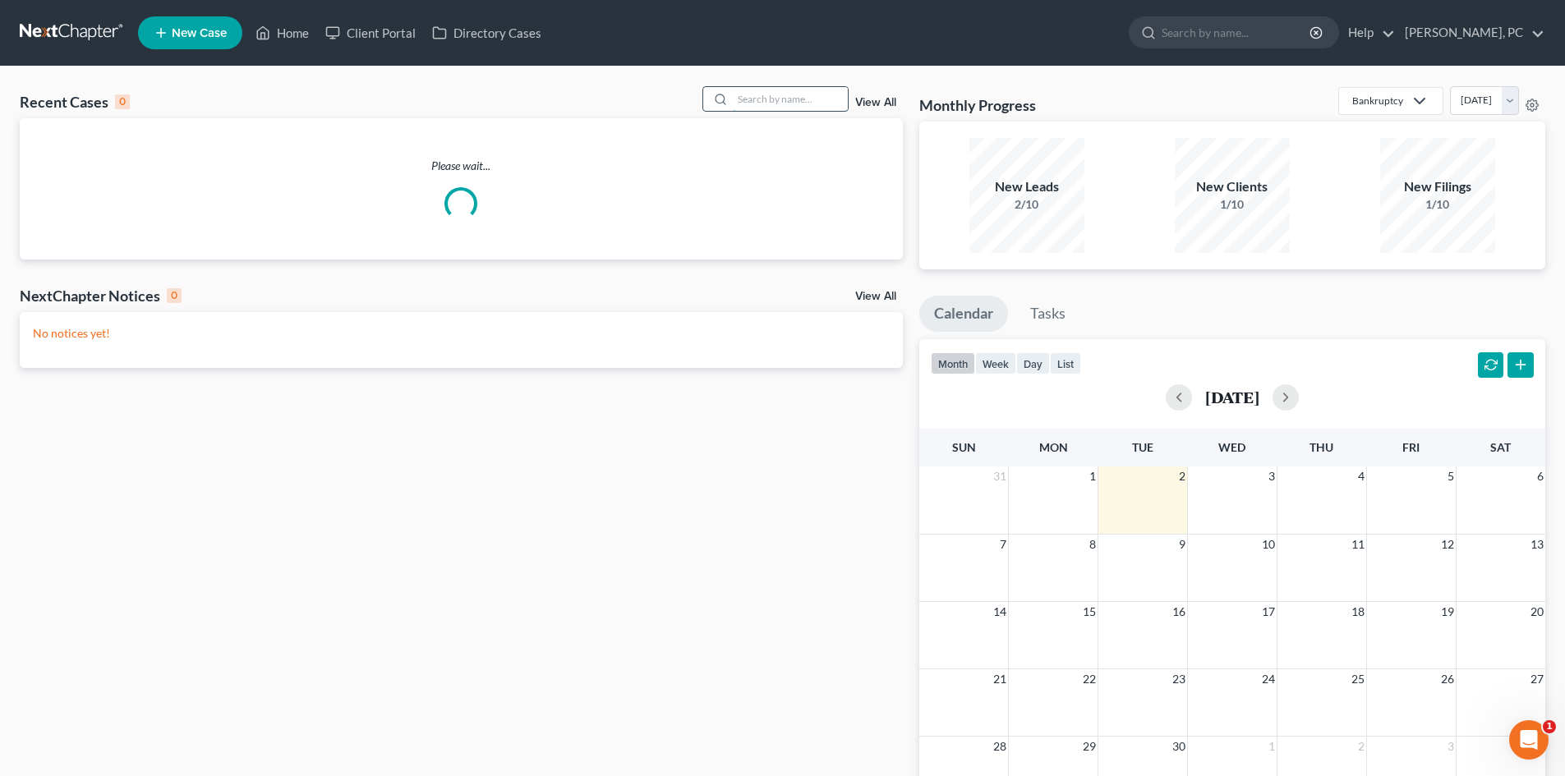
click at [796, 101] on input "search" at bounding box center [790, 99] width 115 height 24
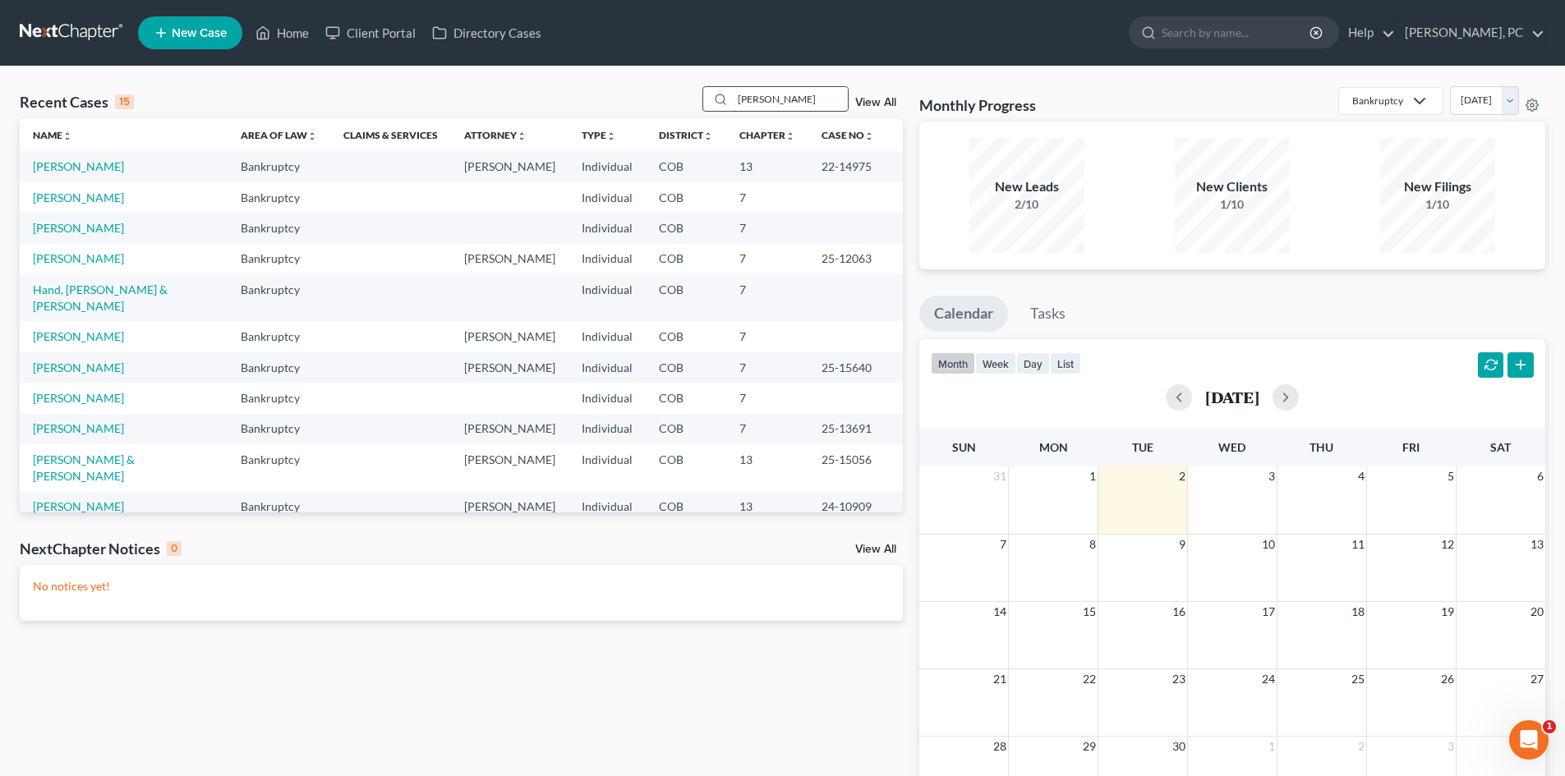
type input "[PERSON_NAME]"
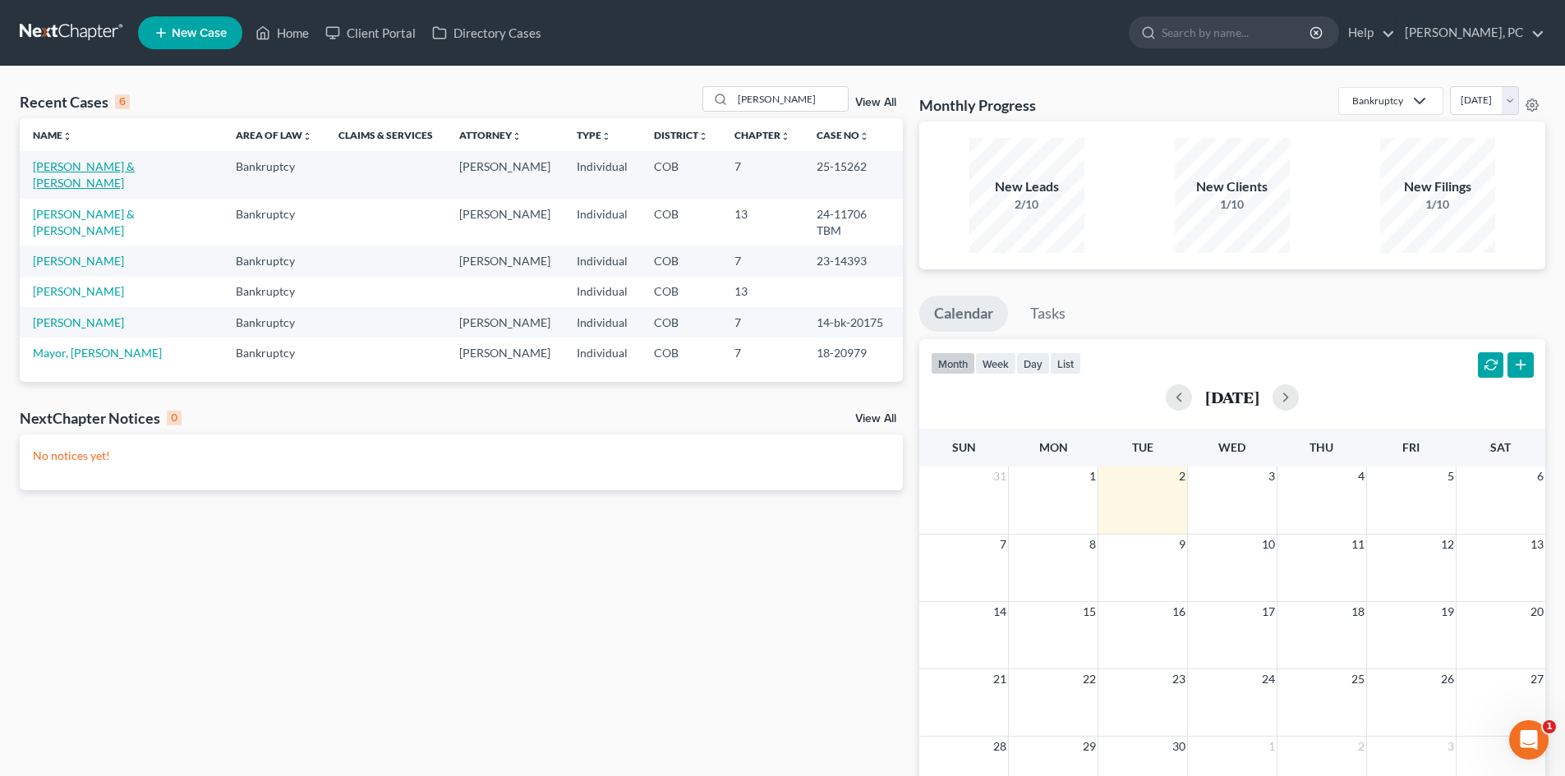
click at [77, 168] on link "[PERSON_NAME] & [PERSON_NAME]" at bounding box center [84, 174] width 102 height 30
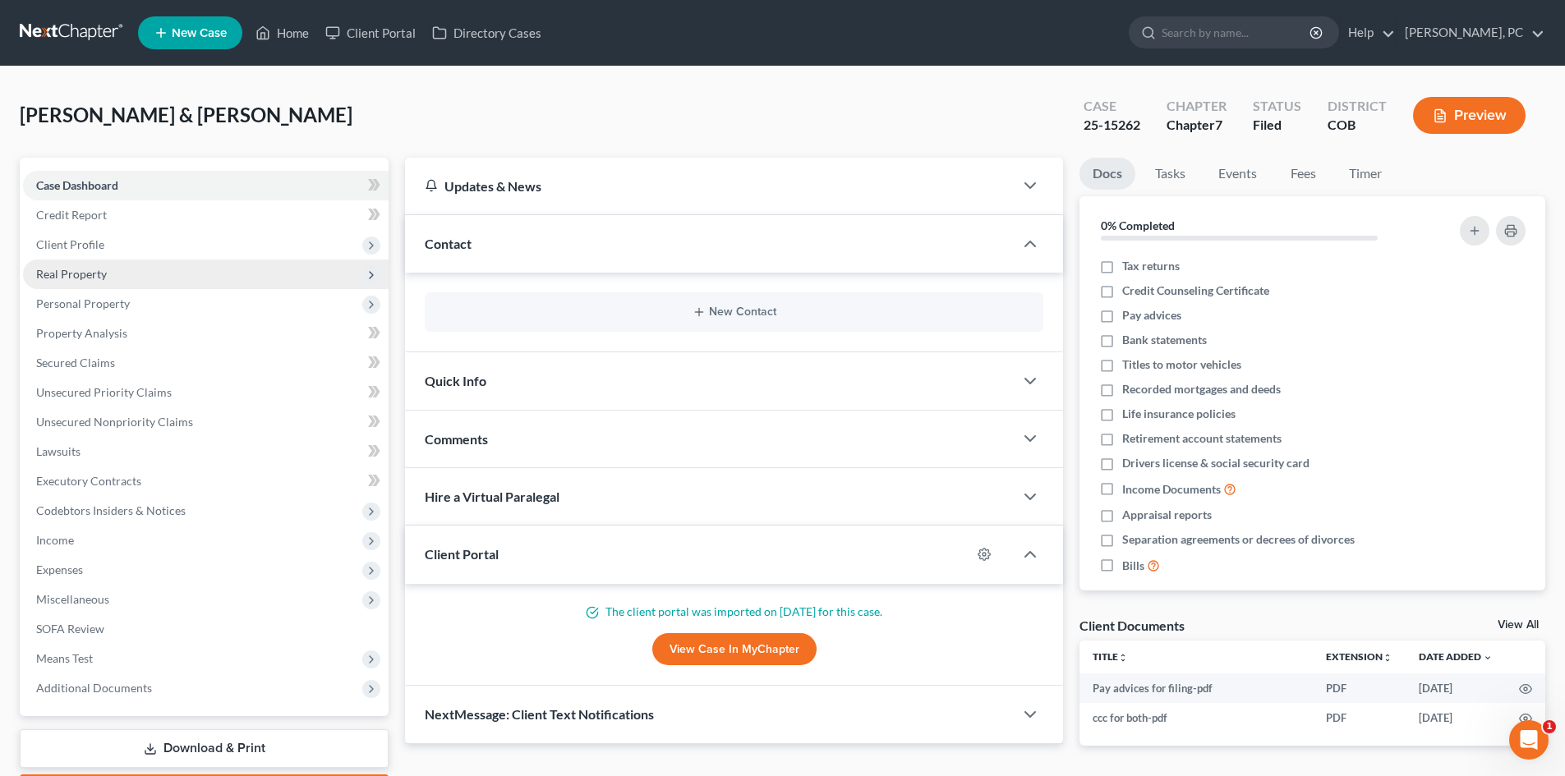
click at [81, 274] on span "Real Property" at bounding box center [71, 274] width 71 height 14
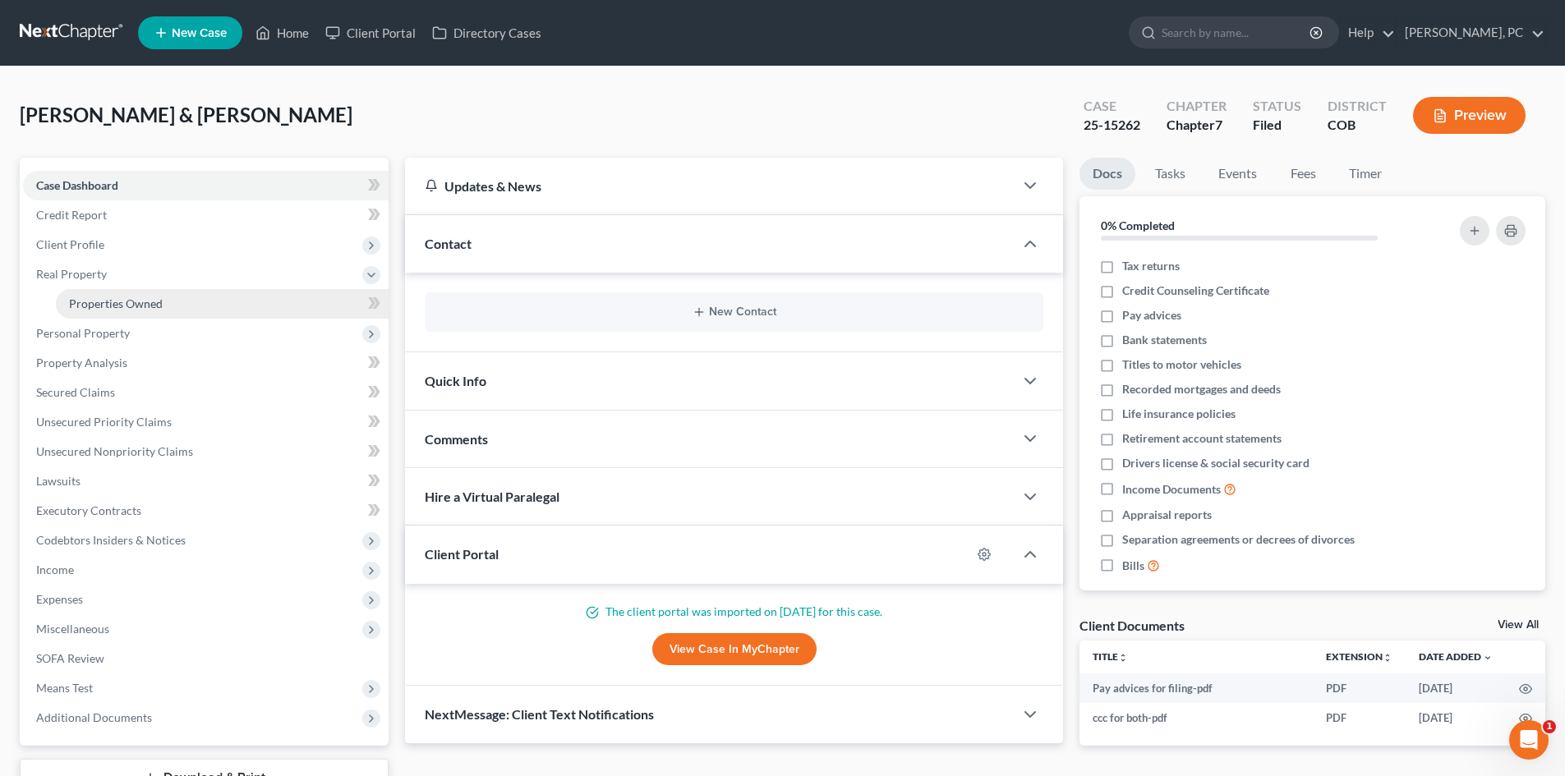
click at [155, 311] on link "Properties Owned" at bounding box center [222, 304] width 333 height 30
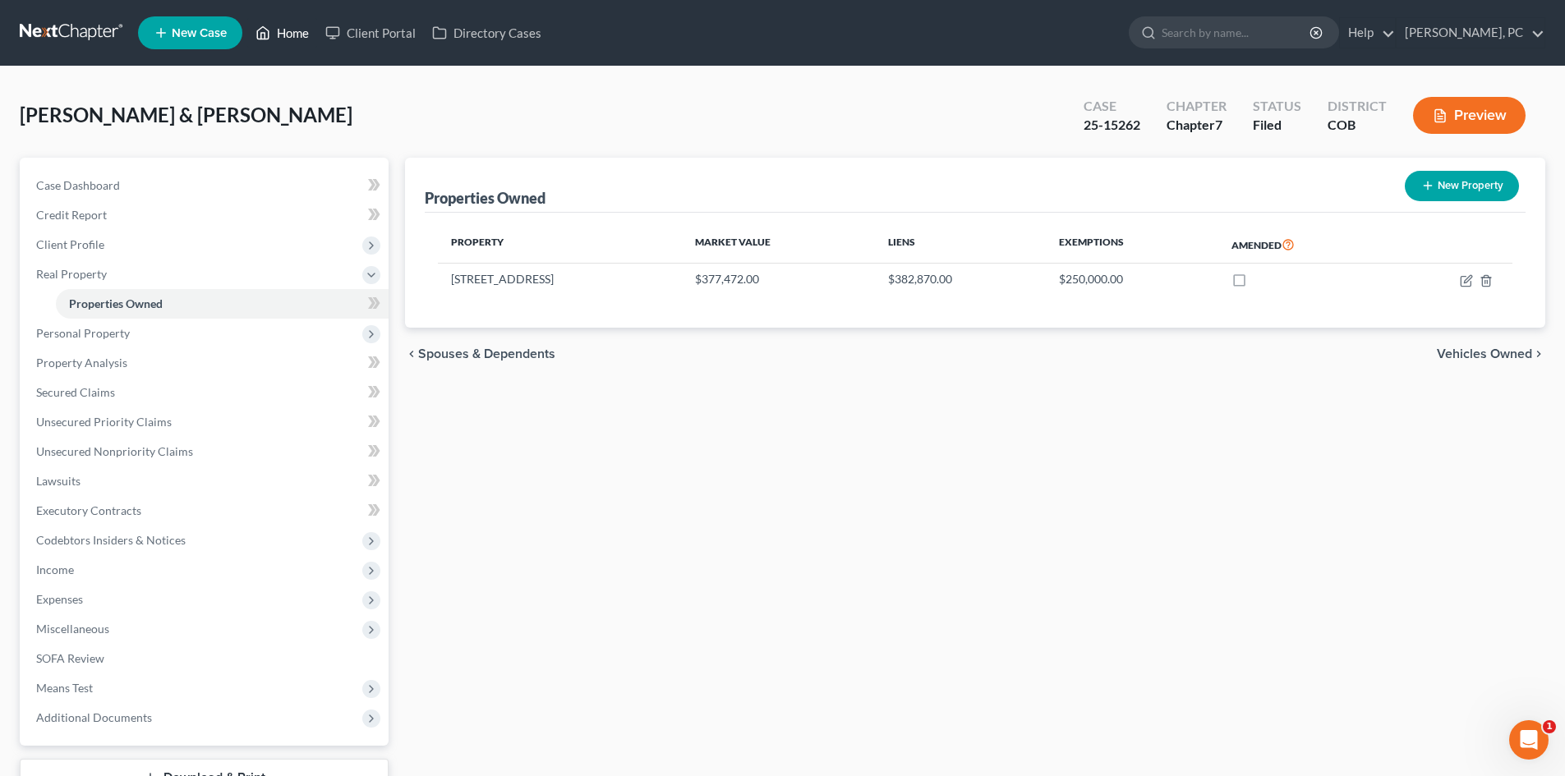
click at [298, 36] on link "Home" at bounding box center [282, 33] width 70 height 30
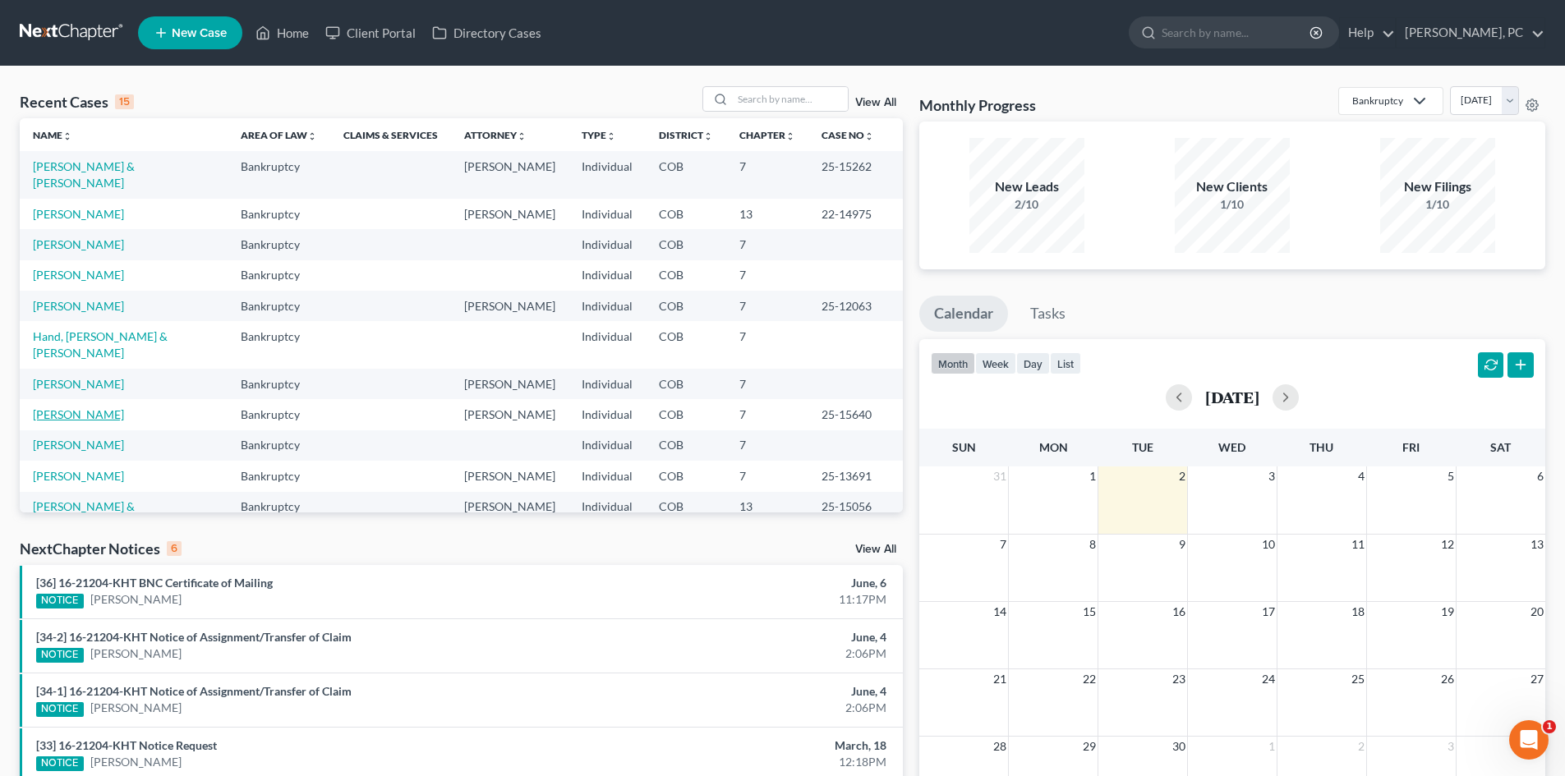
click at [101, 408] on link "[PERSON_NAME]" at bounding box center [78, 415] width 91 height 14
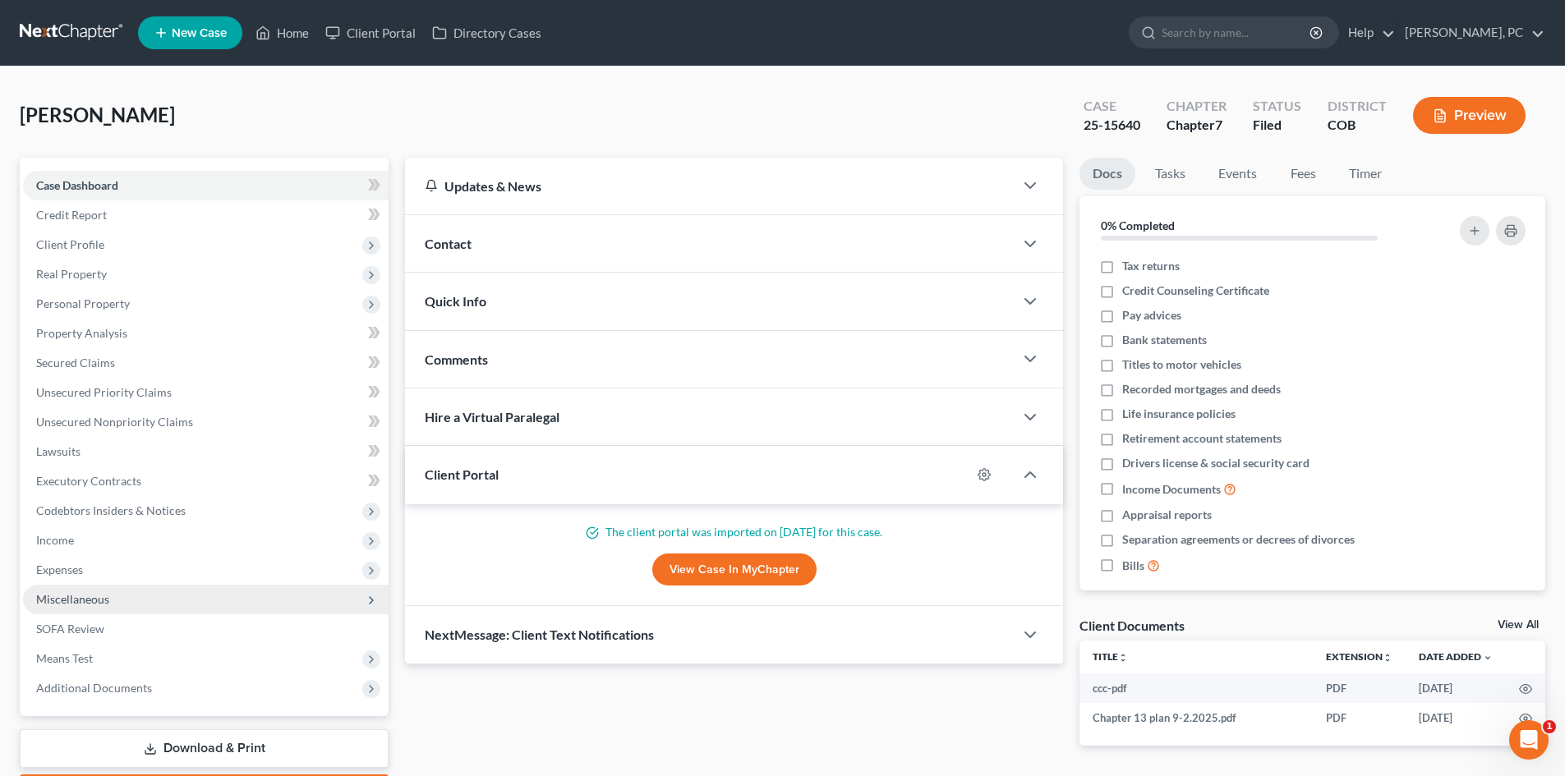
click at [63, 536] on span "Income" at bounding box center [55, 540] width 38 height 14
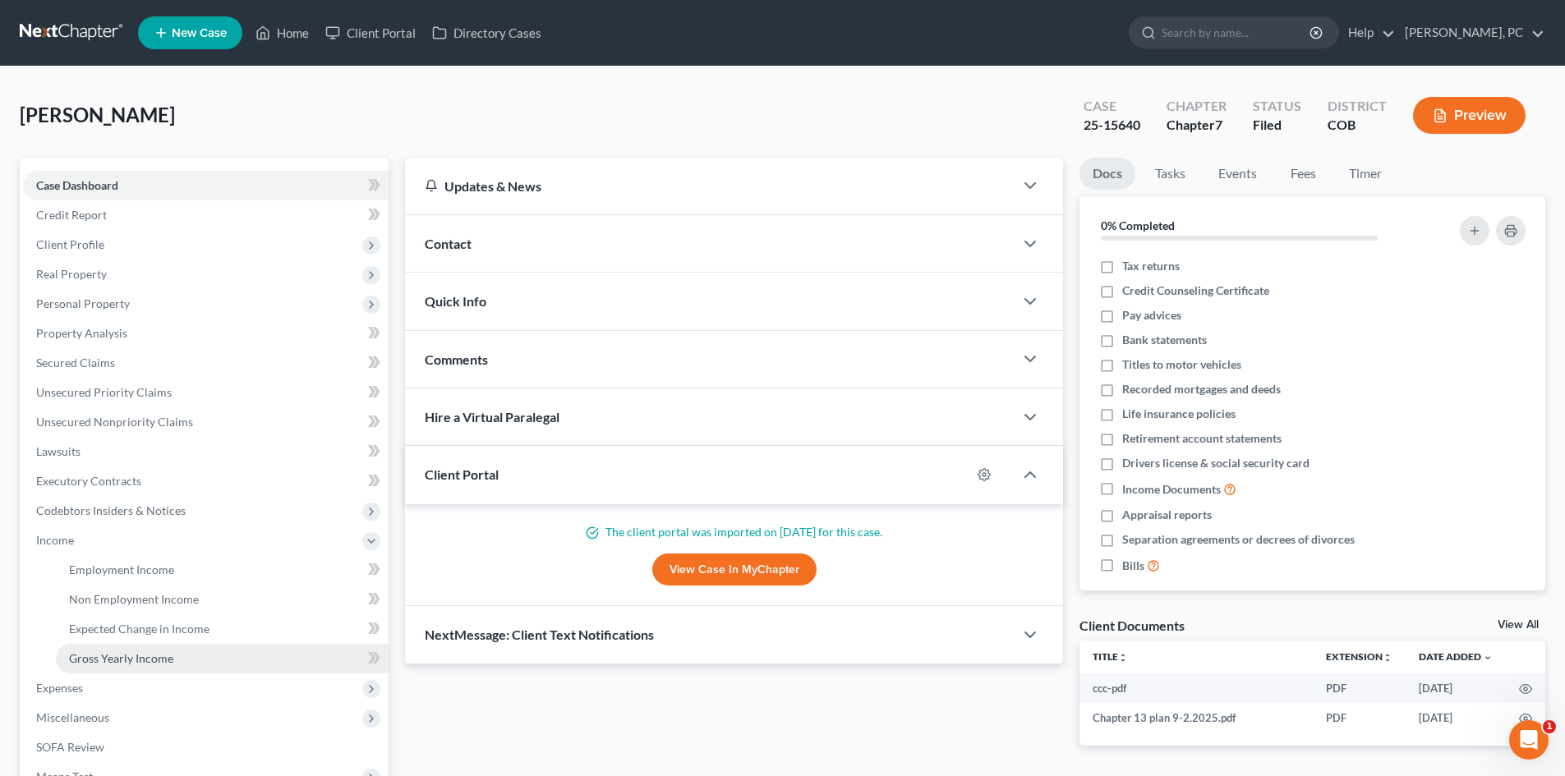
click at [104, 652] on span "Gross Yearly Income" at bounding box center [121, 659] width 104 height 14
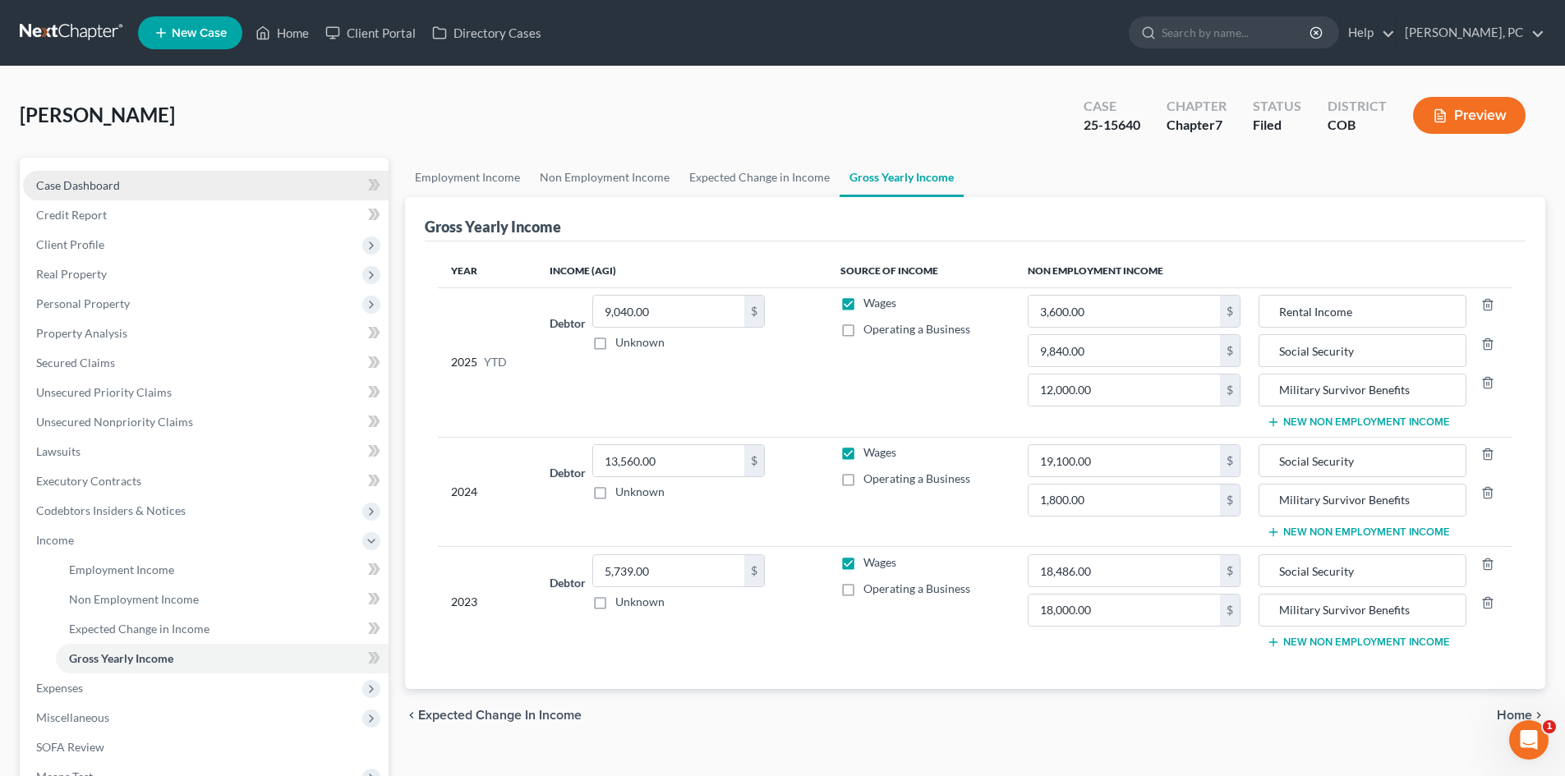
click at [85, 189] on span "Case Dashboard" at bounding box center [78, 185] width 84 height 14
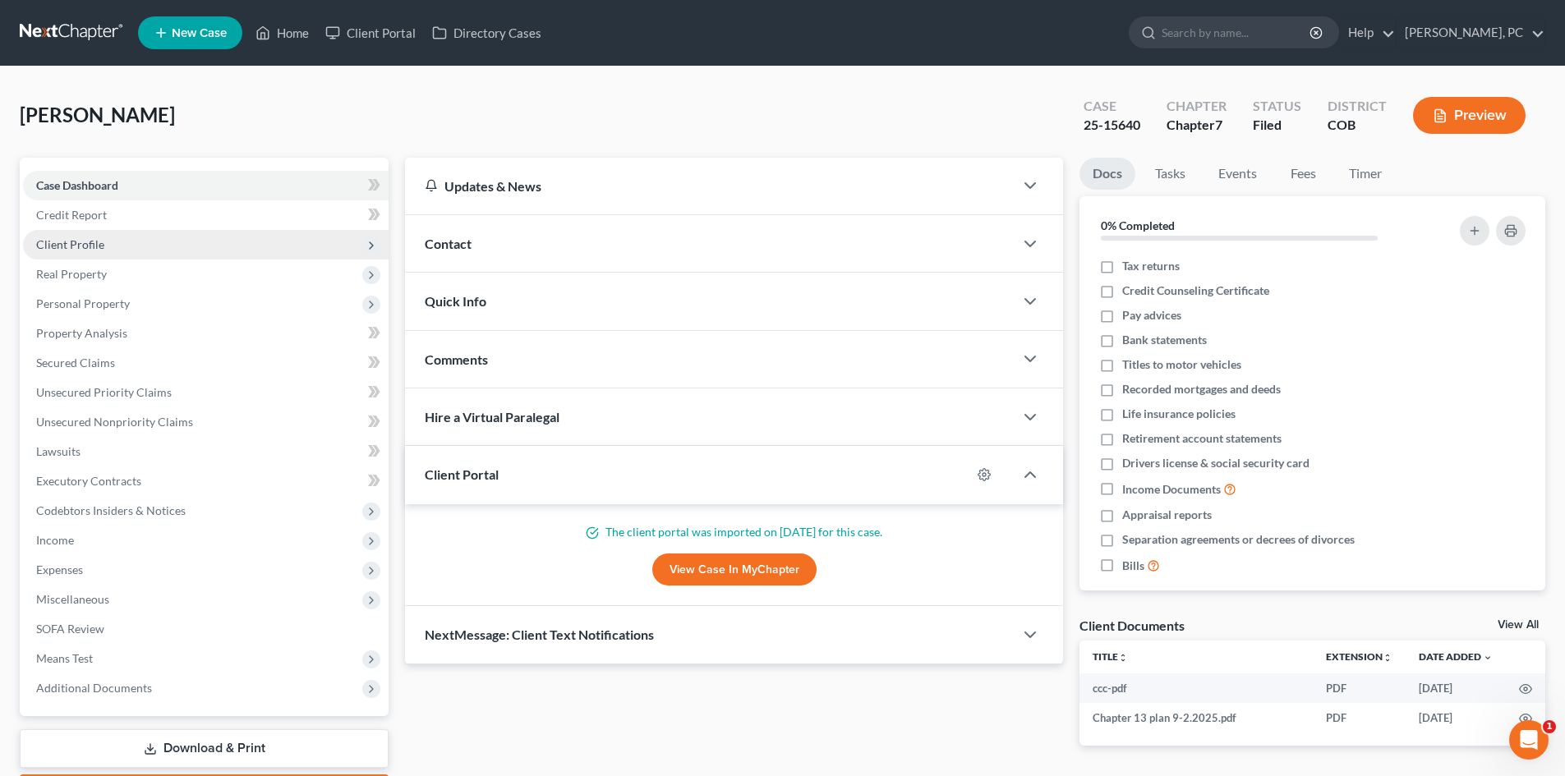
click at [74, 247] on span "Client Profile" at bounding box center [70, 244] width 68 height 14
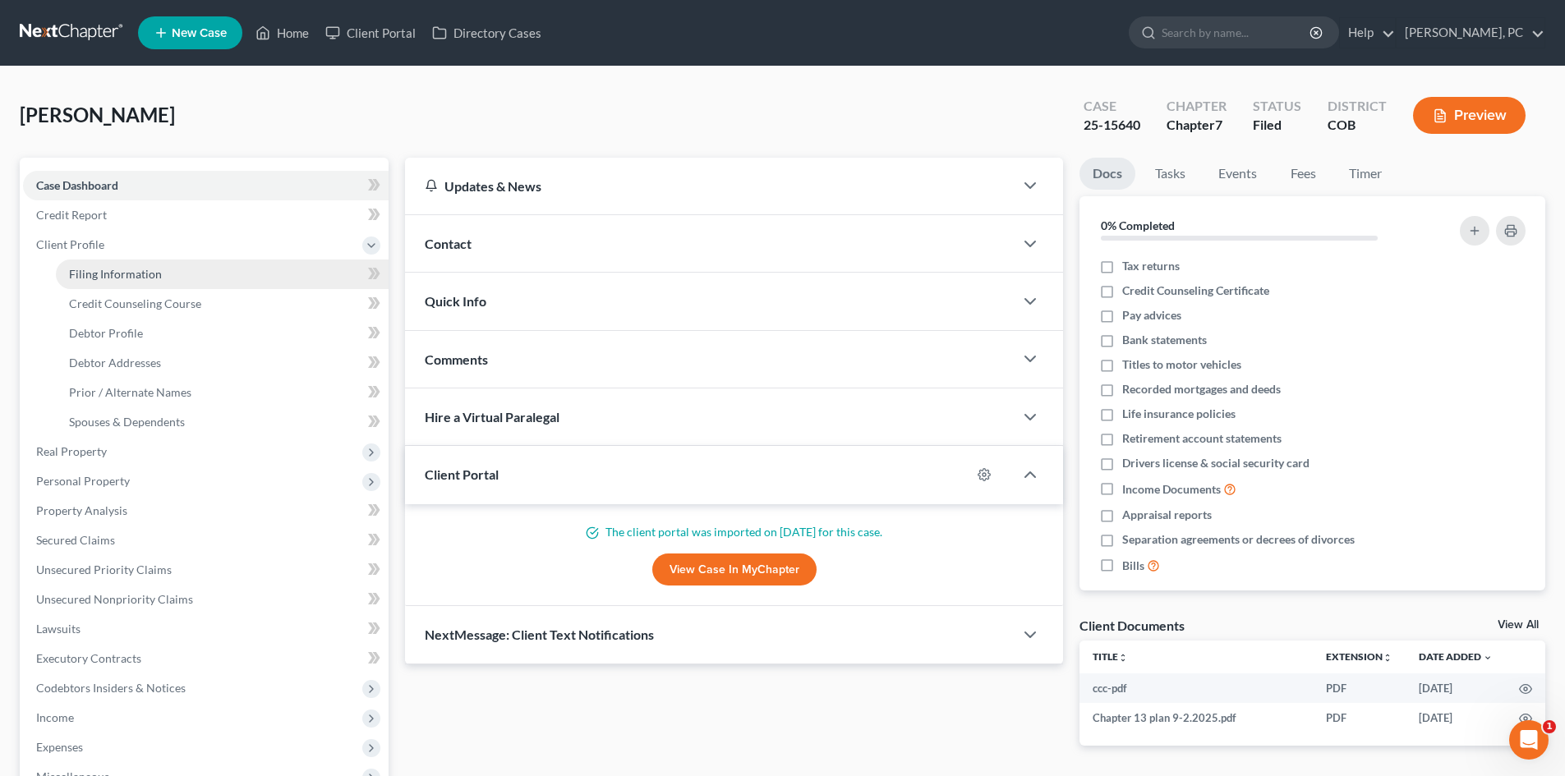
click at [112, 274] on span "Filing Information" at bounding box center [115, 274] width 93 height 14
select select "1"
select select "0"
select select "11"
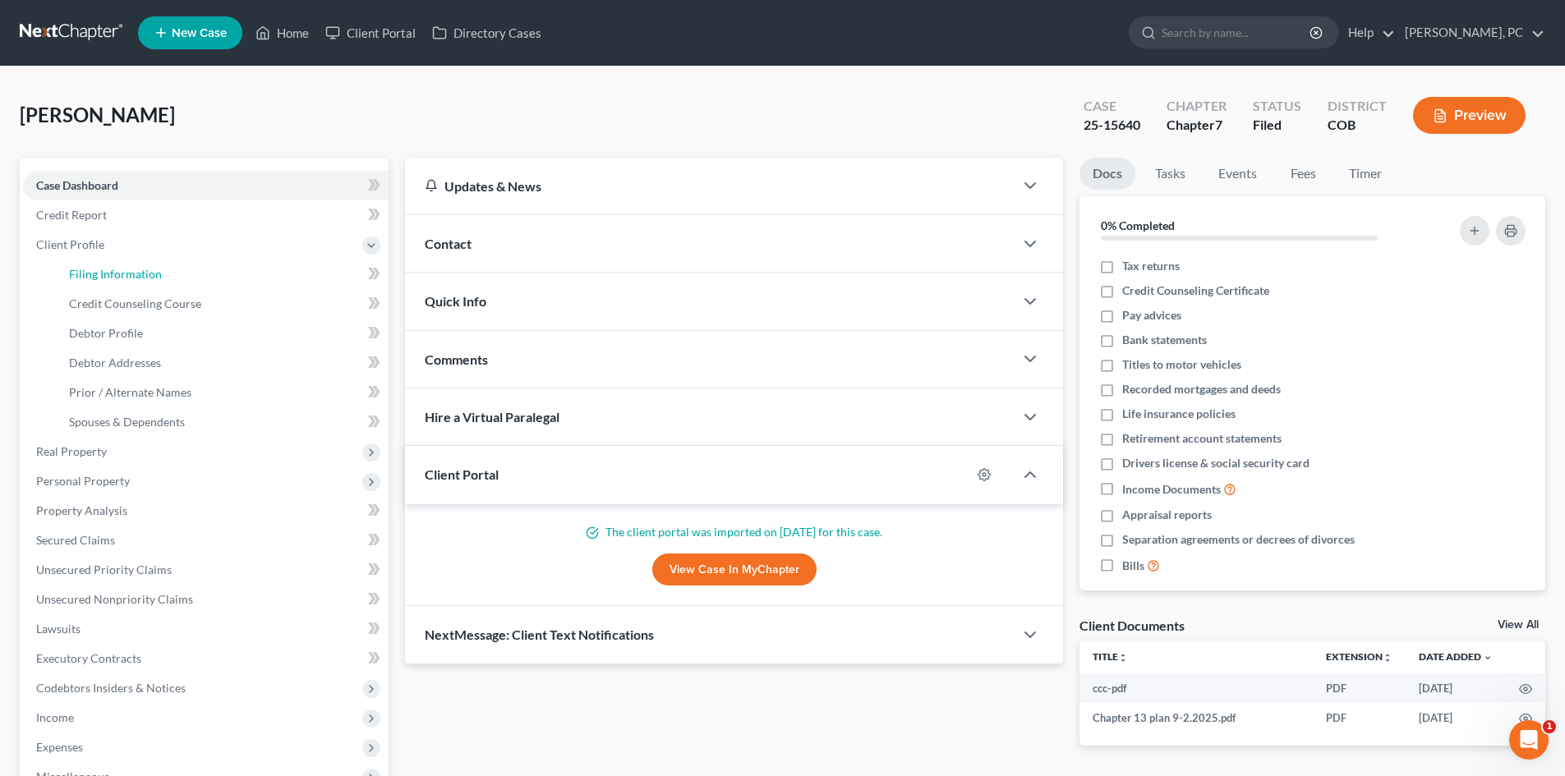
select select "0"
select select "5"
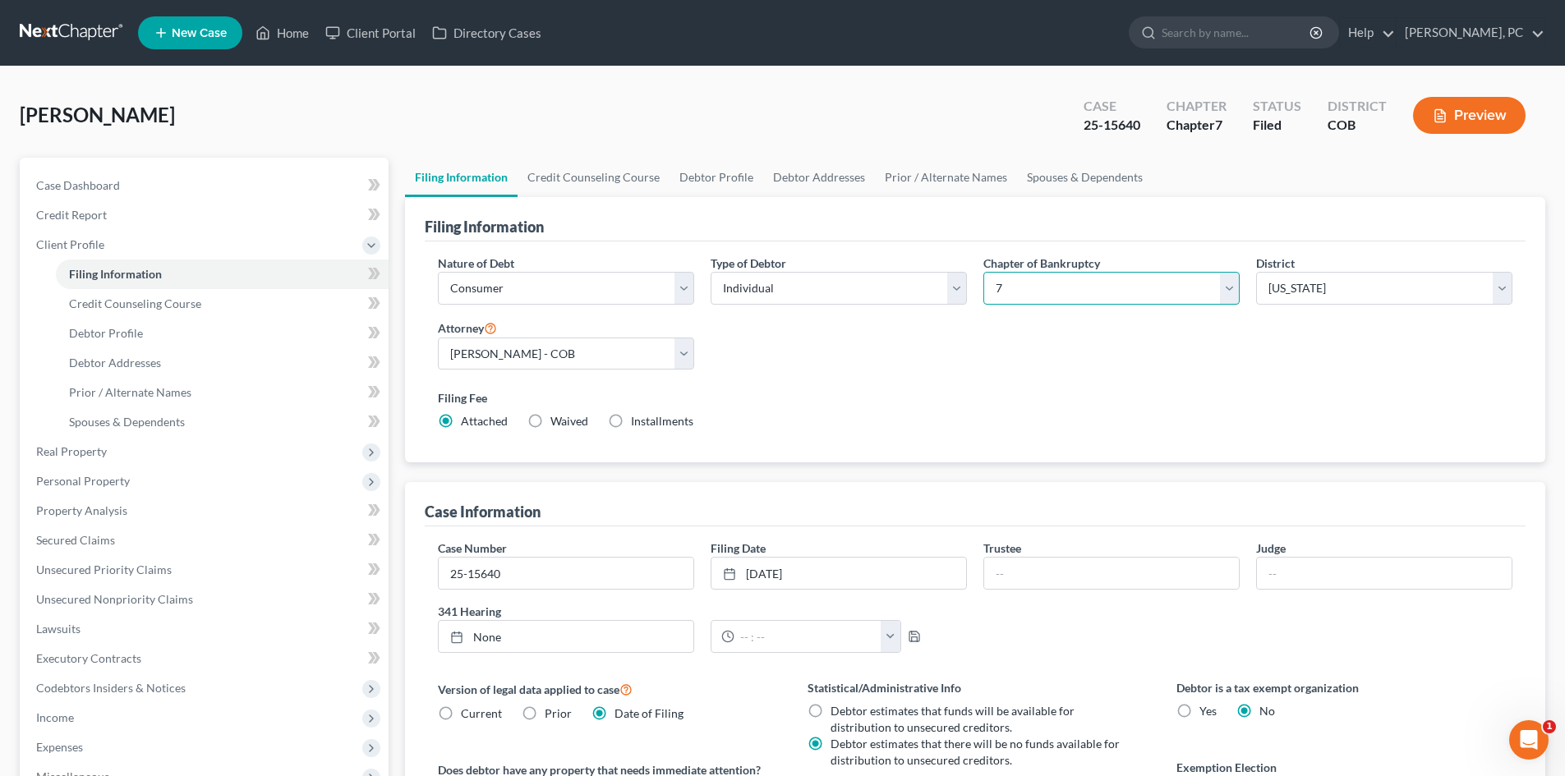
click at [1054, 293] on select "Select 7 11 12 13" at bounding box center [1112, 288] width 256 height 33
select select "3"
click at [984, 272] on select "Select 7 11 12 13" at bounding box center [1112, 288] width 256 height 33
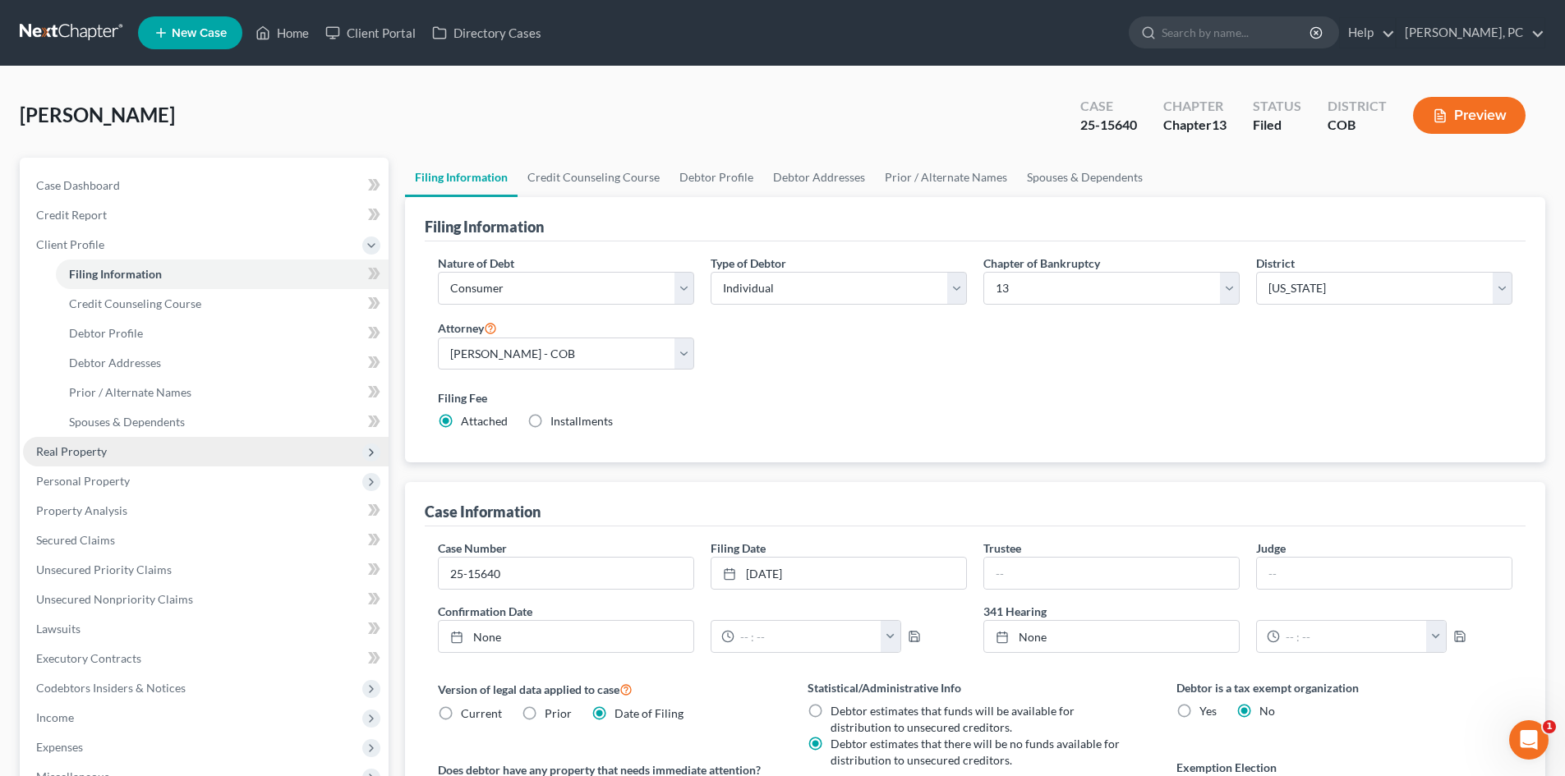
click at [57, 450] on span "Real Property" at bounding box center [71, 452] width 71 height 14
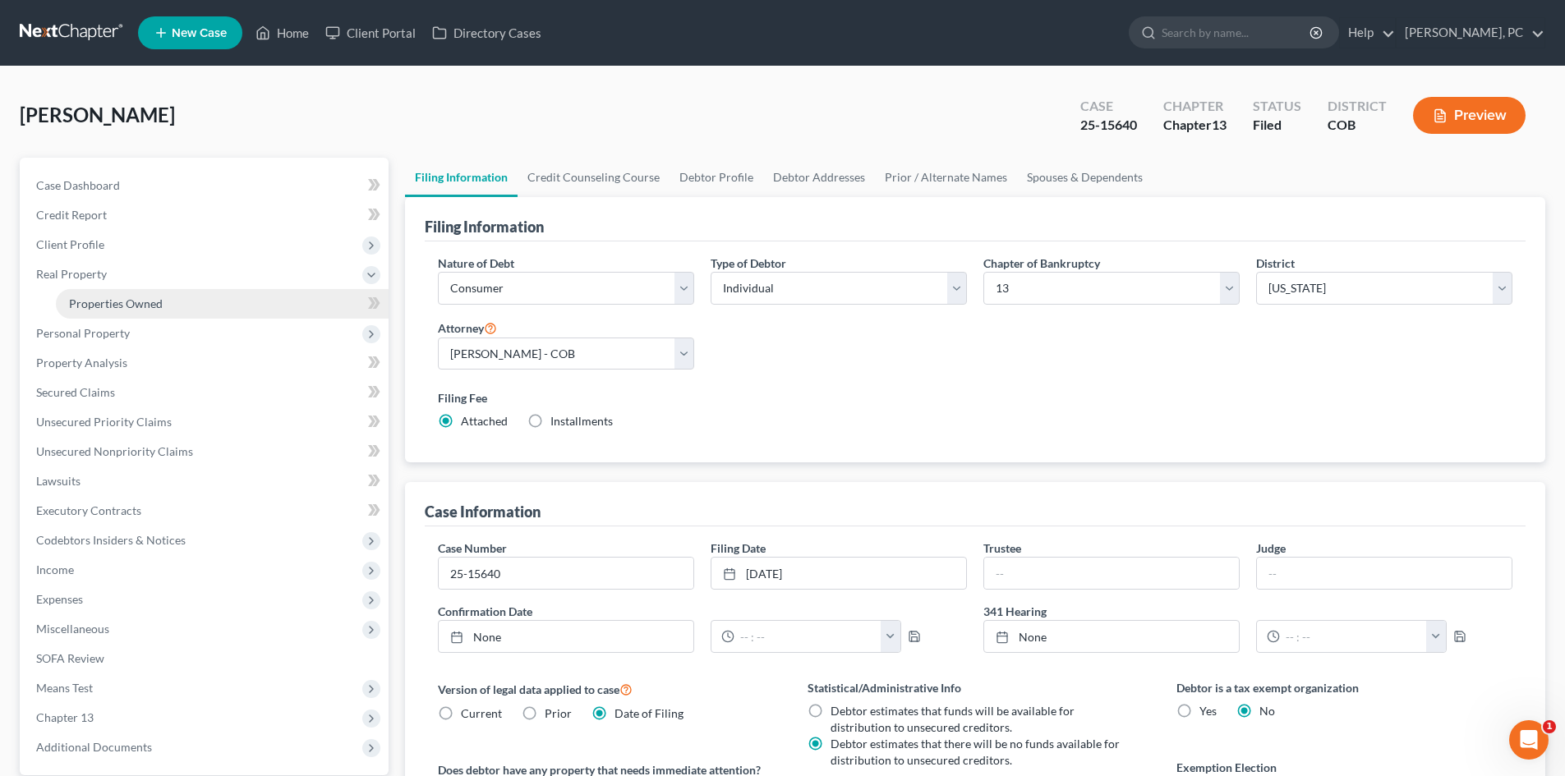
click at [109, 303] on span "Properties Owned" at bounding box center [116, 304] width 94 height 14
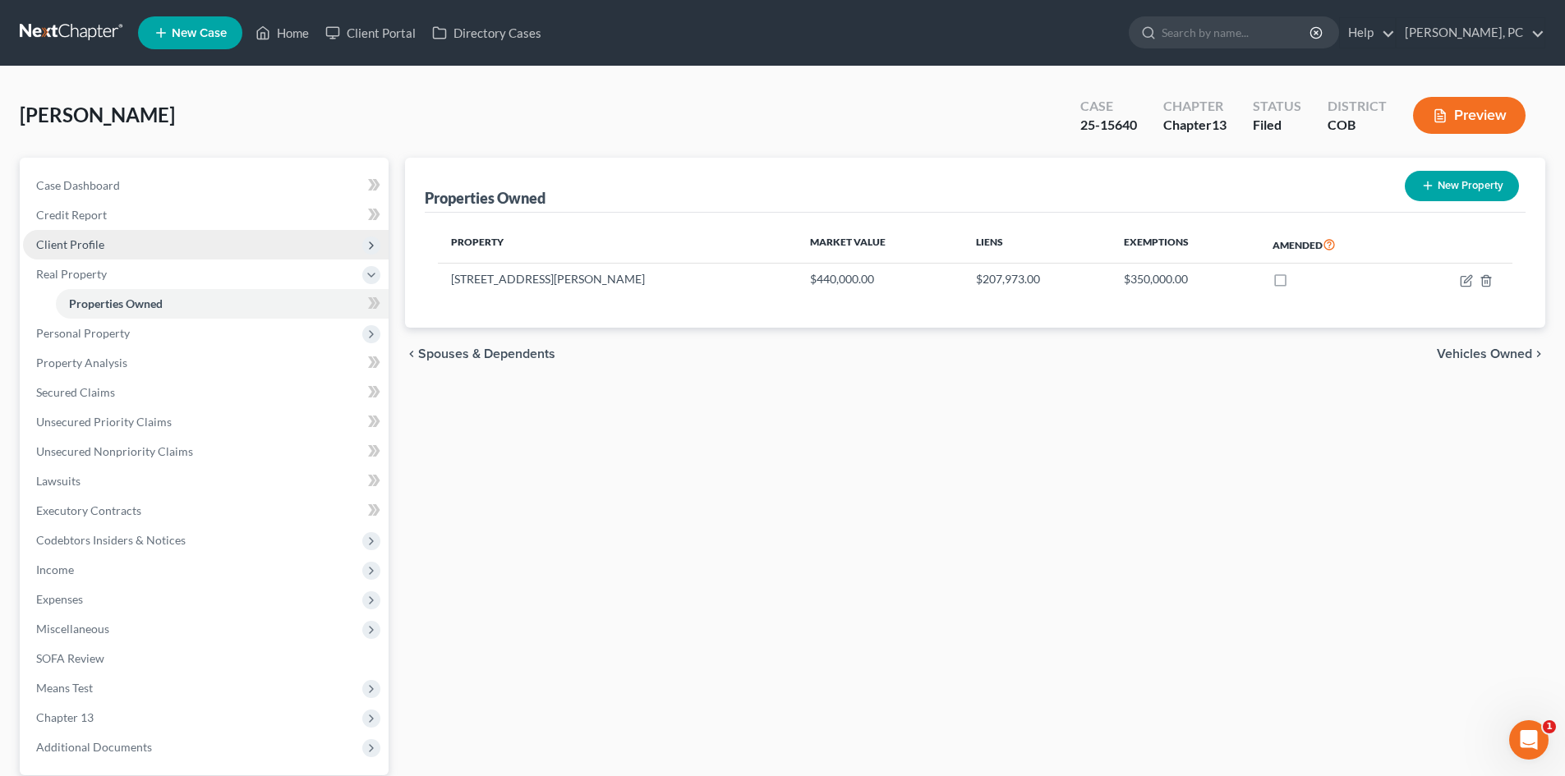
click at [78, 239] on span "Client Profile" at bounding box center [70, 244] width 68 height 14
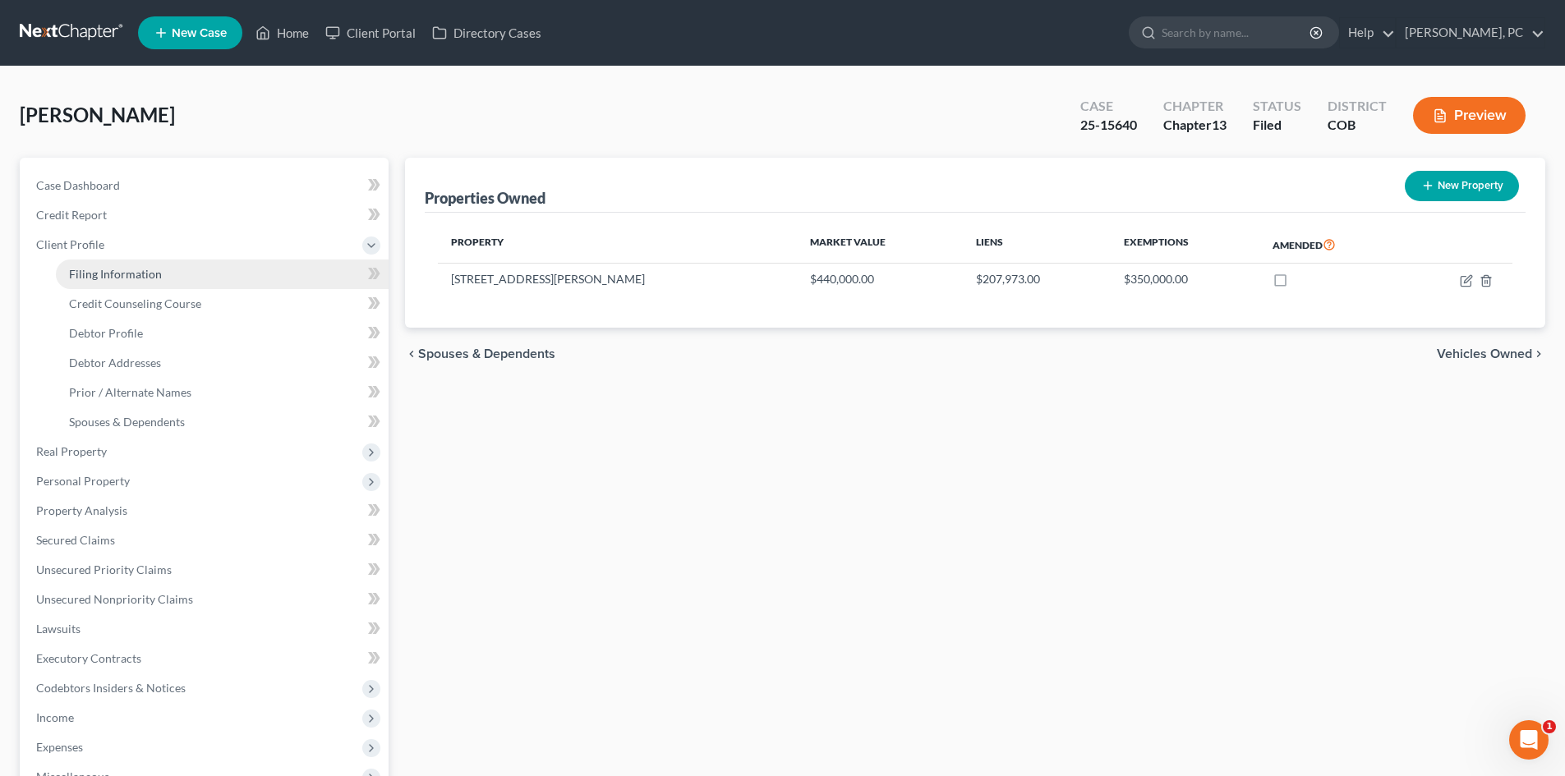
click at [133, 277] on span "Filing Information" at bounding box center [115, 274] width 93 height 14
select select "1"
select select "0"
select select "3"
select select "11"
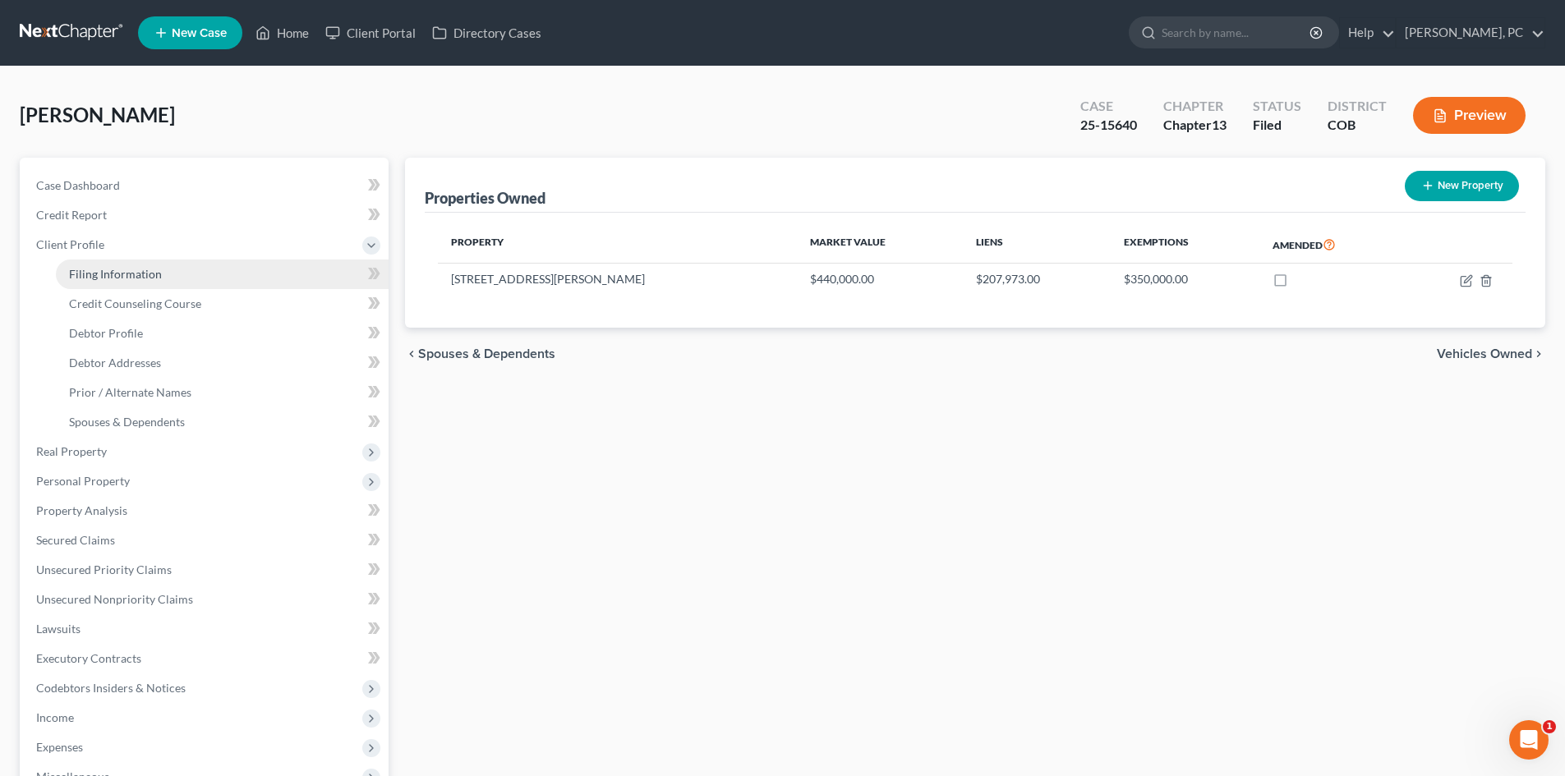
select select "0"
select select "5"
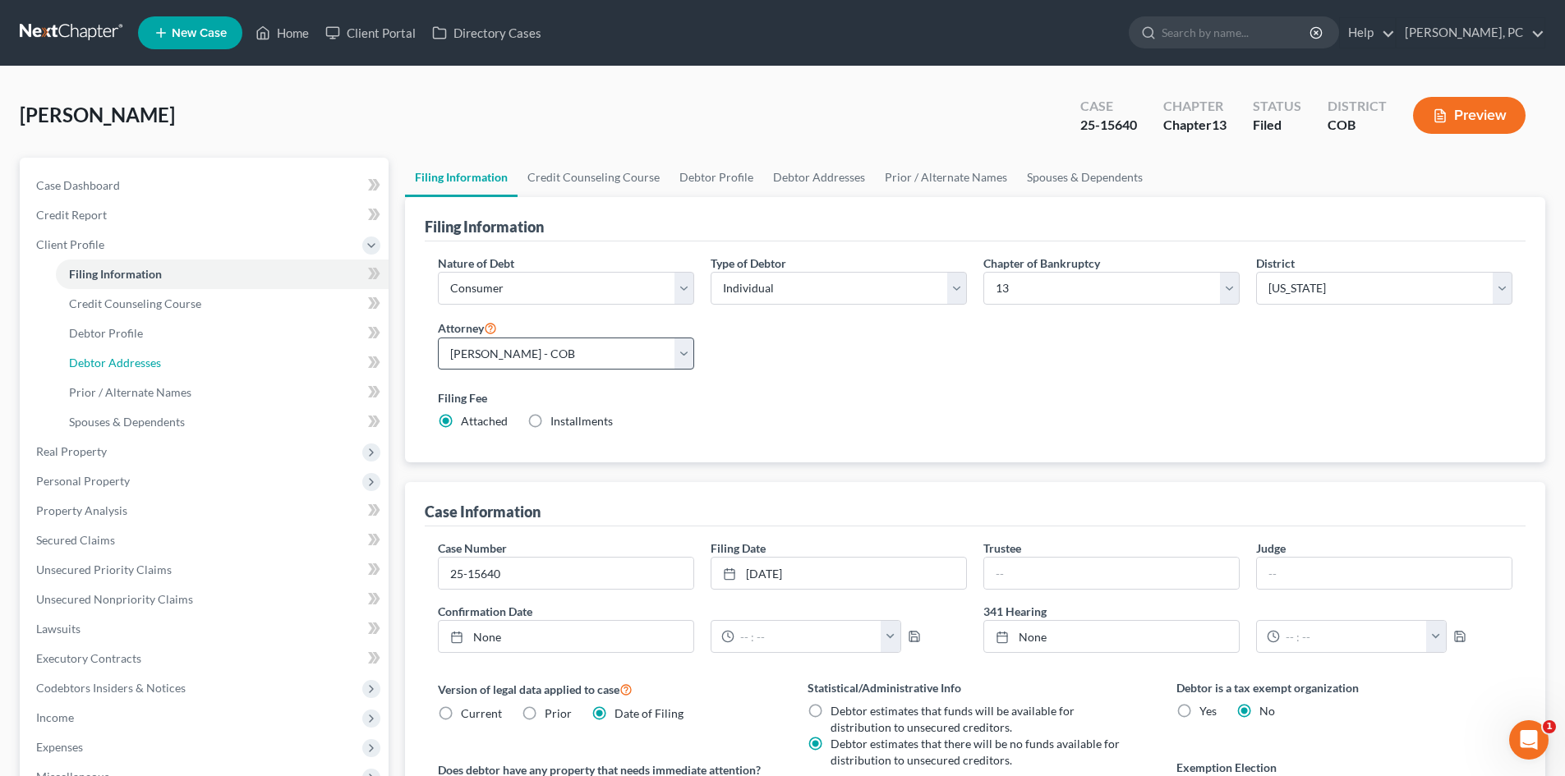
drag, startPoint x: 131, startPoint y: 357, endPoint x: 640, endPoint y: 347, distance: 508.7
click at [131, 357] on span "Debtor Addresses" at bounding box center [115, 363] width 92 height 14
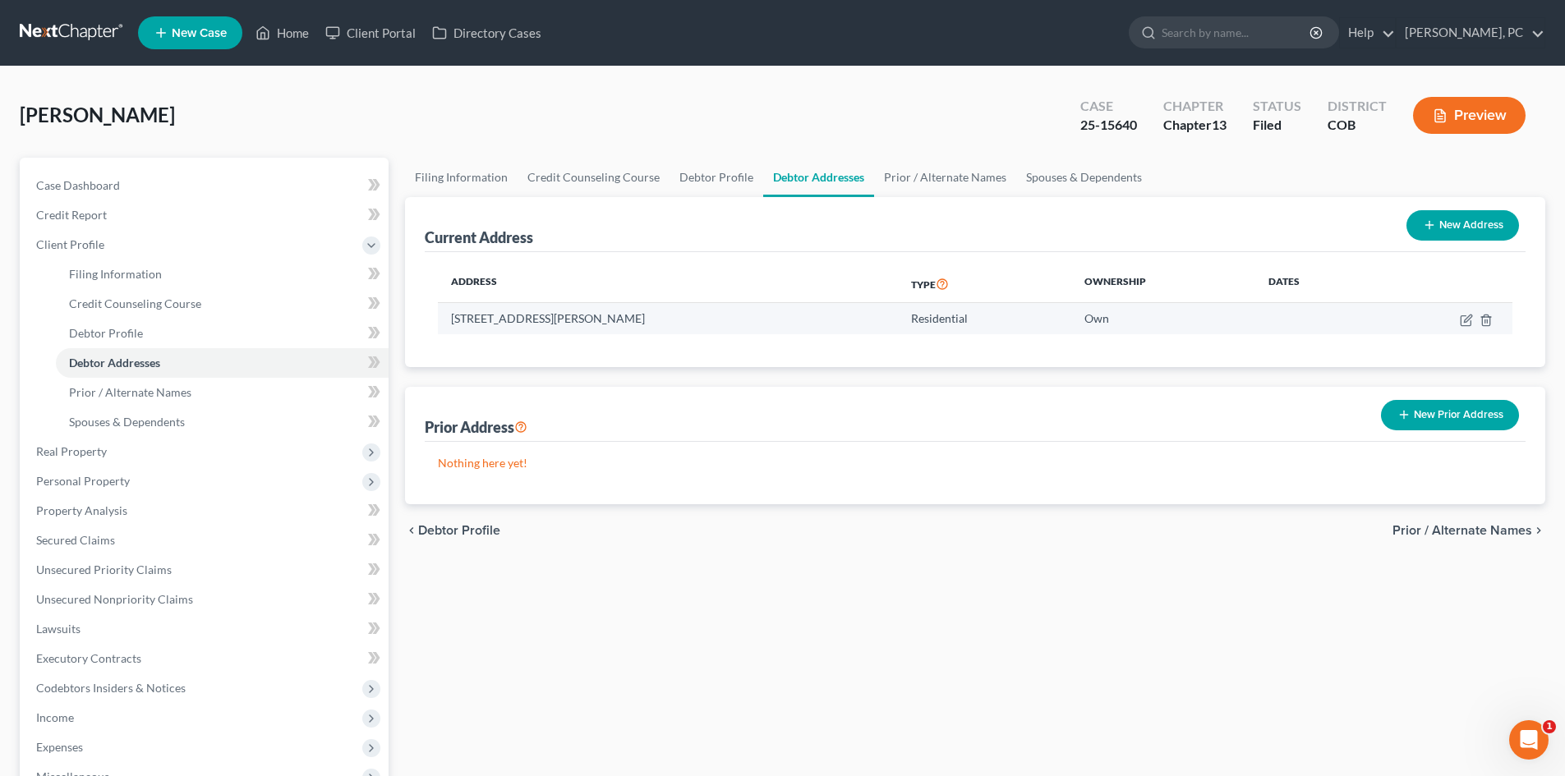
drag, startPoint x: 449, startPoint y: 314, endPoint x: 681, endPoint y: 312, distance: 232.5
click at [681, 313] on td "[STREET_ADDRESS][PERSON_NAME]" at bounding box center [668, 318] width 460 height 31
copy td "[STREET_ADDRESS][PERSON_NAME]"
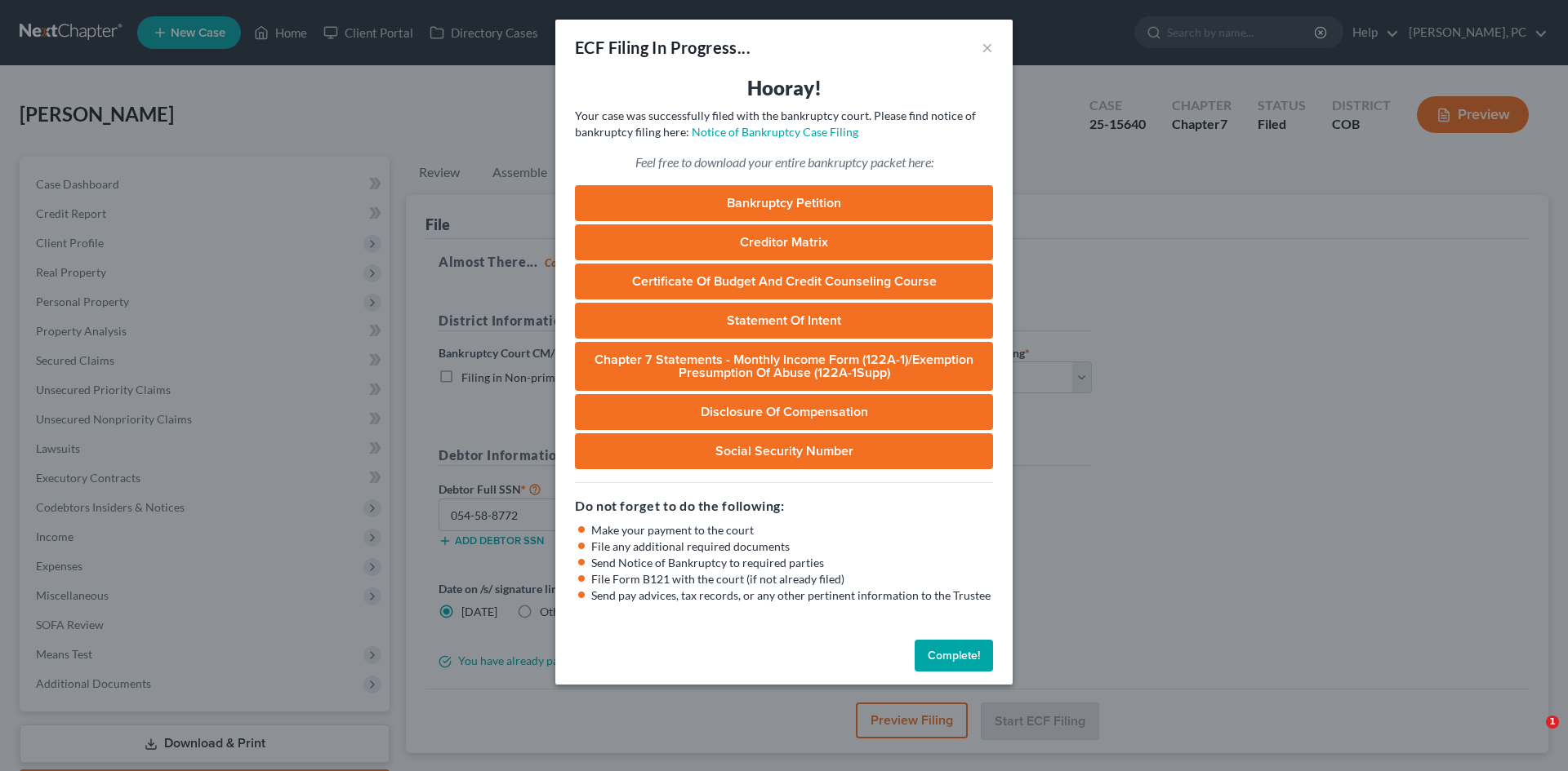
select select "0"
drag, startPoint x: 957, startPoint y: 652, endPoint x: 512, endPoint y: 269, distance: 587.1
click at [957, 652] on button "Complete!" at bounding box center [953, 656] width 78 height 33
